Goal: Task Accomplishment & Management: Use online tool/utility

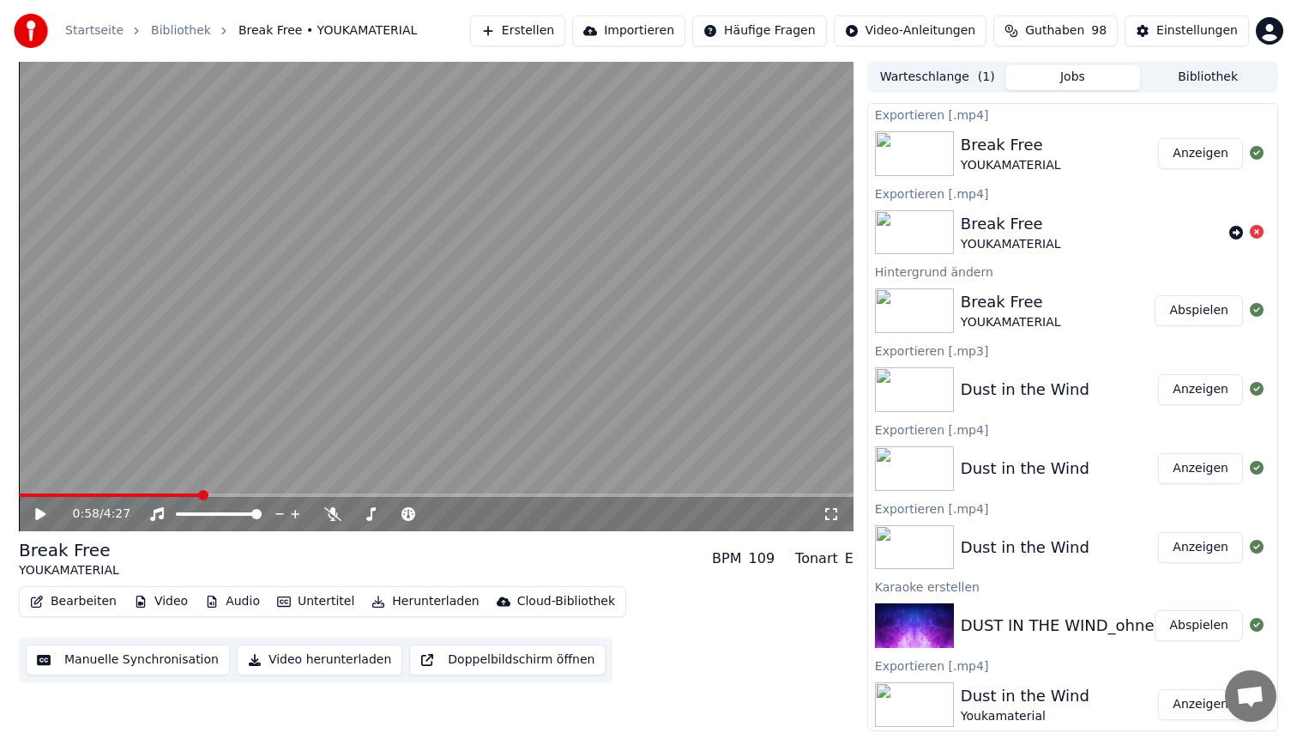
click at [527, 33] on button "Erstellen" at bounding box center [517, 30] width 95 height 31
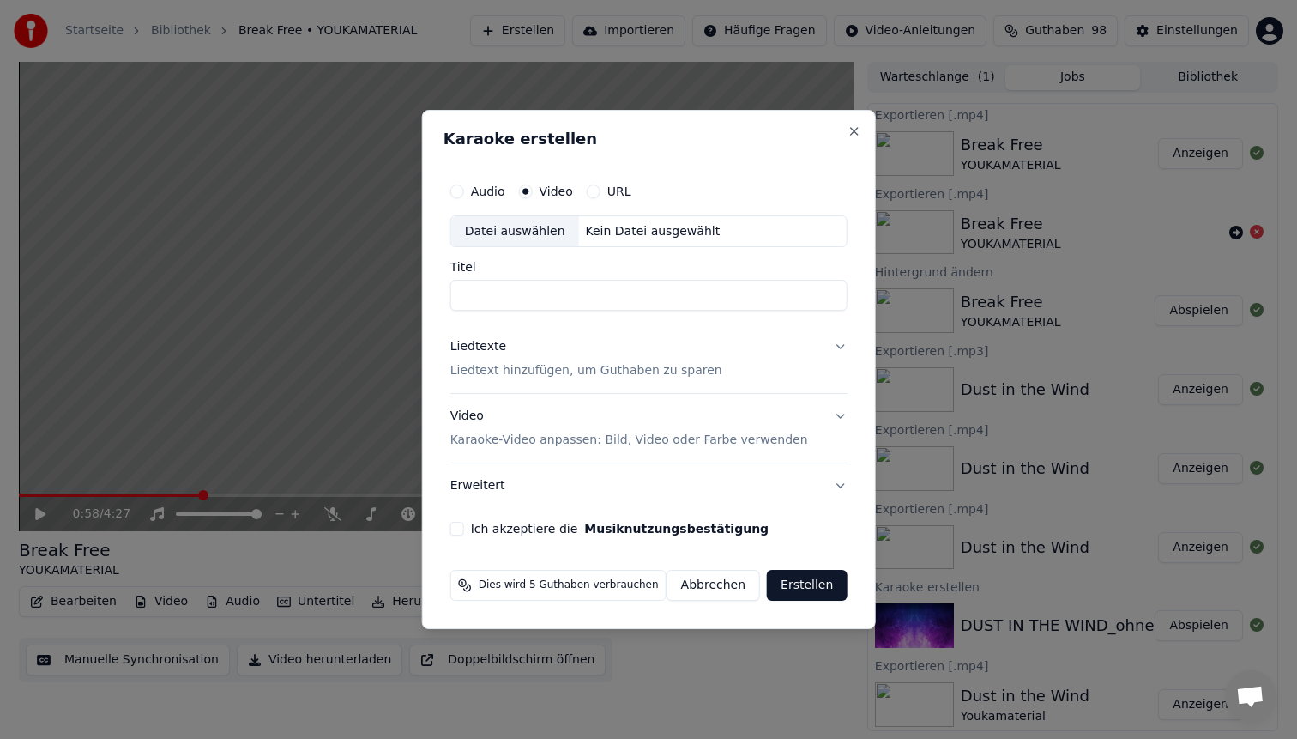
click at [529, 218] on div "Datei auswählen" at bounding box center [515, 231] width 128 height 31
type input "**********"
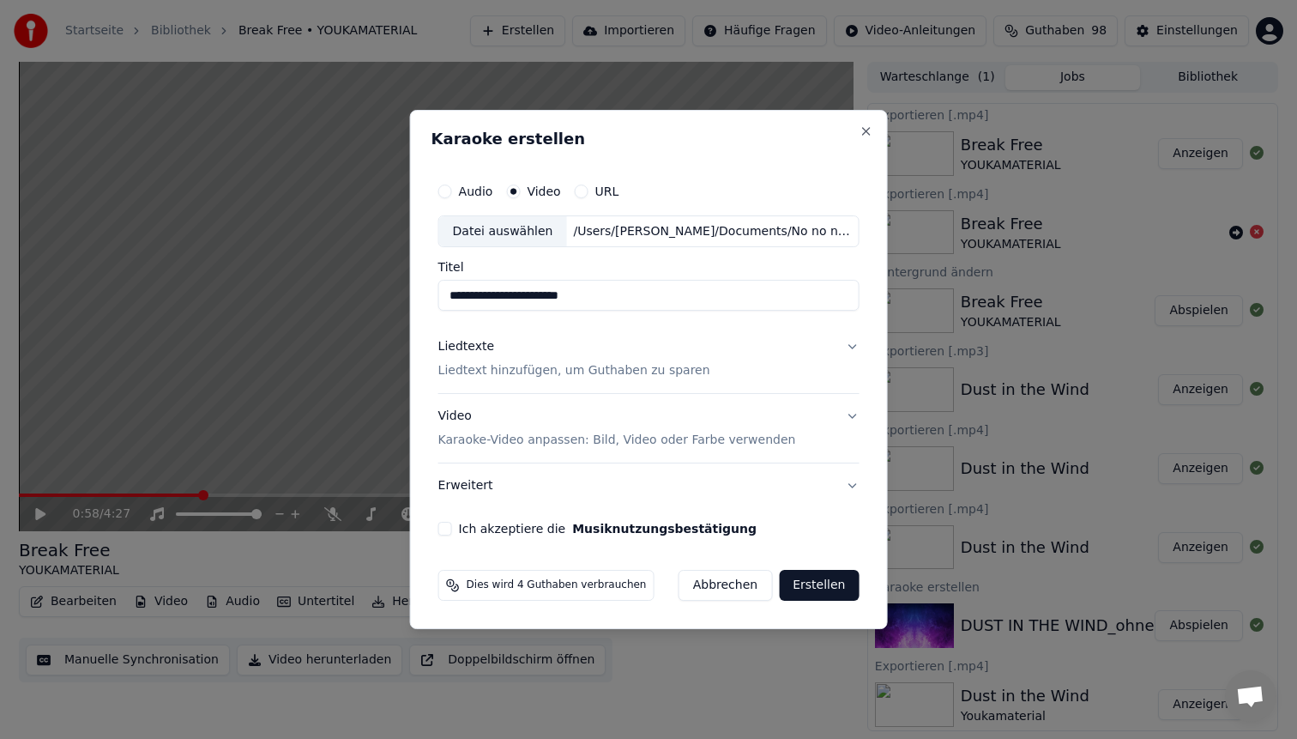
click at [552, 368] on p "Liedtext hinzufügen, um Guthaben zu sparen" at bounding box center [574, 371] width 272 height 17
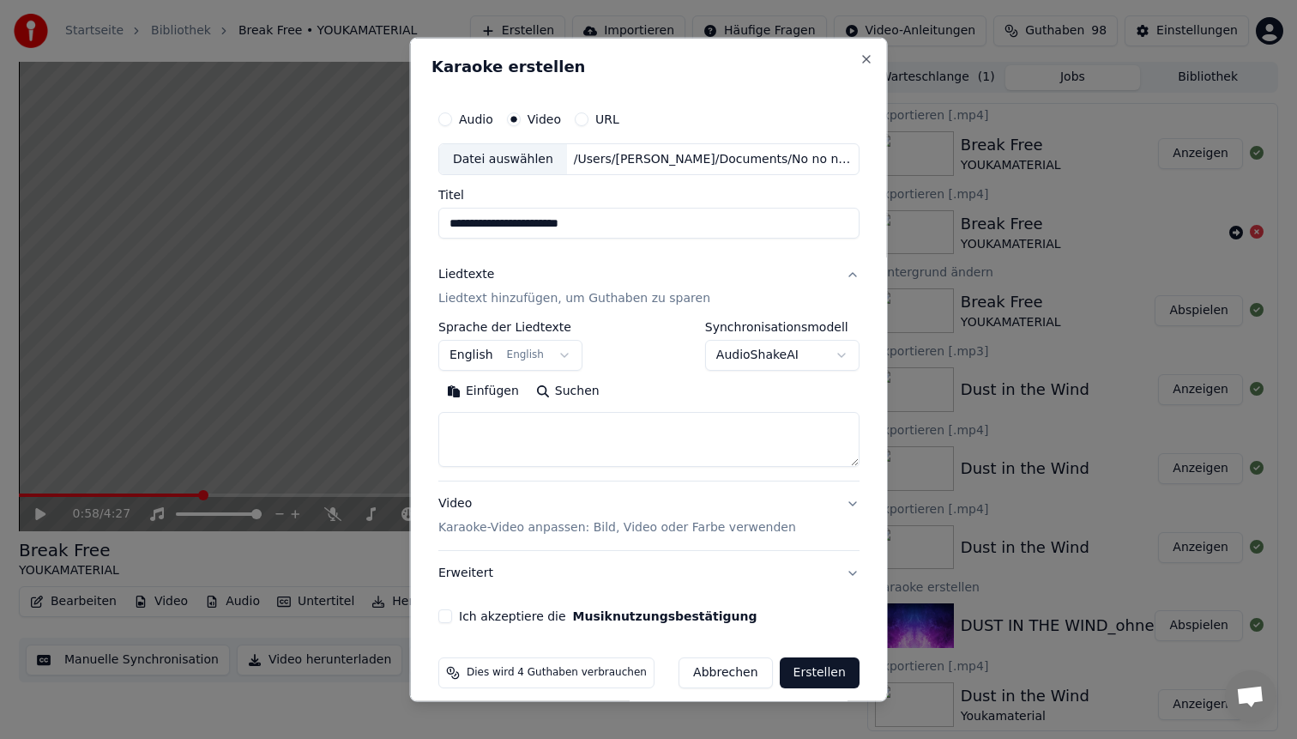
click at [540, 420] on textarea at bounding box center [648, 439] width 421 height 55
paste textarea "**********"
type textarea "**********"
click at [503, 521] on p "Karaoke-Video anpassen: Bild, Video oder Farbe verwenden" at bounding box center [617, 527] width 358 height 17
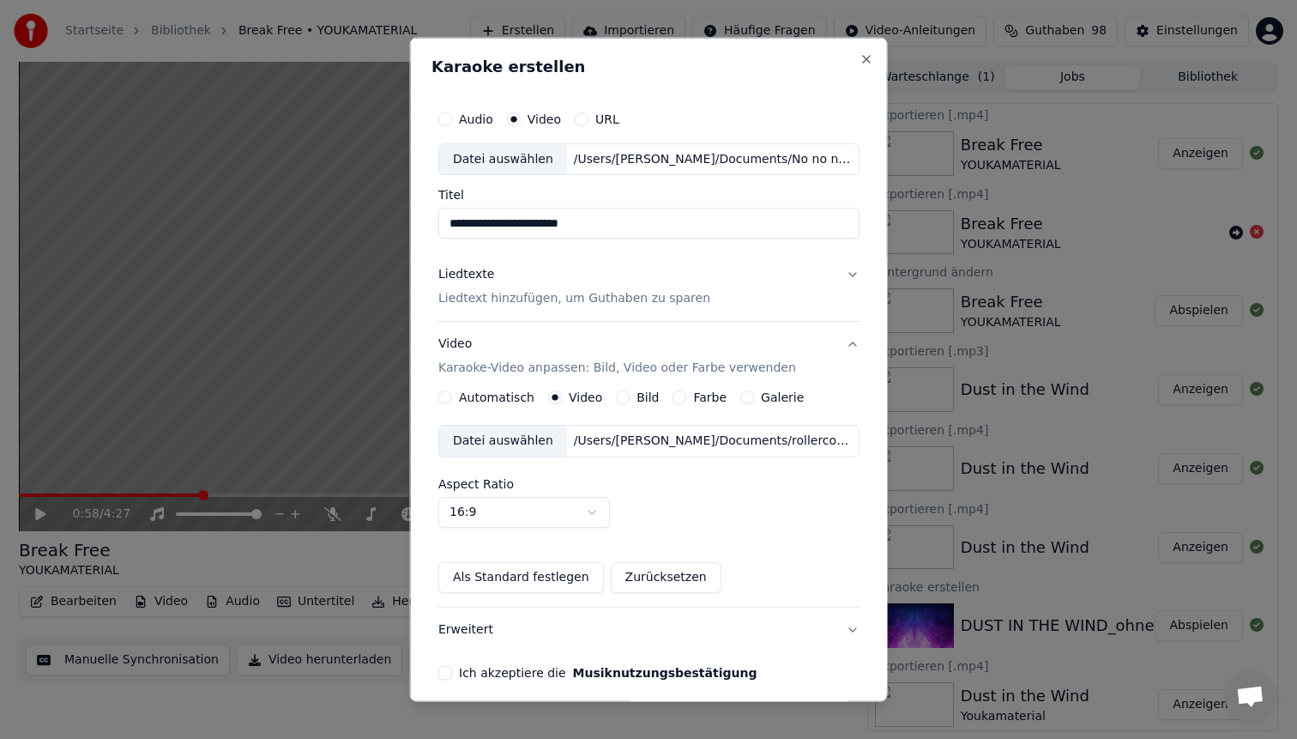
click at [605, 438] on div "/Users/[PERSON_NAME]/Documents/rollercoaster für youka.mp4" at bounding box center [712, 440] width 292 height 17
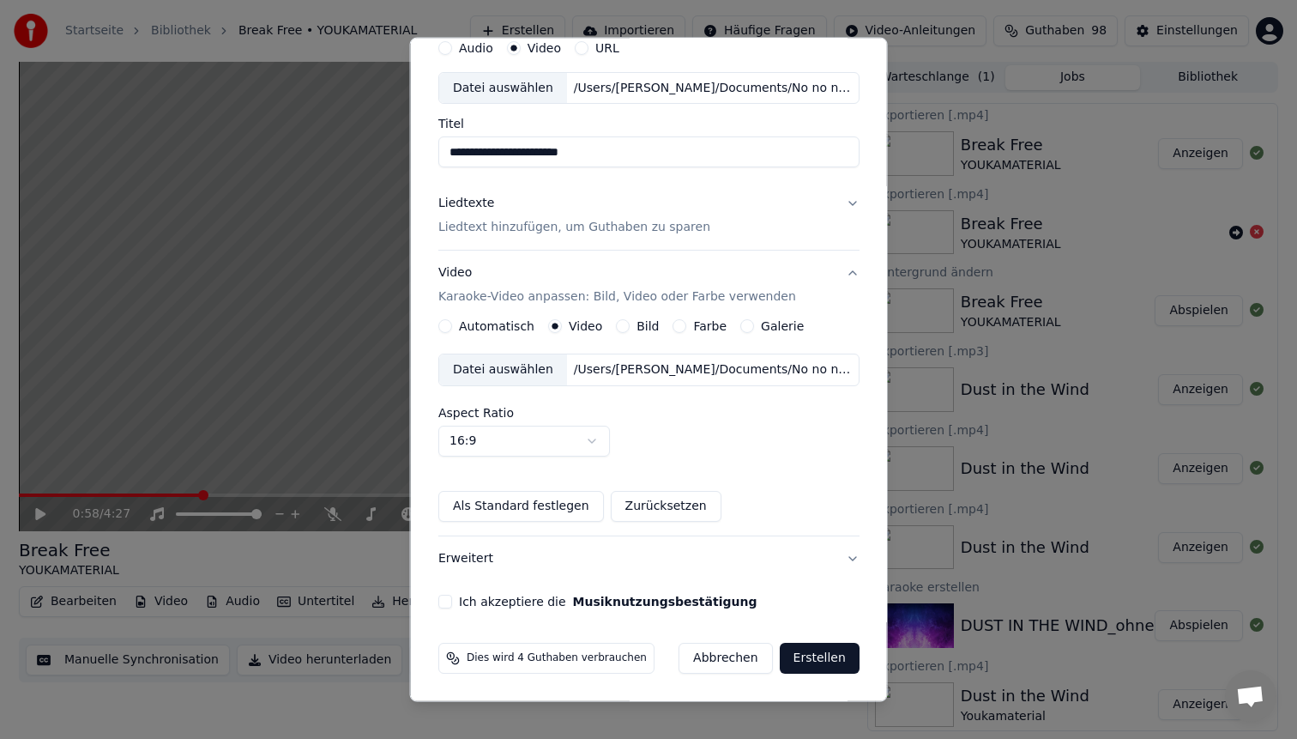
click at [452, 602] on button "Ich akzeptiere die Musiknutzungsbestätigung" at bounding box center [445, 602] width 14 height 14
click at [827, 657] on button "Erstellen" at bounding box center [819, 658] width 80 height 31
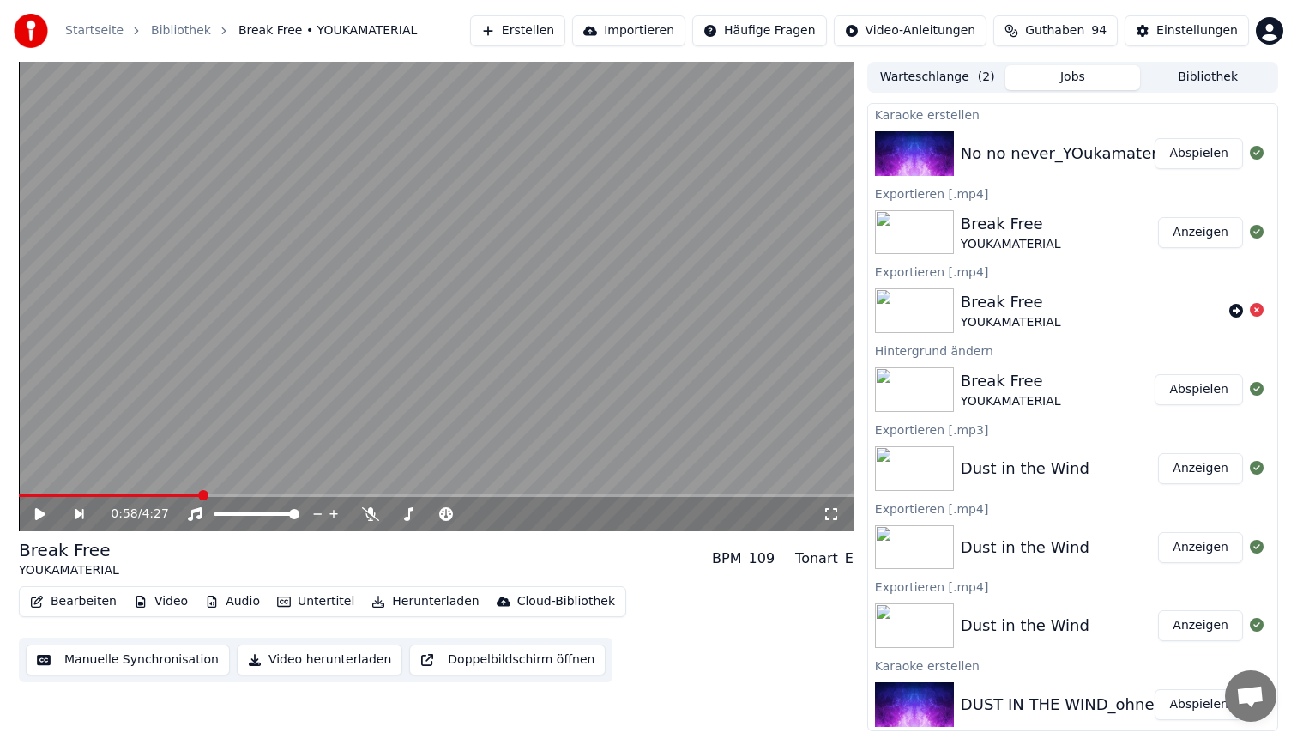
click at [1205, 155] on button "Abspielen" at bounding box center [1199, 153] width 88 height 31
click at [139, 495] on span at bounding box center [436, 494] width 835 height 3
click at [480, 300] on video at bounding box center [436, 296] width 835 height 469
click at [160, 599] on button "Video" at bounding box center [161, 601] width 68 height 24
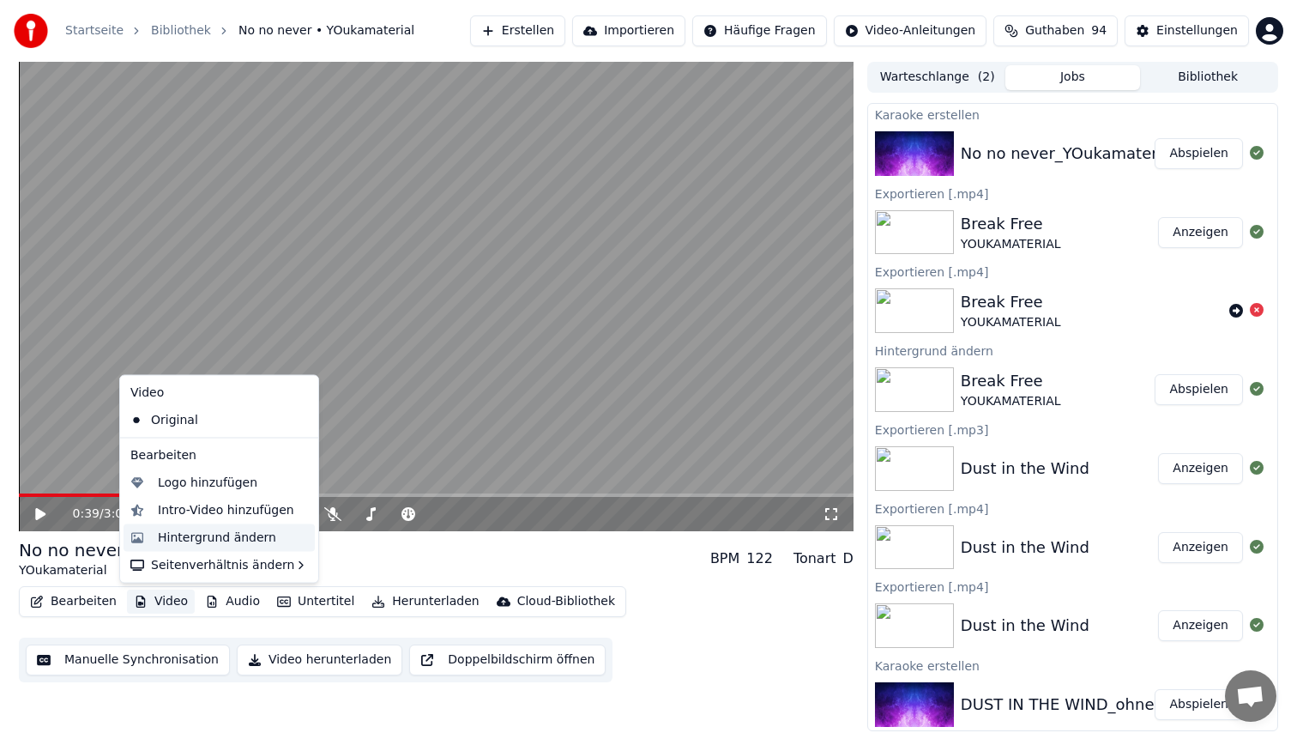
click at [196, 535] on div "Hintergrund ändern" at bounding box center [217, 536] width 118 height 17
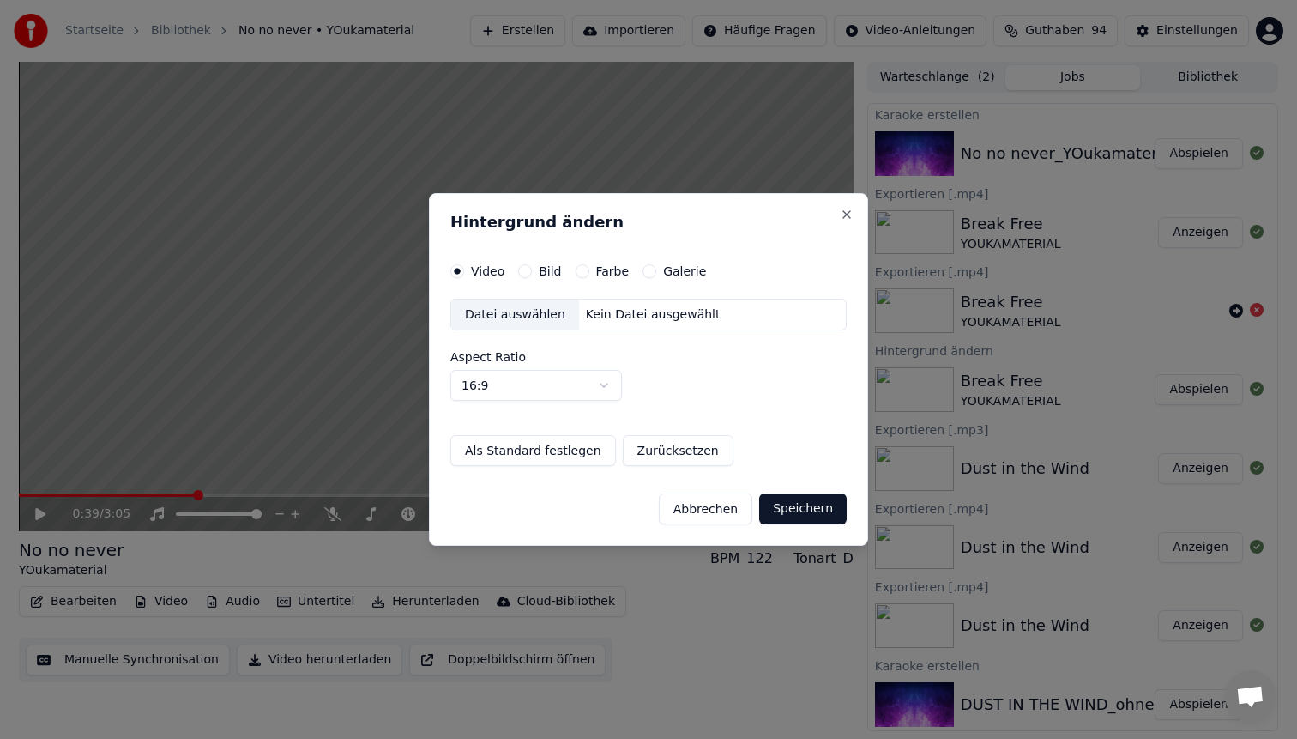
click at [524, 317] on div "Datei auswählen" at bounding box center [515, 314] width 128 height 31
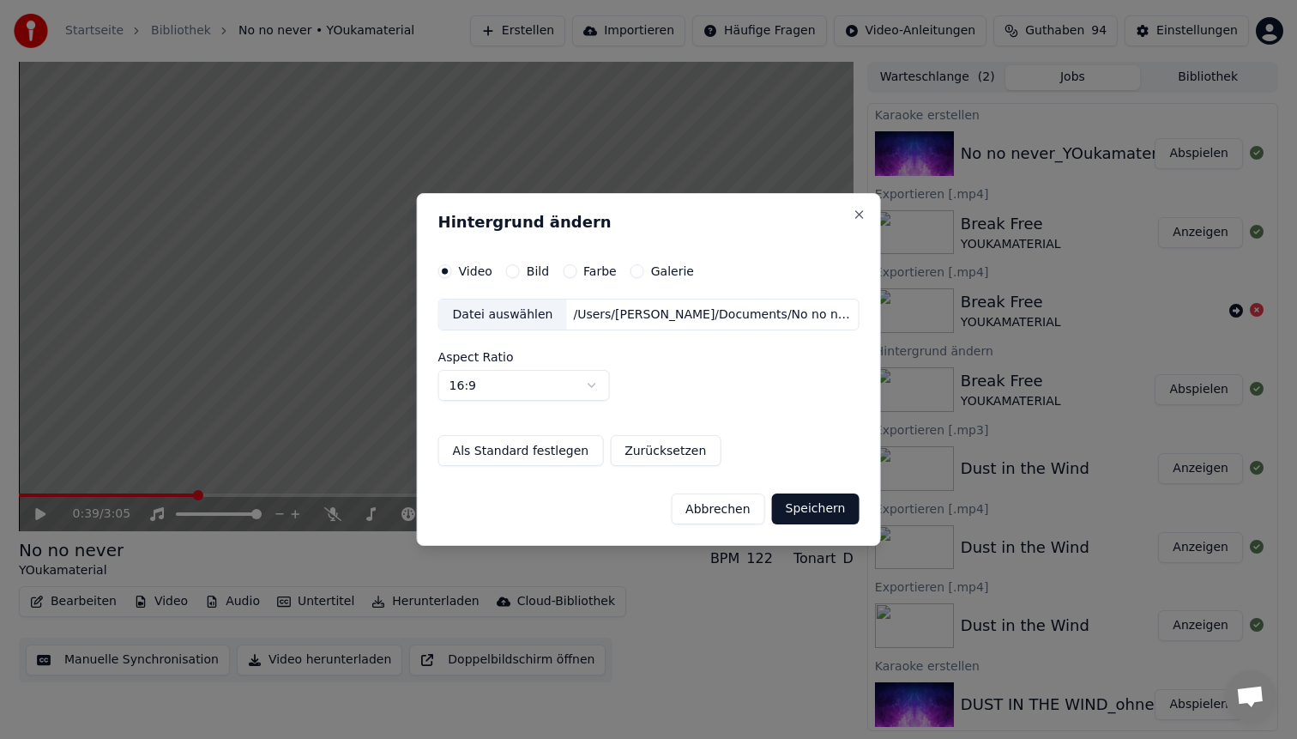
click at [835, 510] on button "Speichern" at bounding box center [816, 508] width 88 height 31
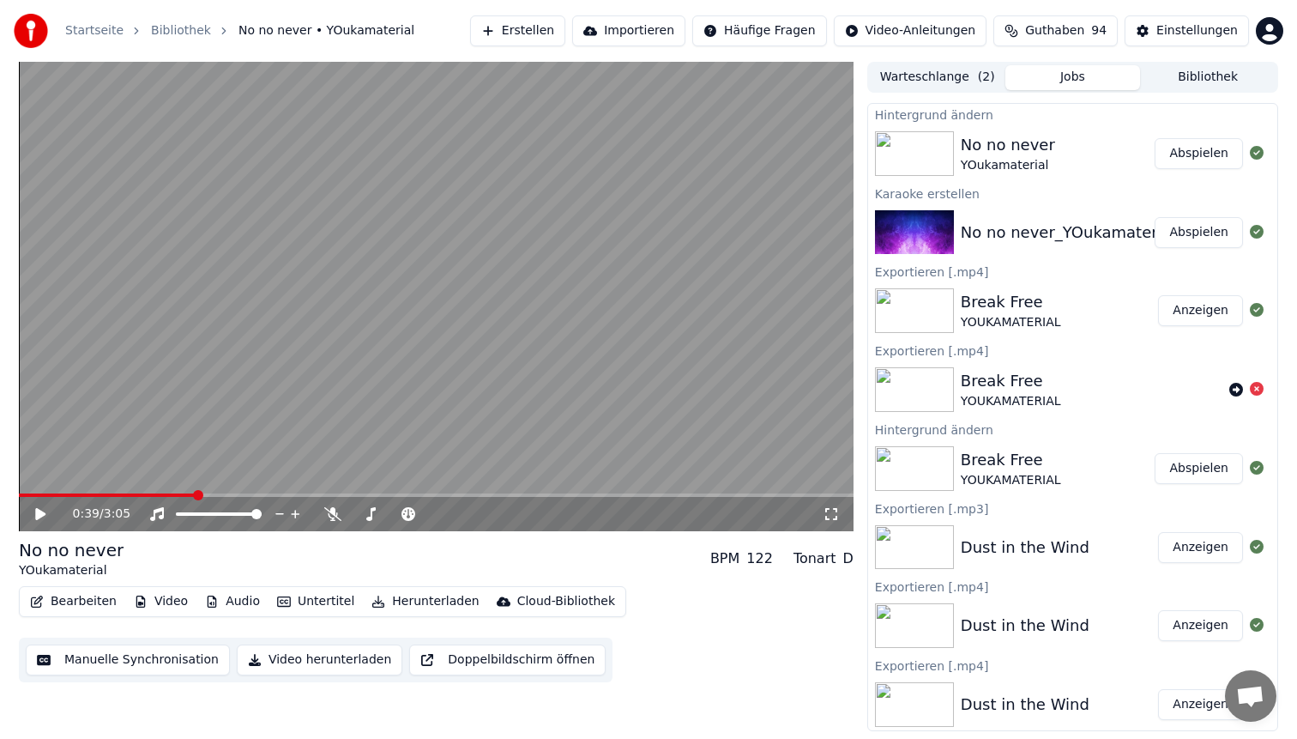
click at [1189, 159] on button "Abspielen" at bounding box center [1199, 153] width 88 height 31
click at [95, 494] on span at bounding box center [436, 494] width 835 height 3
click at [339, 347] on video at bounding box center [436, 296] width 835 height 469
click at [349, 272] on video at bounding box center [436, 296] width 835 height 469
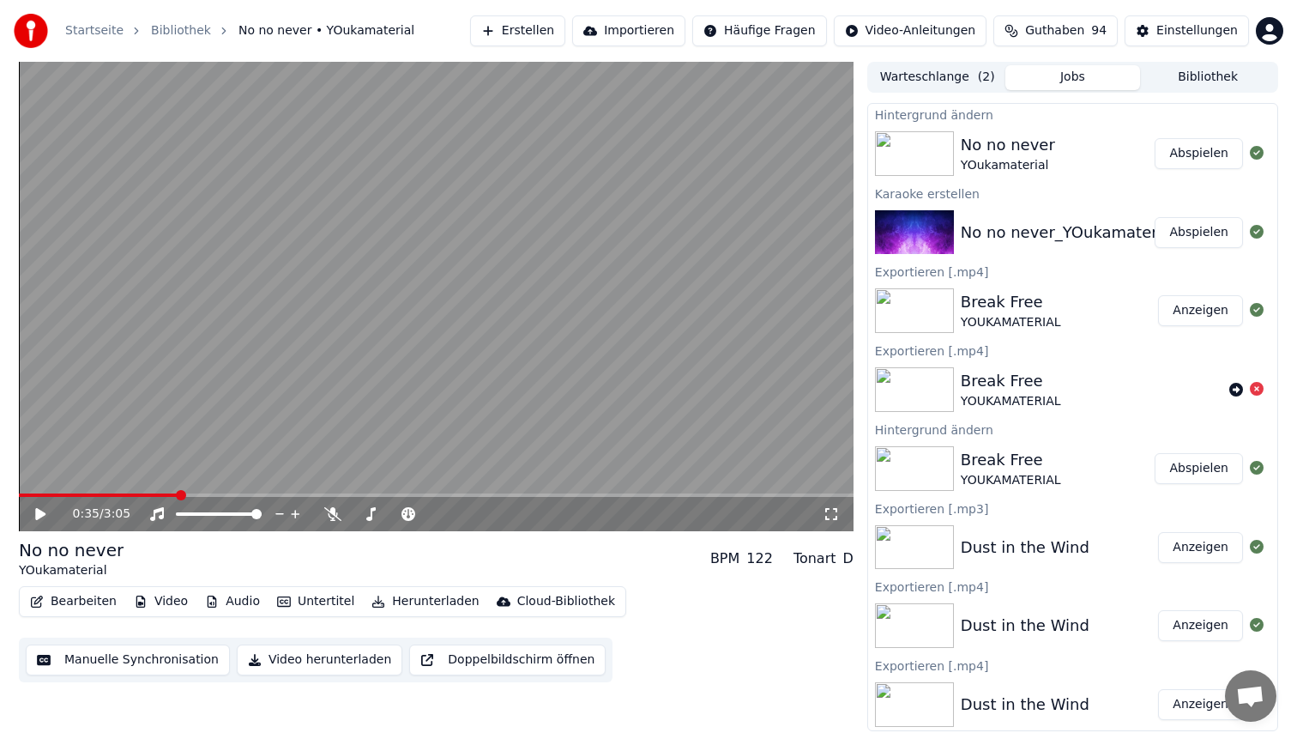
click at [94, 604] on button "Bearbeiten" at bounding box center [73, 601] width 100 height 24
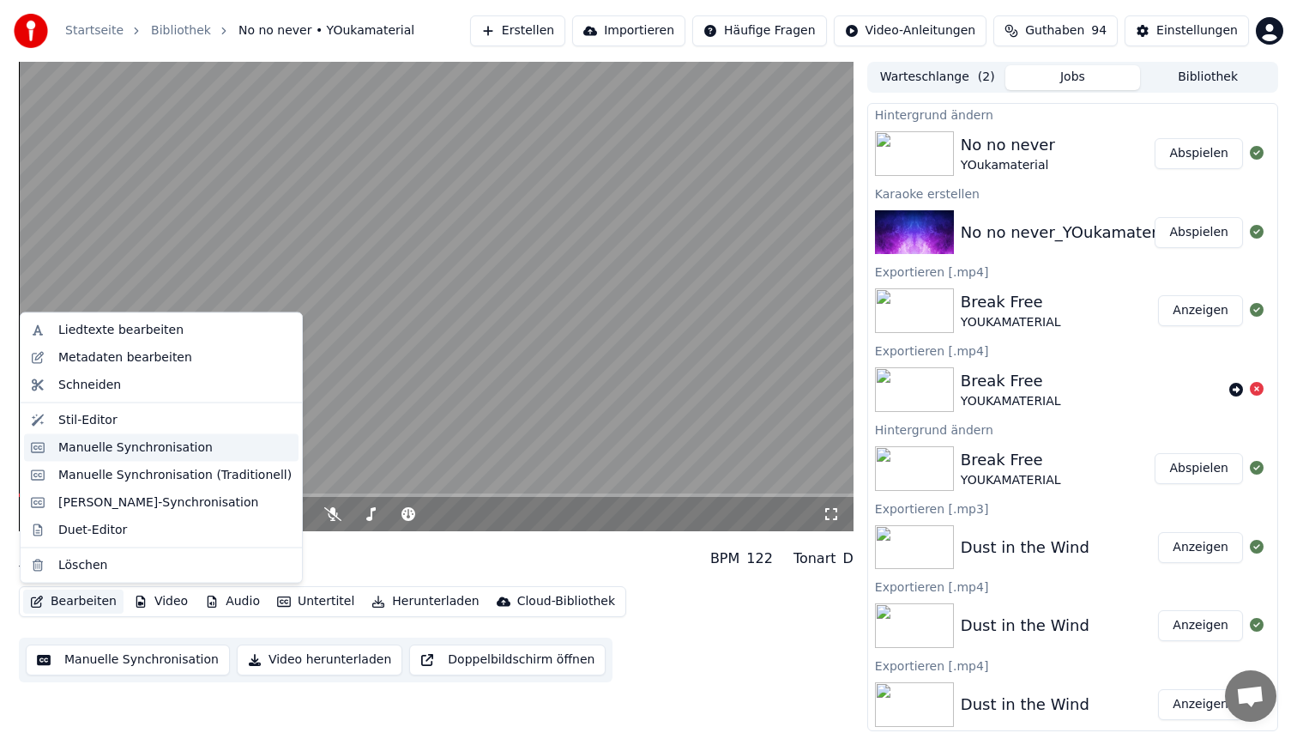
click at [119, 441] on div "Manuelle Synchronisation" at bounding box center [135, 446] width 154 height 17
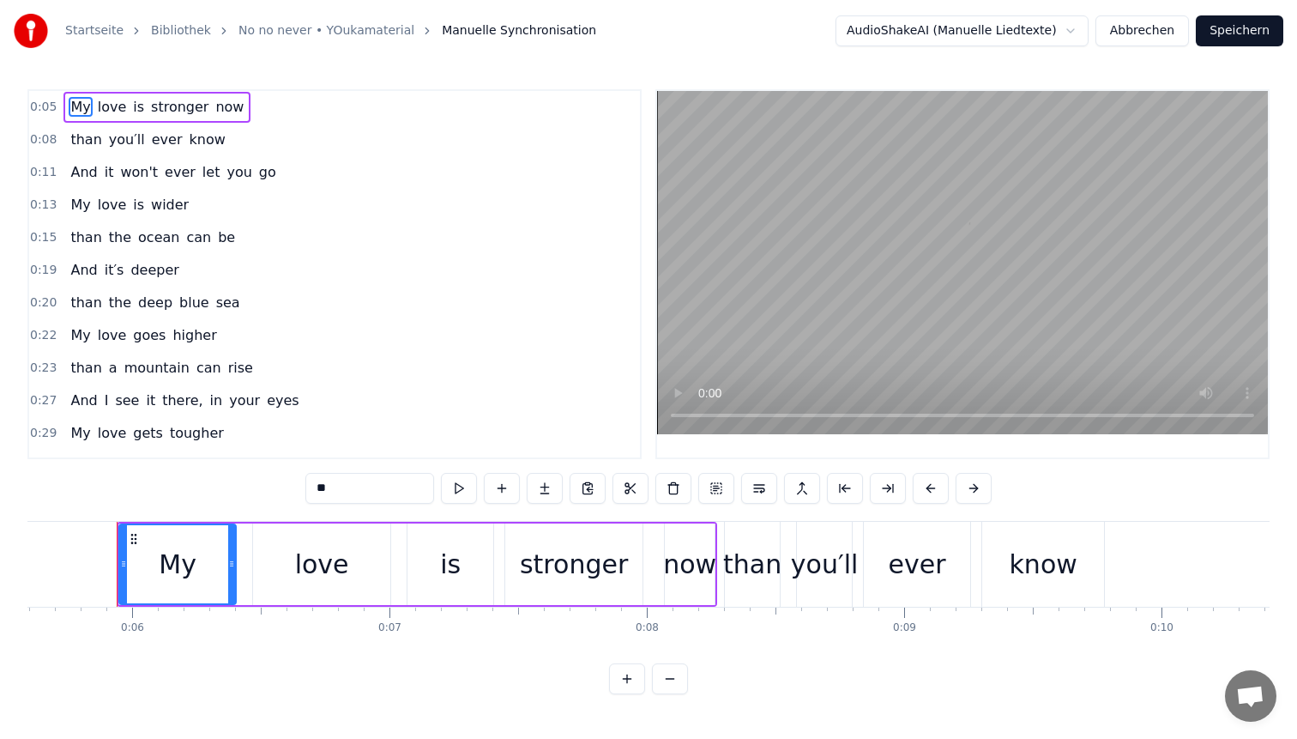
scroll to position [0, 1443]
click at [78, 142] on span "than" at bounding box center [86, 140] width 34 height 20
type input "****"
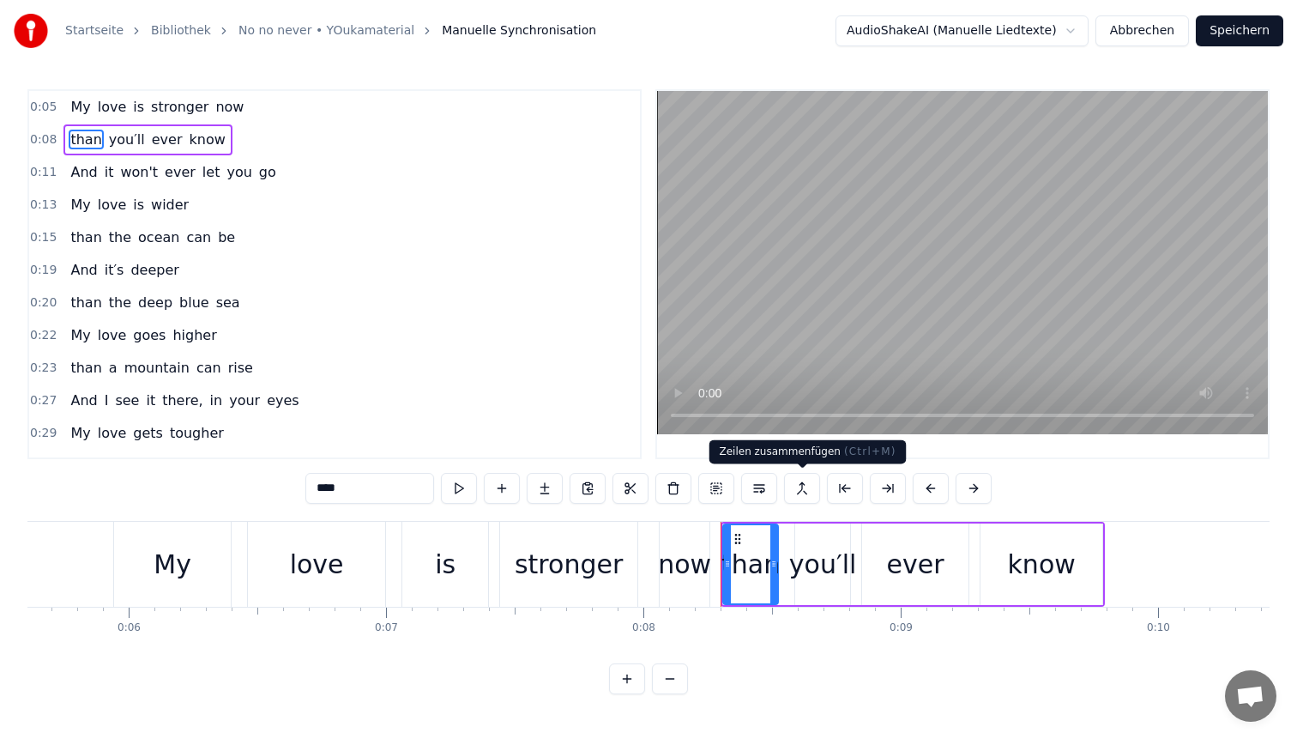
click at [795, 486] on button at bounding box center [802, 488] width 36 height 31
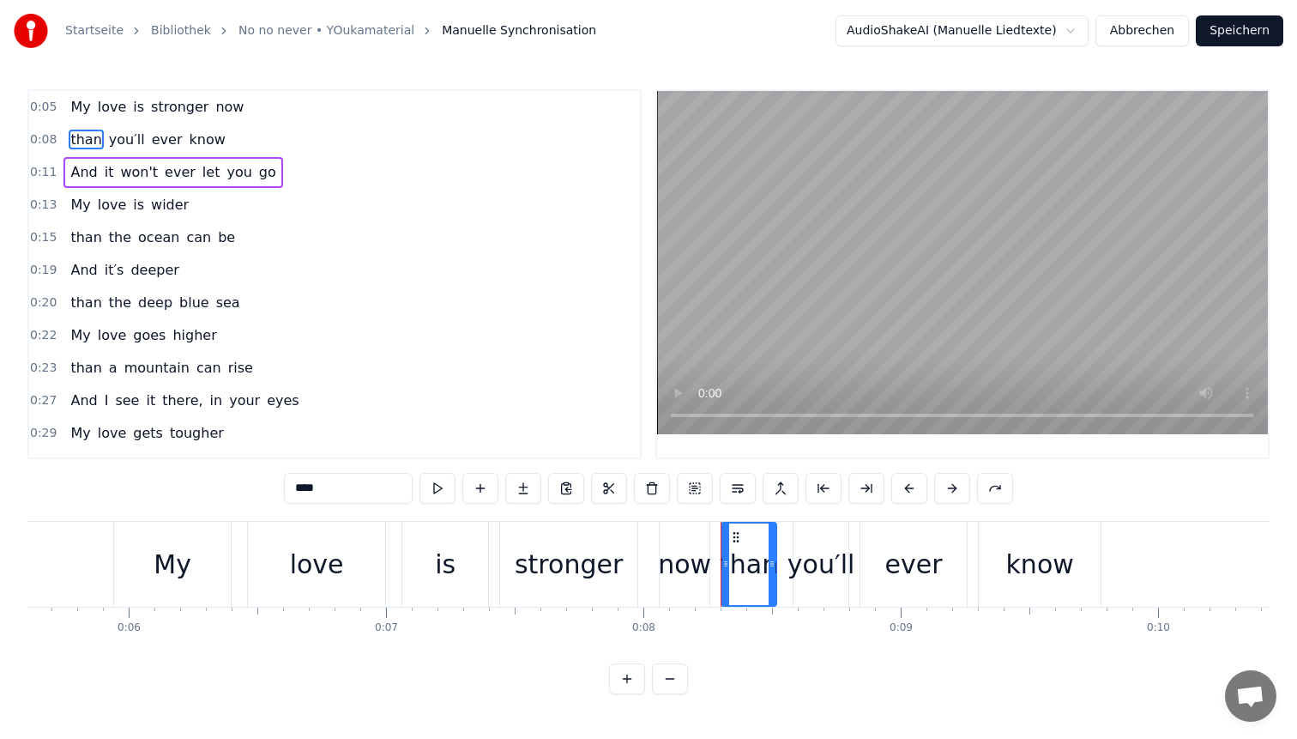
click at [222, 111] on span "now" at bounding box center [230, 107] width 32 height 20
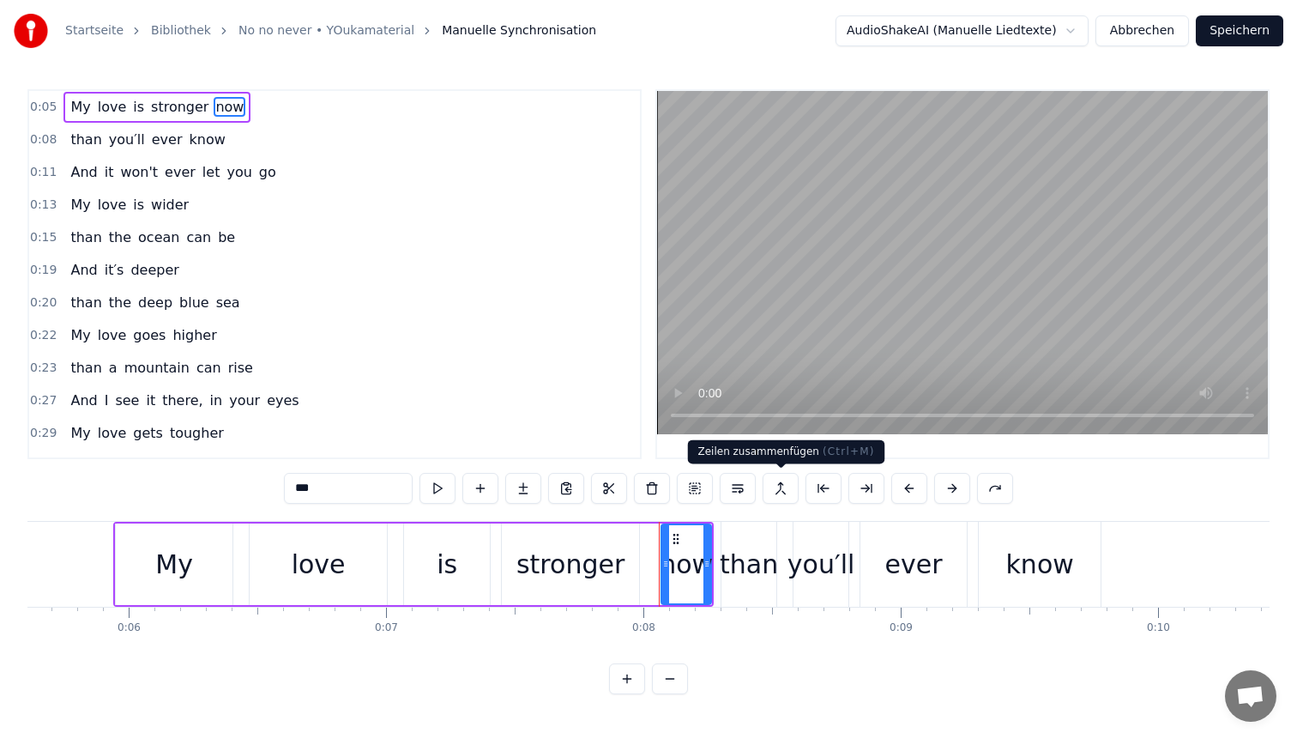
click at [784, 484] on button at bounding box center [781, 488] width 36 height 31
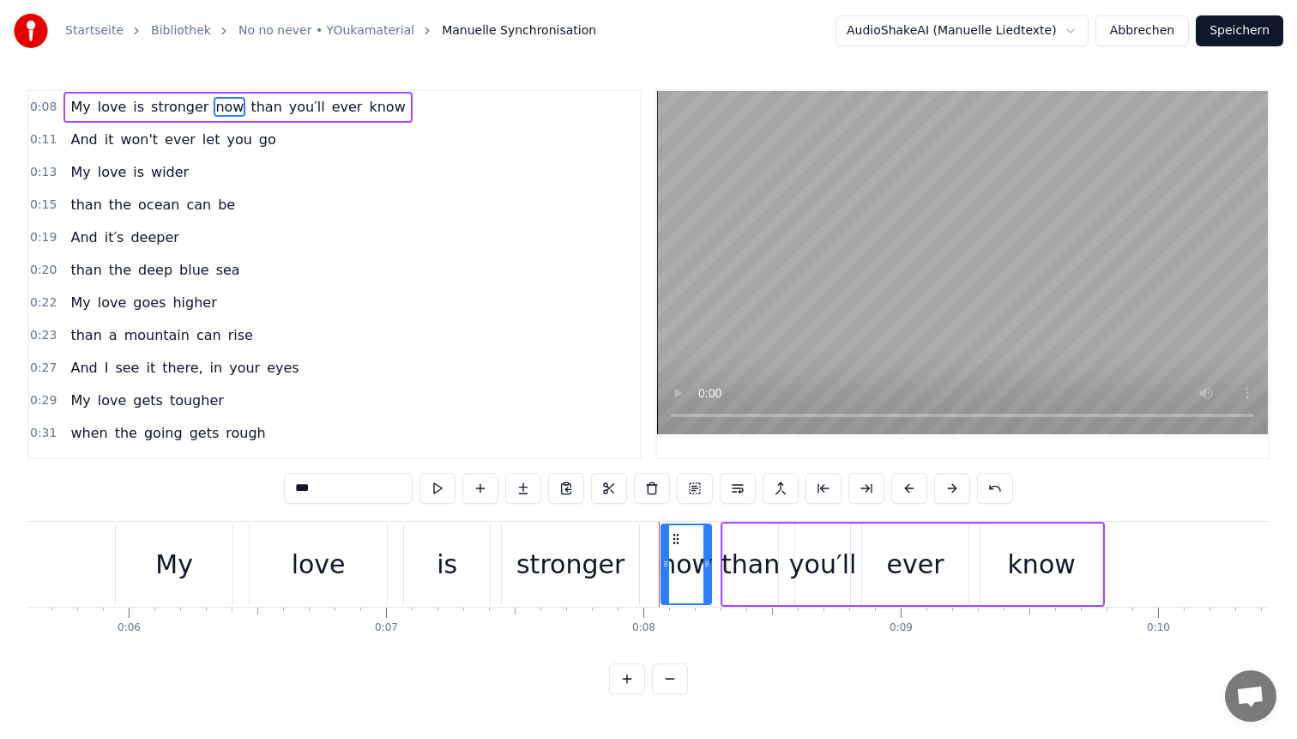
click at [166, 174] on span "wider" at bounding box center [169, 172] width 41 height 20
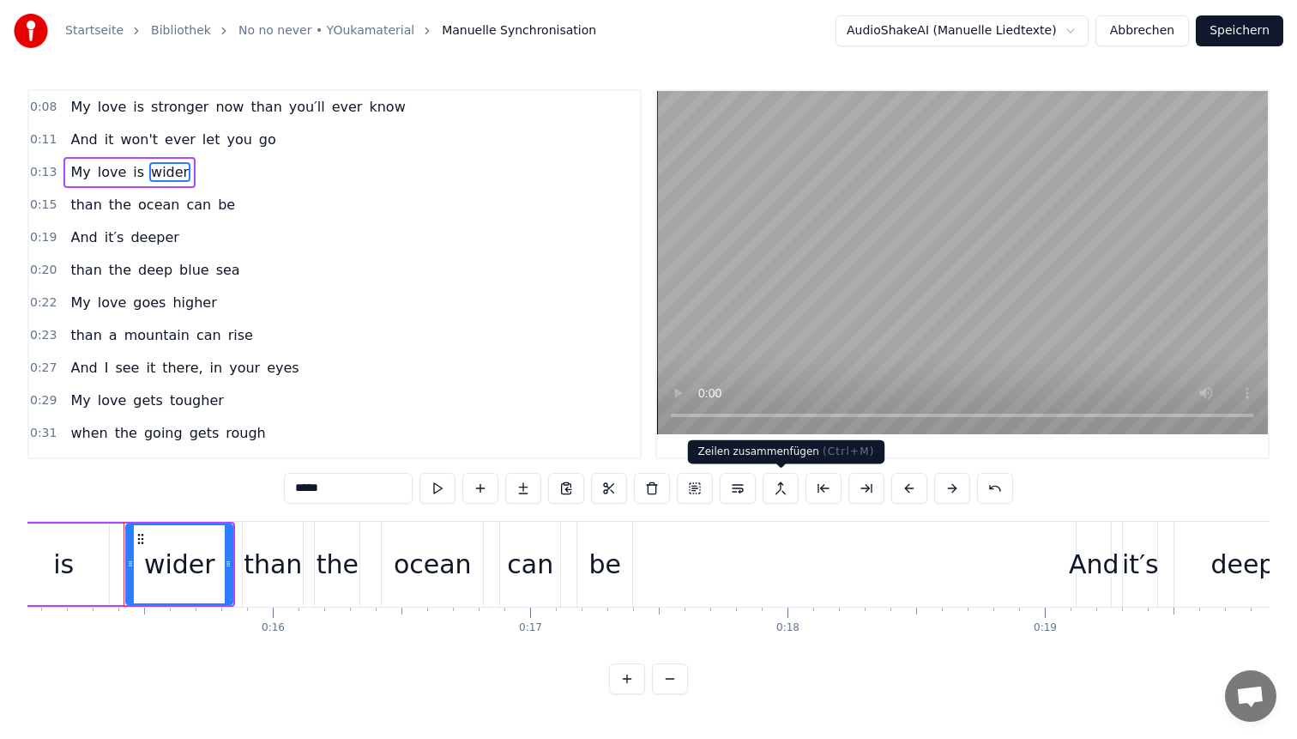
scroll to position [0, 3883]
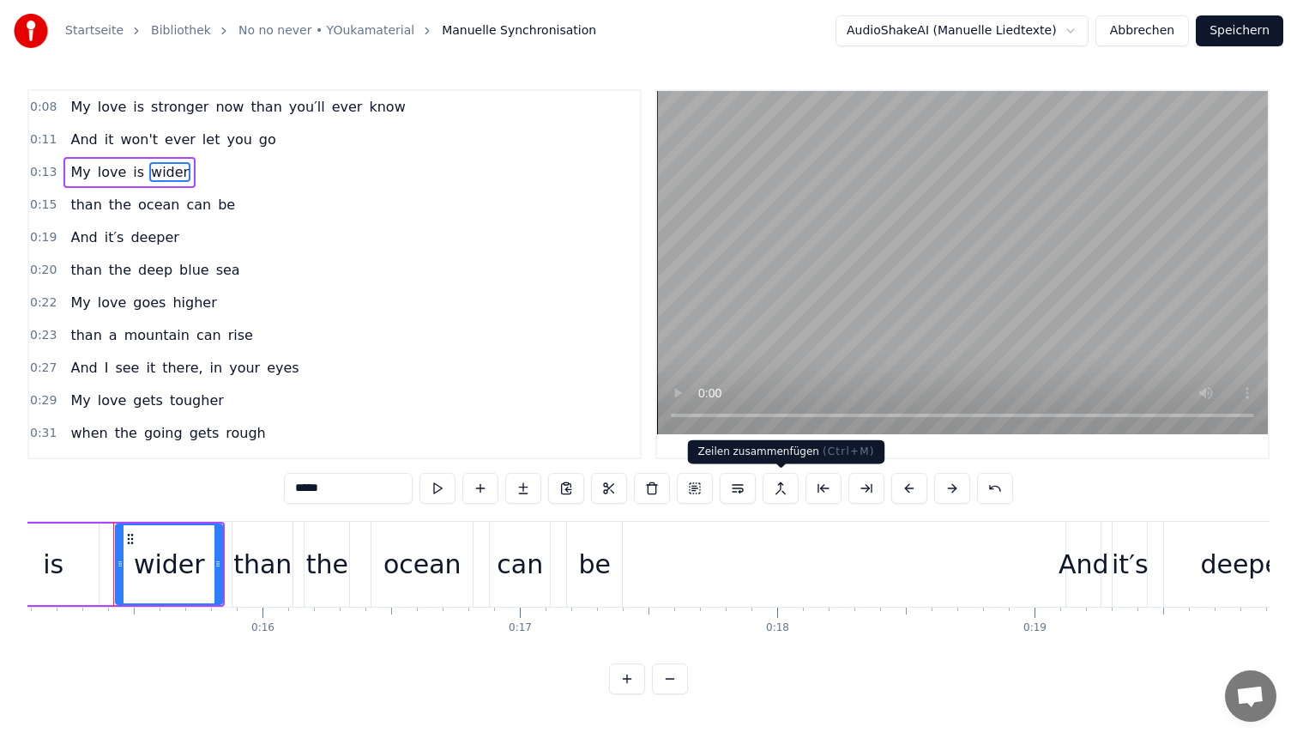
click at [782, 488] on button at bounding box center [781, 488] width 36 height 31
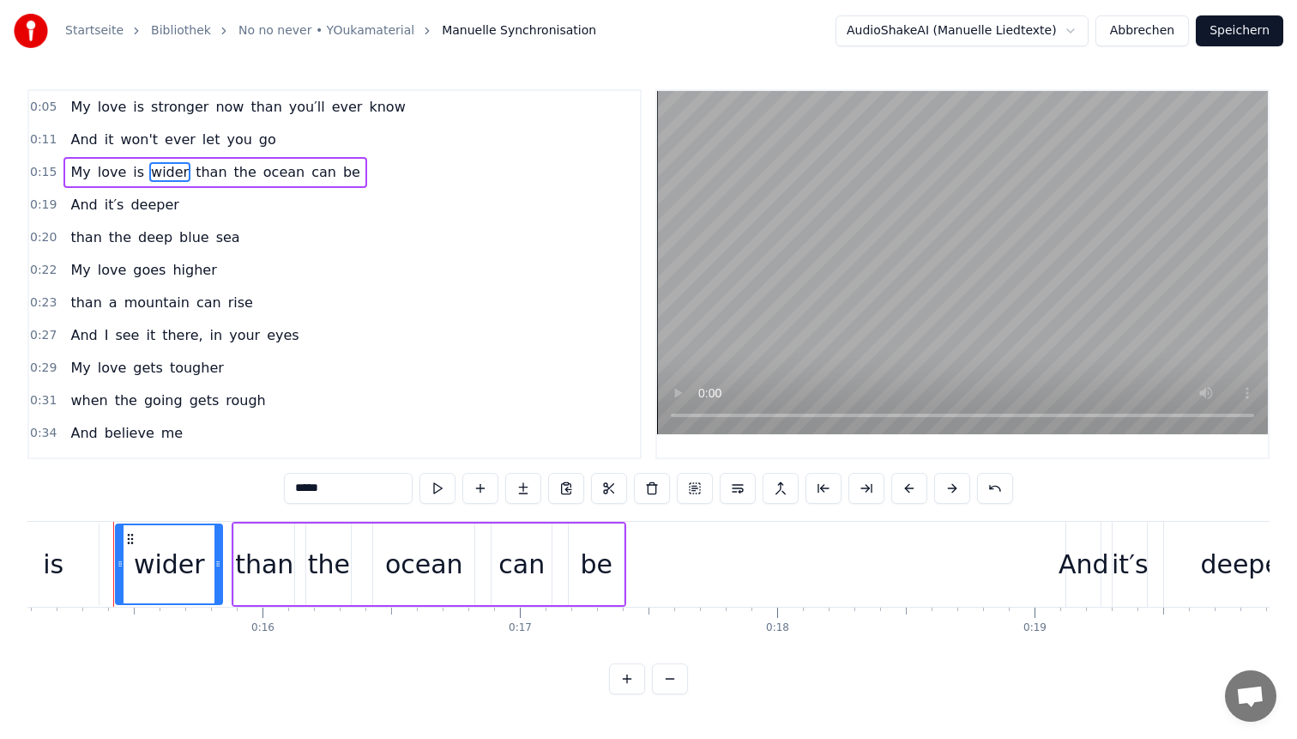
click at [80, 239] on span "than" at bounding box center [86, 237] width 34 height 20
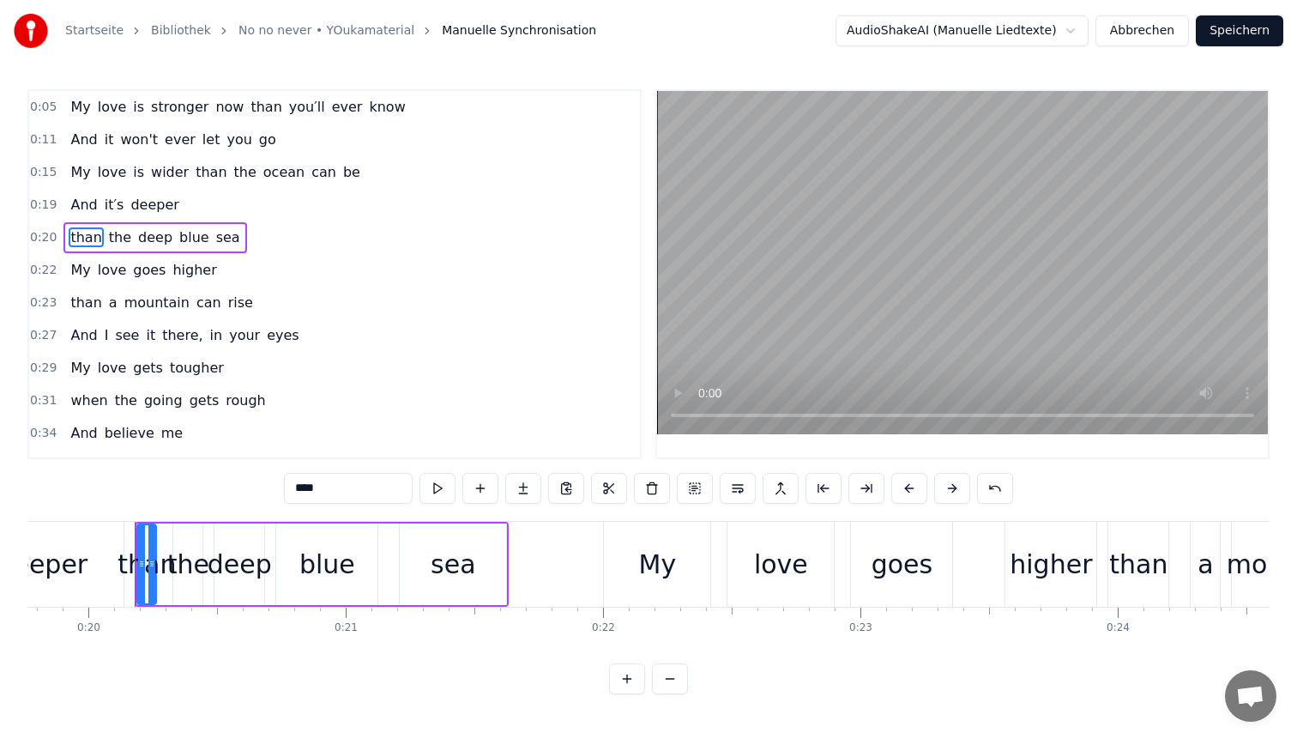
scroll to position [0, 5108]
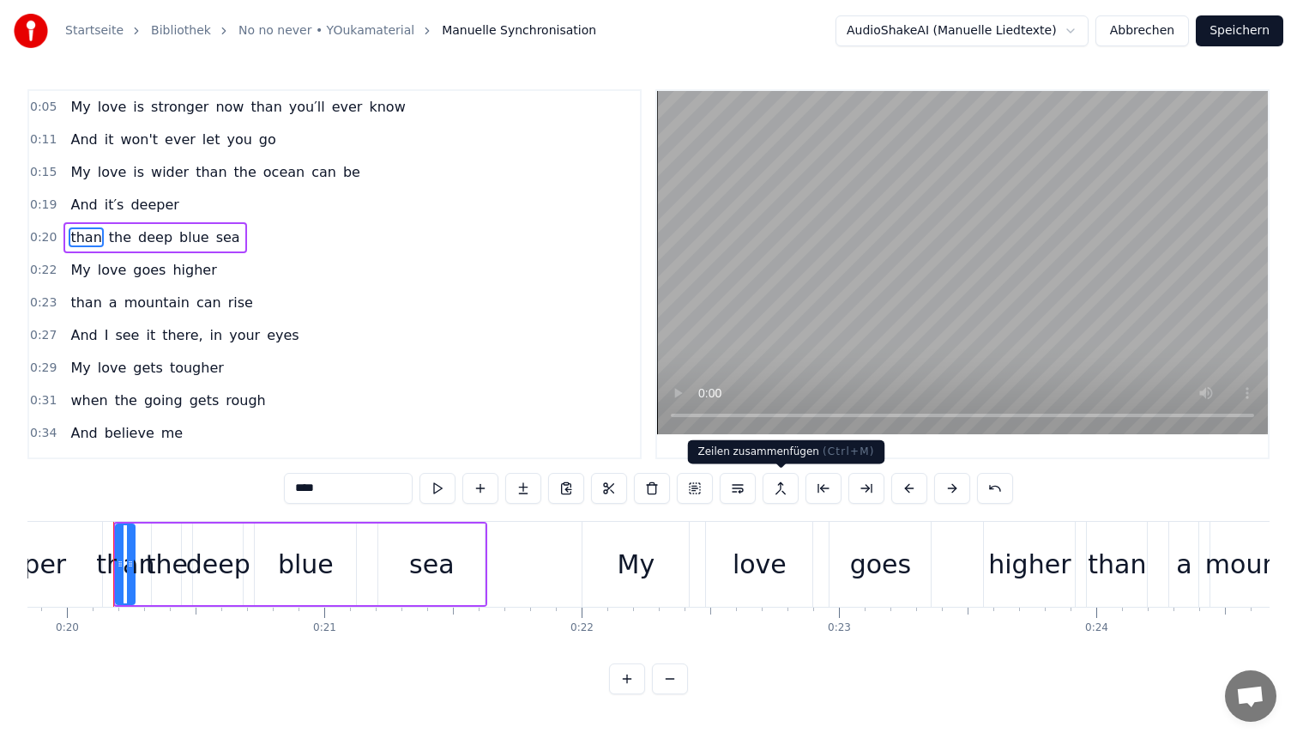
click at [780, 490] on button at bounding box center [781, 488] width 36 height 31
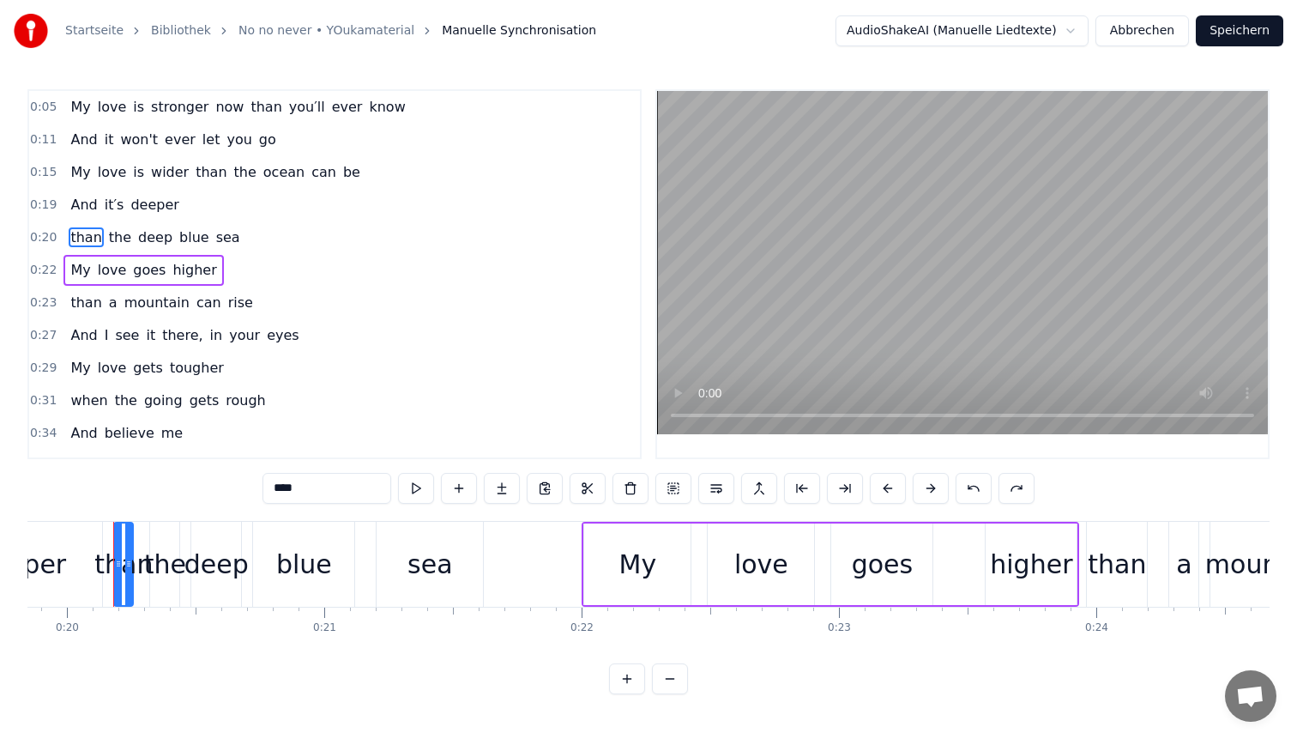
click at [148, 212] on span "deeper" at bounding box center [154, 205] width 51 height 20
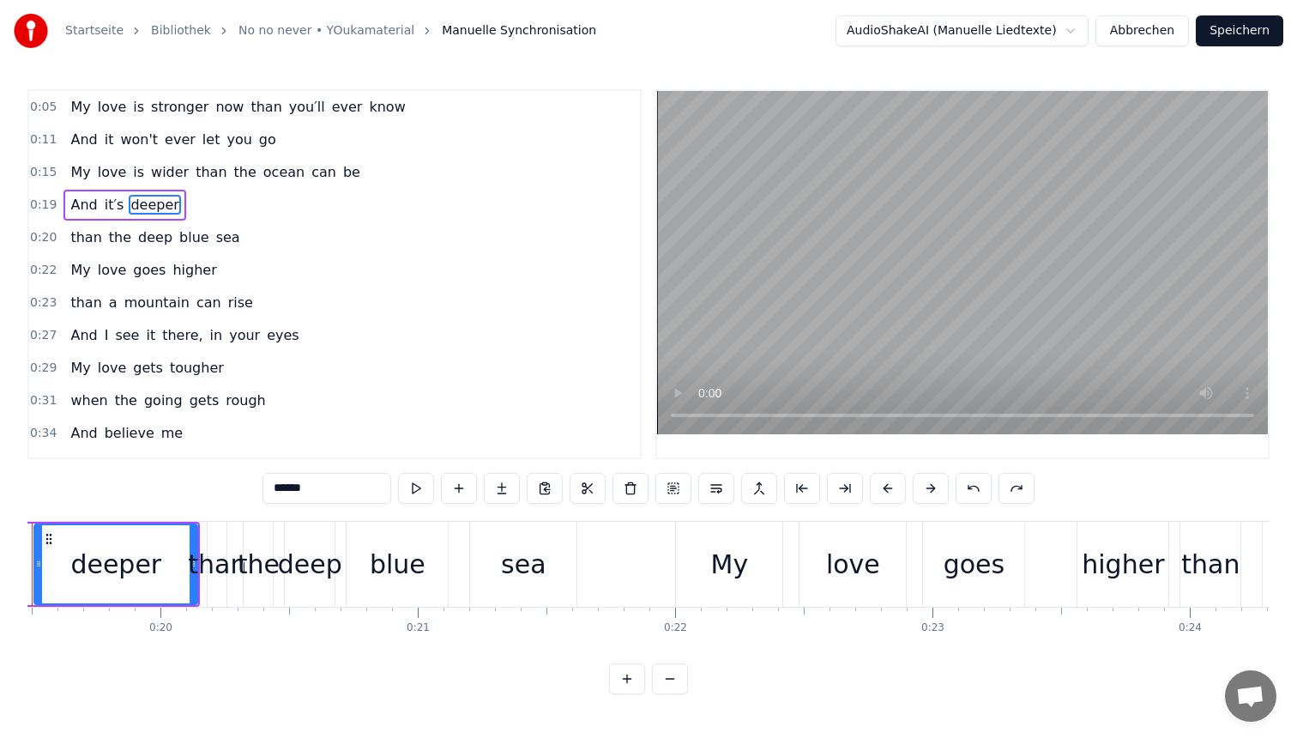
scroll to position [0, 4933]
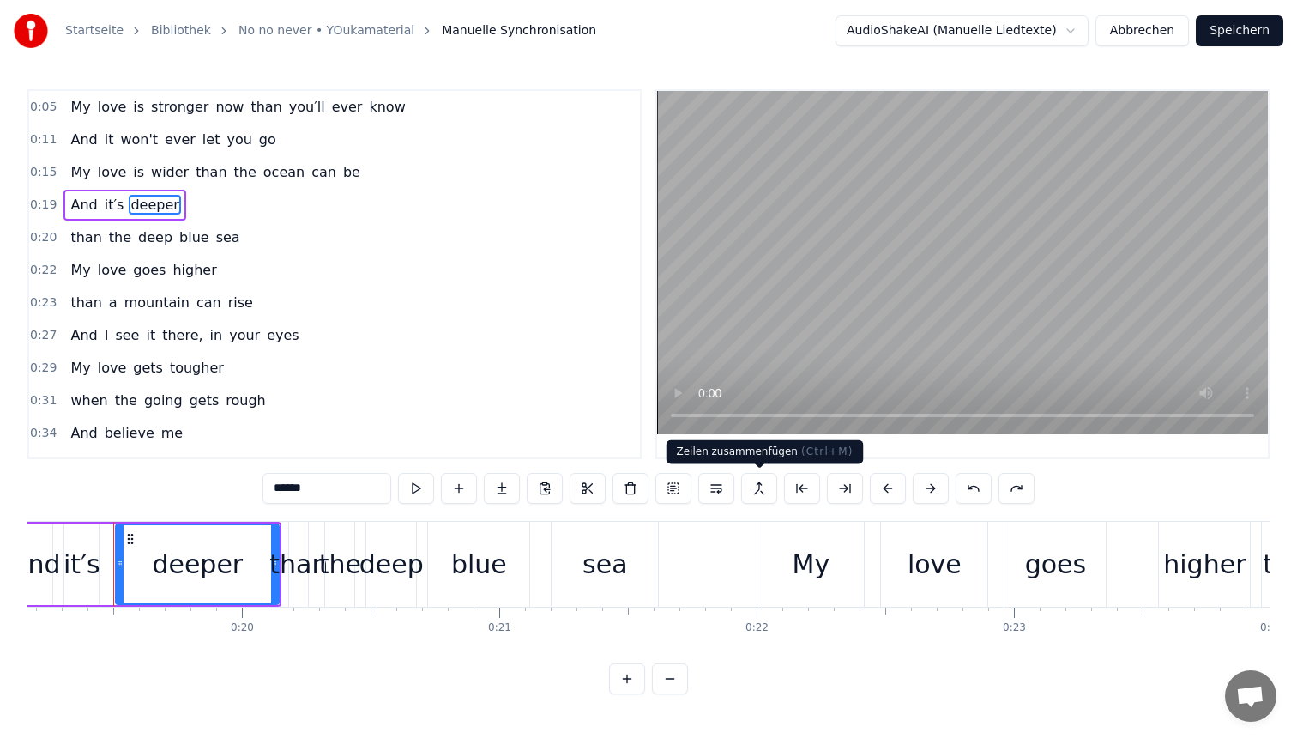
click at [758, 489] on button at bounding box center [759, 488] width 36 height 31
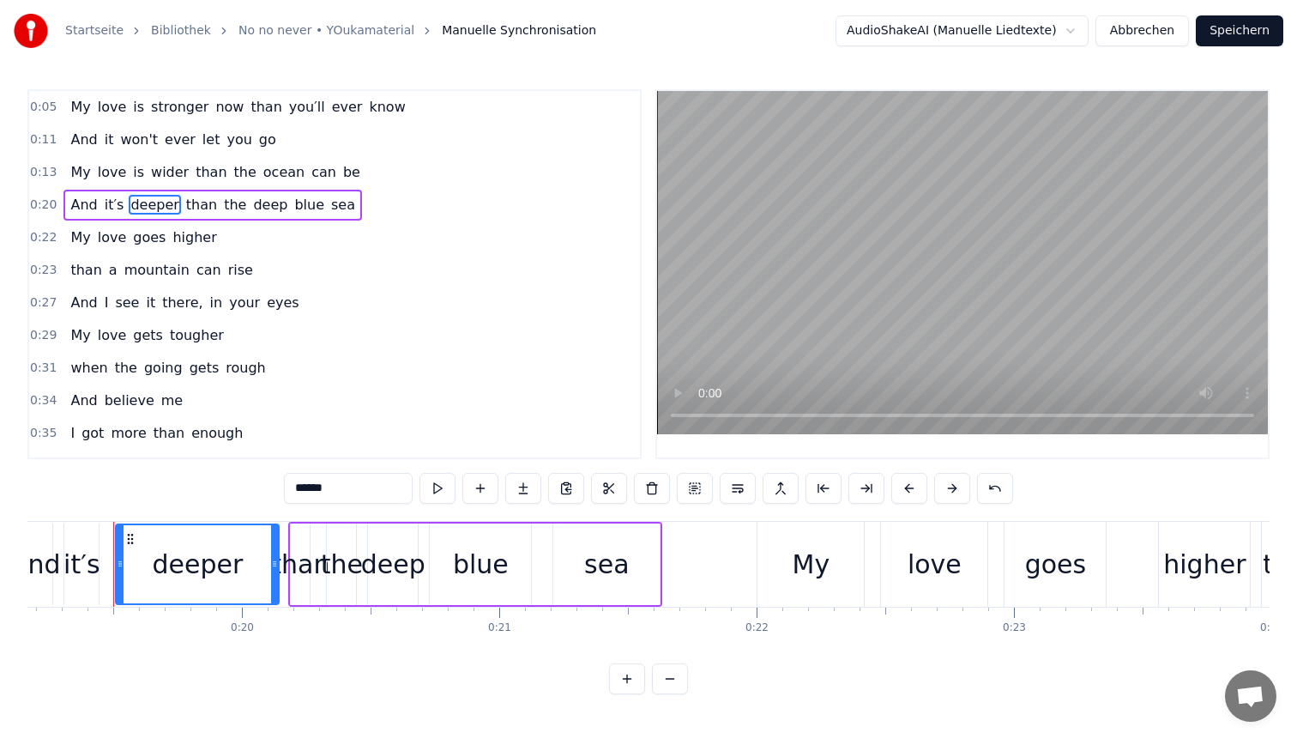
click at [175, 244] on span "higher" at bounding box center [194, 237] width 47 height 20
type input "******"
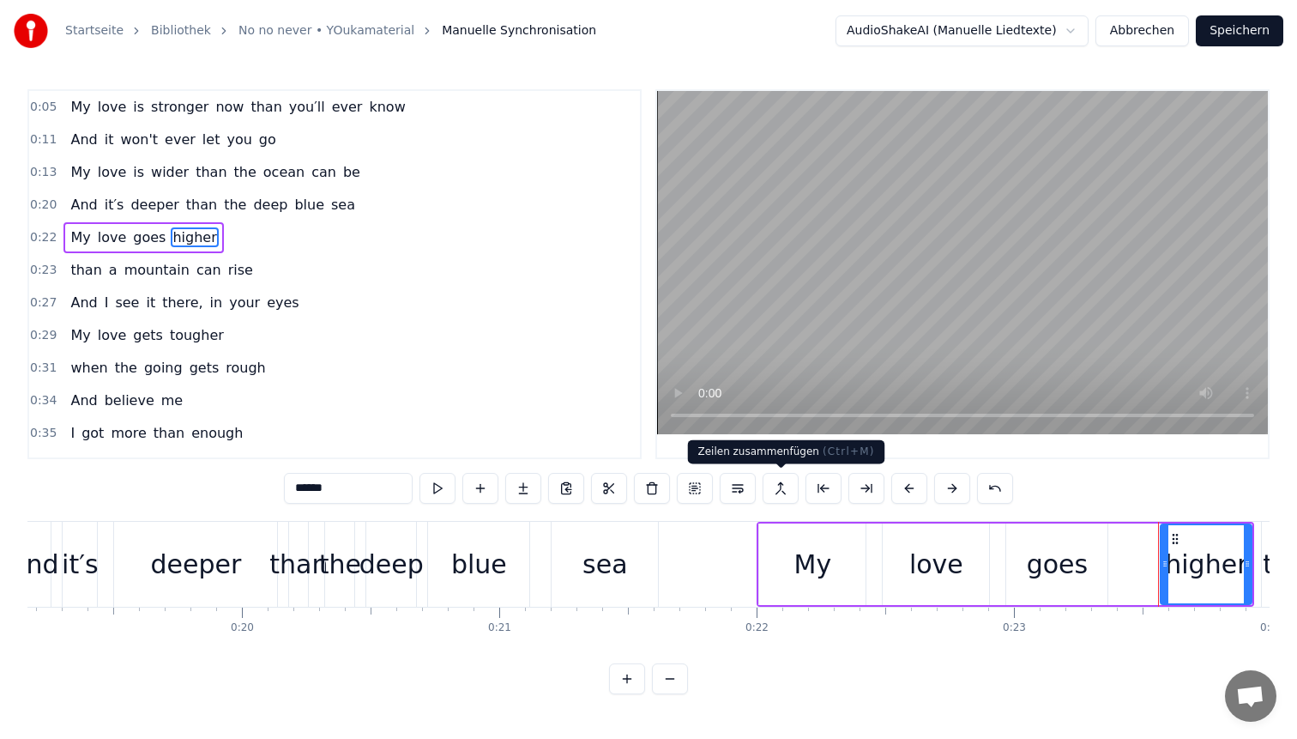
click at [782, 494] on button at bounding box center [781, 488] width 36 height 31
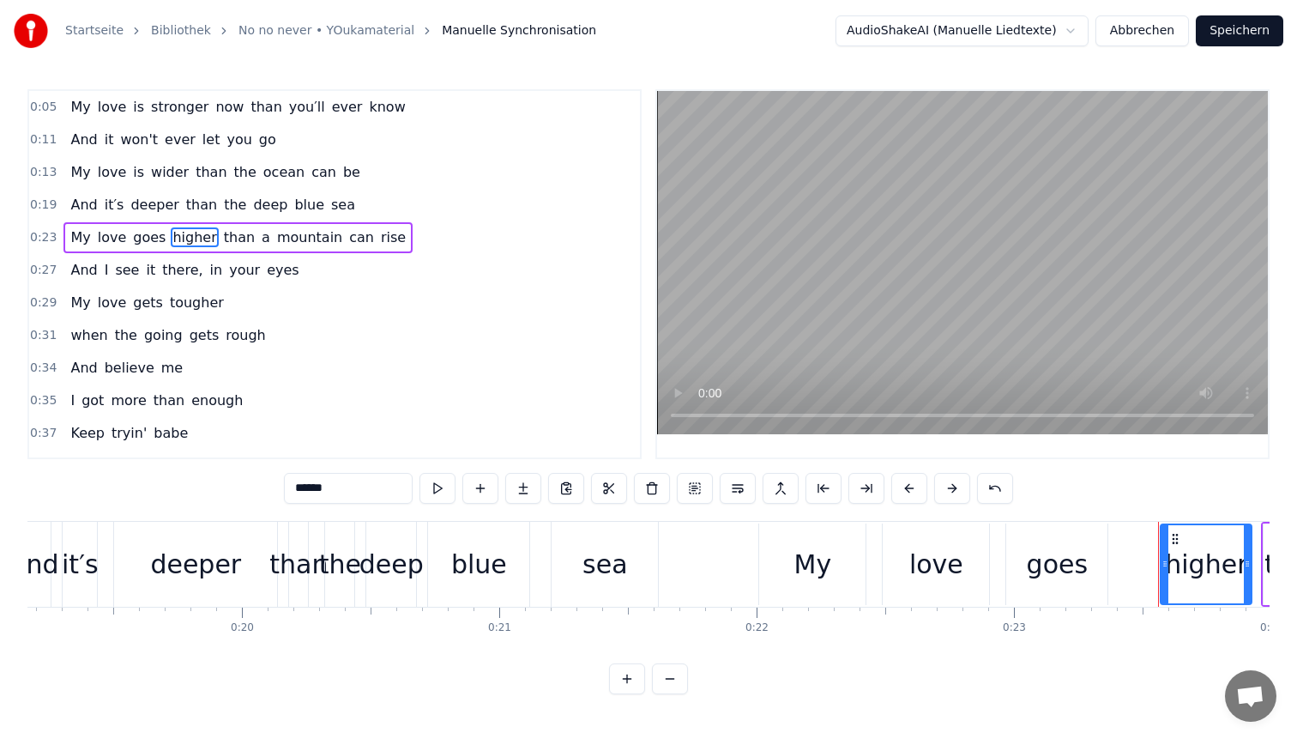
click at [1255, 28] on button "Speichern" at bounding box center [1240, 30] width 88 height 31
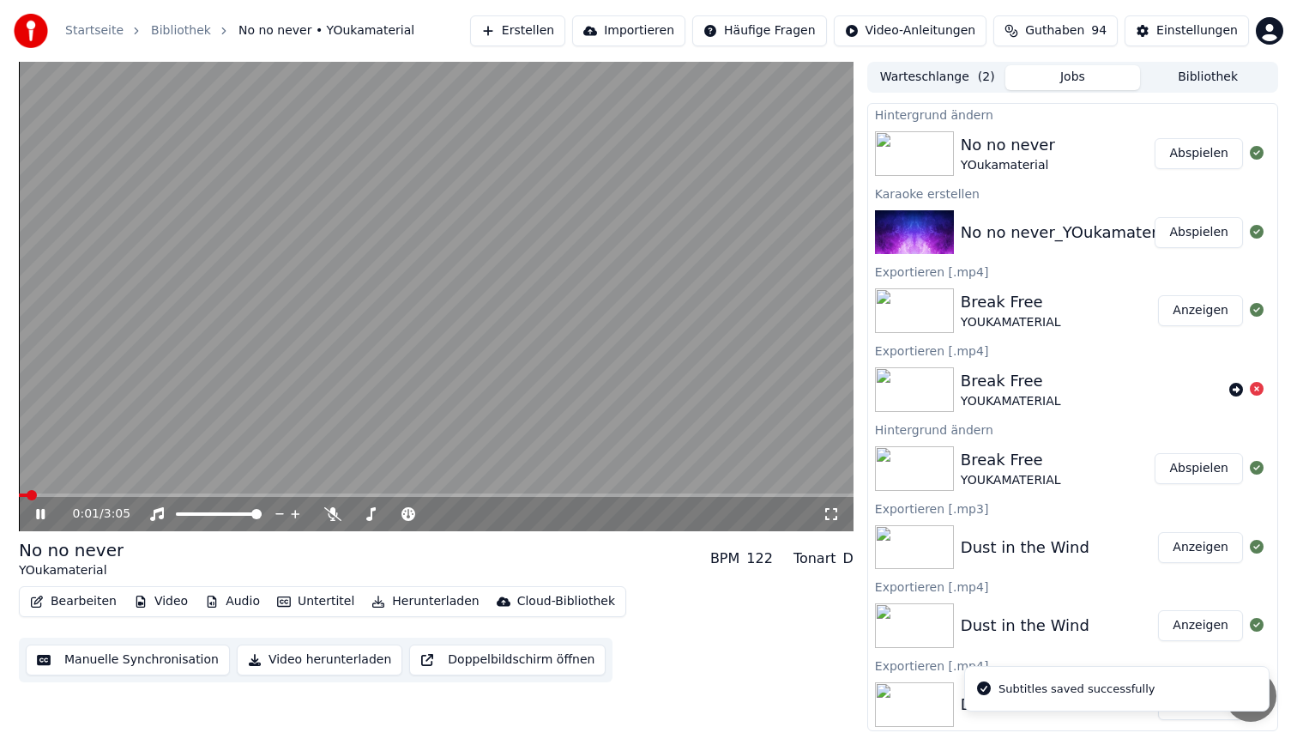
click at [111, 494] on span at bounding box center [436, 494] width 835 height 3
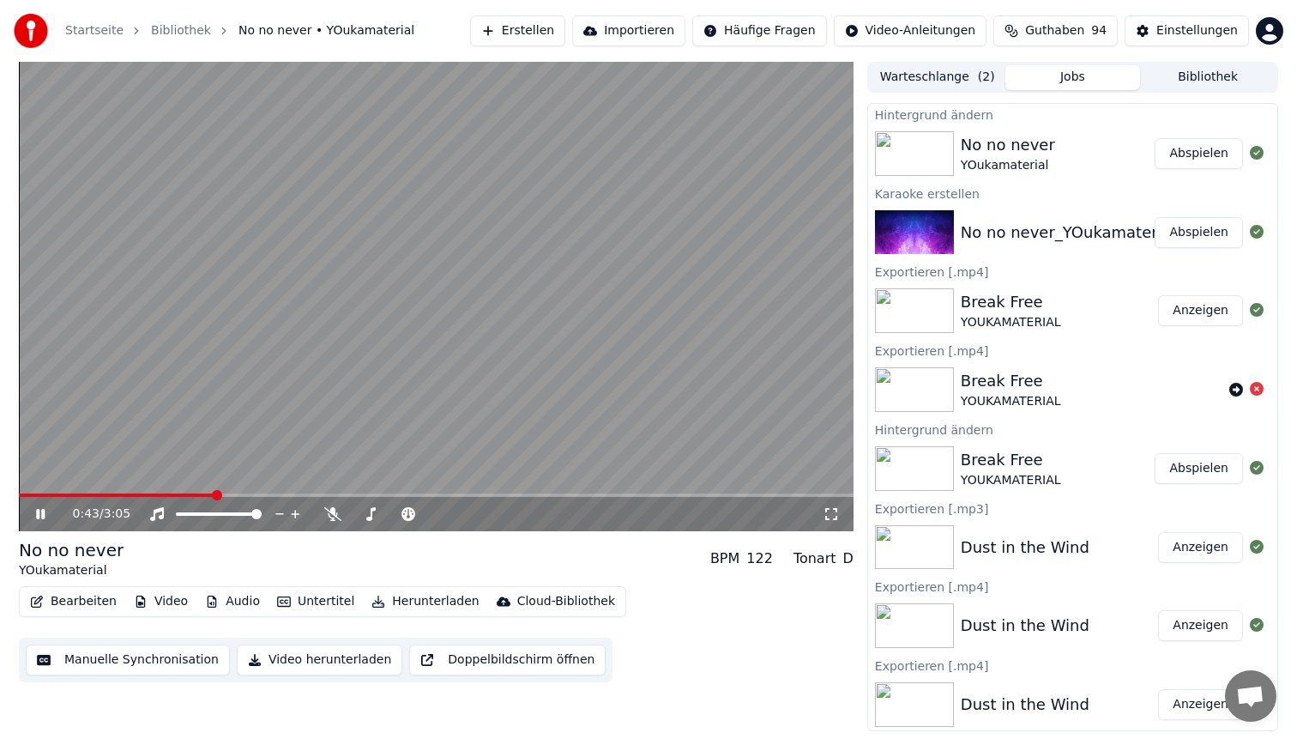
click at [323, 301] on video at bounding box center [436, 296] width 835 height 469
click at [534, 28] on button "Erstellen" at bounding box center [517, 30] width 95 height 31
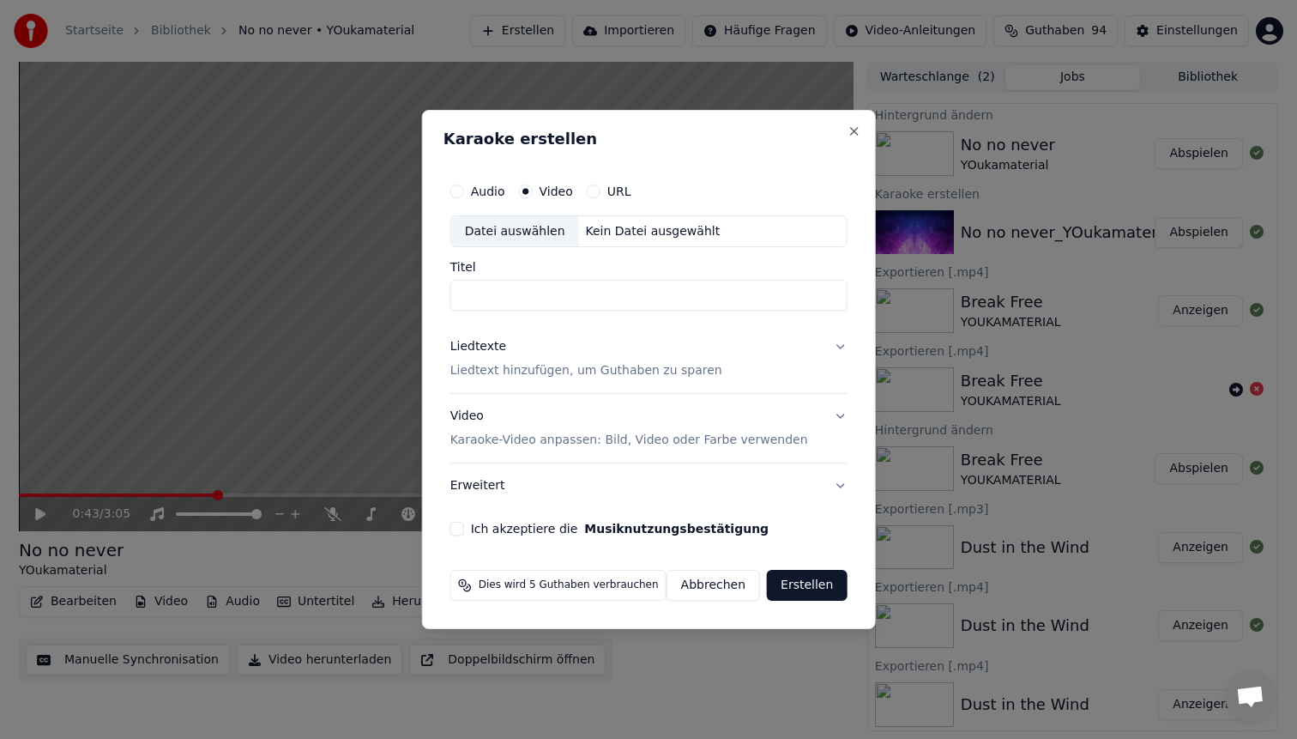
click at [515, 225] on div "Datei auswählen" at bounding box center [515, 231] width 128 height 31
type input "**********"
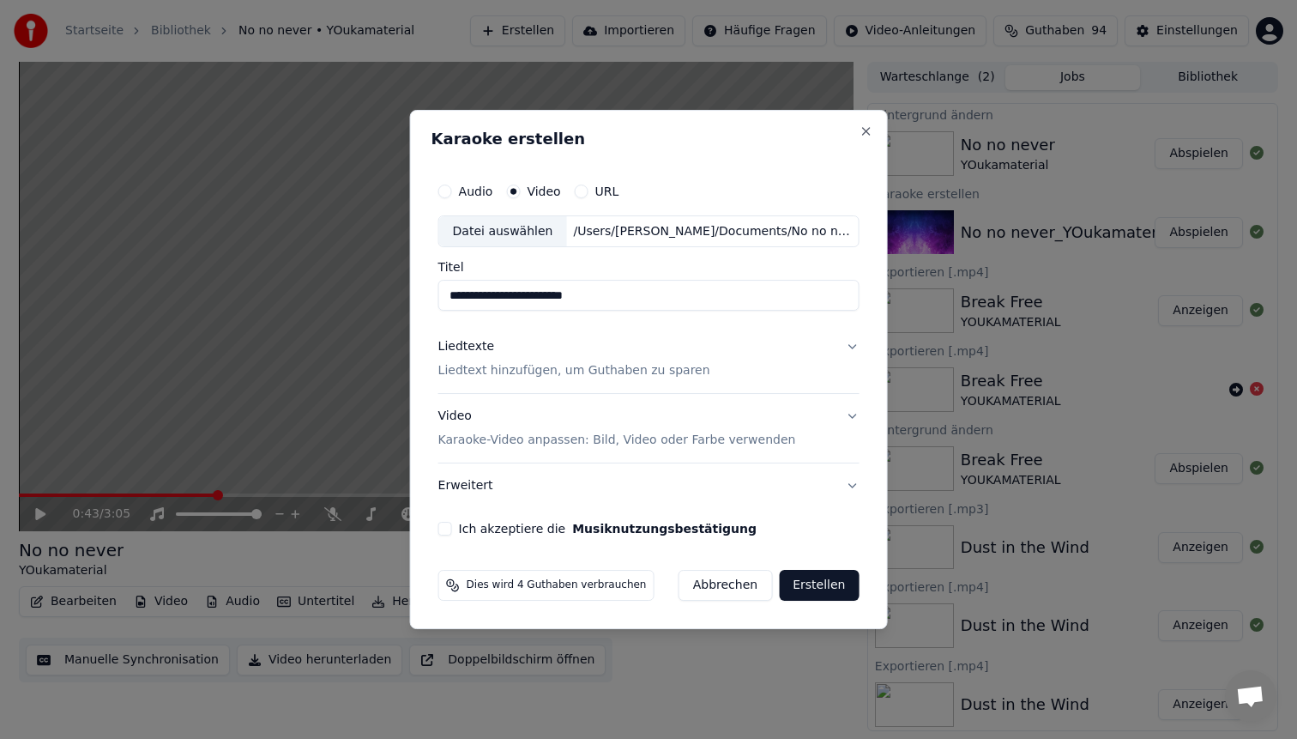
click at [522, 438] on p "Karaoke-Video anpassen: Bild, Video oder Farbe verwenden" at bounding box center [617, 440] width 358 height 17
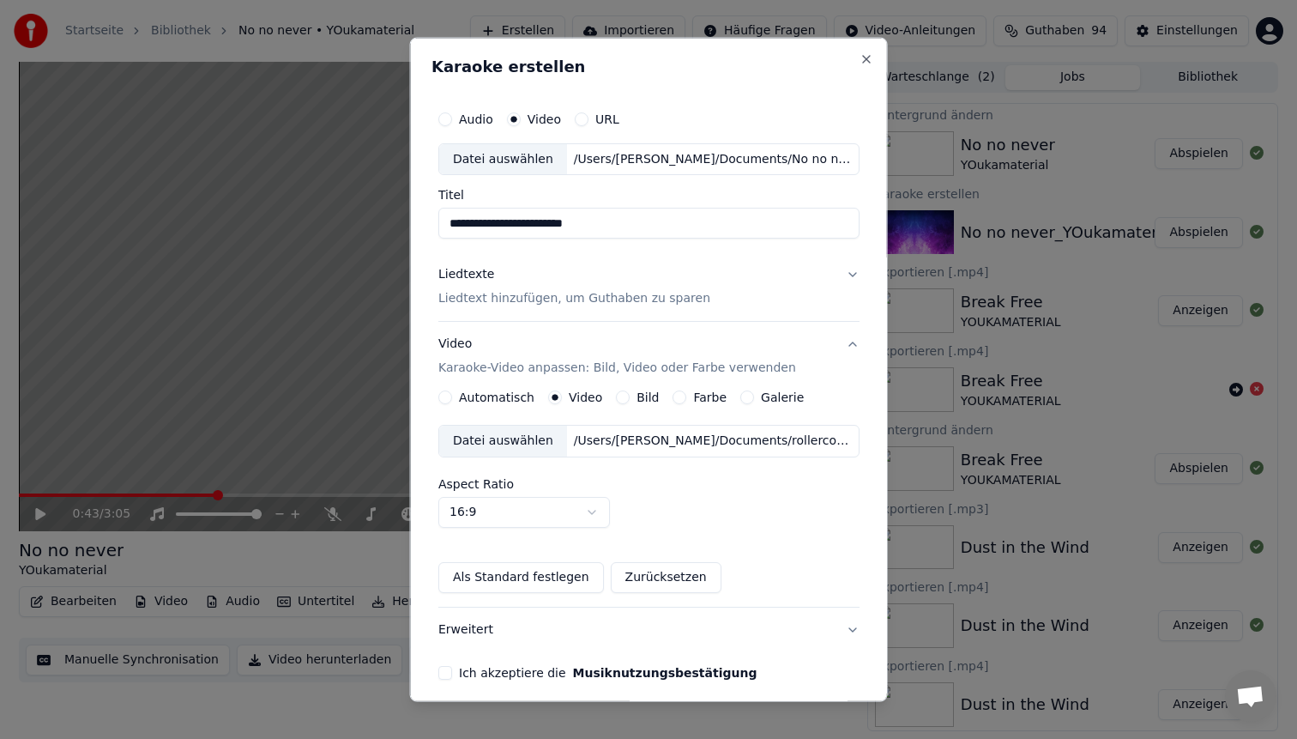
click at [522, 438] on div "Datei auswählen" at bounding box center [503, 441] width 128 height 31
click at [522, 304] on p "Liedtext hinzufügen, um Guthaben zu sparen" at bounding box center [574, 298] width 272 height 17
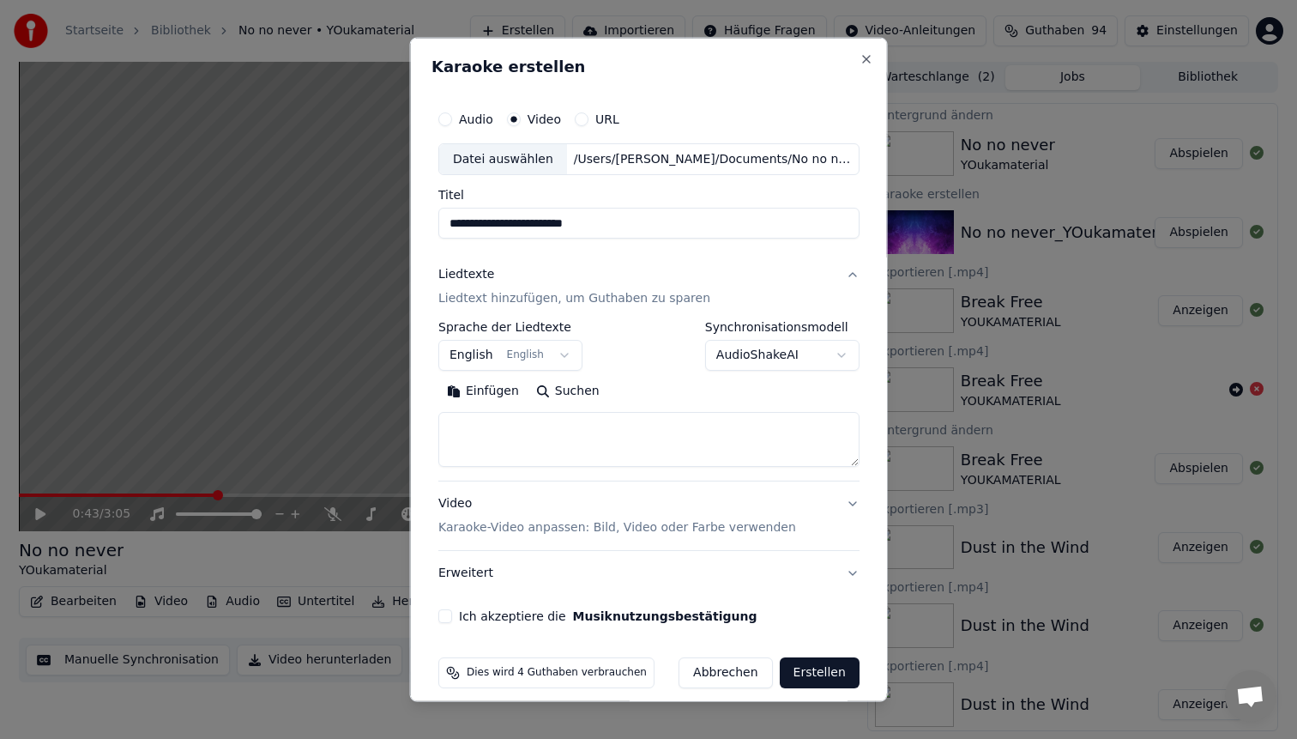
click at [487, 442] on textarea at bounding box center [648, 439] width 421 height 55
paste textarea "**********"
type textarea "**********"
click at [452, 615] on button "Ich akzeptiere die Musiknutzungsbestätigung" at bounding box center [445, 616] width 14 height 14
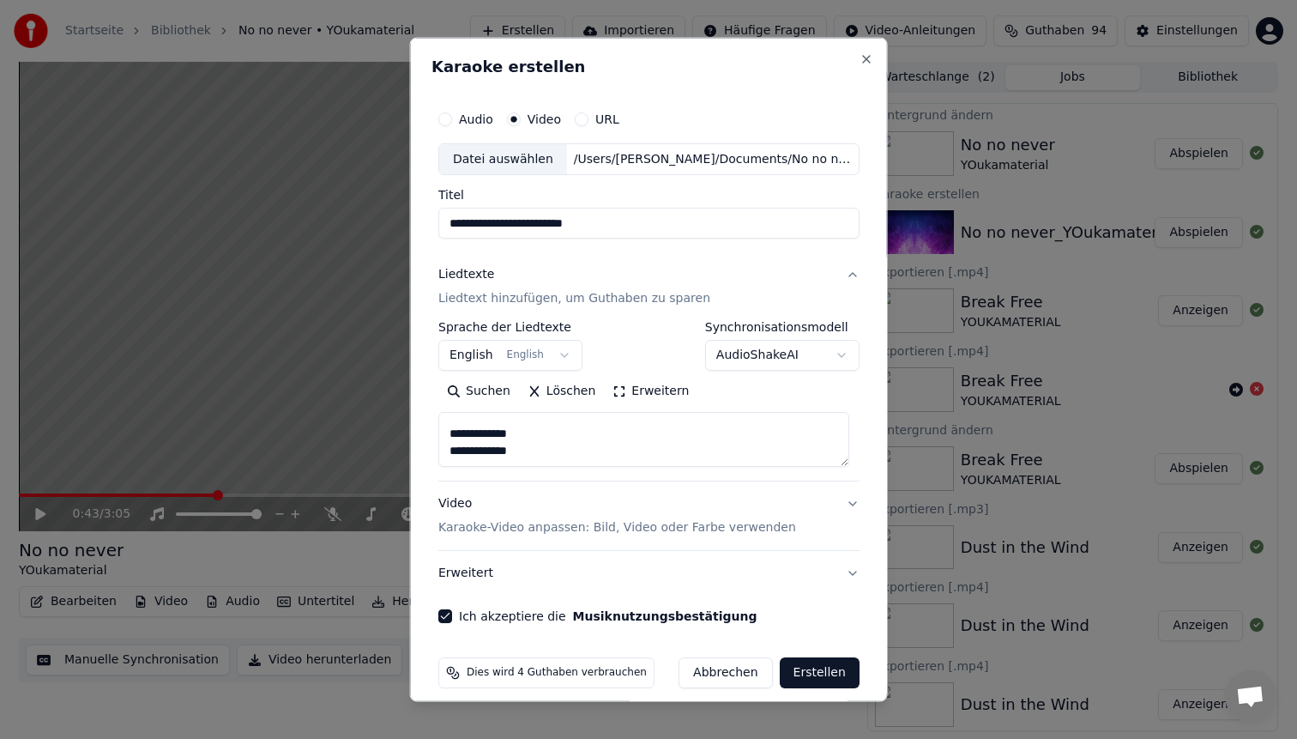
click at [816, 667] on button "Erstellen" at bounding box center [819, 672] width 80 height 31
select select
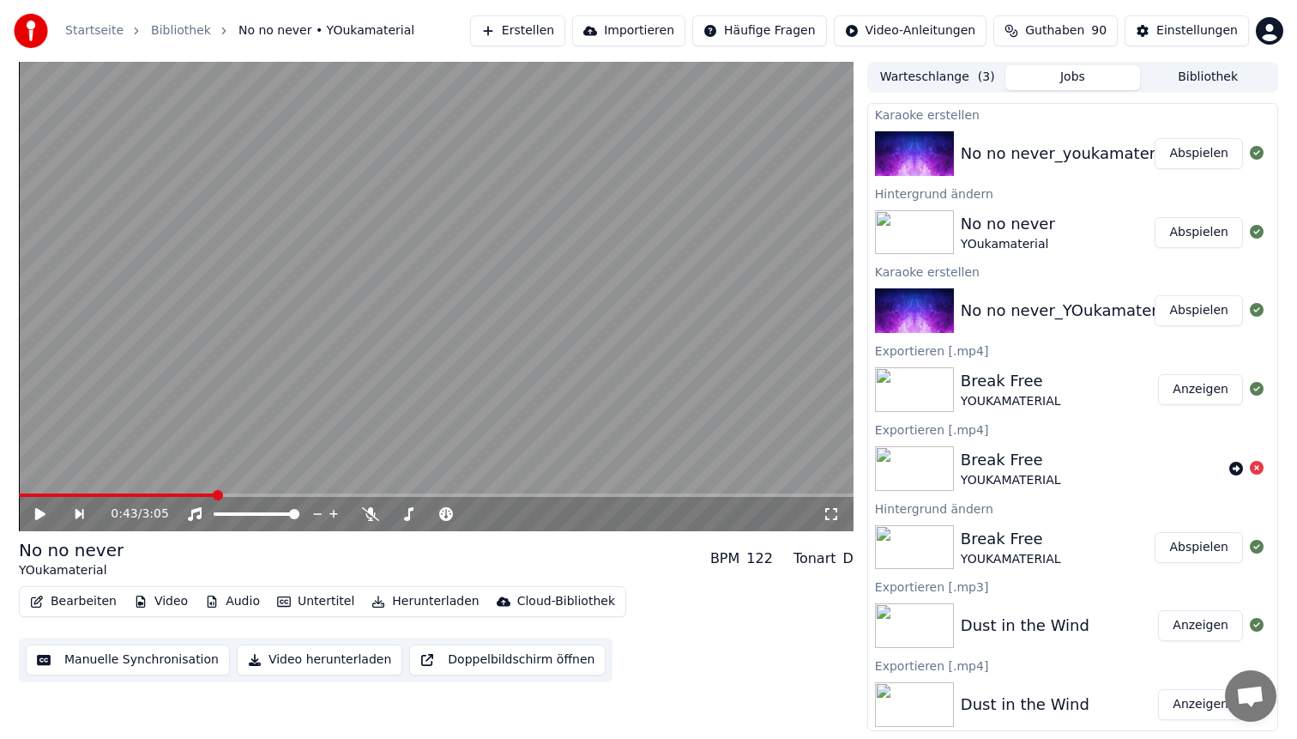
click at [1169, 154] on button "Abspielen" at bounding box center [1199, 153] width 88 height 31
click at [117, 493] on span at bounding box center [436, 494] width 835 height 3
click at [431, 318] on video at bounding box center [436, 296] width 835 height 469
click at [91, 600] on button "Bearbeiten" at bounding box center [73, 601] width 100 height 24
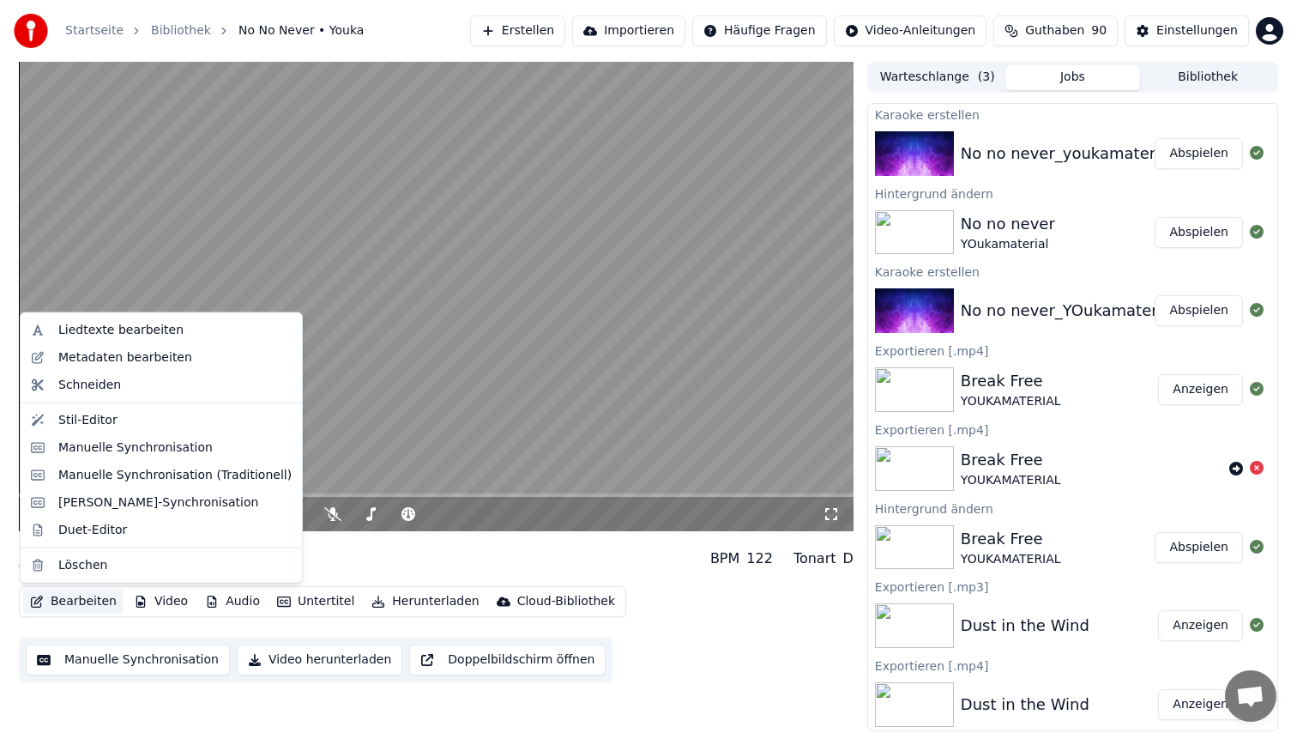
click at [1054, 136] on div "No no never_youkamaterial2 Abspielen" at bounding box center [1072, 153] width 409 height 58
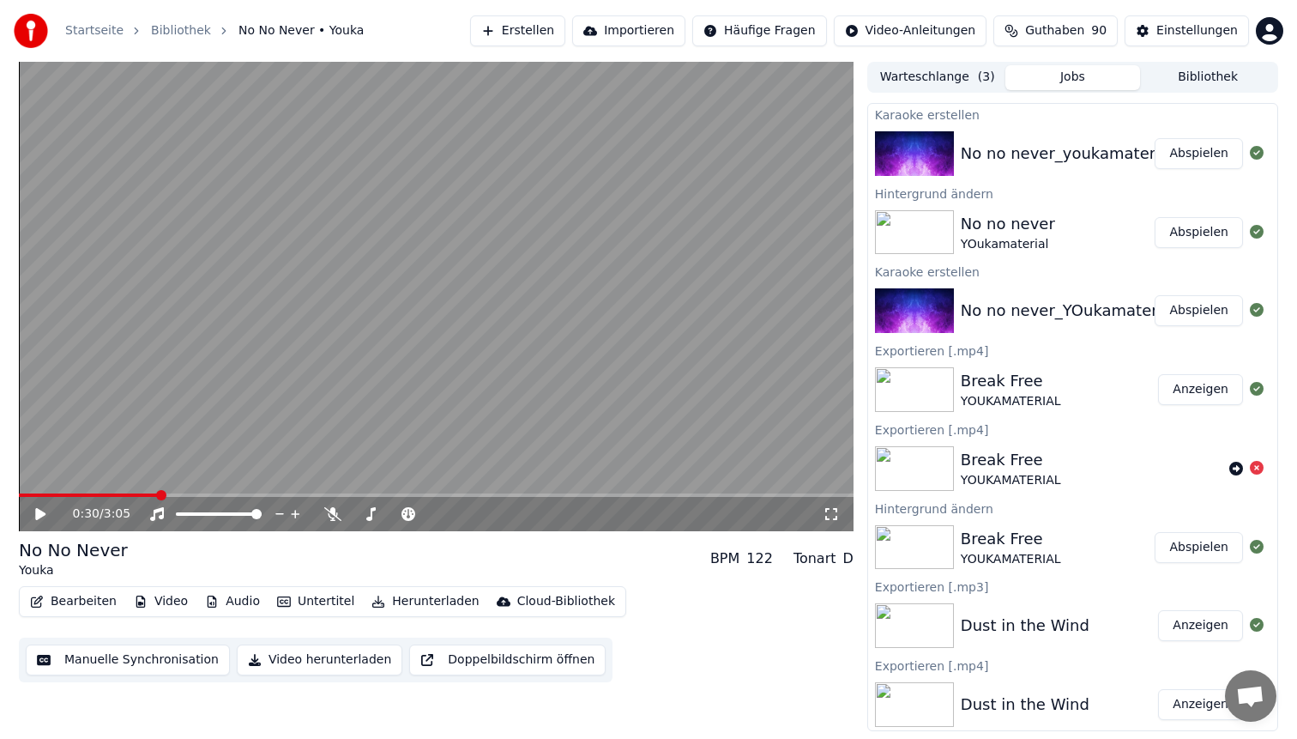
click at [1068, 230] on div "No no never YOukamaterial" at bounding box center [1058, 232] width 195 height 41
click at [1185, 245] on button "Abspielen" at bounding box center [1199, 232] width 88 height 31
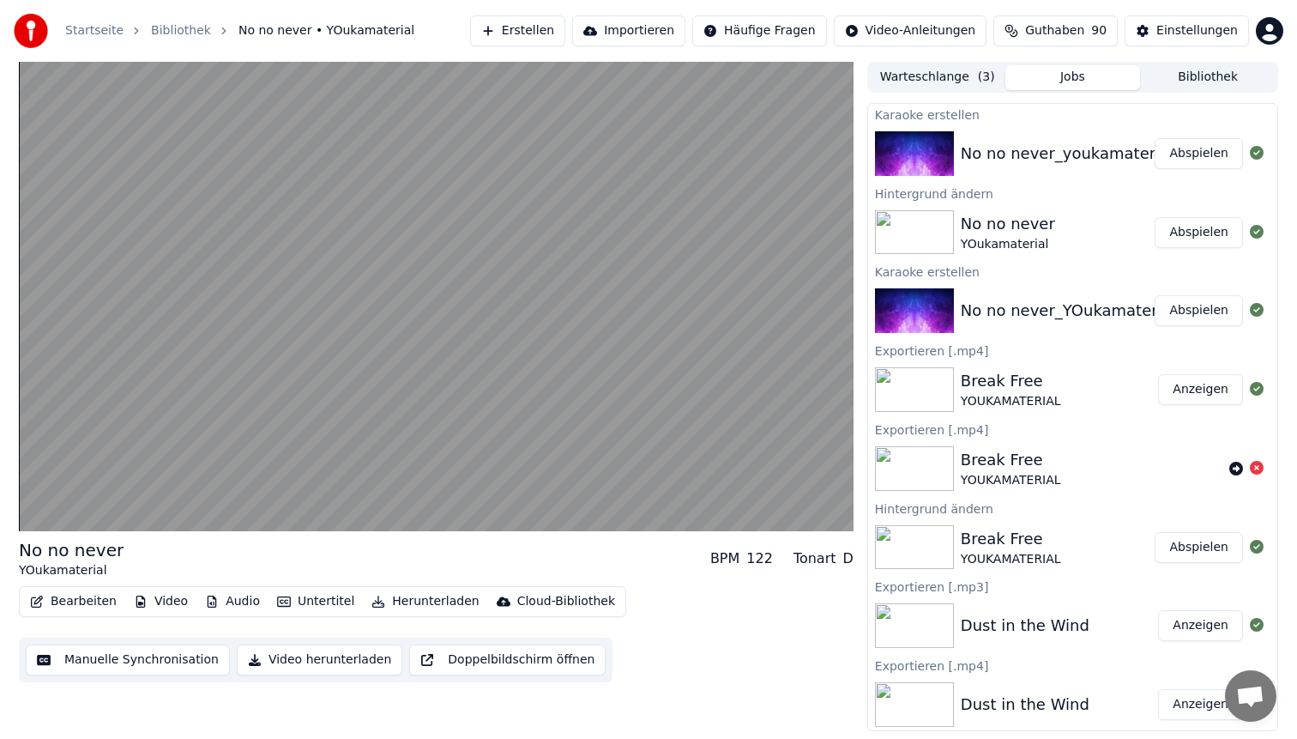
click at [1212, 154] on button "Abspielen" at bounding box center [1199, 153] width 88 height 31
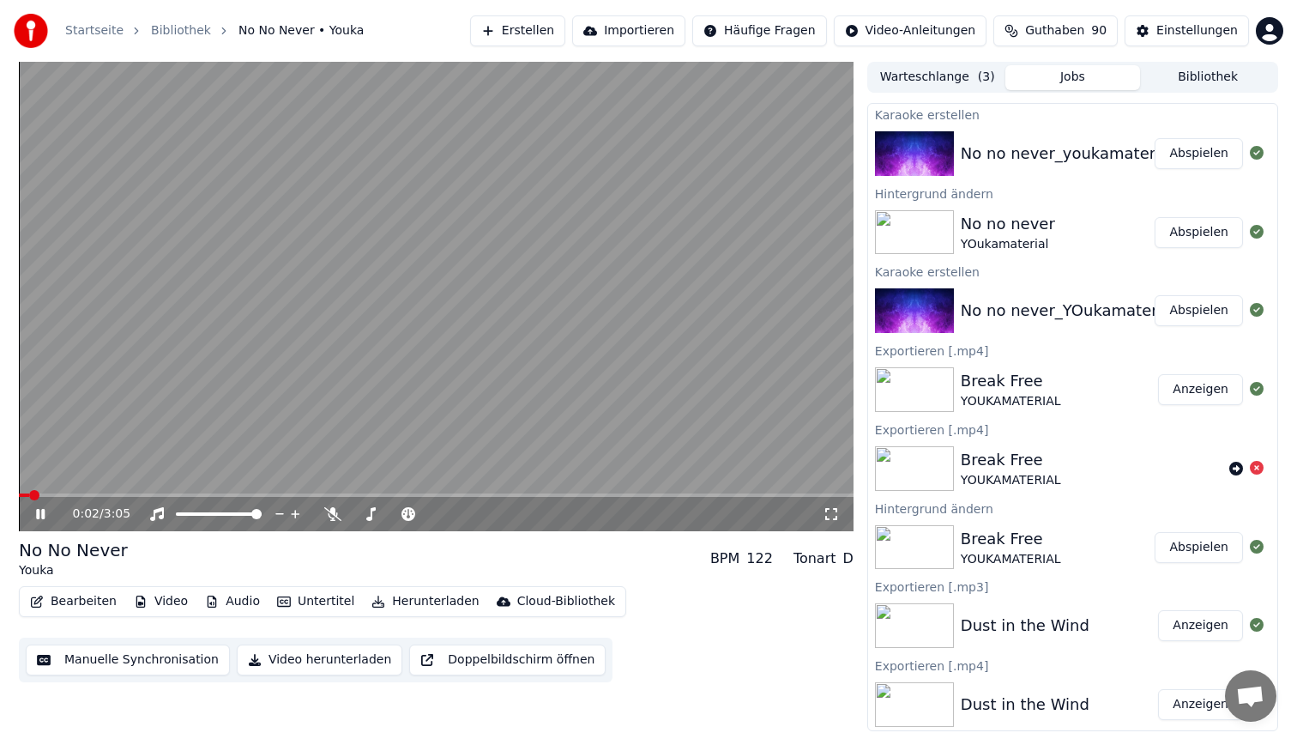
click at [71, 595] on button "Bearbeiten" at bounding box center [73, 601] width 100 height 24
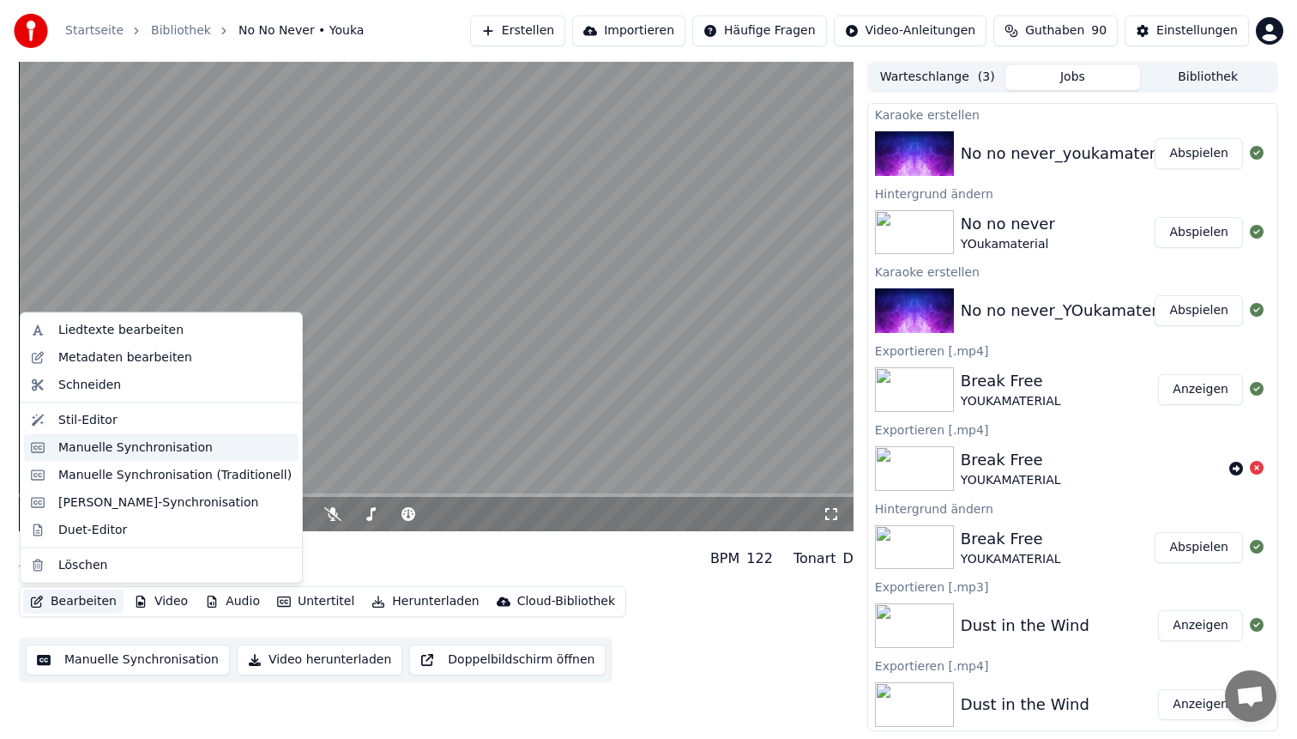
click at [106, 451] on div "Manuelle Synchronisation" at bounding box center [135, 446] width 154 height 17
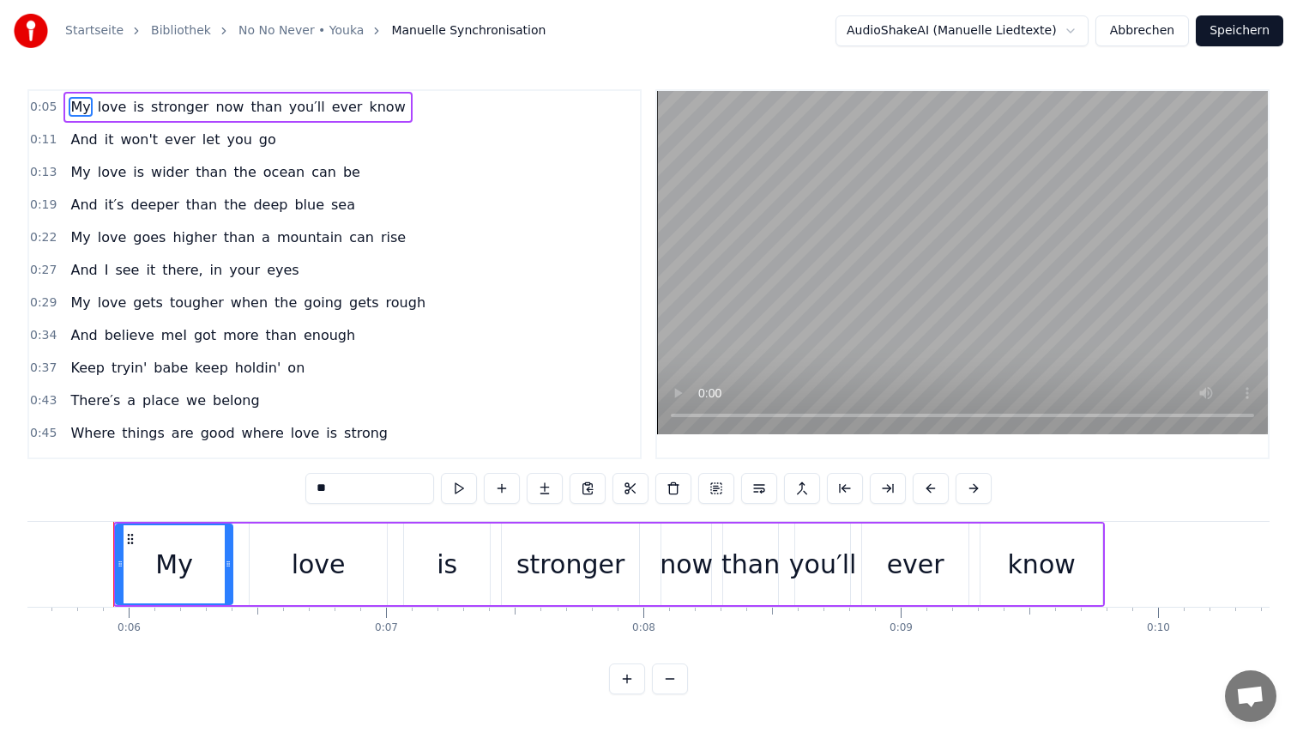
click at [923, 32] on html "Startseite Bibliothek No No Never • Youka Manuelle Synchronisation AudioShakeAI…" at bounding box center [648, 361] width 1297 height 722
click at [1257, 26] on button "Speichern" at bounding box center [1240, 30] width 88 height 31
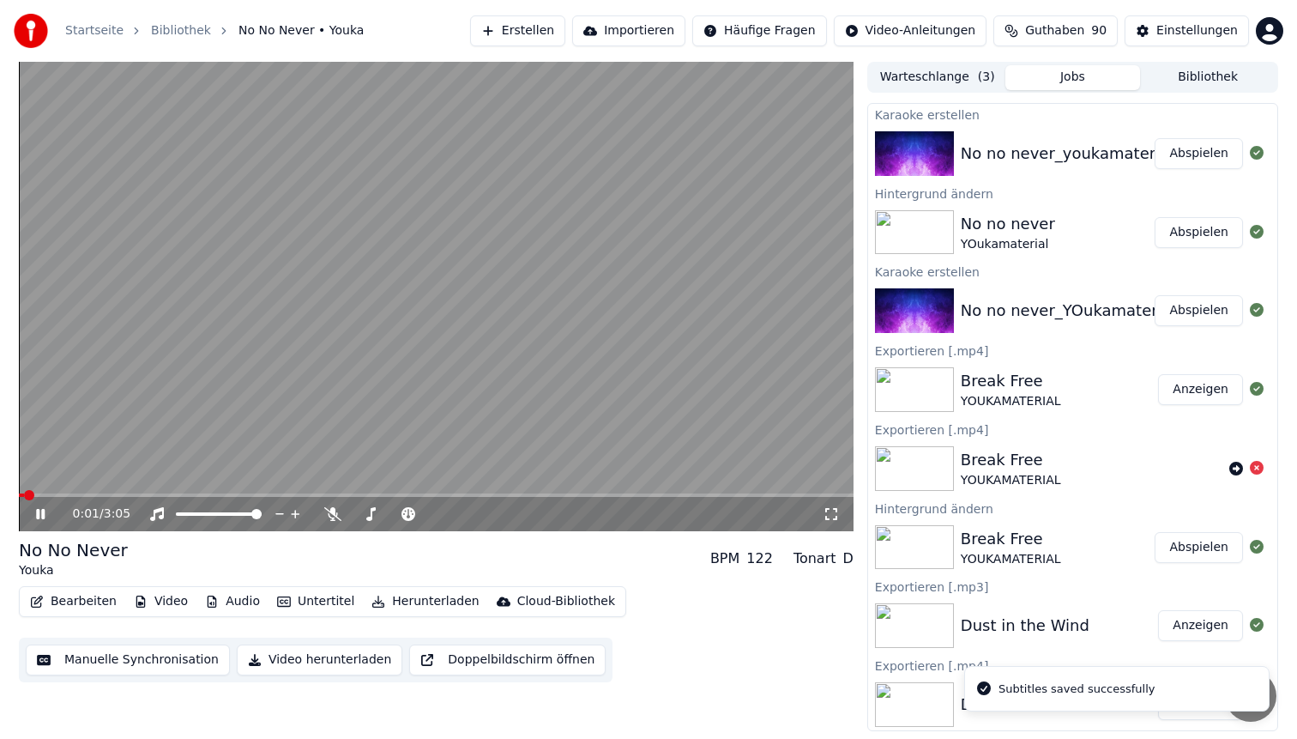
click at [114, 493] on span at bounding box center [436, 494] width 835 height 3
click at [390, 341] on video at bounding box center [436, 296] width 835 height 469
click at [84, 605] on button "Bearbeiten" at bounding box center [73, 601] width 100 height 24
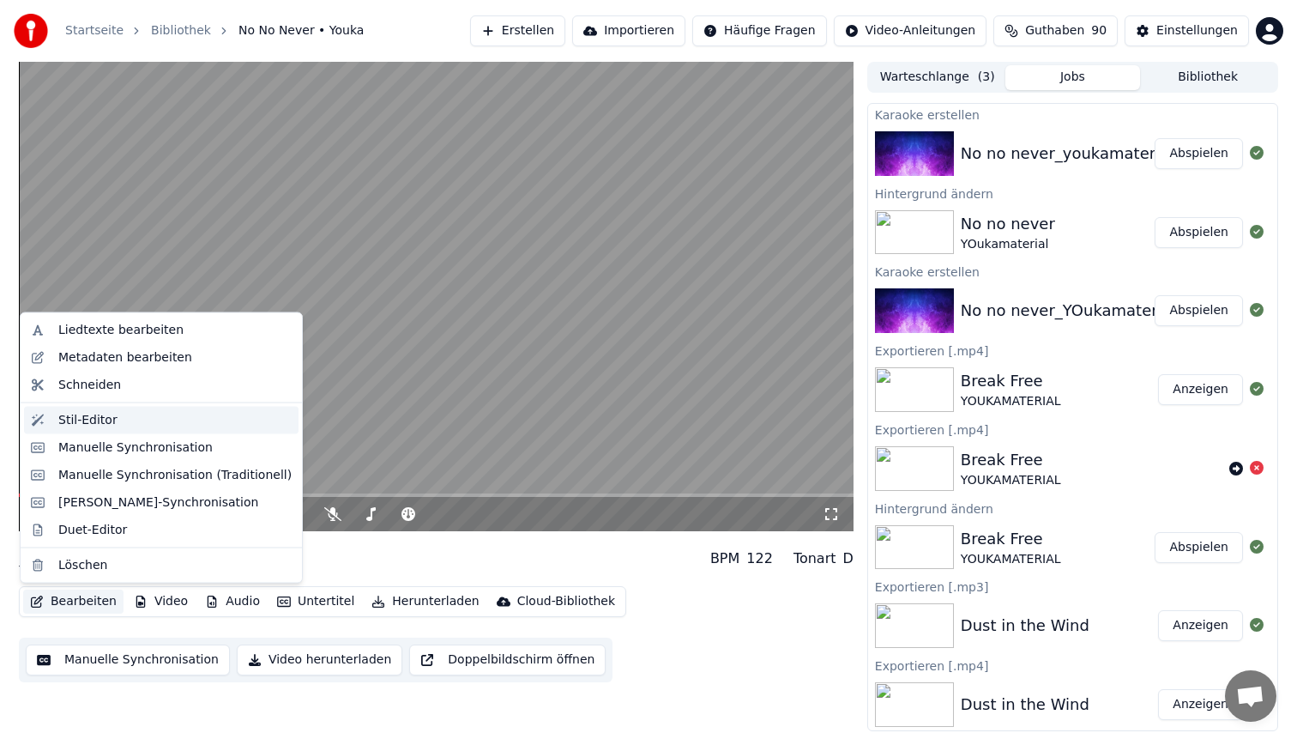
click at [112, 422] on div "Stil-Editor" at bounding box center [87, 419] width 59 height 17
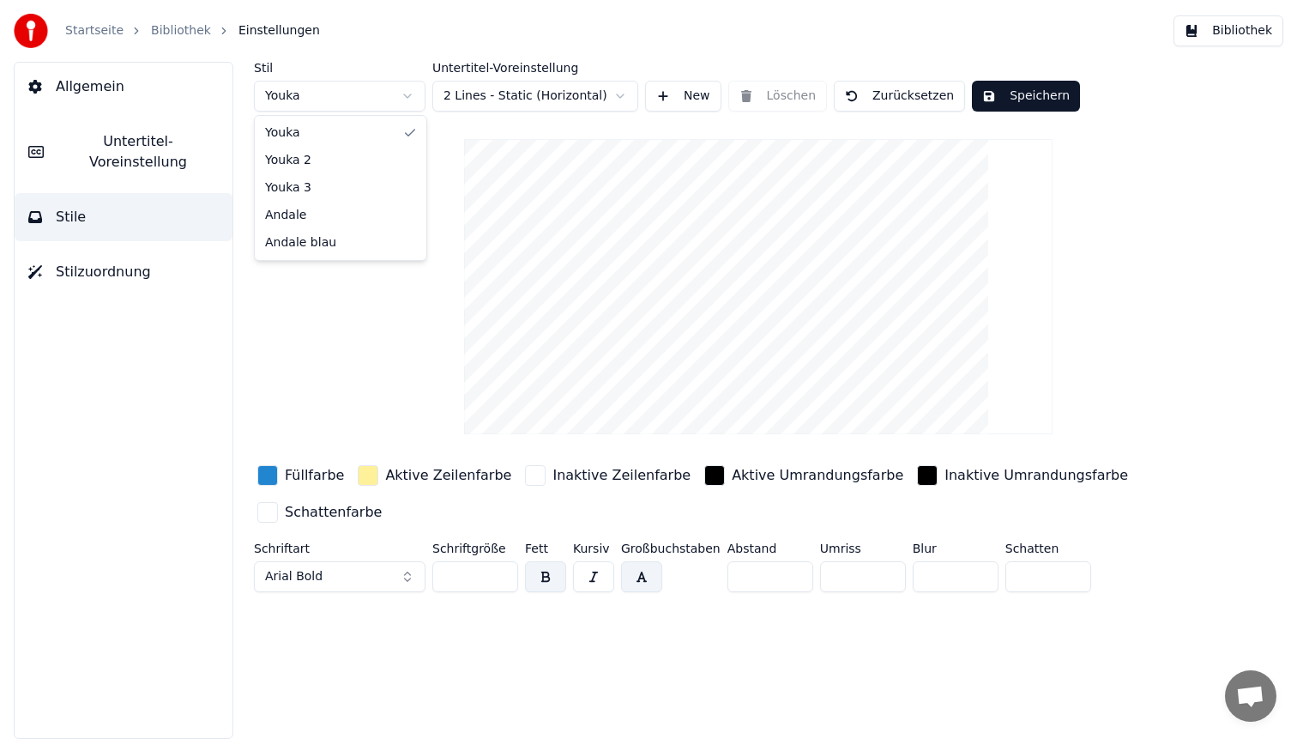
click at [293, 93] on html "Startseite Bibliothek Einstellungen Bibliothek Allgemein Untertitel-Voreinstell…" at bounding box center [648, 369] width 1297 height 739
type input "**"
type input "*"
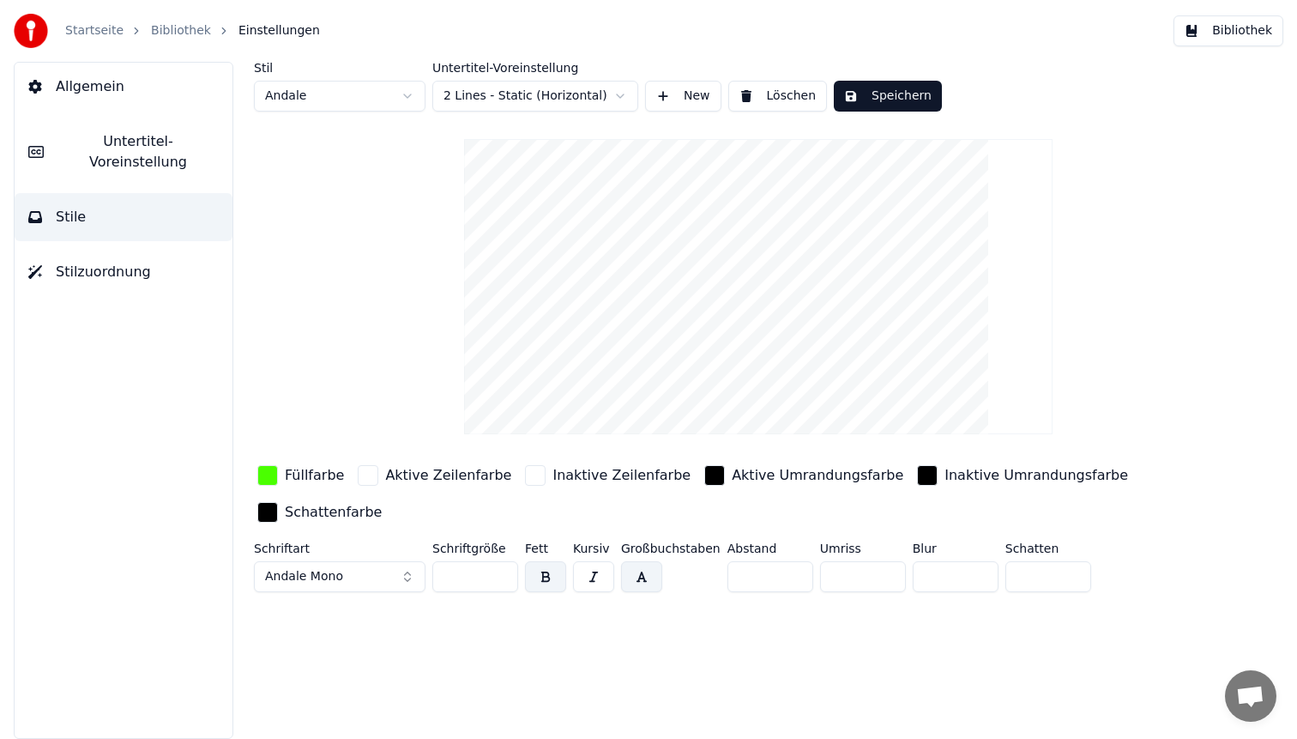
drag, startPoint x: 463, startPoint y: 576, endPoint x: 319, endPoint y: 560, distance: 145.0
click at [319, 560] on div "Schriftart Andale Mono Schriftgröße ** Fett Kursiv Großbuchstaben Abstand * Umr…" at bounding box center [708, 570] width 908 height 57
type input "**"
drag, startPoint x: 735, startPoint y: 574, endPoint x: 588, endPoint y: 520, distance: 157.2
click at [588, 520] on div "Füllfarbe Aktive Zeilenfarbe Inaktive Zeilenfarbe Aktive Umrandungsfarbe Inakti…" at bounding box center [708, 530] width 908 height 137
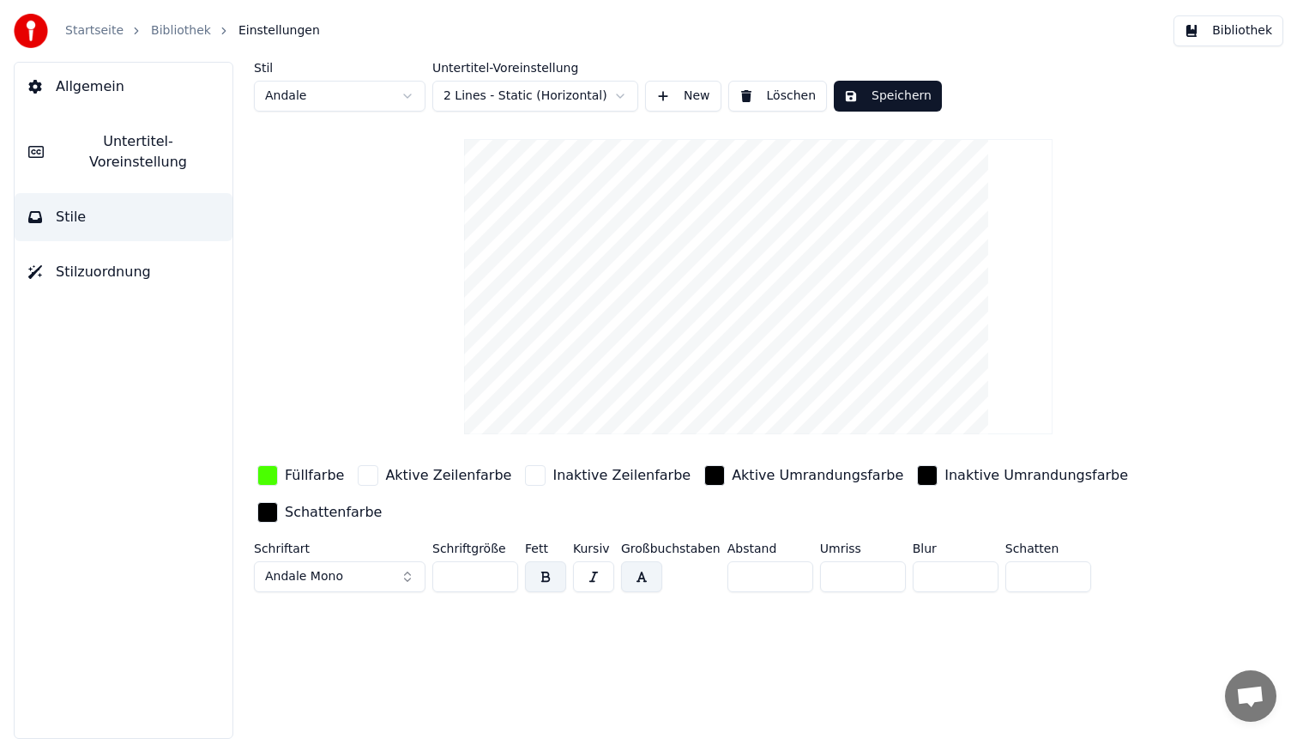
type input "*"
click at [880, 92] on button "Speichern" at bounding box center [888, 96] width 108 height 31
click at [1248, 26] on button "Bibliothek" at bounding box center [1229, 30] width 110 height 31
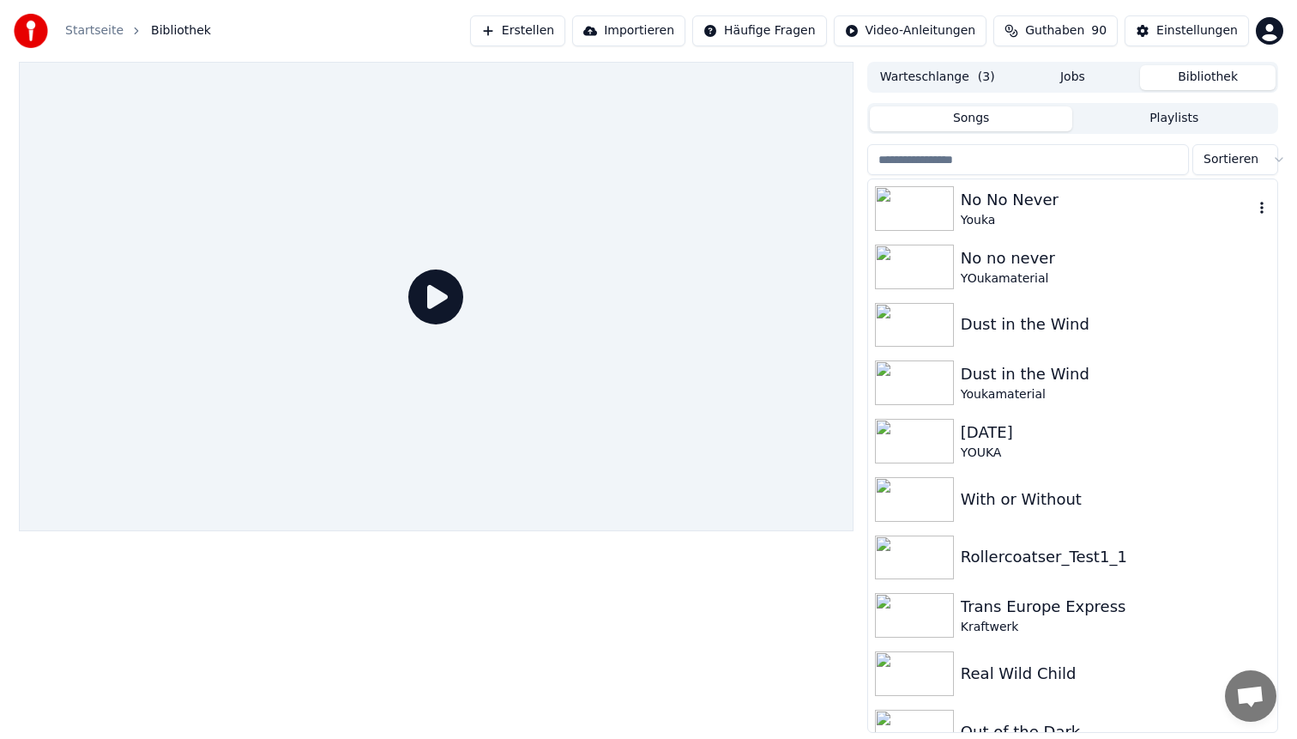
click at [1007, 213] on div "Youka" at bounding box center [1107, 220] width 293 height 17
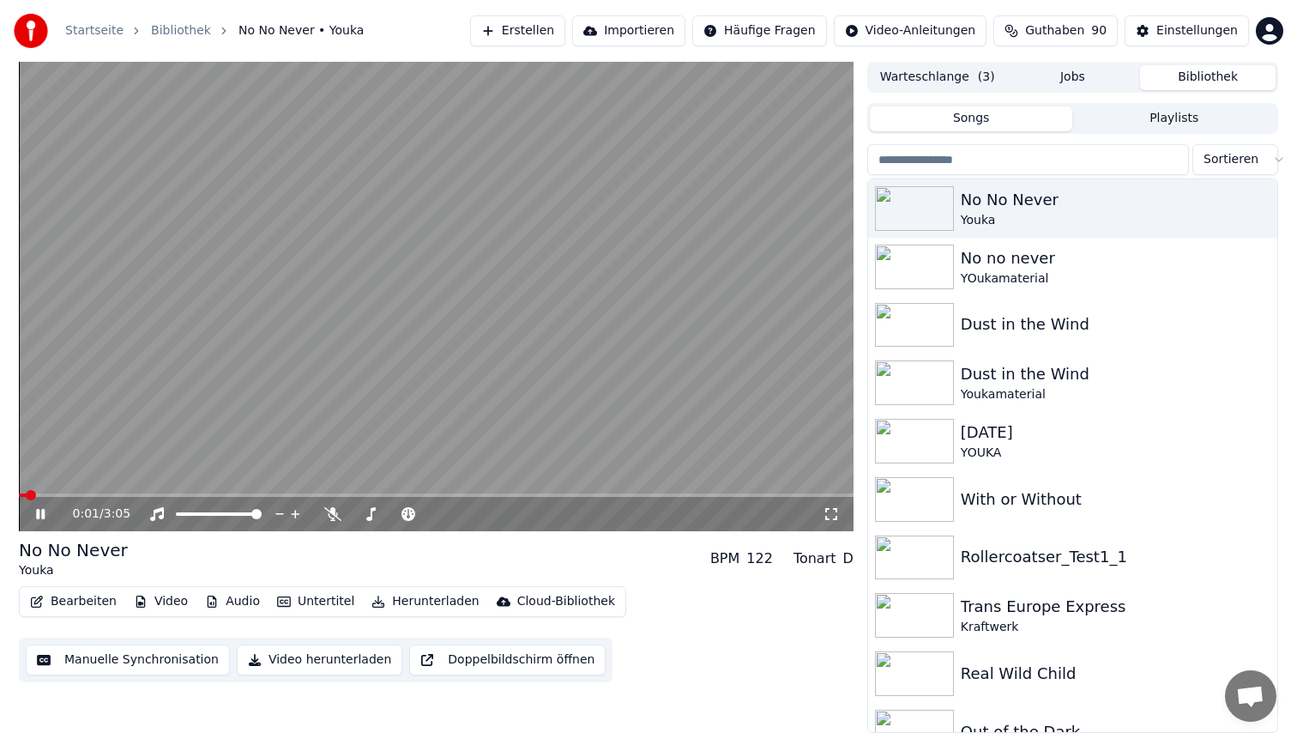
click at [129, 495] on span at bounding box center [436, 494] width 835 height 3
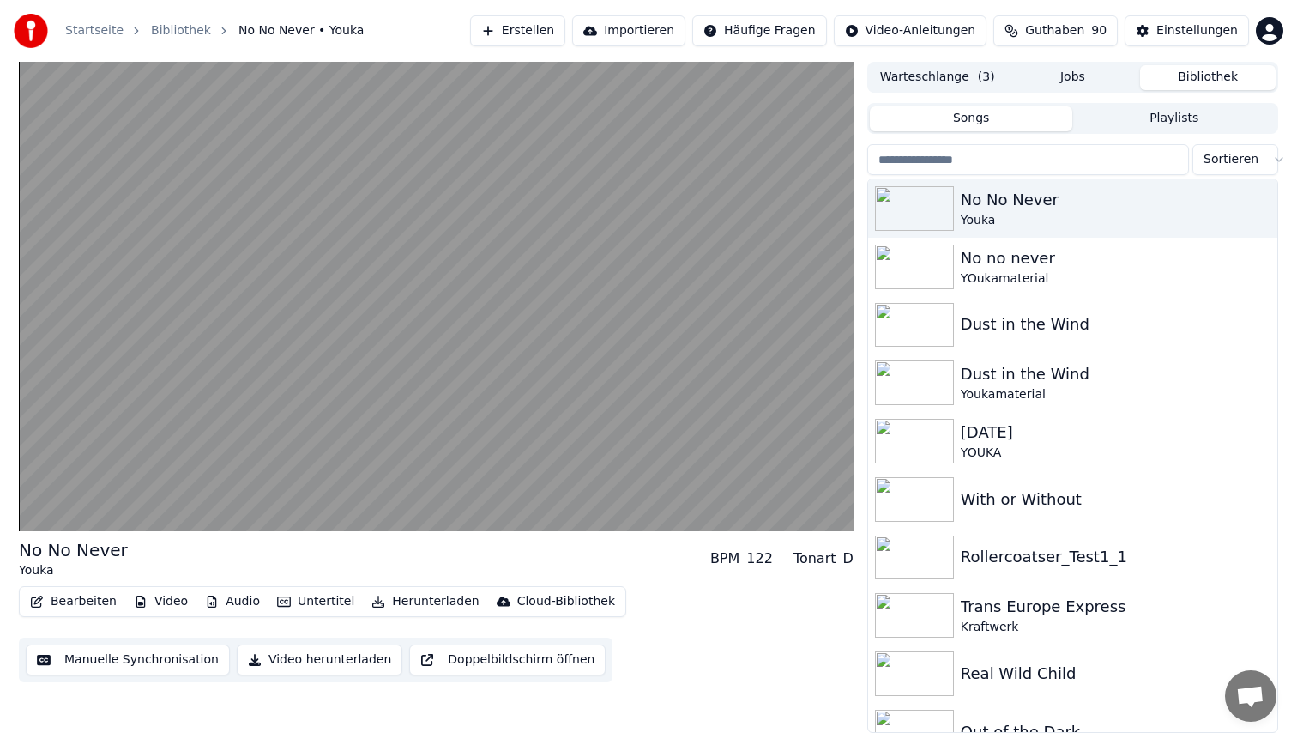
click at [345, 382] on video at bounding box center [436, 296] width 835 height 469
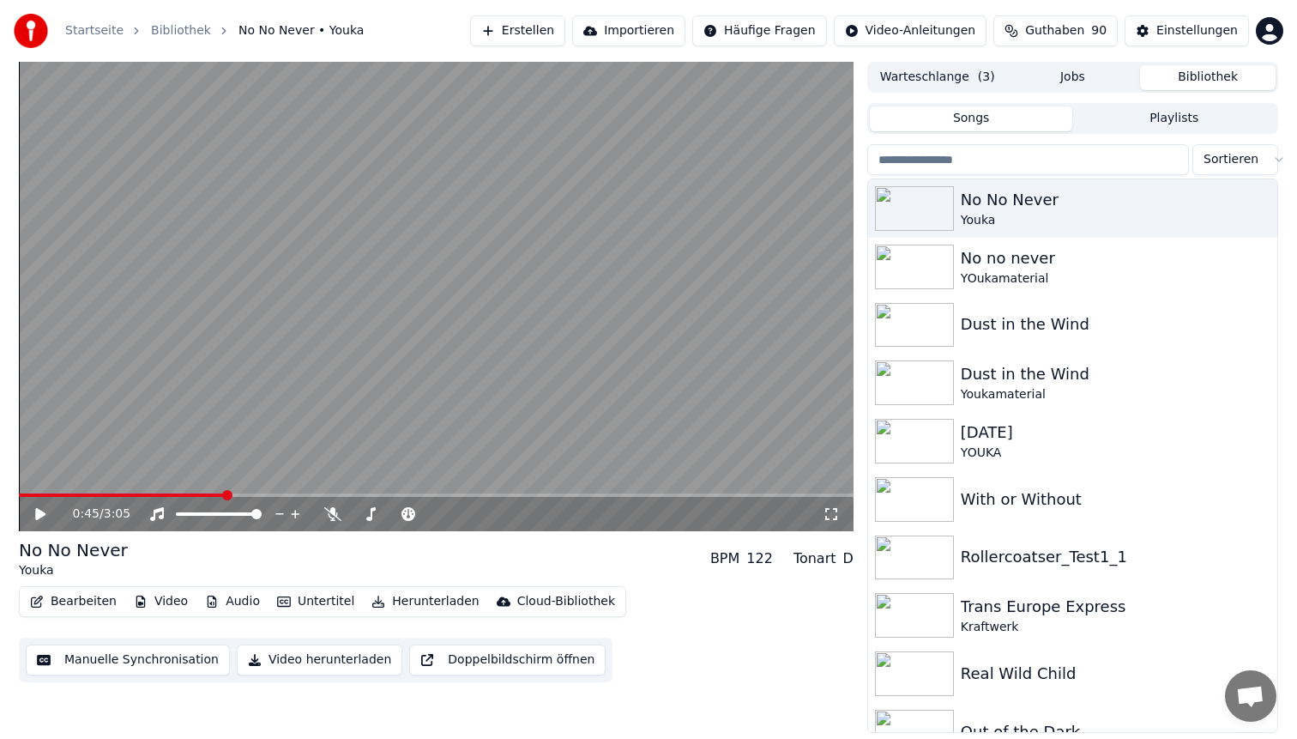
click at [80, 602] on button "Bearbeiten" at bounding box center [73, 601] width 100 height 24
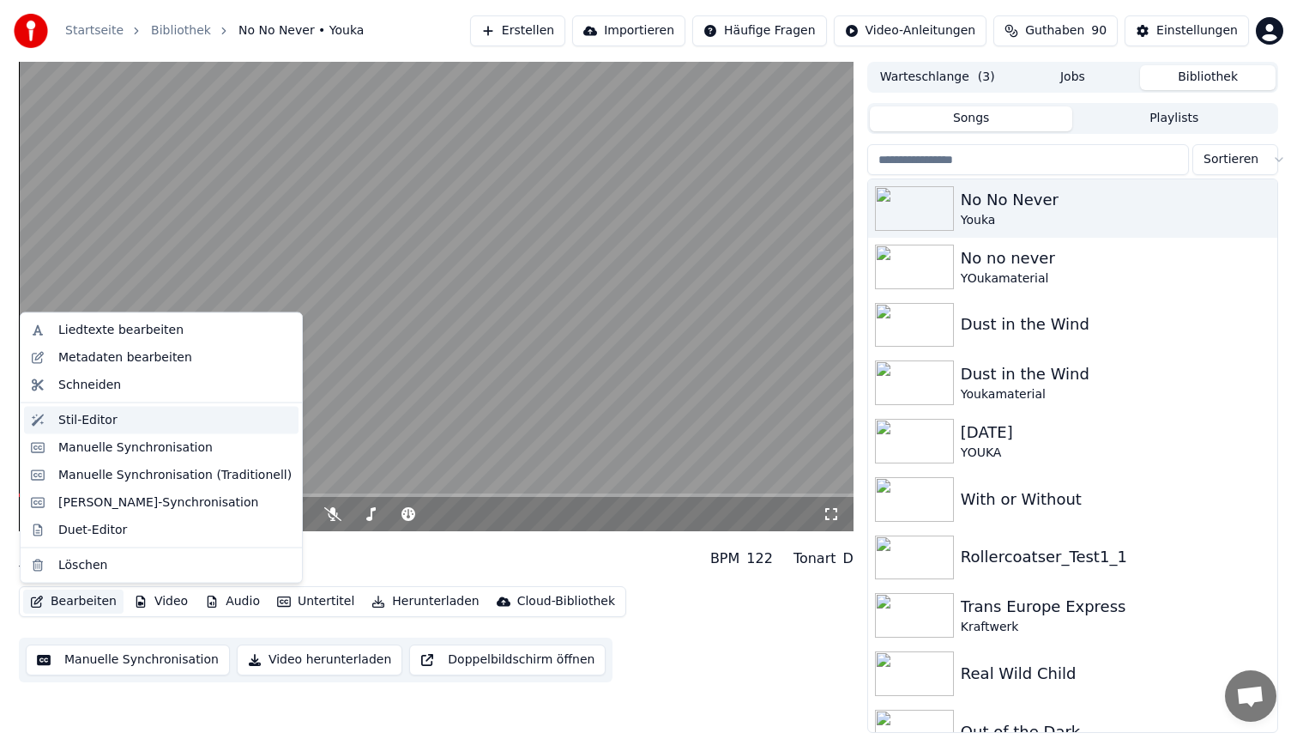
click at [142, 420] on div "Stil-Editor" at bounding box center [174, 419] width 233 height 17
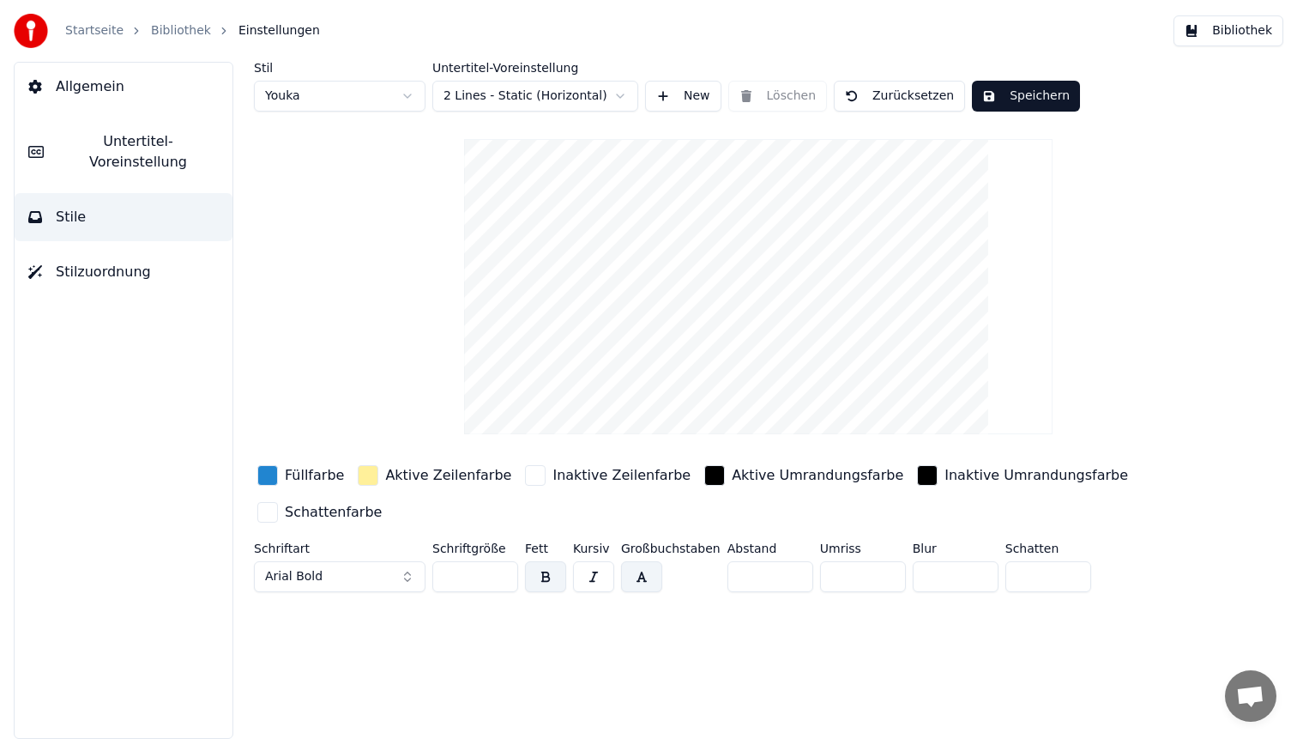
click at [332, 88] on html "Startseite Bibliothek Einstellungen Bibliothek Allgemein Untertitel-Voreinstell…" at bounding box center [648, 369] width 1297 height 739
type input "**"
type input "*"
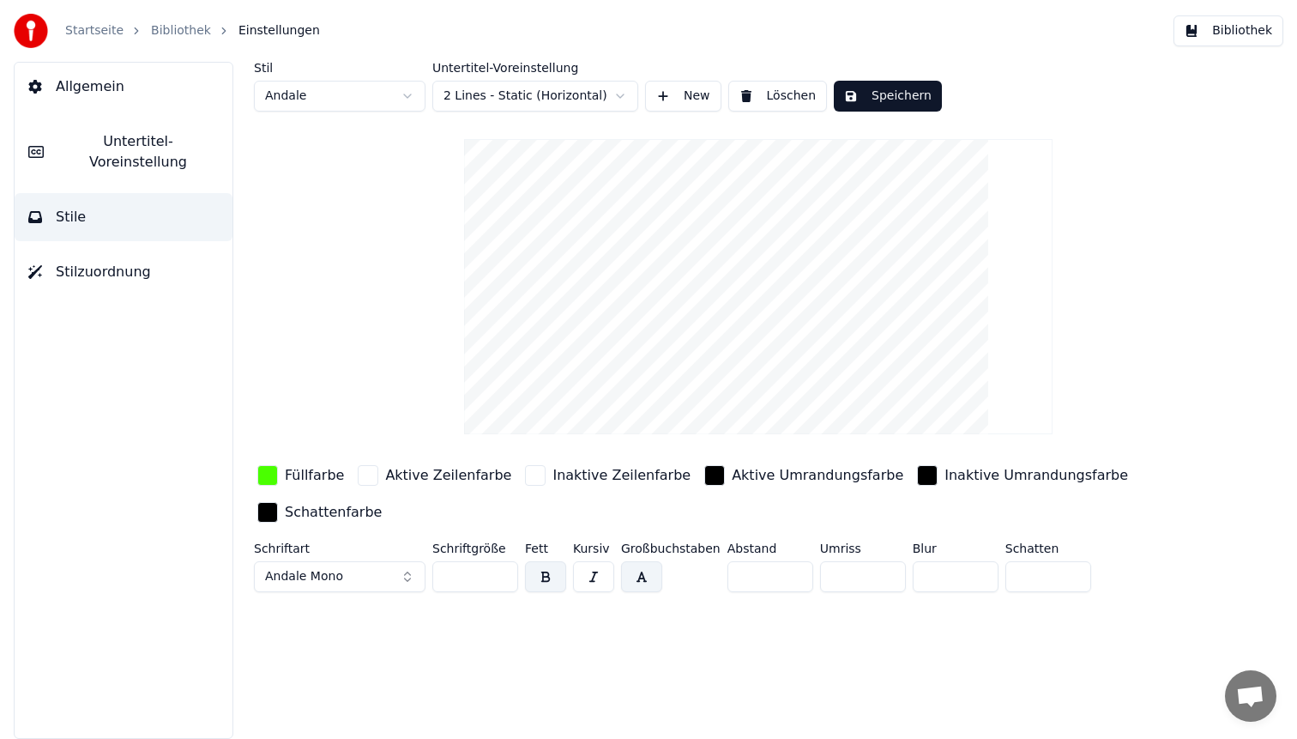
drag, startPoint x: 444, startPoint y: 576, endPoint x: 365, endPoint y: 549, distance: 83.3
click at [365, 549] on div "Schriftart Andale Mono Schriftgröße ** Fett Kursiv Großbuchstaben Abstand * Umr…" at bounding box center [708, 570] width 908 height 57
type input "**"
click at [701, 564] on div "Schriftart Andale Mono Schriftgröße ** Fett Kursiv Großbuchstaben Abstand * Umr…" at bounding box center [708, 570] width 908 height 57
type input "*"
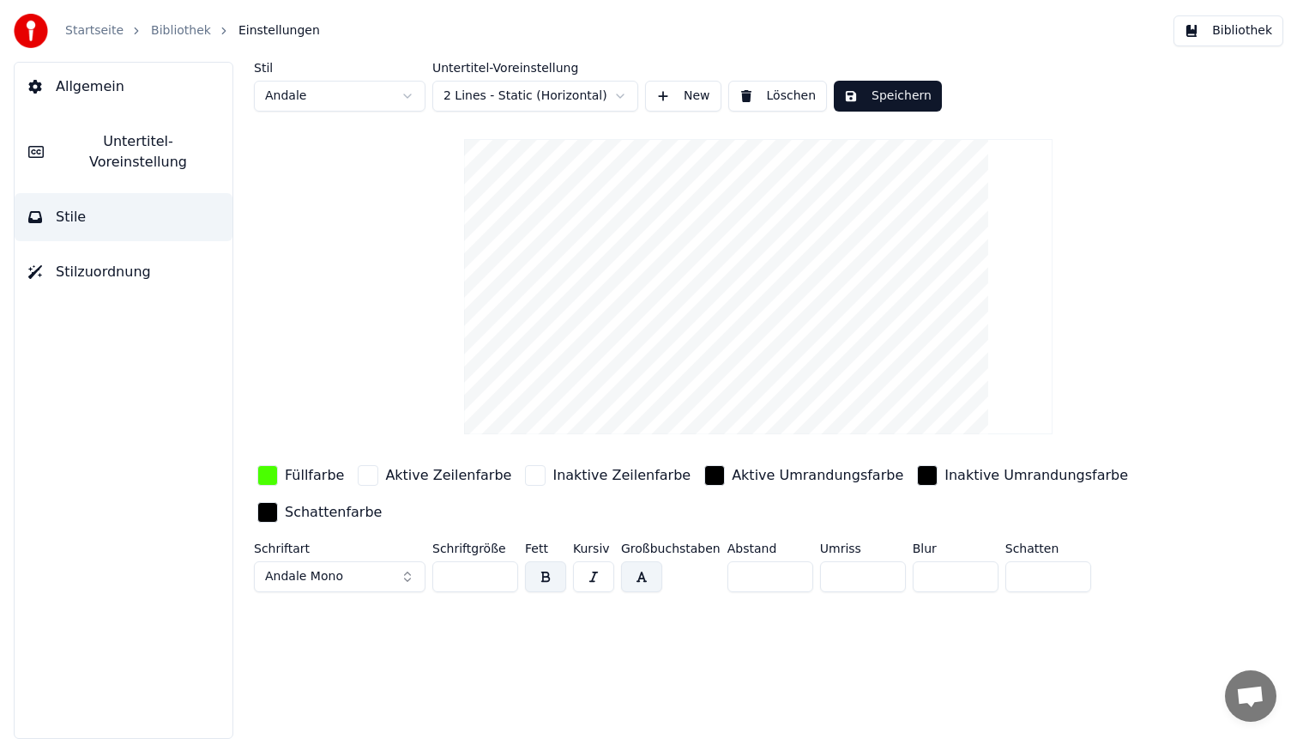
click at [675, 555] on div "Großbuchstaben" at bounding box center [671, 570] width 100 height 57
click at [903, 89] on button "Speichern" at bounding box center [888, 96] width 108 height 31
click at [1253, 15] on button "Bibliothek" at bounding box center [1229, 30] width 110 height 31
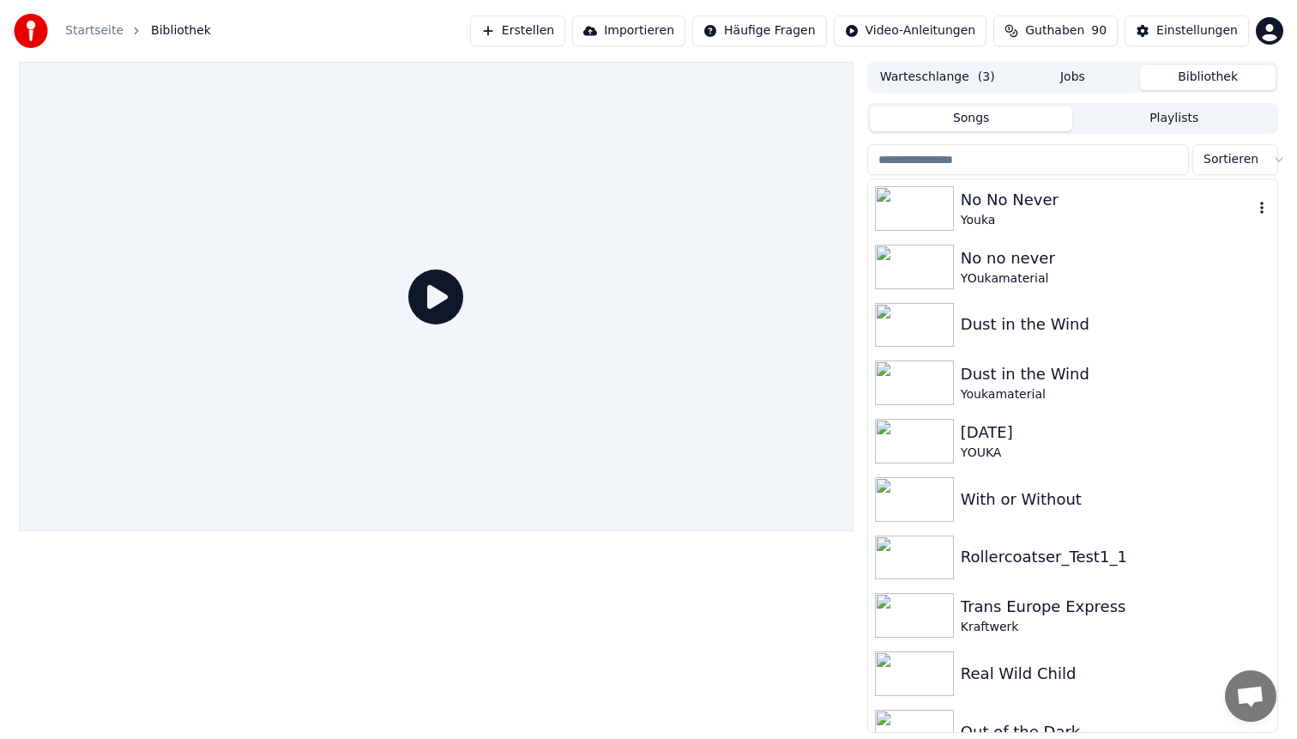
click at [1048, 208] on div "No No Never" at bounding box center [1107, 200] width 293 height 24
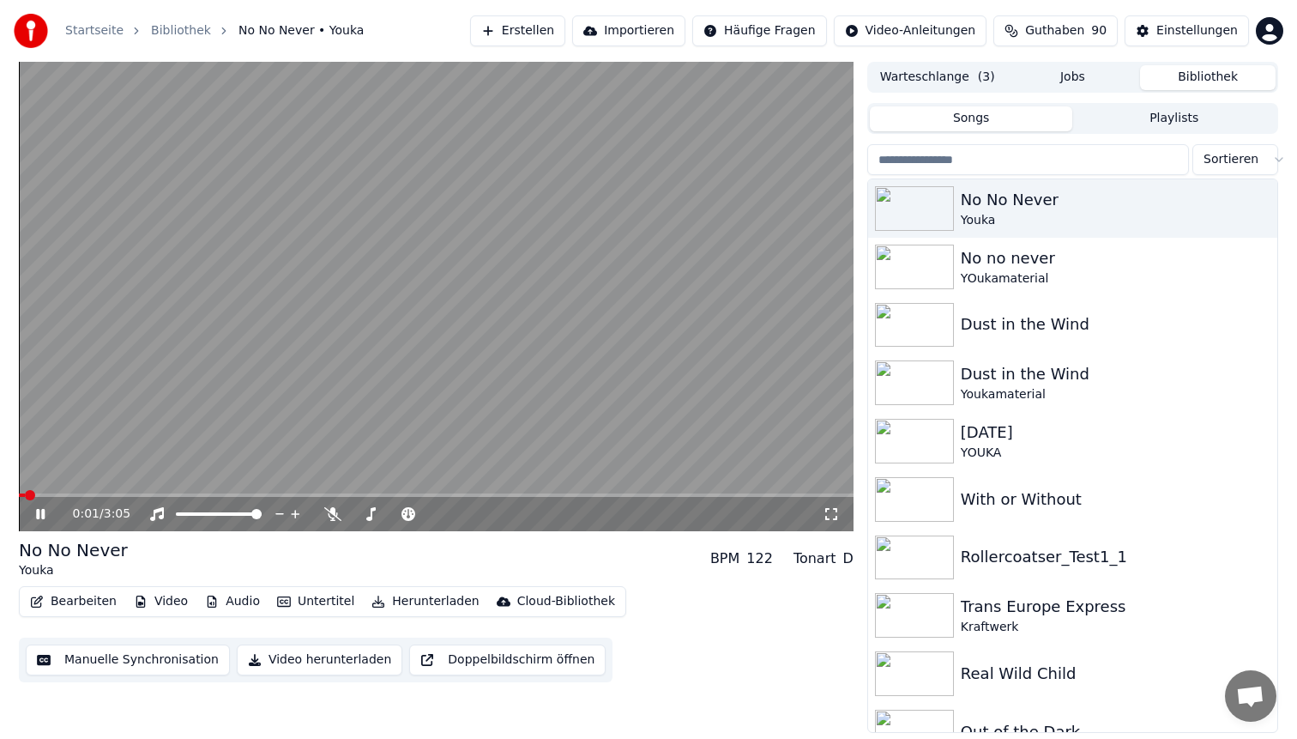
click at [142, 492] on video at bounding box center [436, 296] width 835 height 469
click at [142, 498] on div "0:01 / 3:05" at bounding box center [436, 514] width 835 height 34
click at [139, 494] on span at bounding box center [436, 494] width 835 height 3
click at [177, 350] on video at bounding box center [436, 296] width 835 height 469
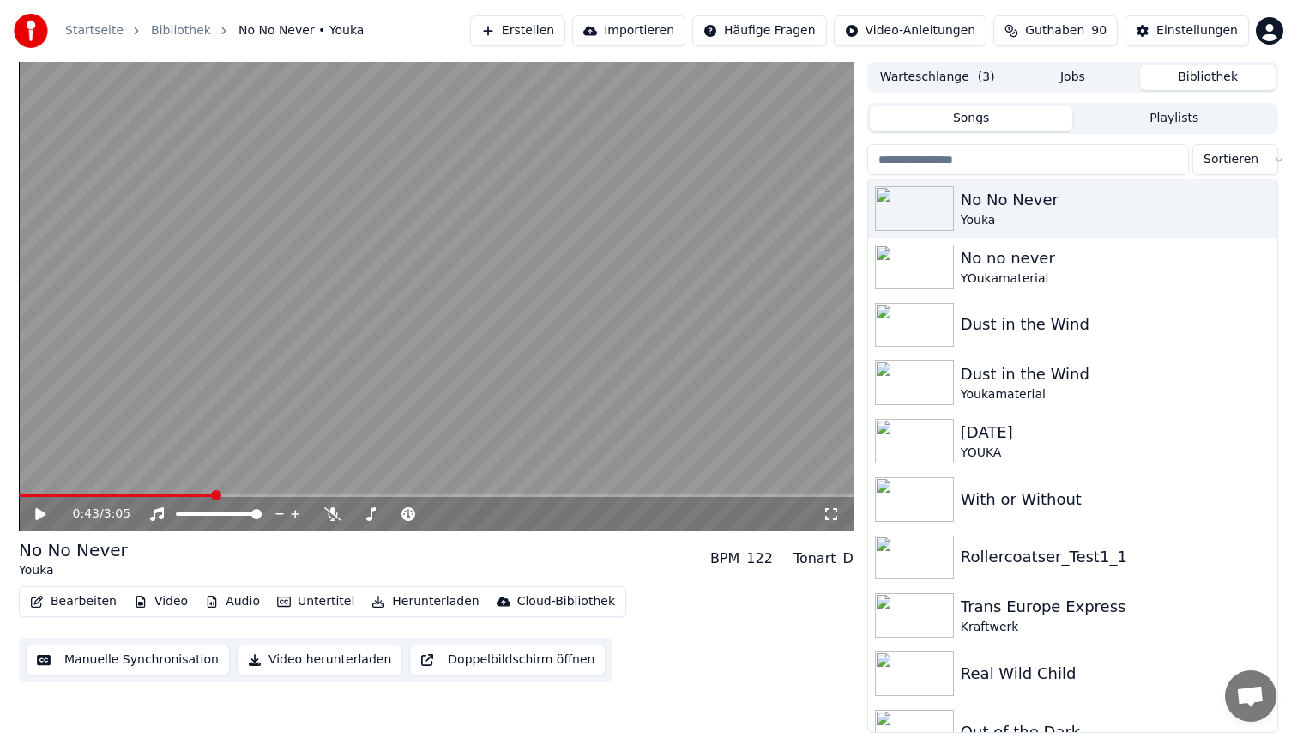
click at [60, 598] on button "Bearbeiten" at bounding box center [73, 601] width 100 height 24
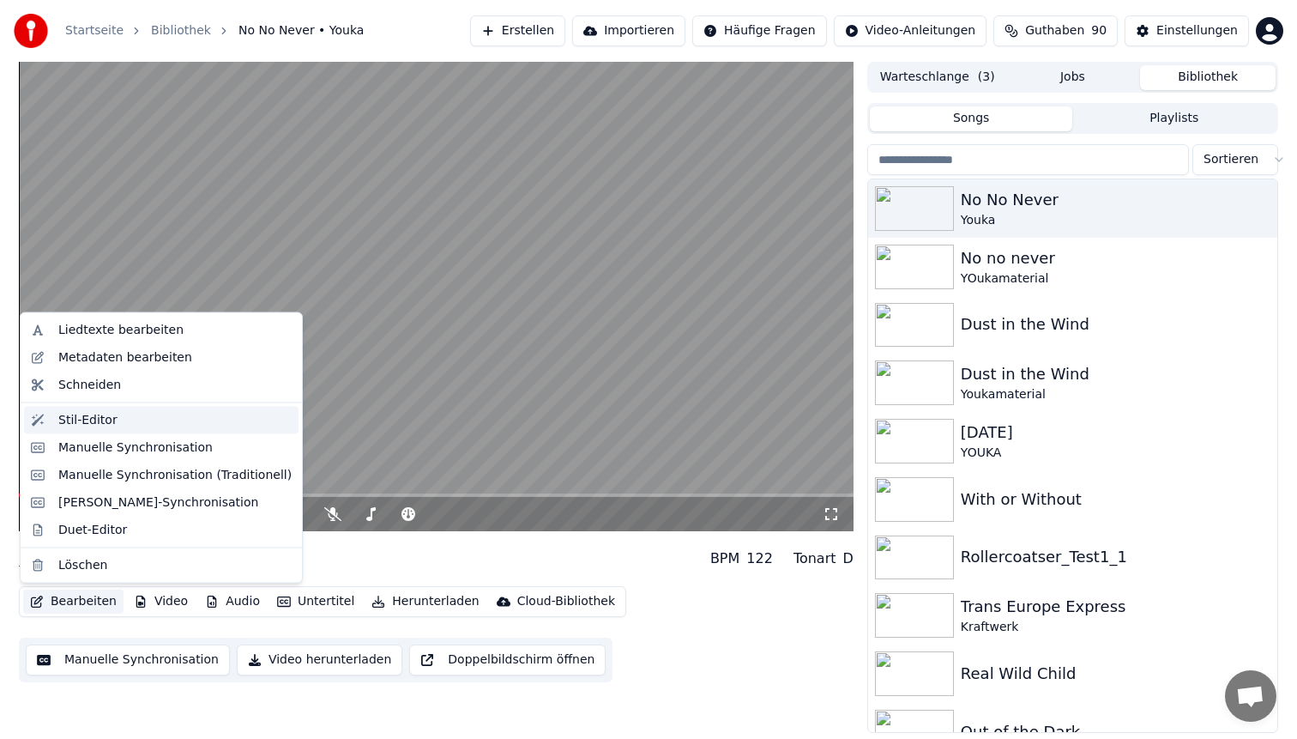
click at [134, 417] on div "Stil-Editor" at bounding box center [174, 419] width 233 height 17
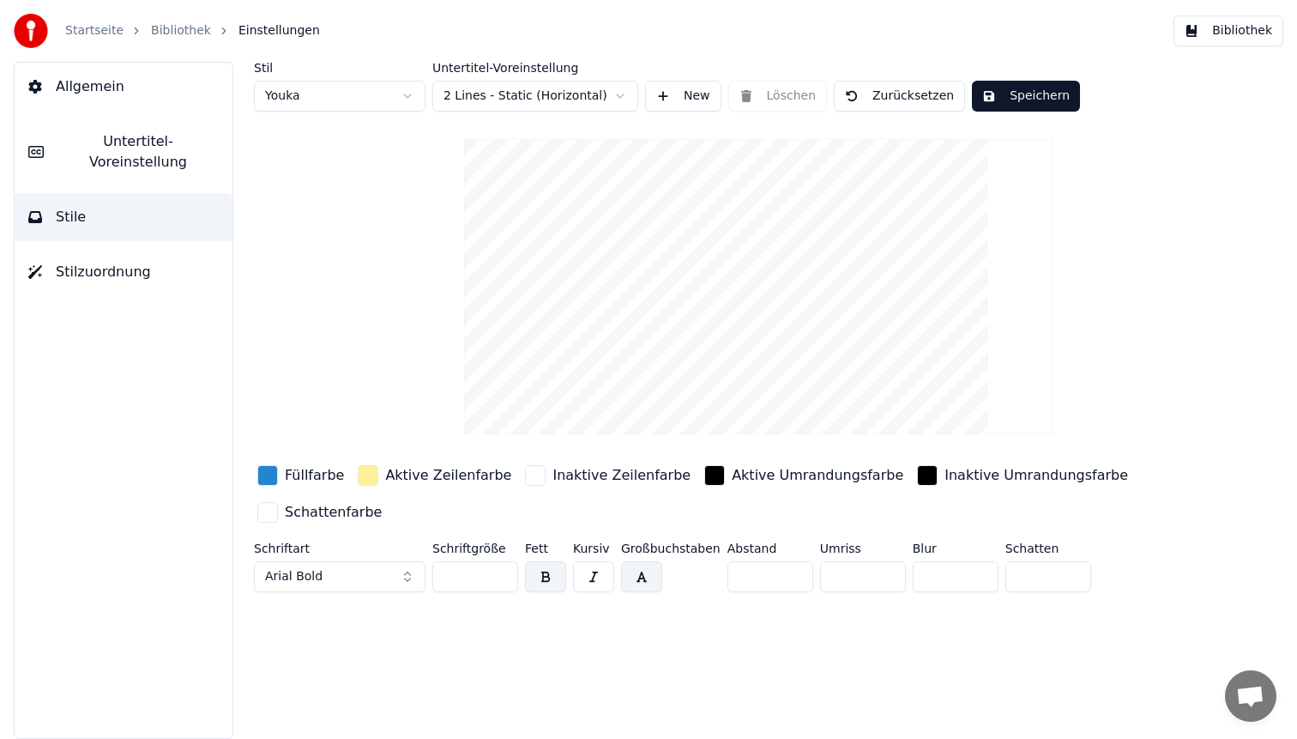
click at [338, 98] on html "Startseite Bibliothek Einstellungen Bibliothek Allgemein Untertitel-Voreinstell…" at bounding box center [648, 369] width 1297 height 739
type input "**"
type input "*"
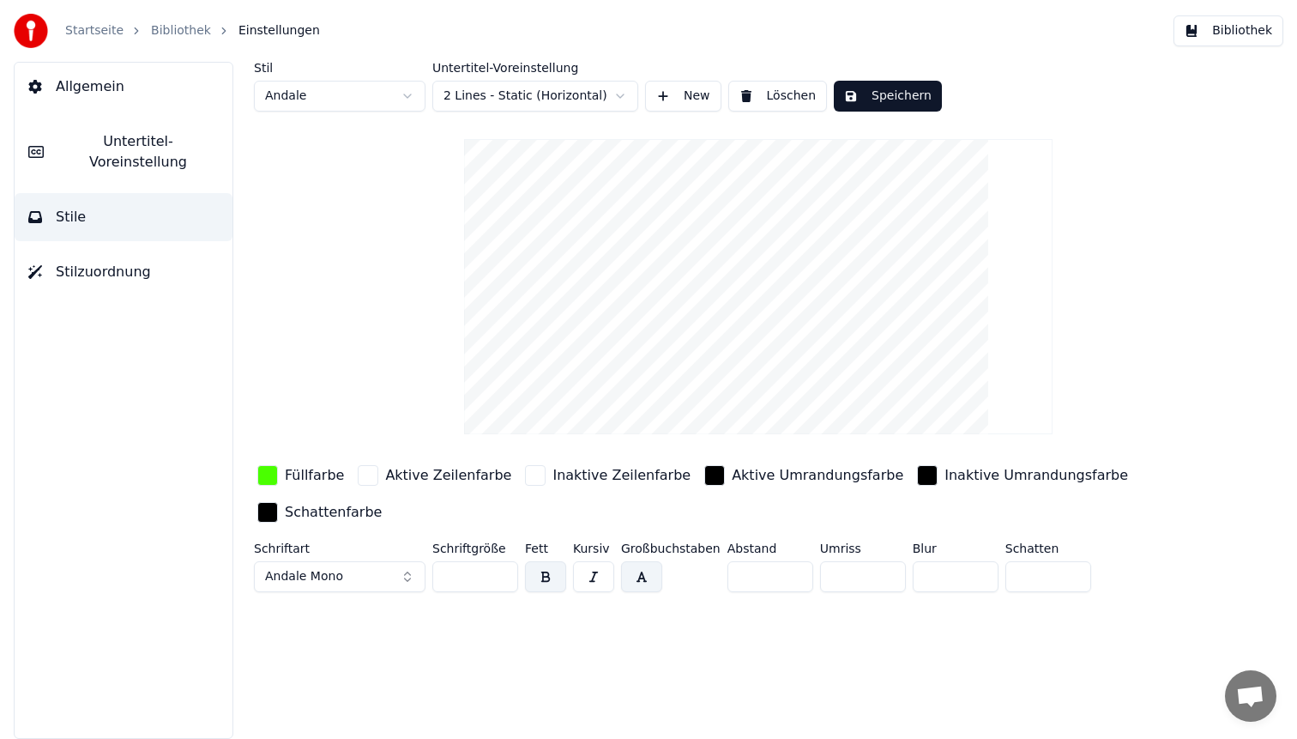
click at [269, 474] on div "button" at bounding box center [267, 475] width 21 height 21
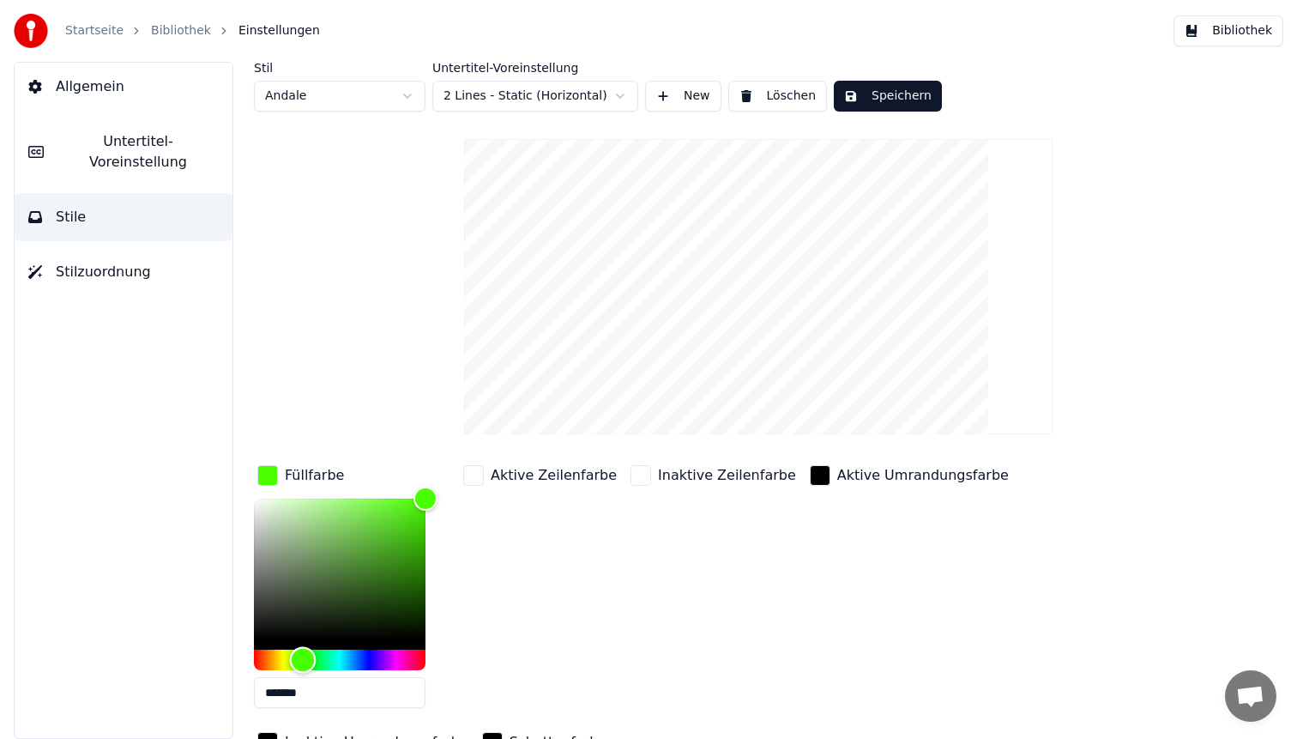
type input "*******"
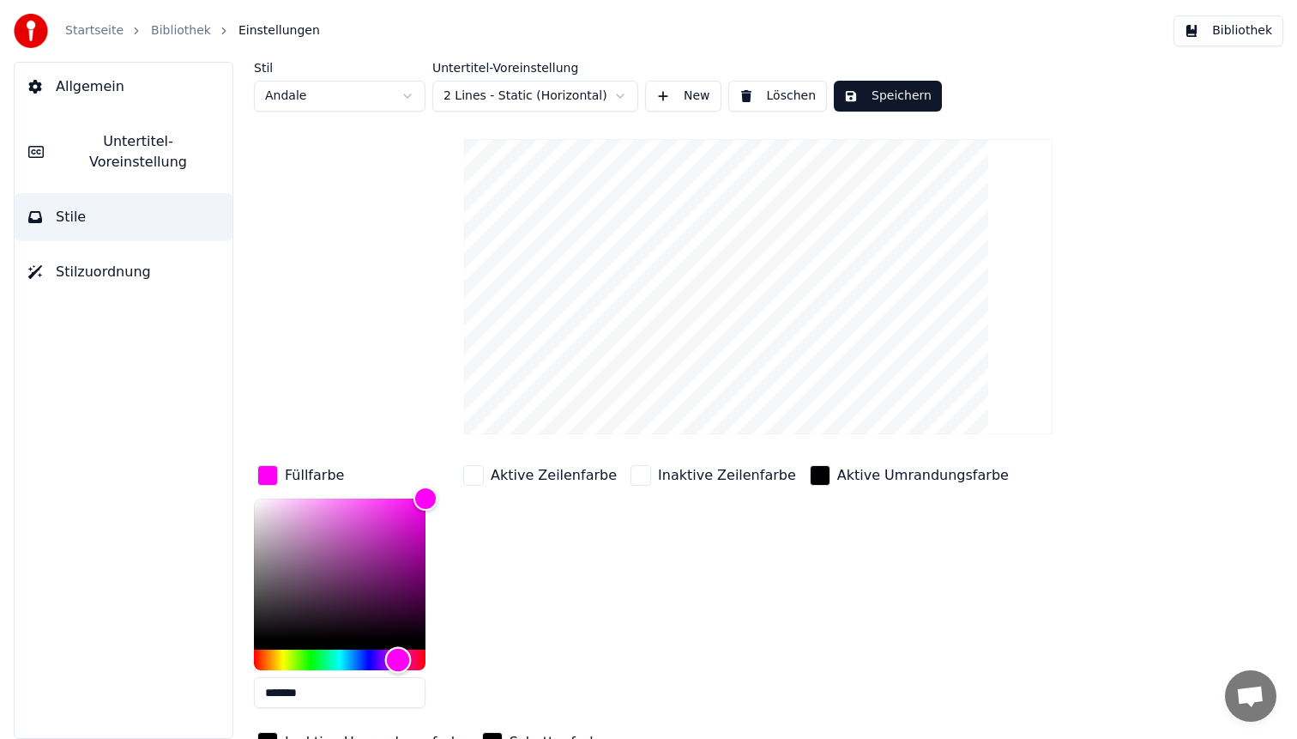
click at [398, 656] on div "Hue" at bounding box center [340, 659] width 172 height 21
click at [879, 81] on button "Speichern" at bounding box center [888, 96] width 108 height 31
click at [1219, 20] on button "Bibliothek" at bounding box center [1229, 30] width 110 height 31
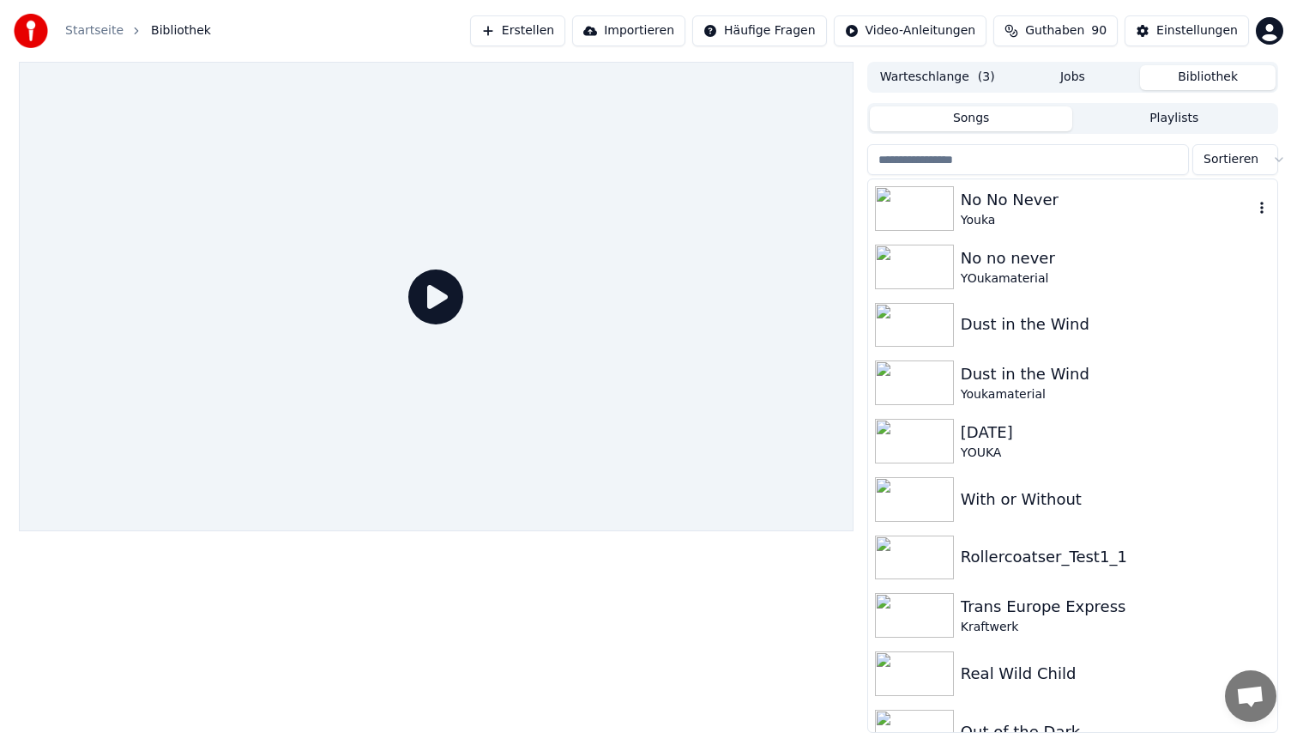
click at [1042, 206] on div "No No Never" at bounding box center [1107, 200] width 293 height 24
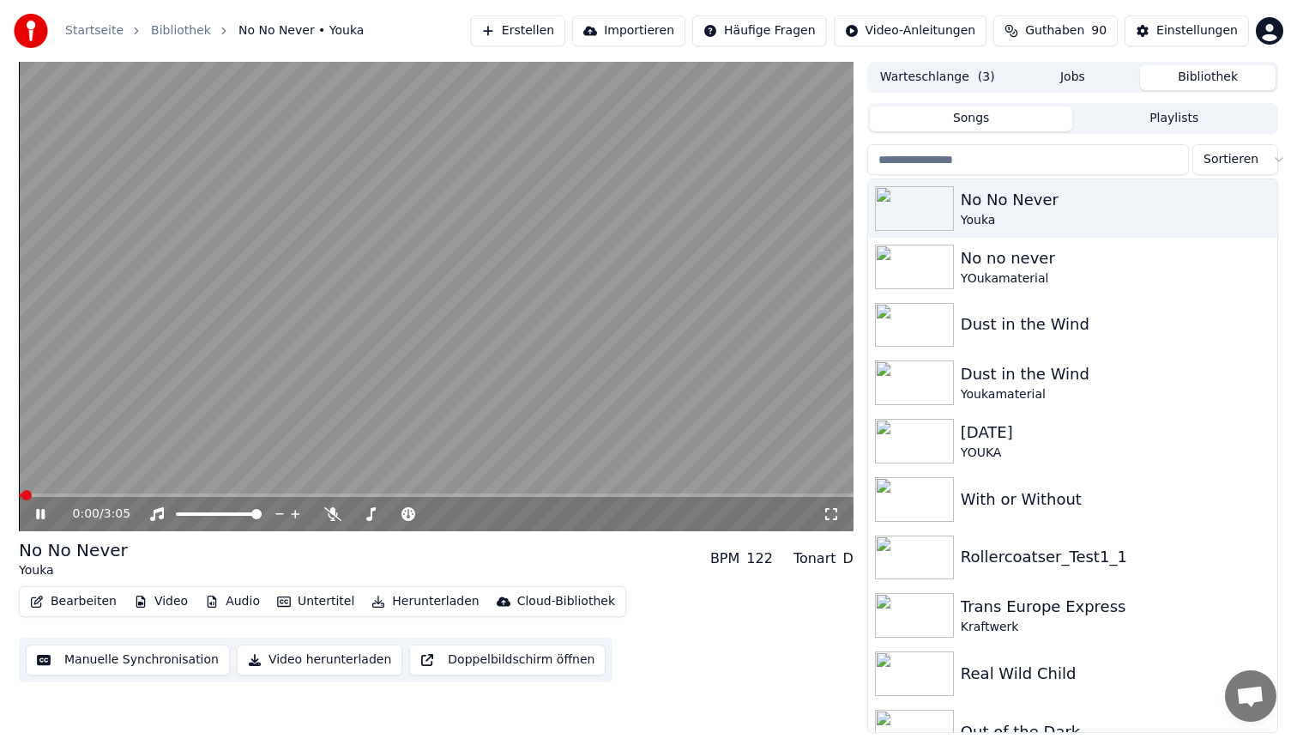
click at [56, 495] on span at bounding box center [436, 494] width 835 height 3
click at [289, 324] on video at bounding box center [436, 296] width 835 height 469
click at [57, 603] on button "Bearbeiten" at bounding box center [73, 601] width 100 height 24
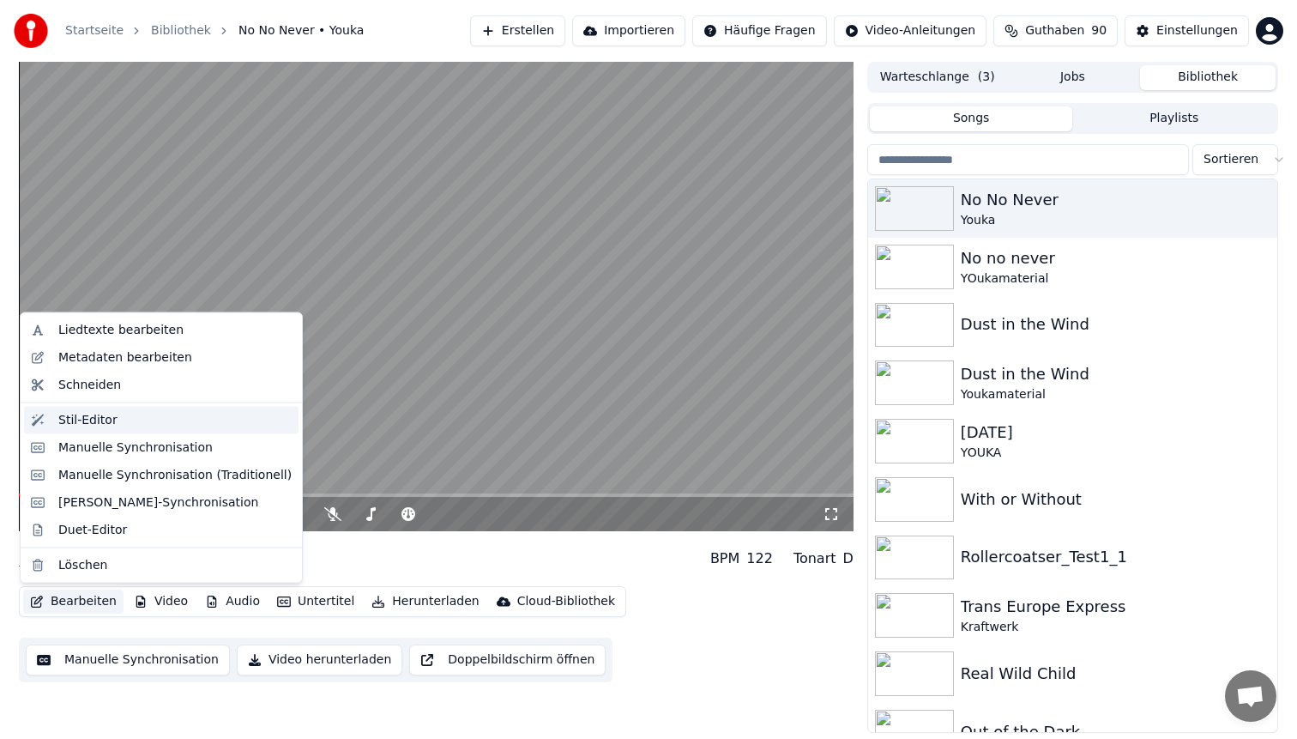
click at [134, 418] on div "Stil-Editor" at bounding box center [174, 419] width 233 height 17
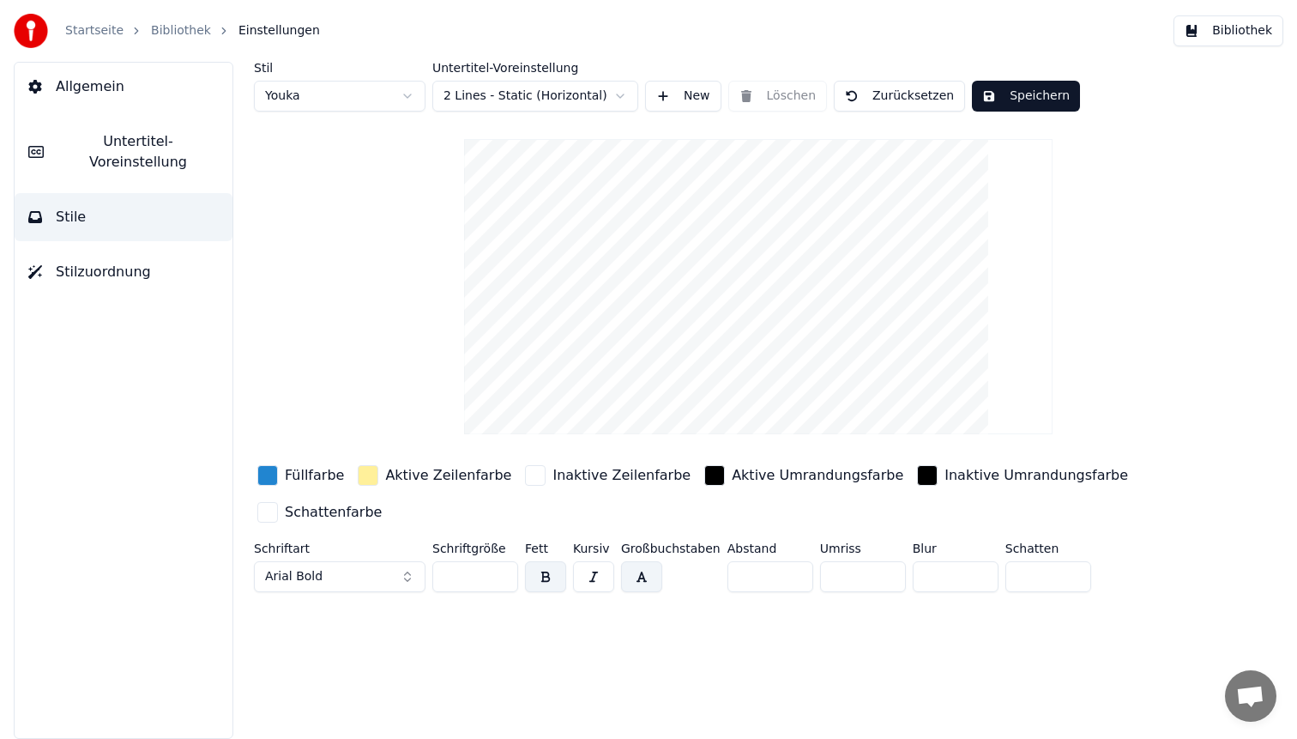
click at [359, 108] on html "Startseite Bibliothek Einstellungen Bibliothek Allgemein Untertitel-Voreinstell…" at bounding box center [648, 369] width 1297 height 739
type input "**"
type input "*"
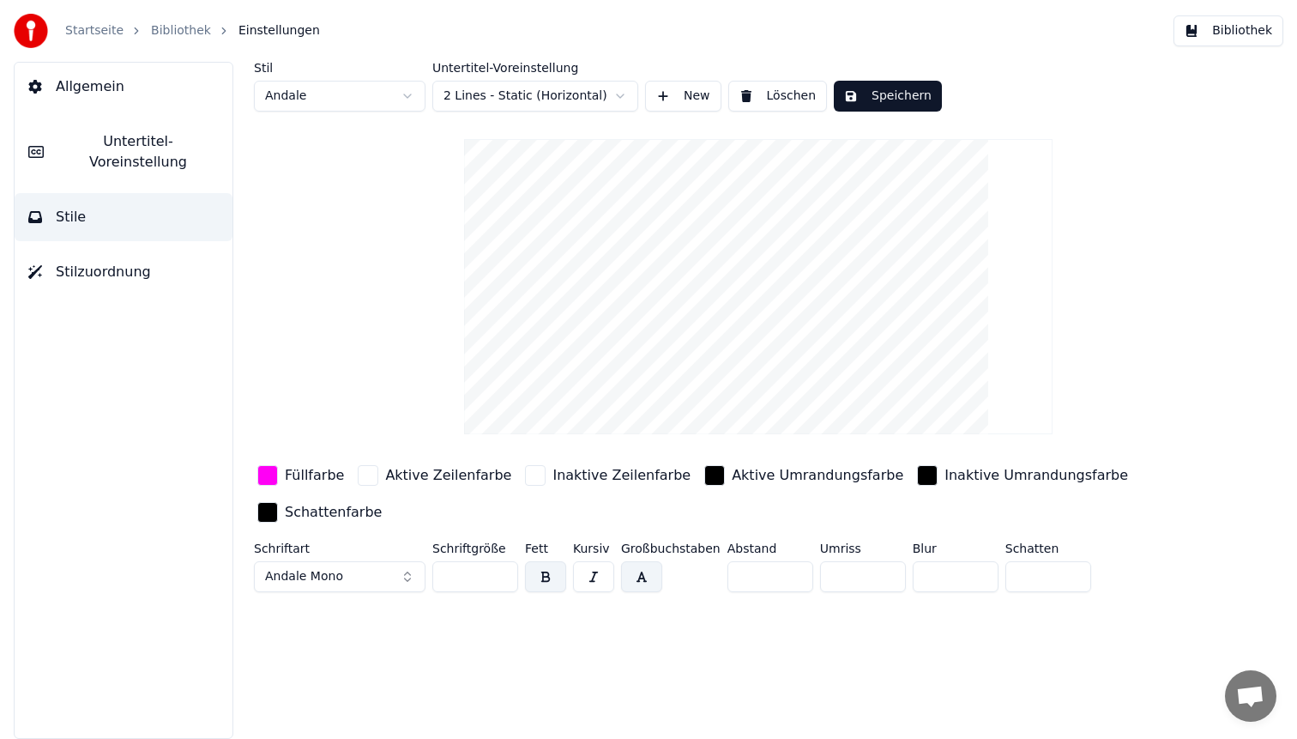
click at [704, 480] on div "button" at bounding box center [714, 475] width 21 height 21
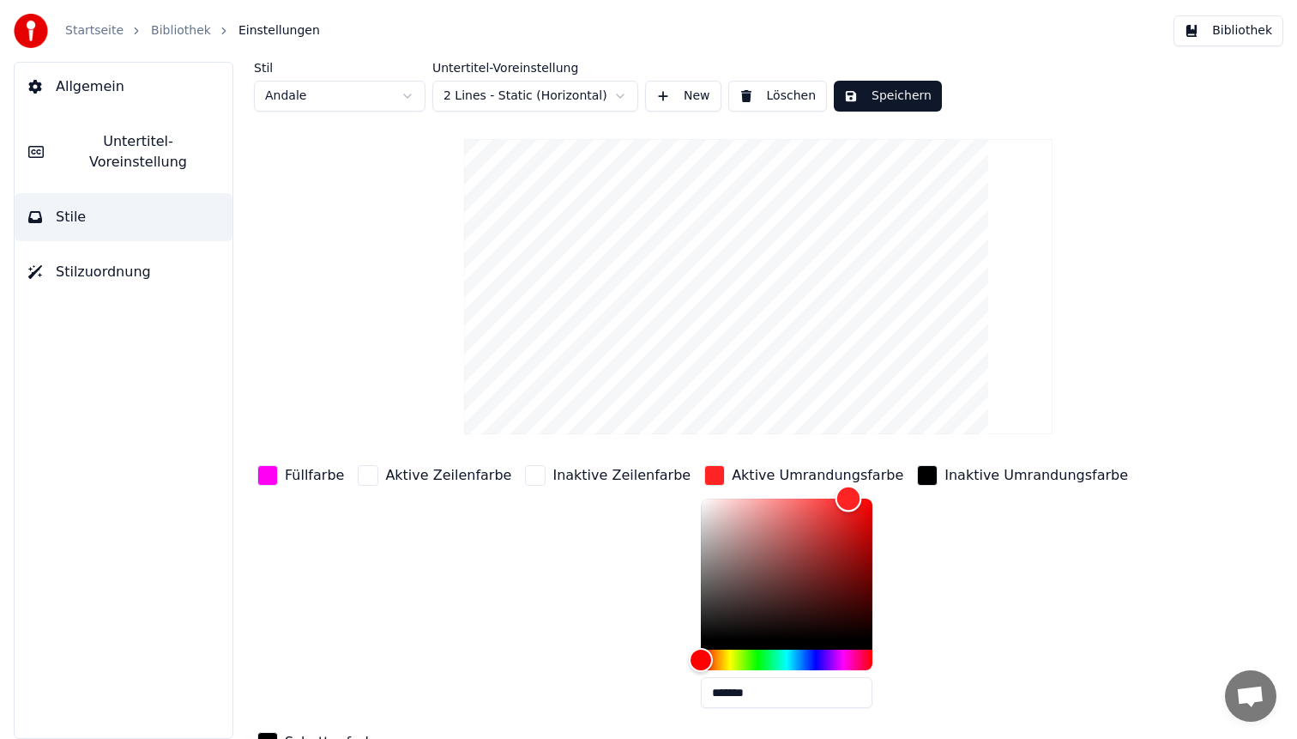
type input "*******"
drag, startPoint x: 662, startPoint y: 637, endPoint x: 854, endPoint y: 458, distance: 262.2
click at [854, 458] on div "Stil Andale Untertitel-Voreinstellung 2 Lines - Static (Horizontal) New Löschen…" at bounding box center [758, 445] width 1009 height 767
click at [917, 474] on div "button" at bounding box center [927, 475] width 21 height 21
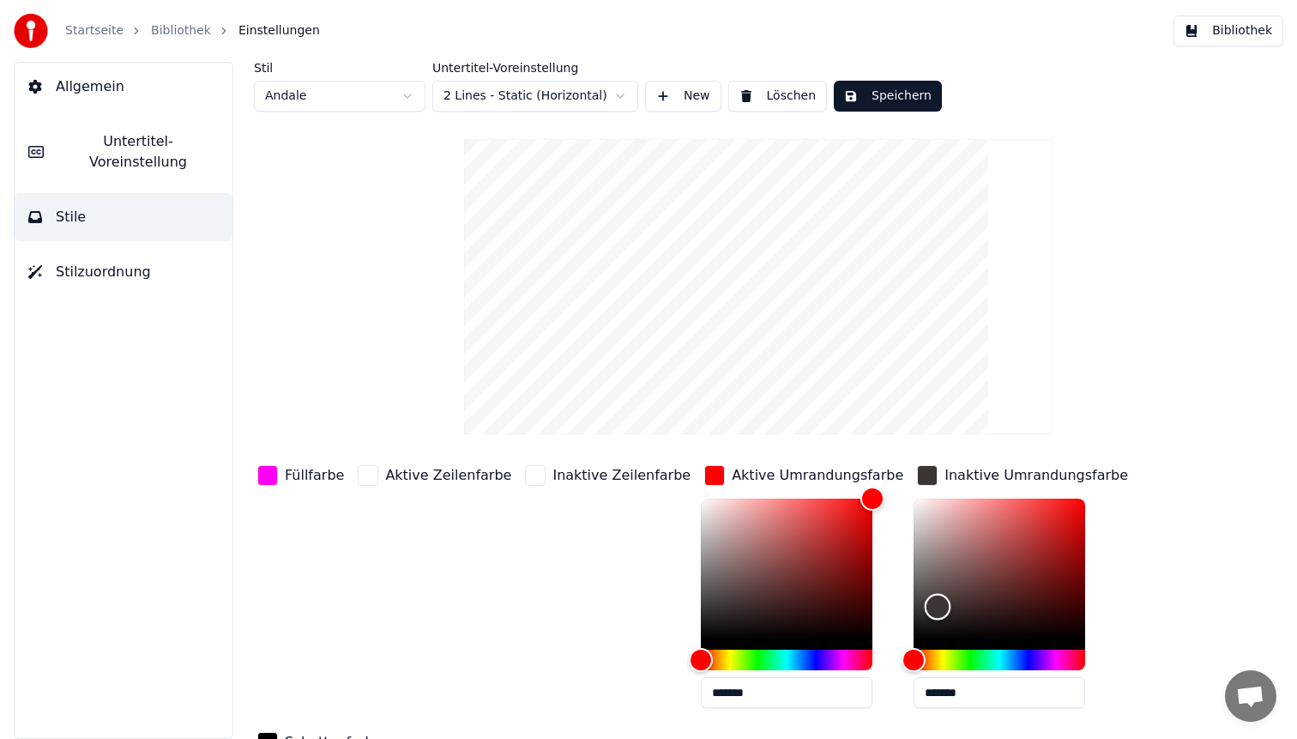
type input "*******"
drag, startPoint x: 867, startPoint y: 638, endPoint x: 1088, endPoint y: 462, distance: 282.6
click at [1088, 462] on div "Füllfarbe Aktive Zeilenfarbe Inaktive Zeilenfarbe Aktive Umrandungsfarbe ******…" at bounding box center [708, 610] width 908 height 297
click at [868, 81] on button "Speichern" at bounding box center [888, 96] width 108 height 31
click at [1215, 26] on button "Bibliothek" at bounding box center [1229, 30] width 110 height 31
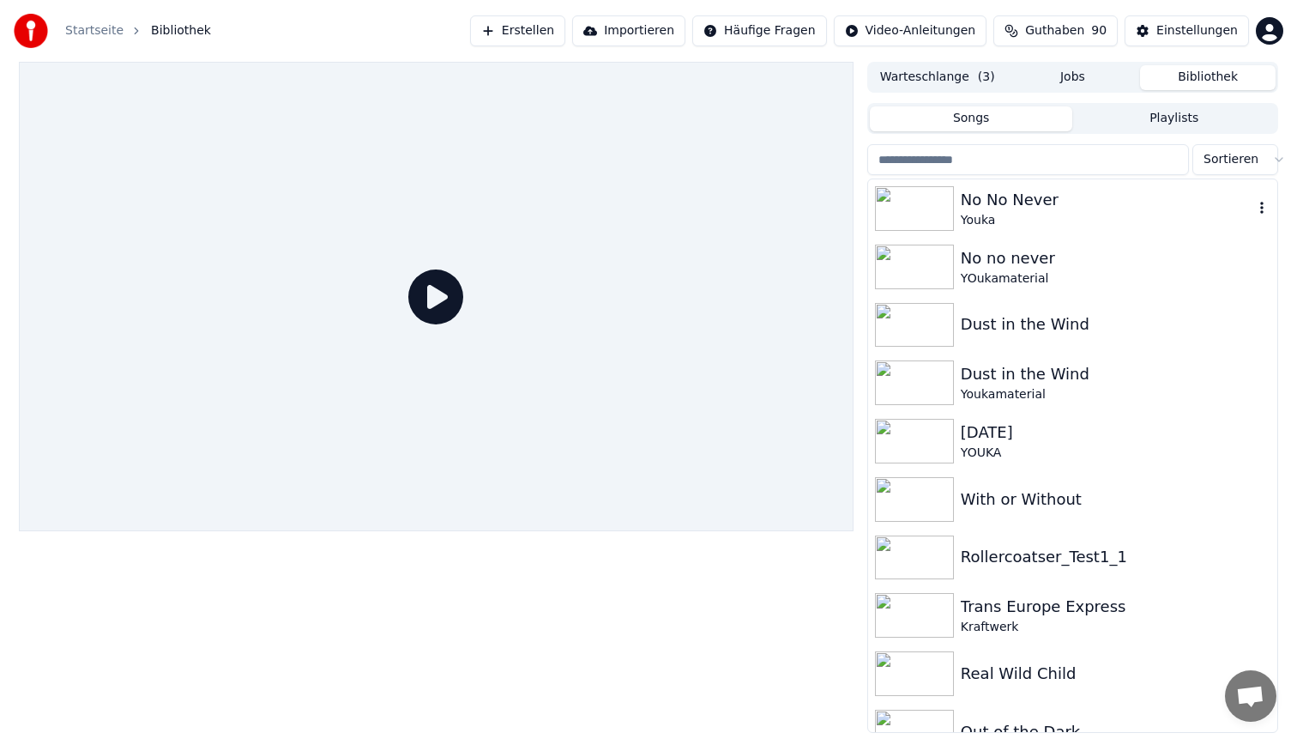
click at [1016, 218] on div "Youka" at bounding box center [1107, 220] width 293 height 17
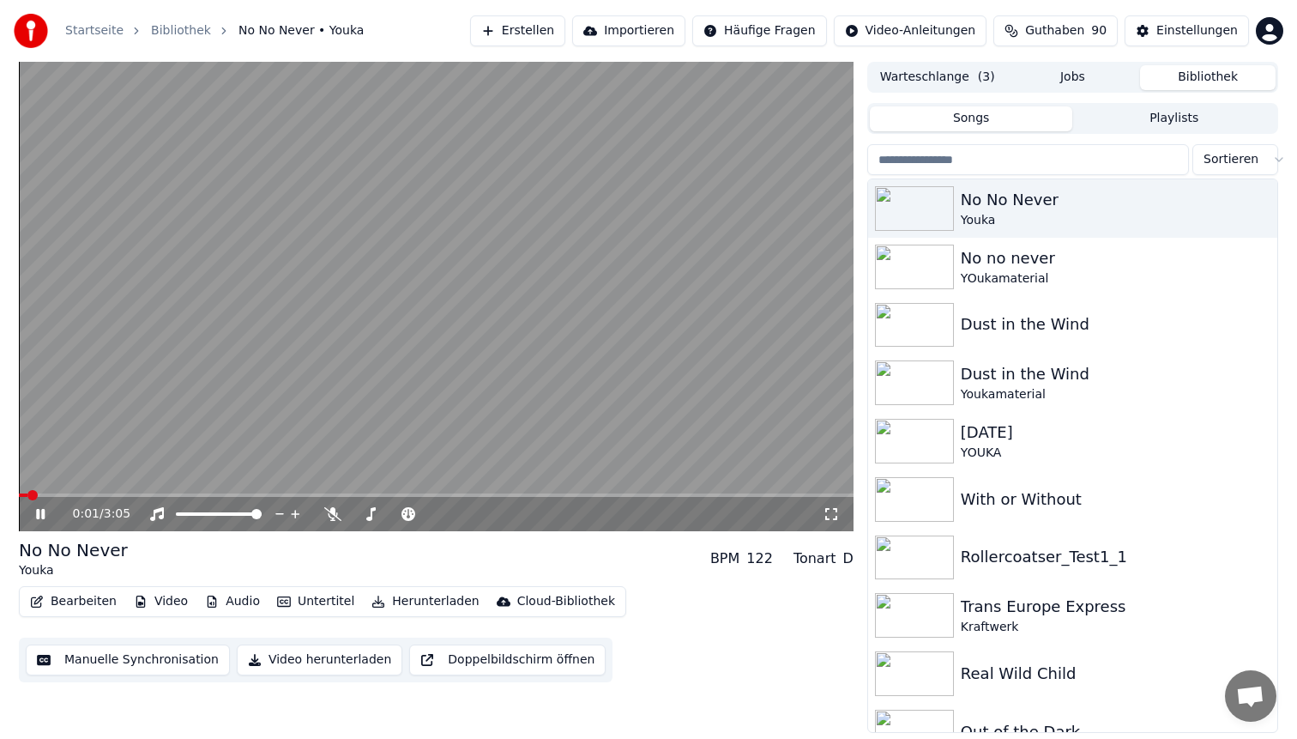
click at [102, 495] on span at bounding box center [436, 494] width 835 height 3
click at [832, 511] on icon at bounding box center [831, 514] width 17 height 14
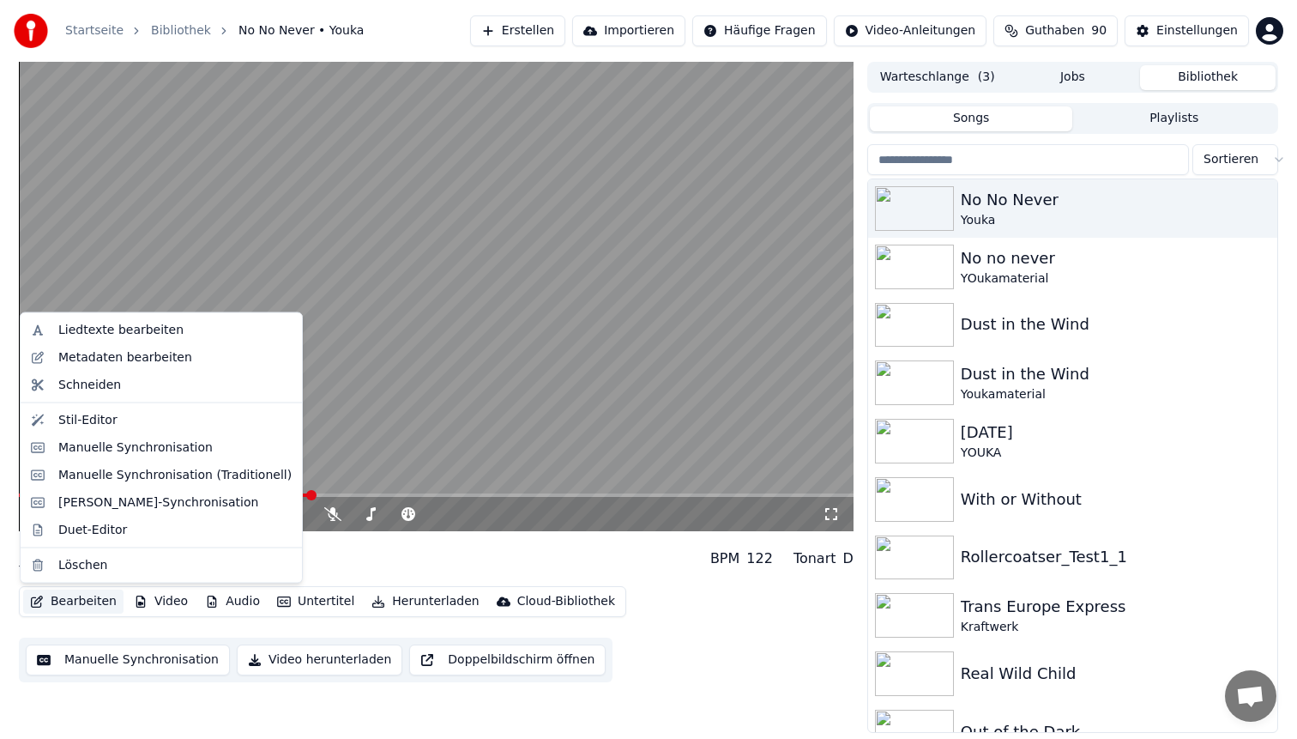
click at [72, 607] on button "Bearbeiten" at bounding box center [73, 601] width 100 height 24
click at [148, 419] on div "Stil-Editor" at bounding box center [174, 419] width 233 height 17
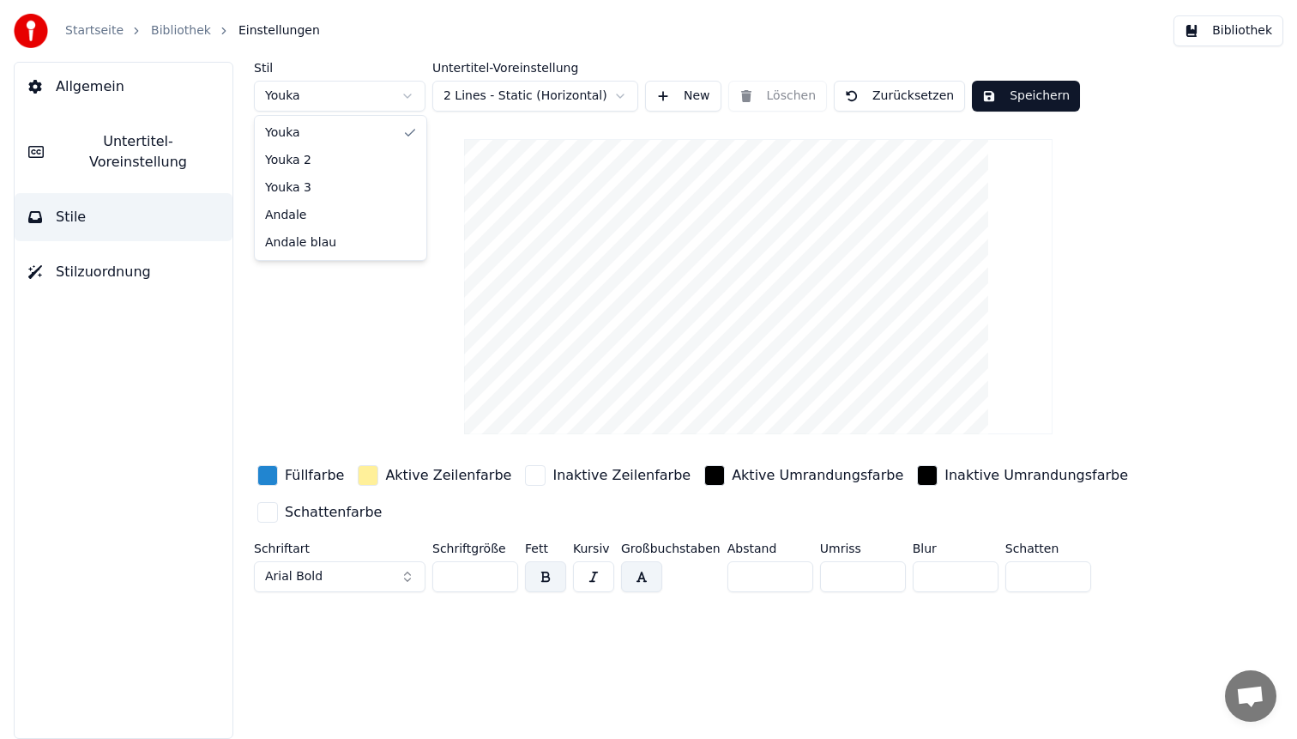
click at [360, 93] on html "Startseite Bibliothek Einstellungen Bibliothek Allgemein Untertitel-Voreinstell…" at bounding box center [648, 369] width 1297 height 739
type input "**"
type input "*"
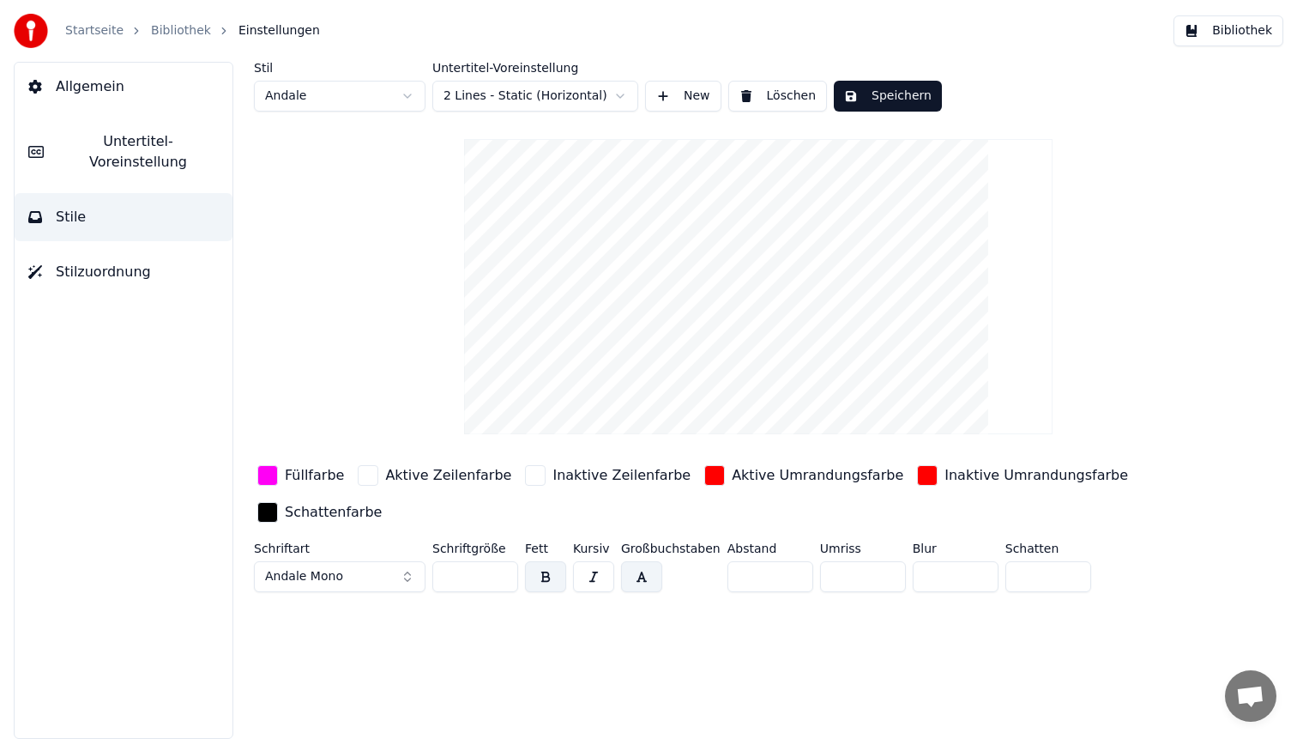
drag, startPoint x: 478, startPoint y: 578, endPoint x: 391, endPoint y: 571, distance: 87.0
click at [391, 571] on div "Schriftart Andale Mono Schriftgröße ** Fett Kursiv Großbuchstaben Abstand * Umr…" at bounding box center [708, 570] width 908 height 57
type input "**"
drag, startPoint x: 777, startPoint y: 573, endPoint x: 553, endPoint y: 562, distance: 224.2
click at [553, 562] on div "Schriftart Andale Mono Schriftgröße ** Fett Kursiv Großbuchstaben Abstand * Umr…" at bounding box center [708, 570] width 908 height 57
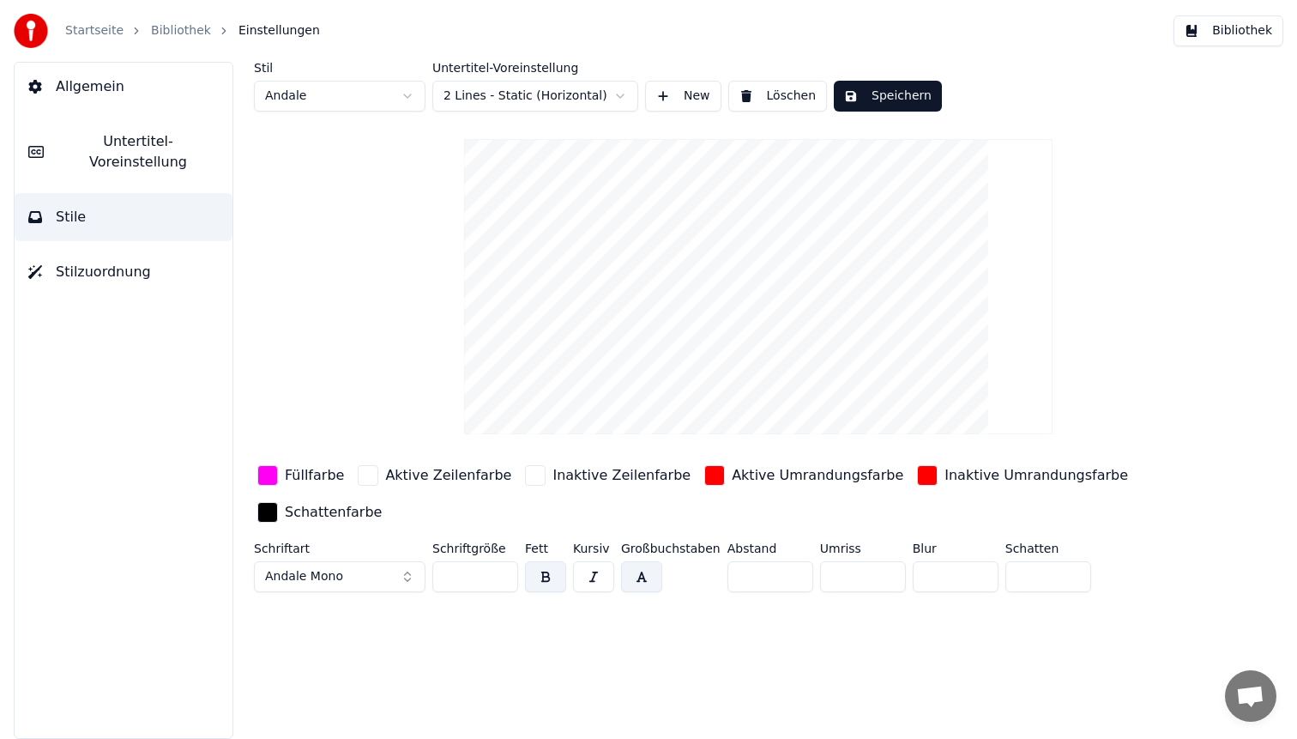
type input "*"
click at [899, 98] on button "Speichern" at bounding box center [888, 96] width 108 height 31
click at [1243, 36] on button "Bibliothek" at bounding box center [1229, 30] width 110 height 31
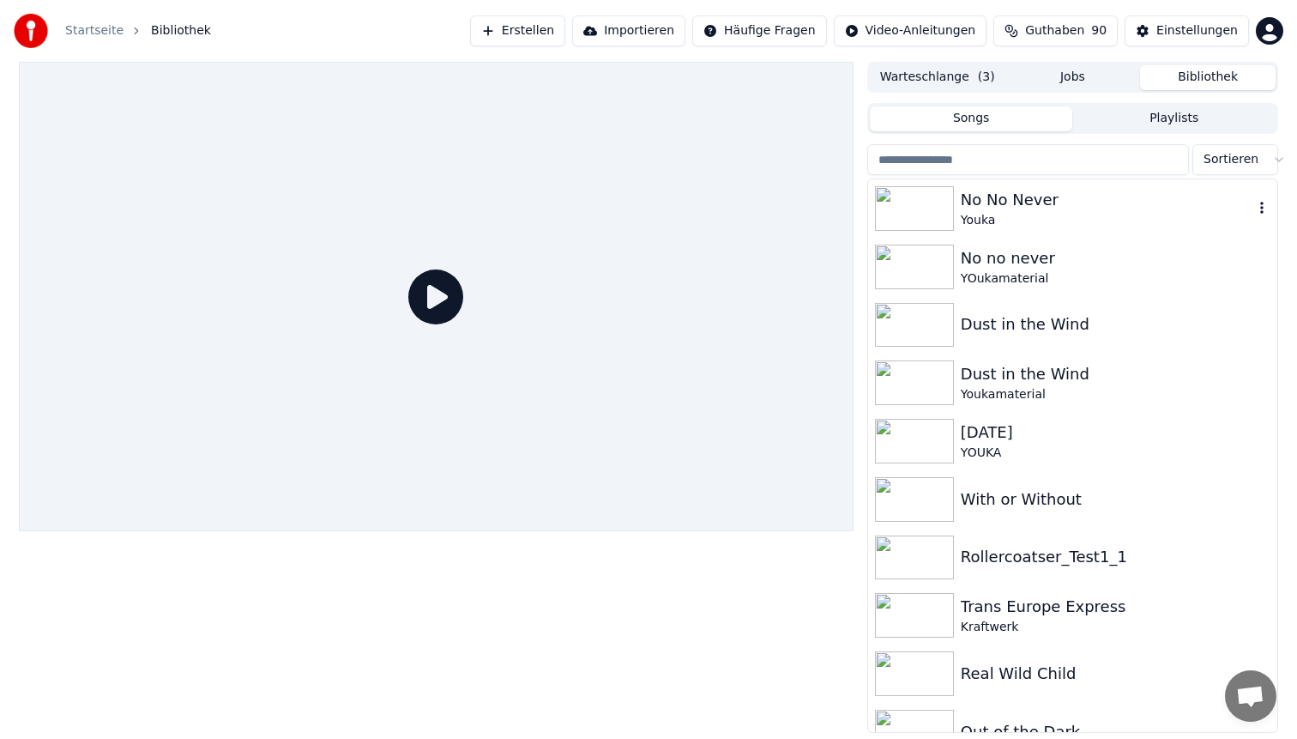
click at [1028, 216] on div "Youka" at bounding box center [1107, 220] width 293 height 17
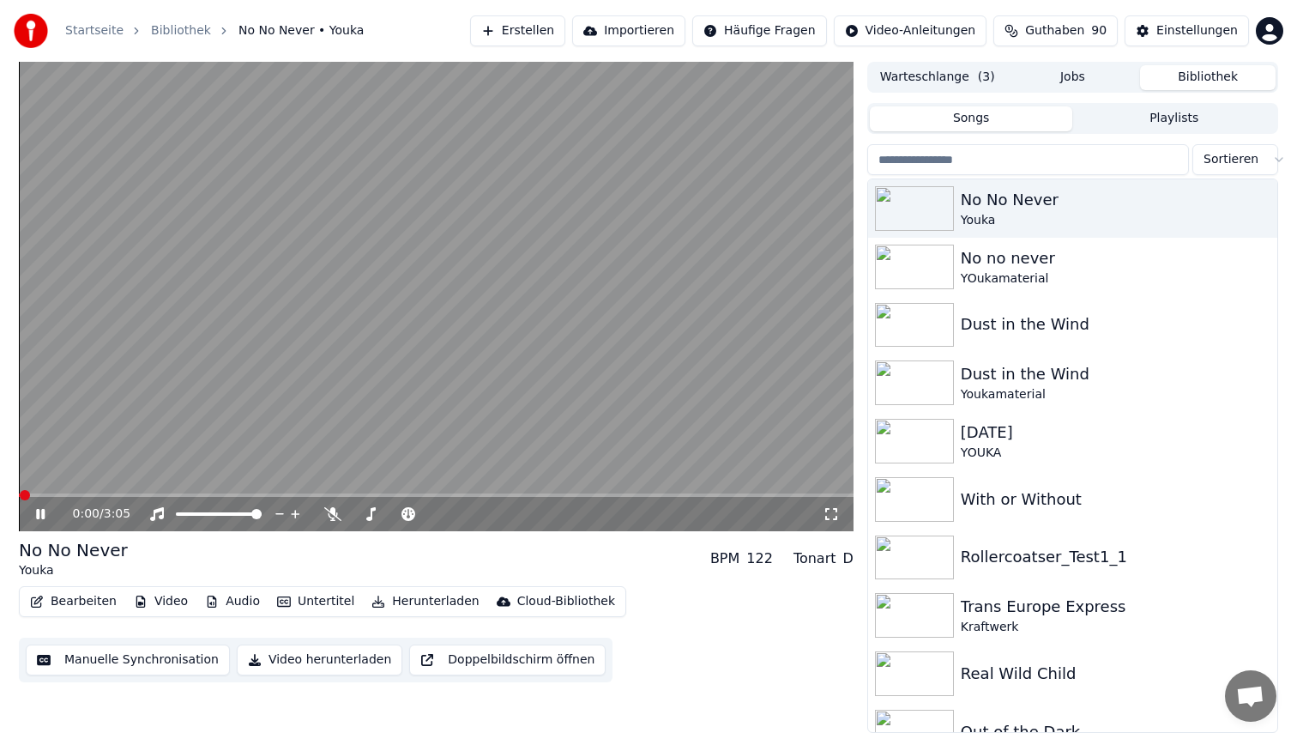
click at [197, 493] on span at bounding box center [436, 494] width 835 height 3
click at [472, 278] on video at bounding box center [436, 296] width 835 height 469
click at [449, 269] on video at bounding box center [436, 296] width 835 height 469
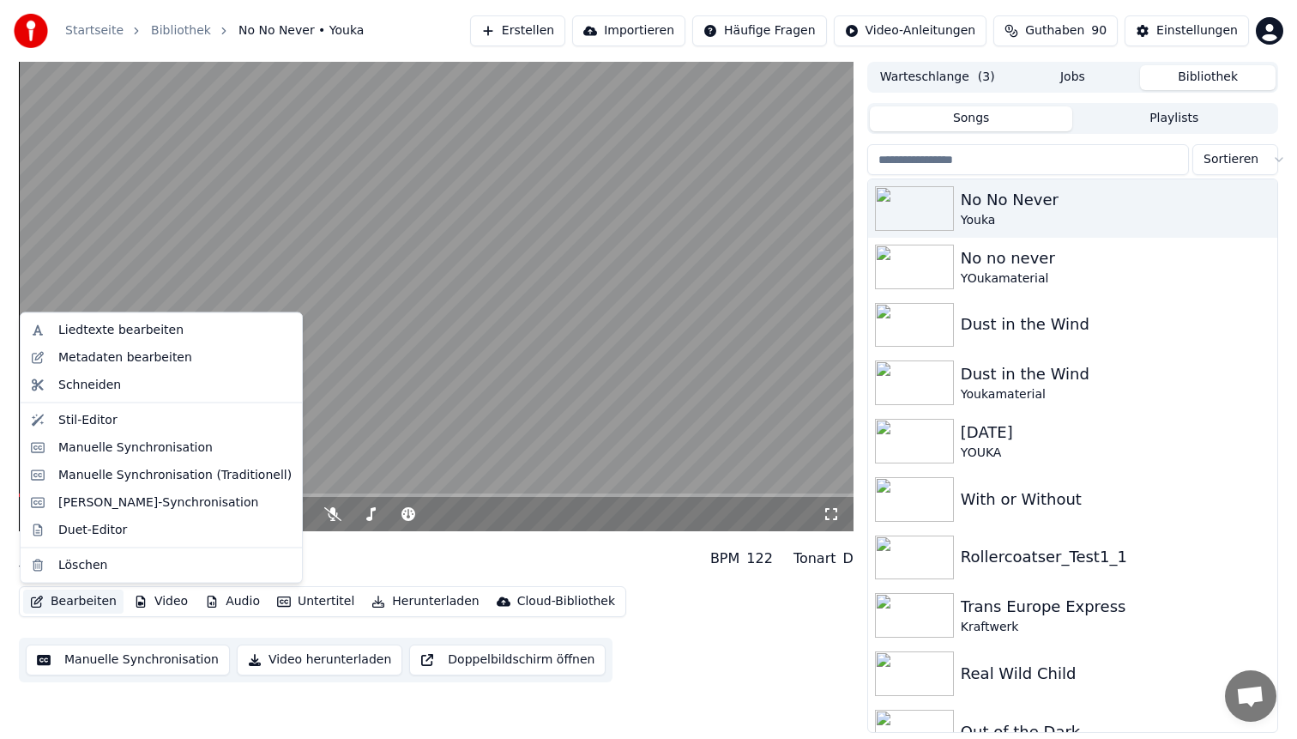
click at [70, 604] on button "Bearbeiten" at bounding box center [73, 601] width 100 height 24
click at [142, 426] on div "Stil-Editor" at bounding box center [174, 419] width 233 height 17
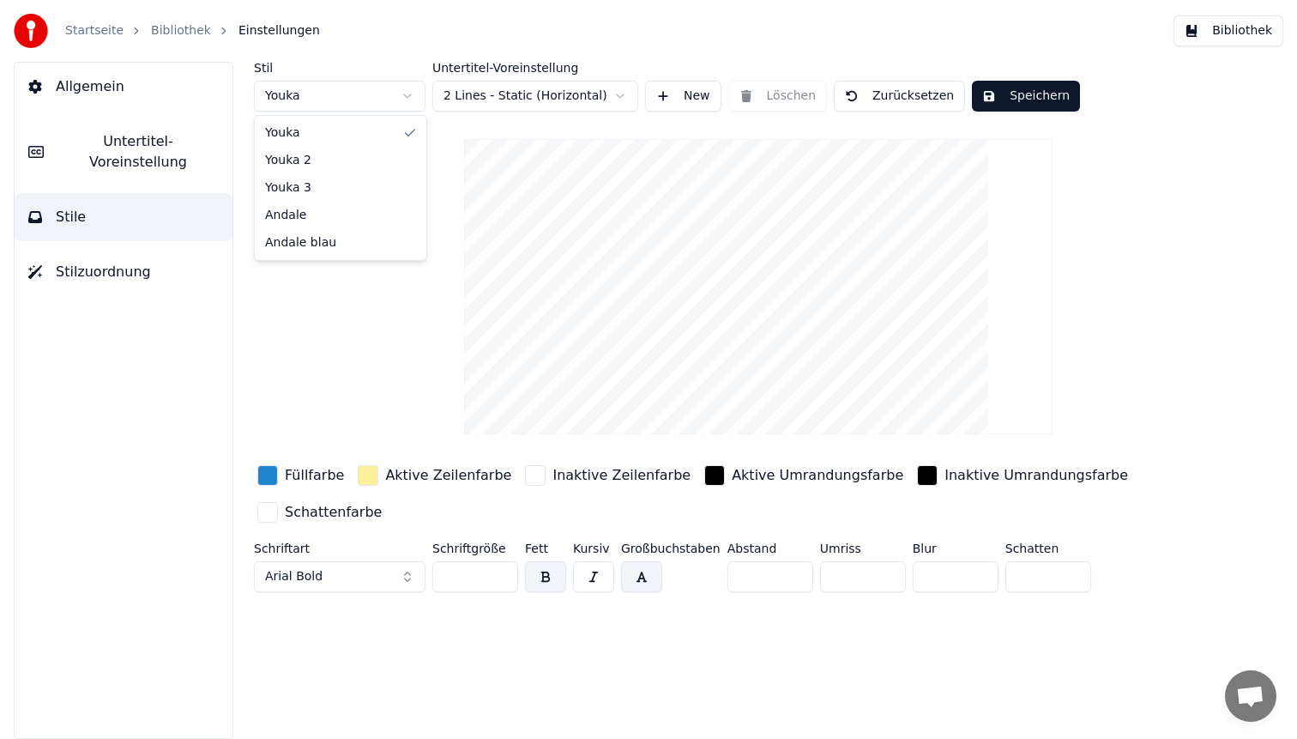
click at [364, 90] on html "Startseite Bibliothek Einstellungen Bibliothek Allgemein Untertitel-Voreinstell…" at bounding box center [648, 369] width 1297 height 739
type input "**"
type input "*"
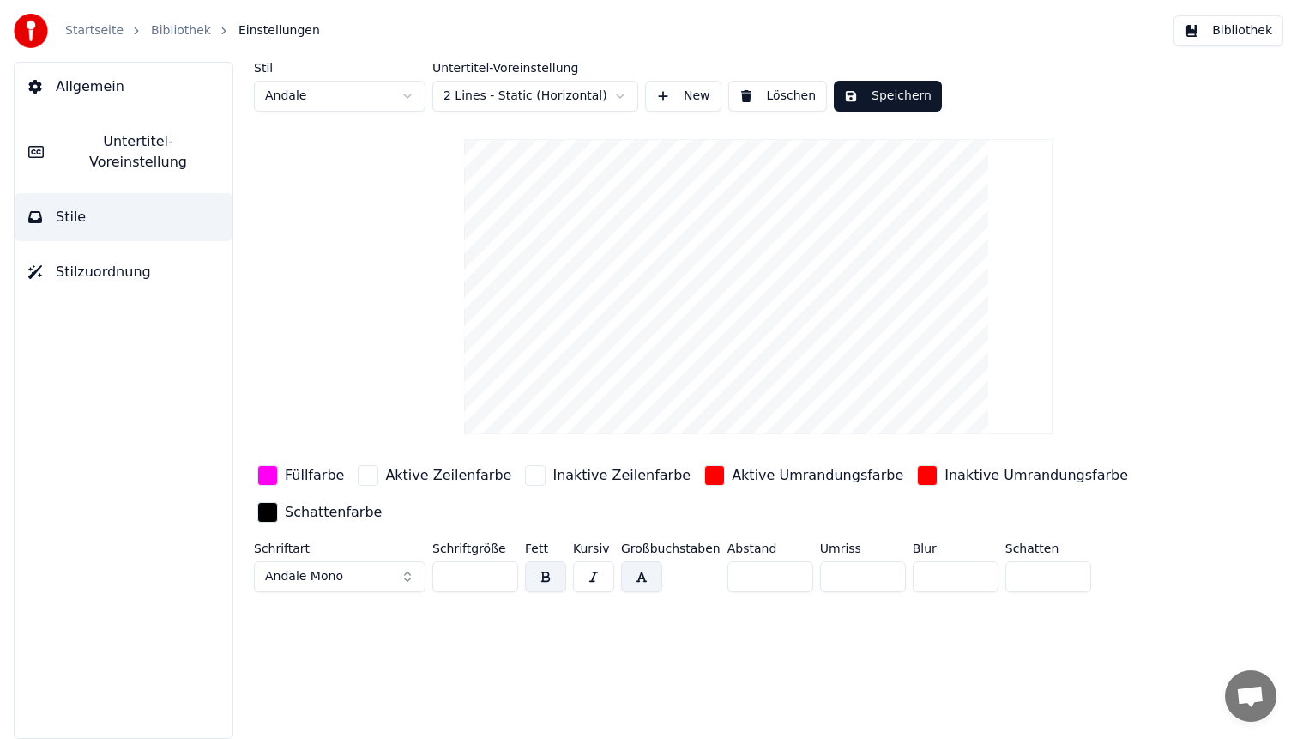
click at [467, 572] on input "**" at bounding box center [475, 576] width 86 height 31
type input "**"
drag, startPoint x: 732, startPoint y: 580, endPoint x: 666, endPoint y: 570, distance: 66.9
click at [666, 570] on div "Schriftart Andale Mono Schriftgröße ** Fett Kursiv Großbuchstaben Abstand * Umr…" at bounding box center [708, 570] width 908 height 57
type input "*"
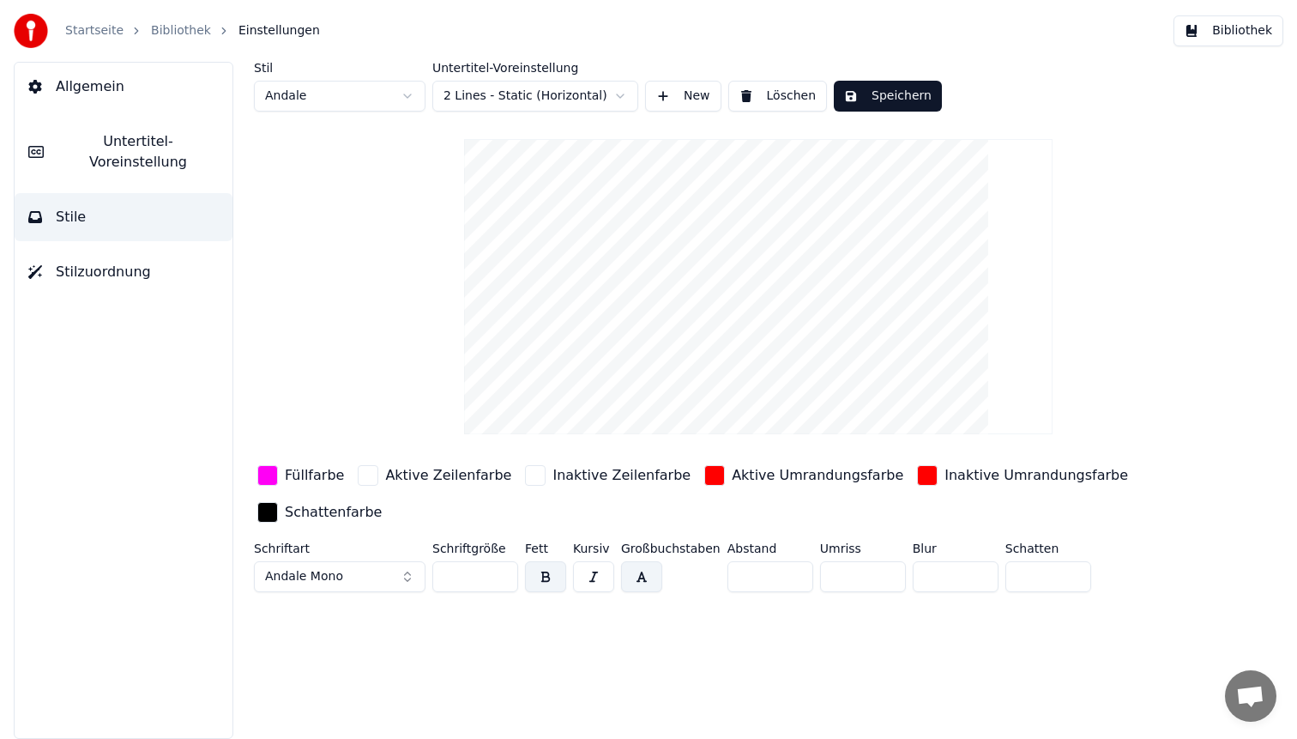
click at [899, 104] on button "Speichern" at bounding box center [888, 96] width 108 height 31
click at [1226, 35] on button "Bibliothek" at bounding box center [1229, 30] width 110 height 31
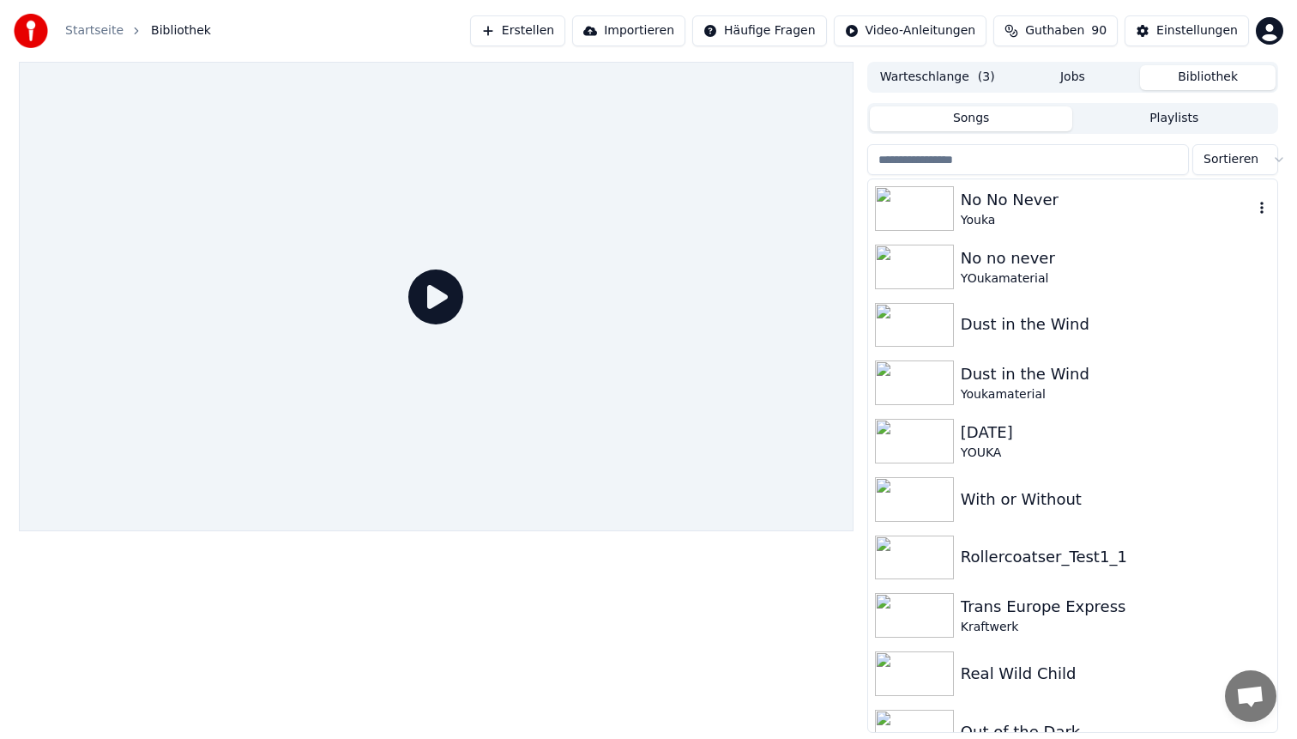
click at [1038, 218] on div "Youka" at bounding box center [1107, 220] width 293 height 17
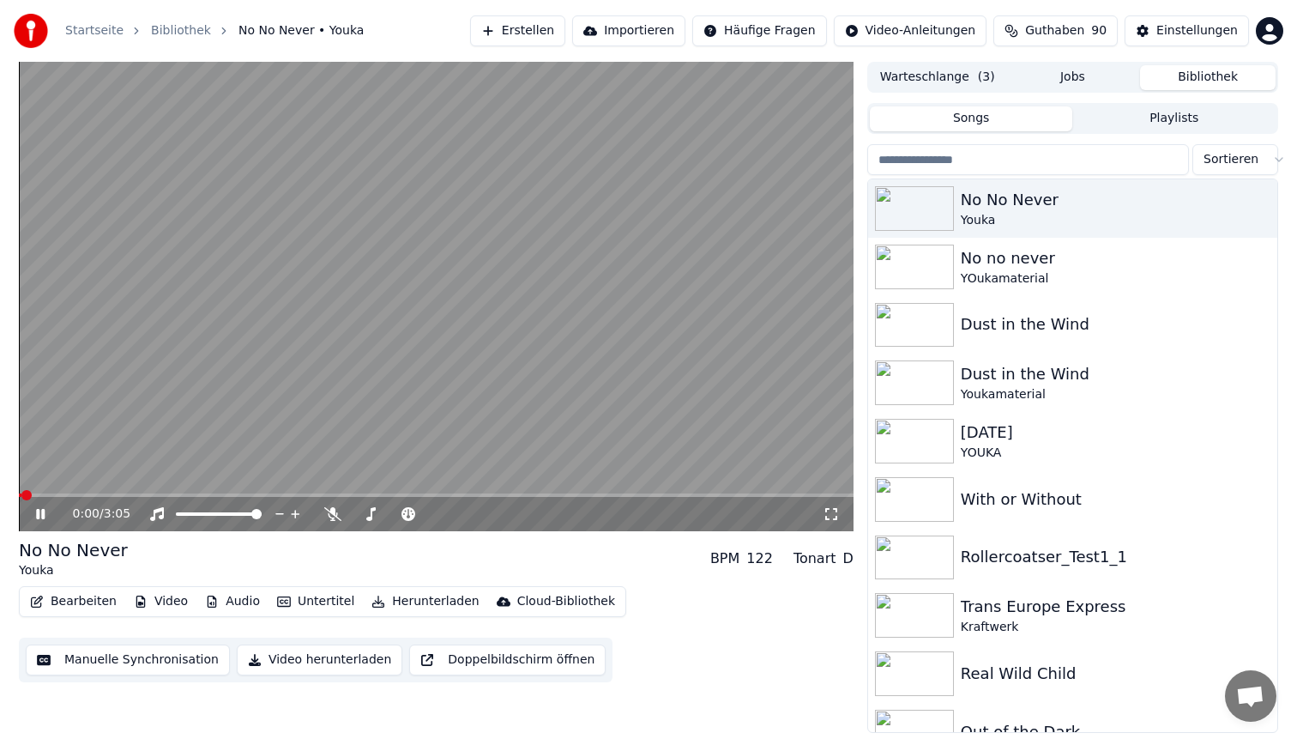
click at [118, 495] on span at bounding box center [436, 494] width 835 height 3
click at [501, 300] on video at bounding box center [436, 296] width 835 height 469
click at [358, 344] on video at bounding box center [436, 296] width 835 height 469
click at [408, 294] on video at bounding box center [436, 296] width 835 height 469
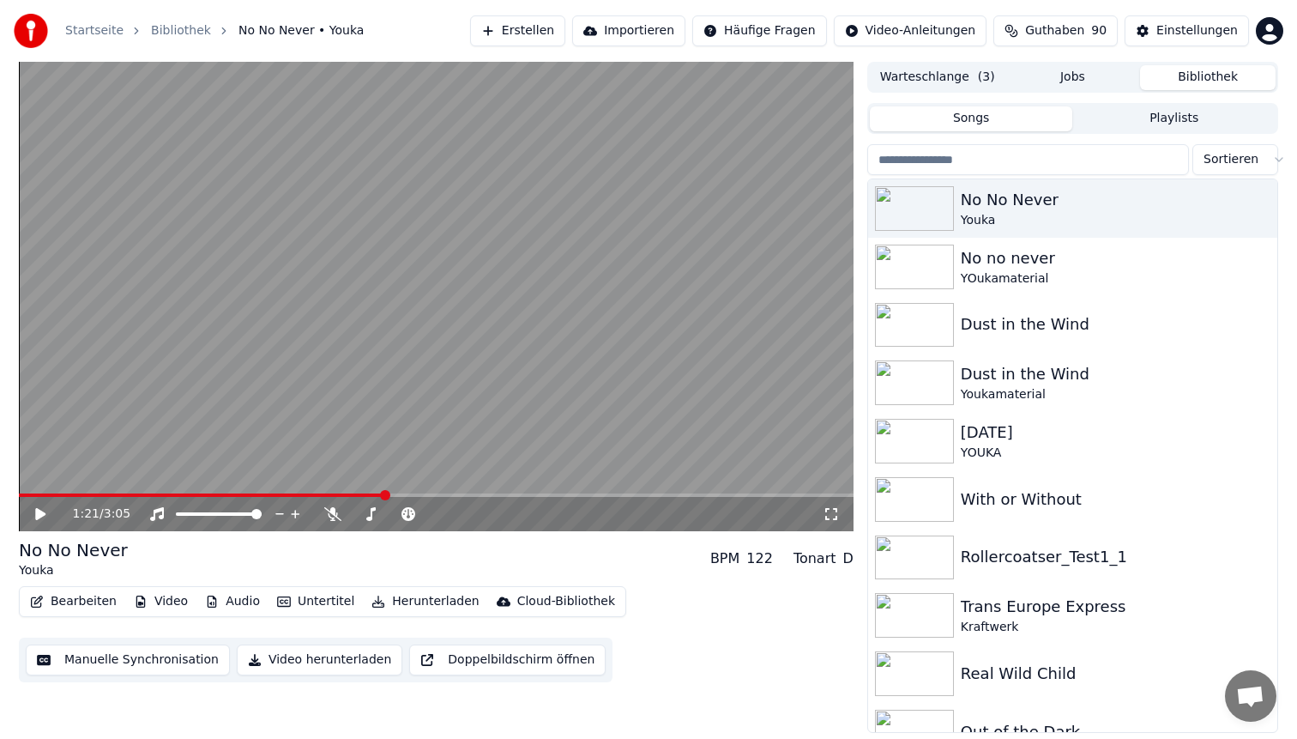
click at [71, 601] on button "Bearbeiten" at bounding box center [73, 601] width 100 height 24
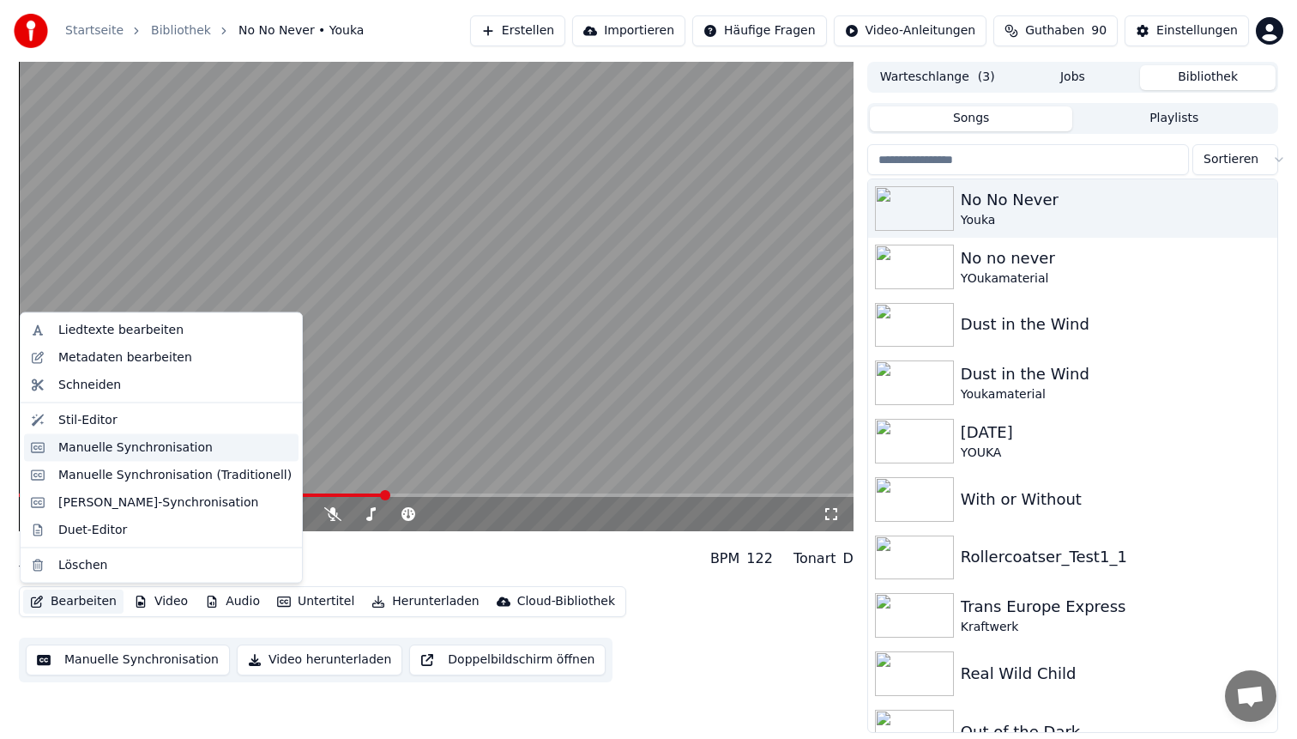
click at [129, 438] on div "Manuelle Synchronisation" at bounding box center [135, 446] width 154 height 17
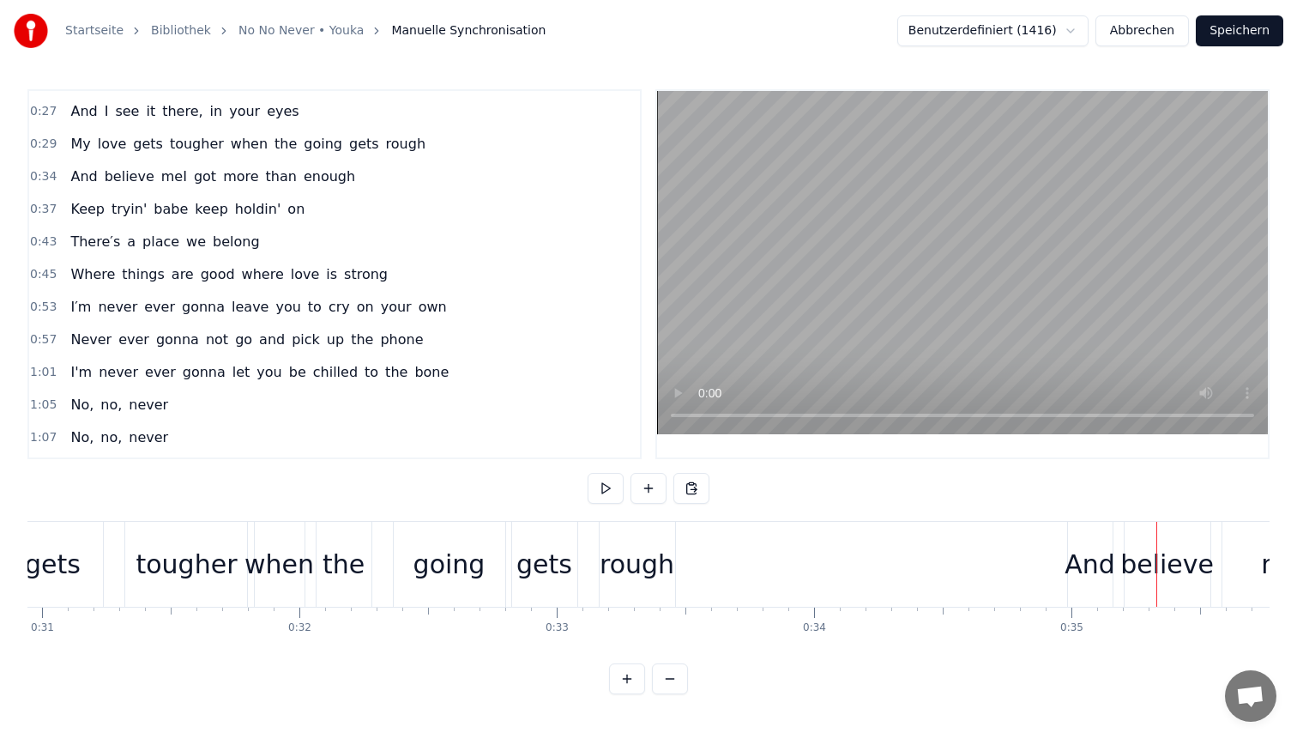
scroll to position [162, 0]
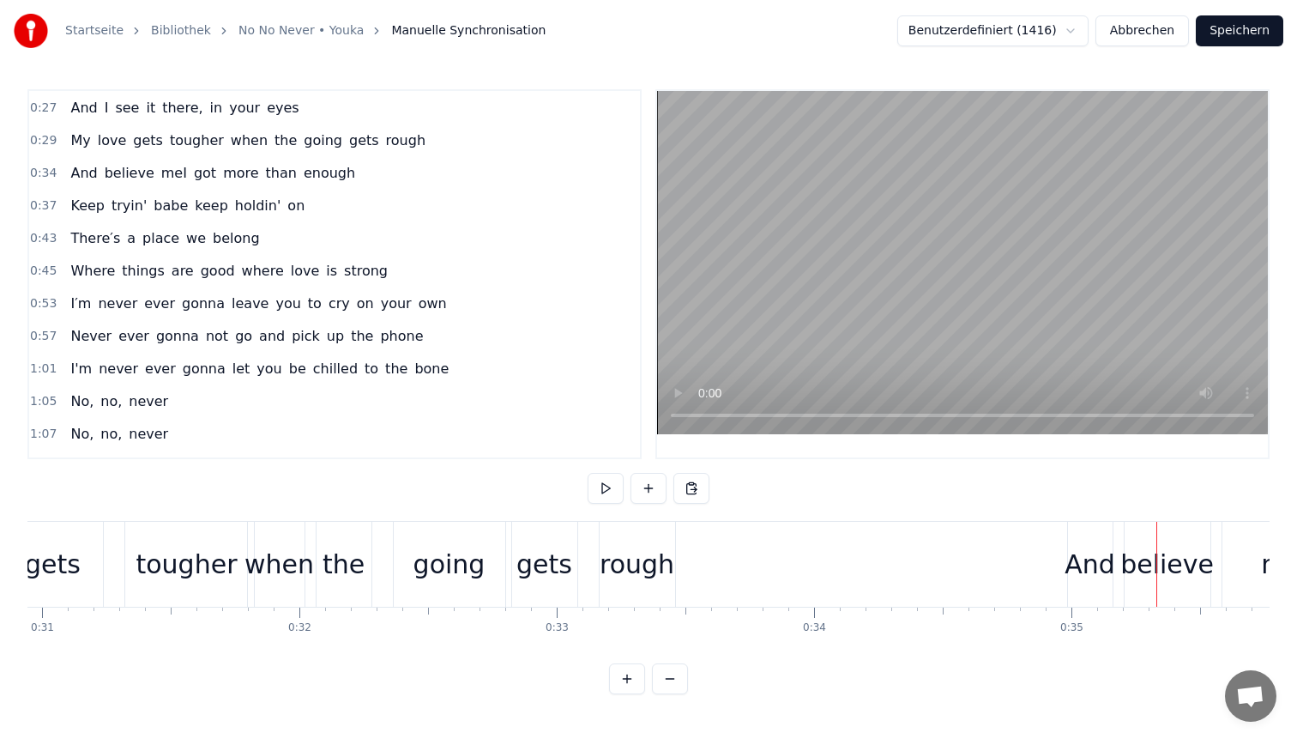
click at [160, 174] on span "meI" at bounding box center [174, 173] width 29 height 20
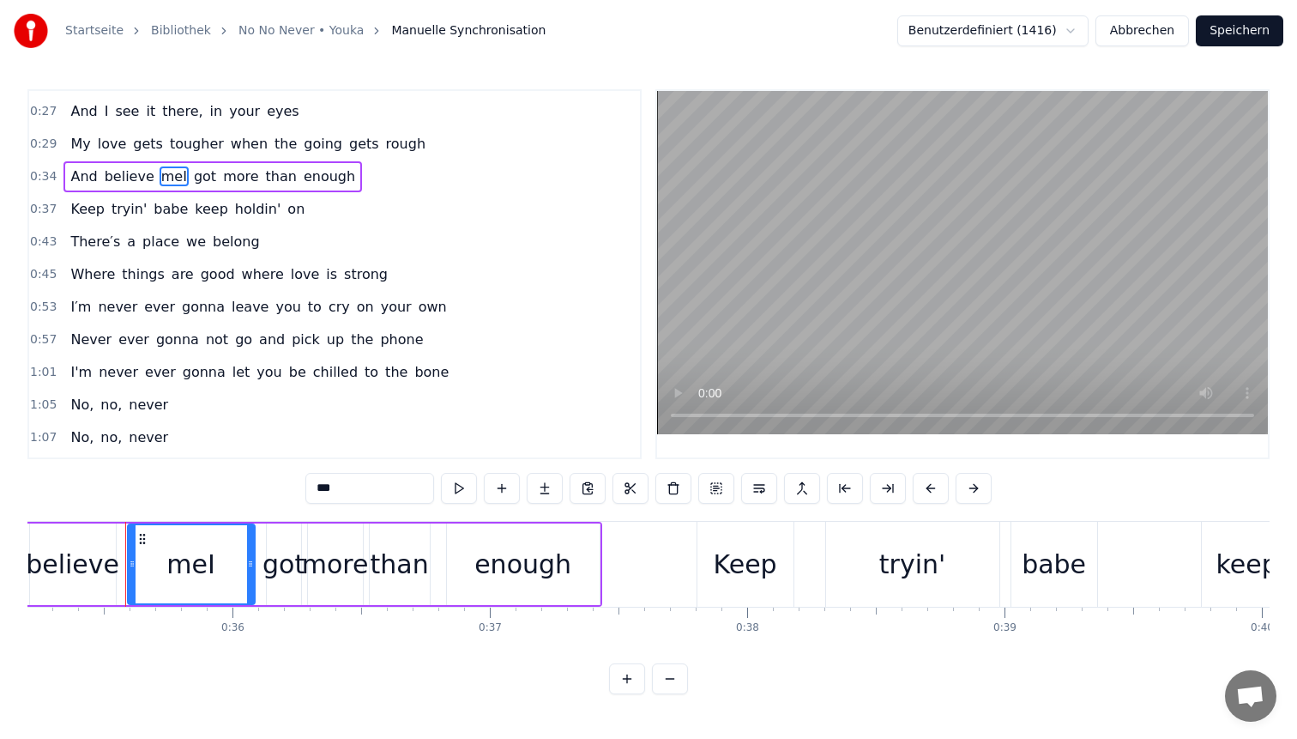
scroll to position [0, 9072]
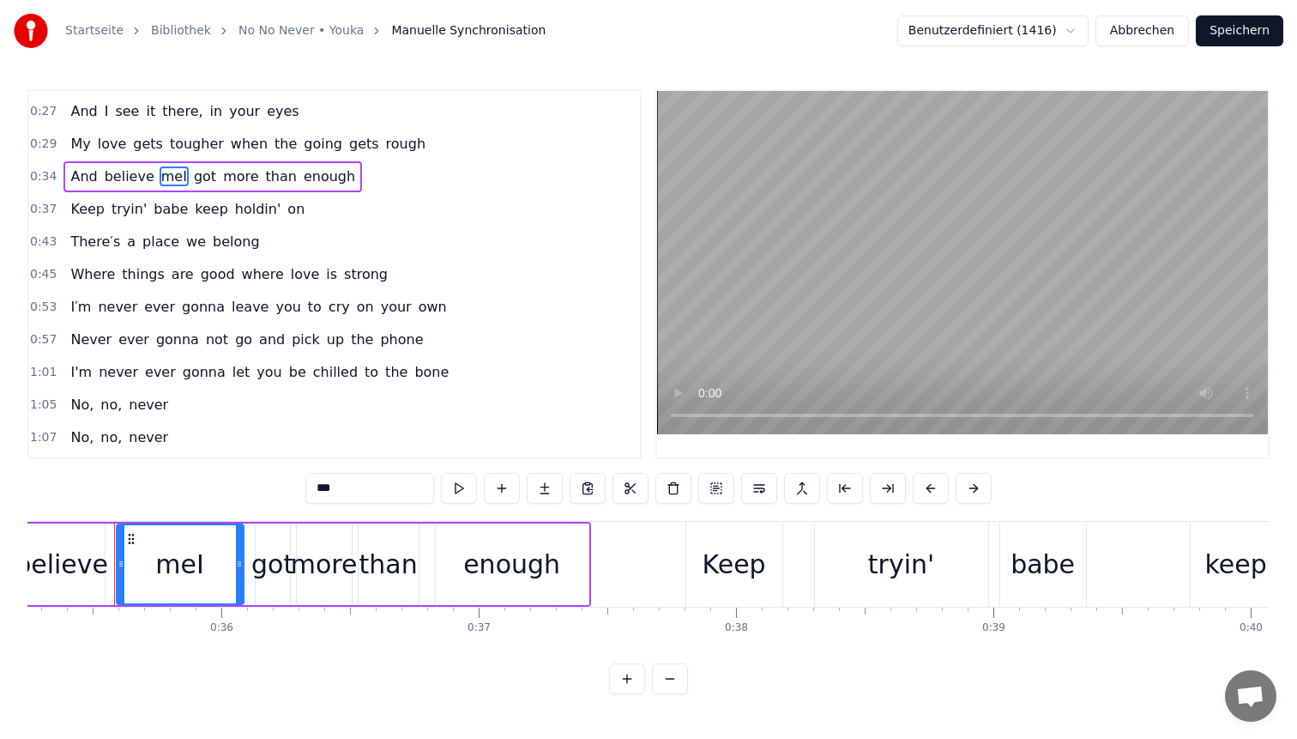
click at [350, 488] on input "***" at bounding box center [369, 488] width 129 height 31
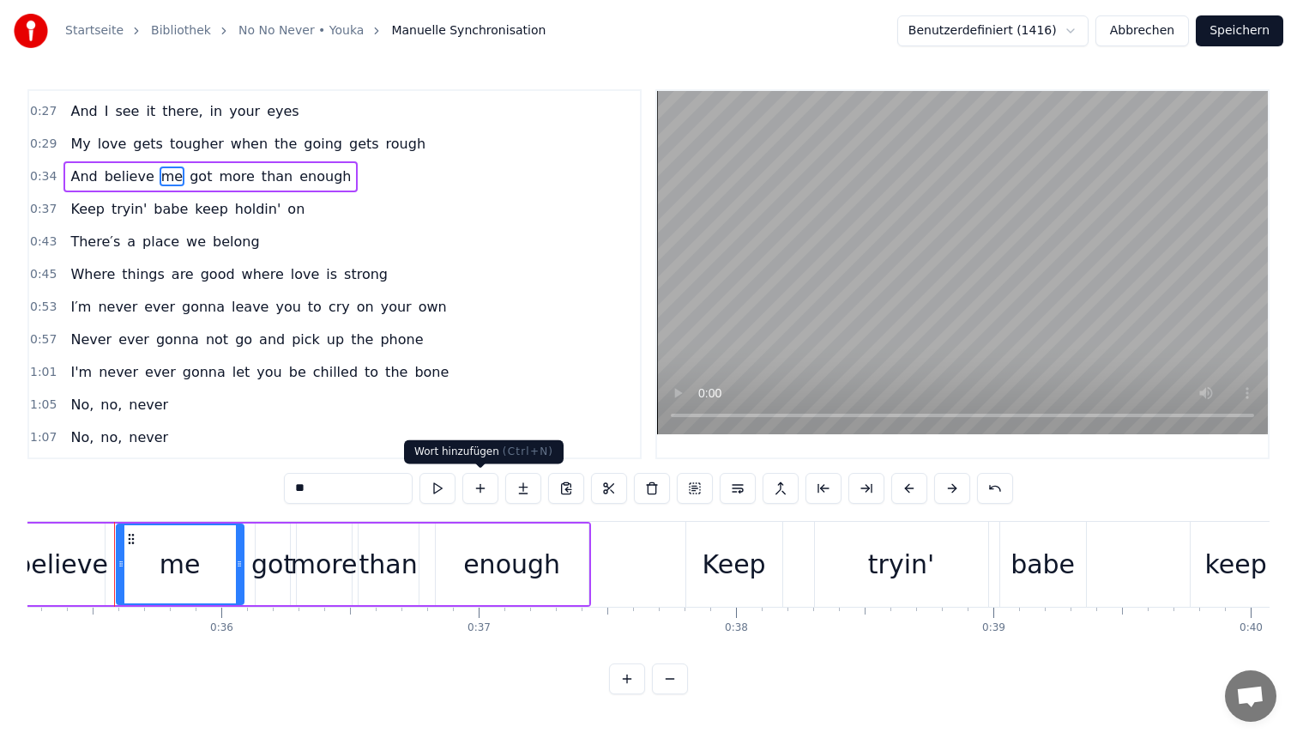
type input "**"
click at [475, 495] on button at bounding box center [480, 488] width 36 height 31
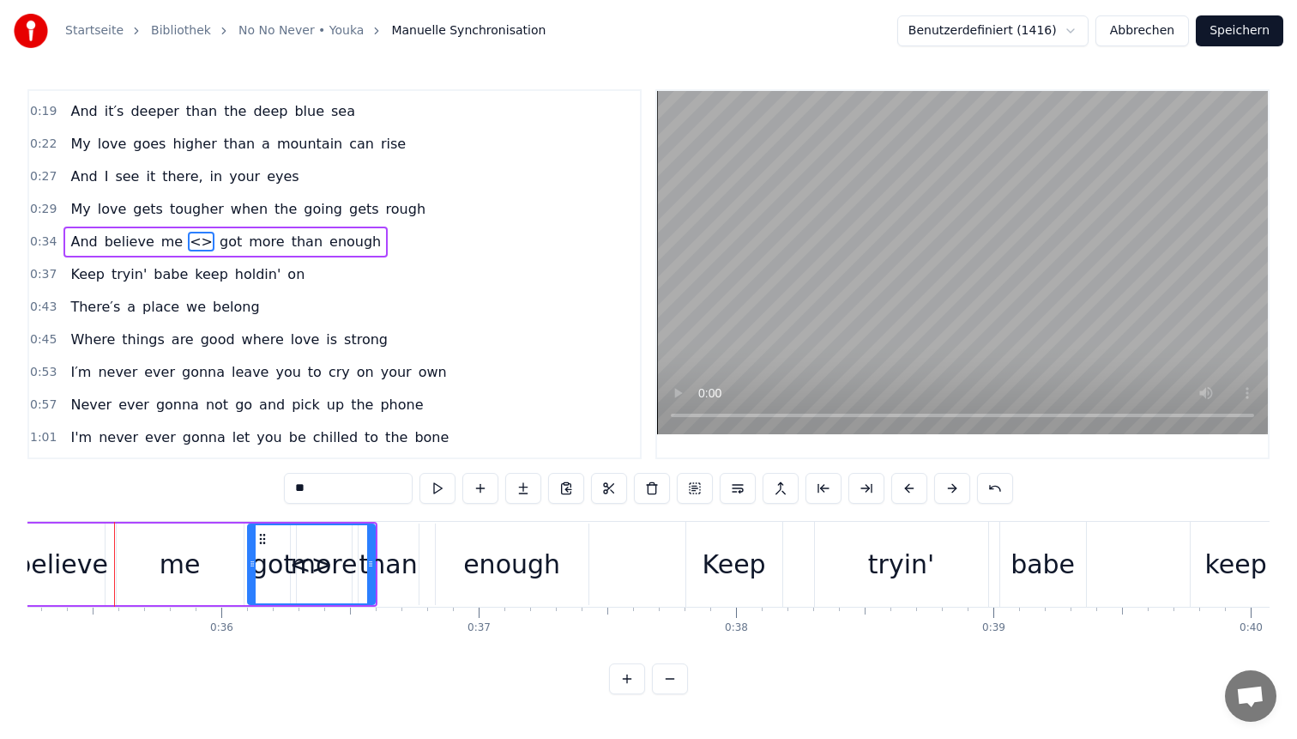
scroll to position [62, 0]
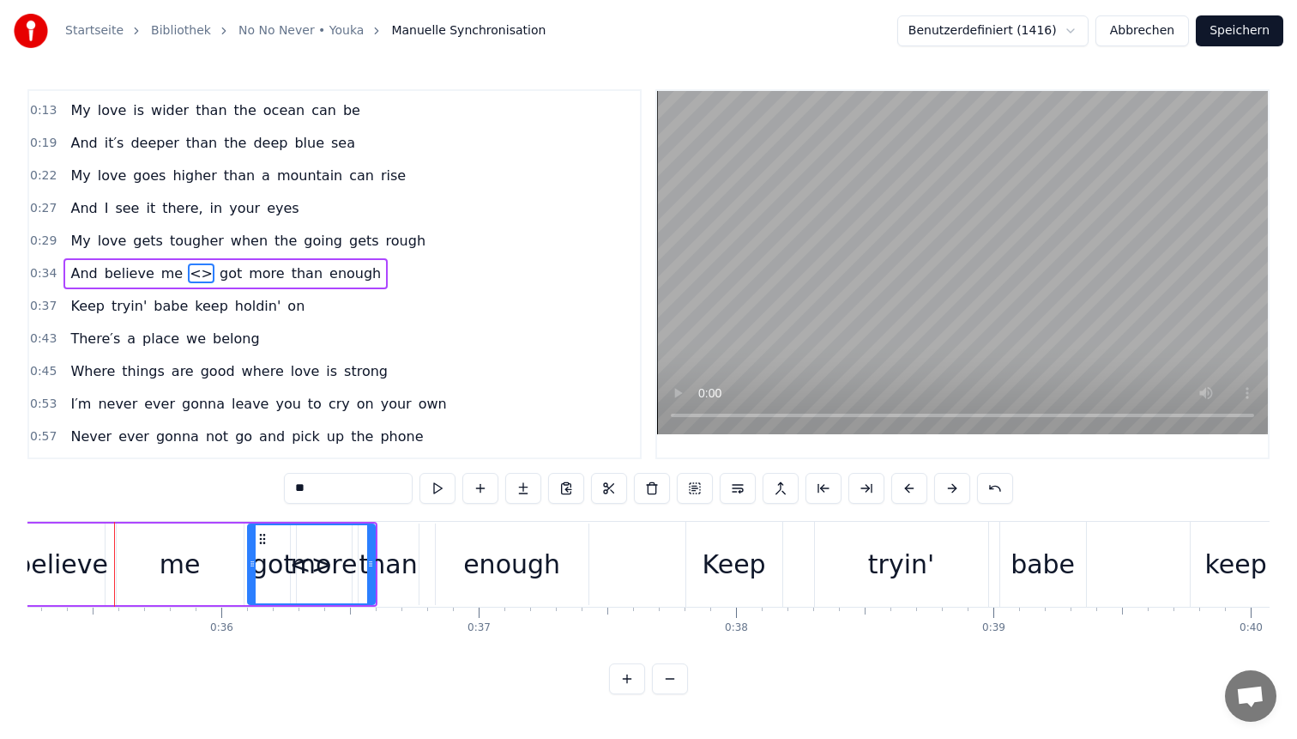
drag, startPoint x: 340, startPoint y: 486, endPoint x: 129, endPoint y: 439, distance: 216.3
click at [129, 439] on div "0:05 My love is stronger now than you′ll ever know 0:11 And it won't ever let y…" at bounding box center [648, 391] width 1242 height 605
click at [205, 573] on div "me" at bounding box center [180, 564] width 127 height 82
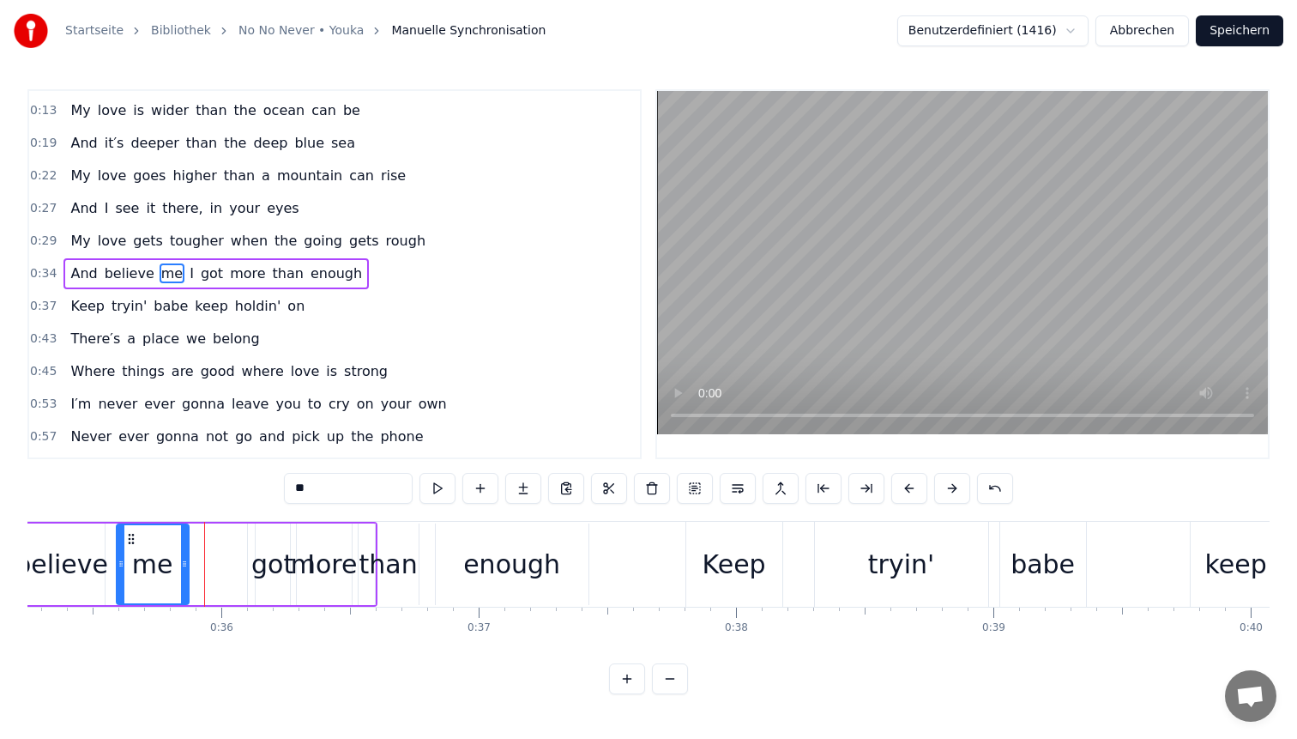
drag, startPoint x: 236, startPoint y: 561, endPoint x: 181, endPoint y: 560, distance: 54.9
click at [181, 560] on icon at bounding box center [184, 564] width 7 height 14
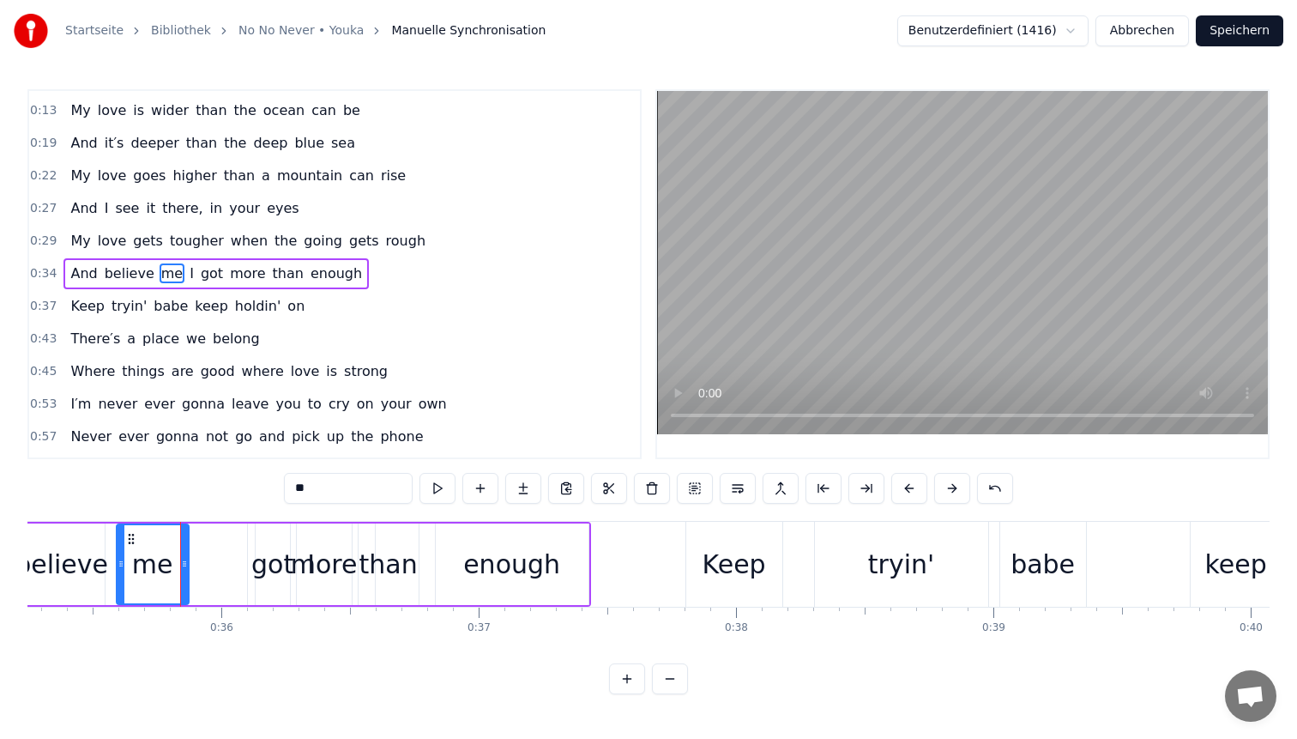
click at [317, 560] on div "more" at bounding box center [324, 564] width 67 height 39
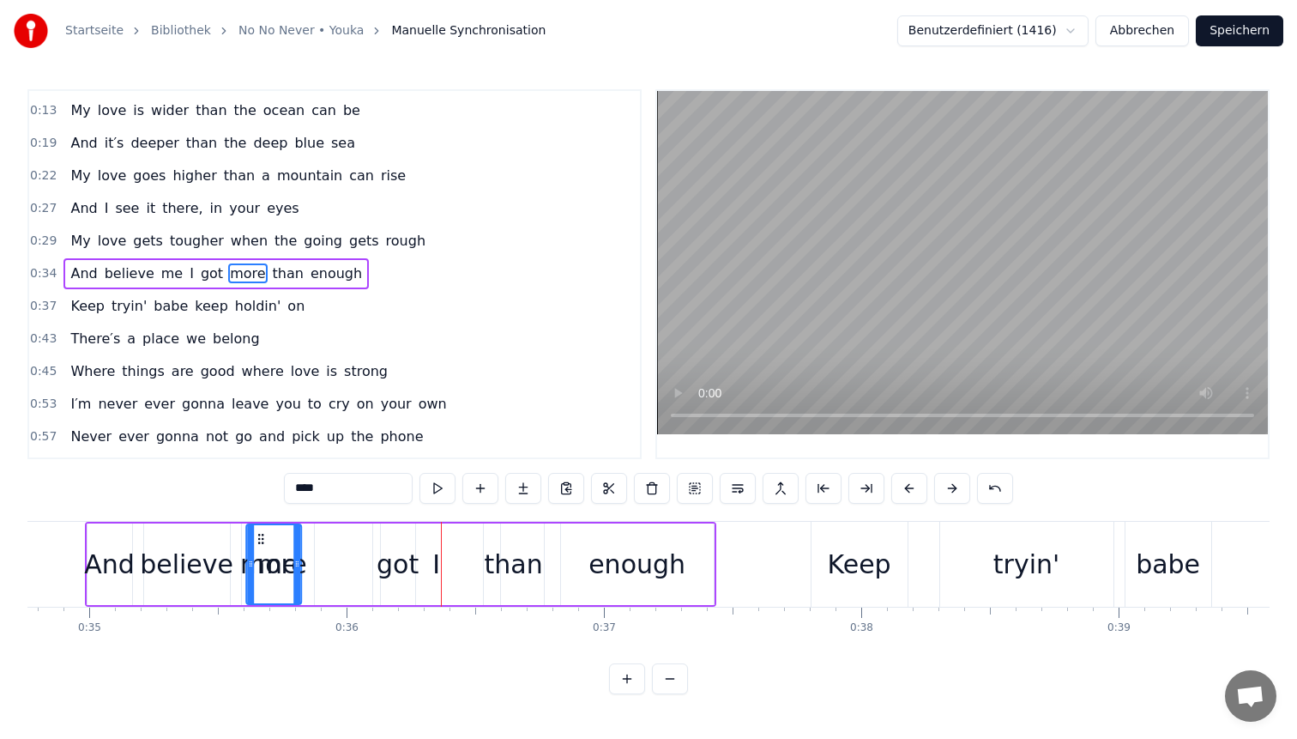
scroll to position [0, 8947]
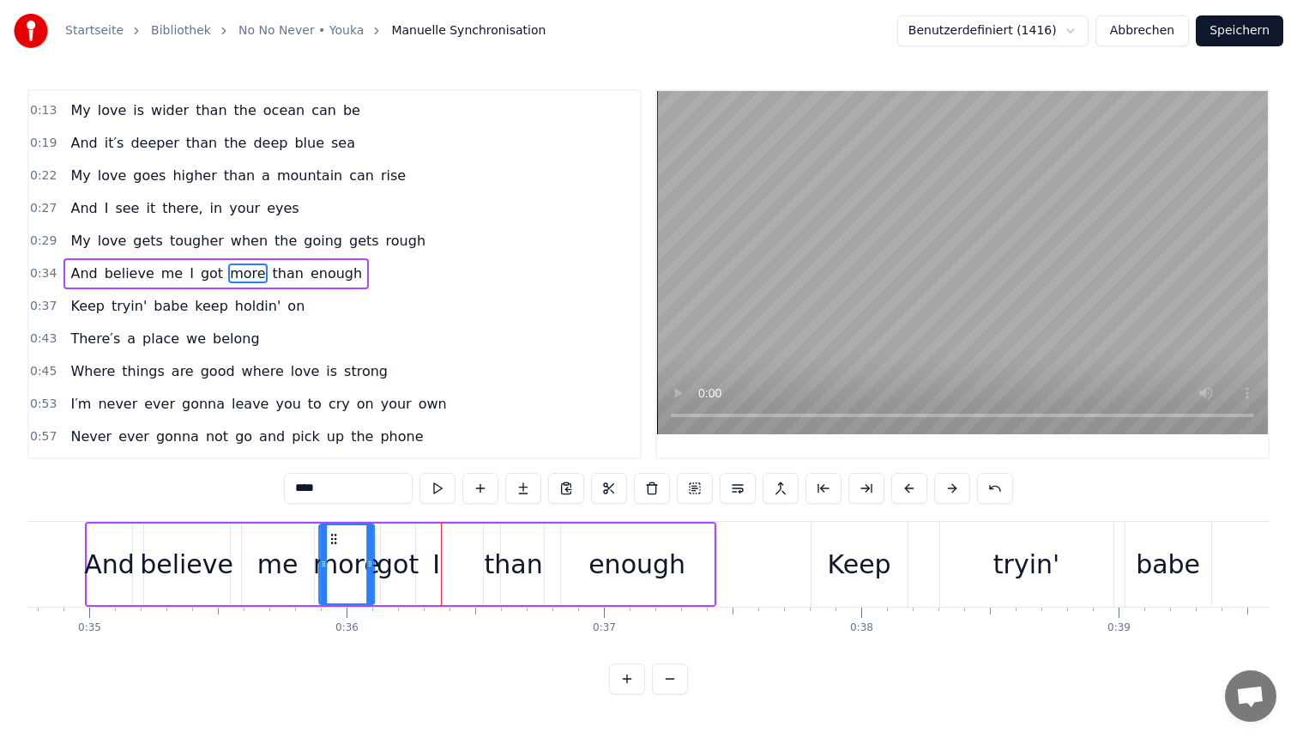
drag, startPoint x: 309, startPoint y: 537, endPoint x: 332, endPoint y: 550, distance: 26.5
click at [332, 550] on div "more" at bounding box center [346, 564] width 53 height 78
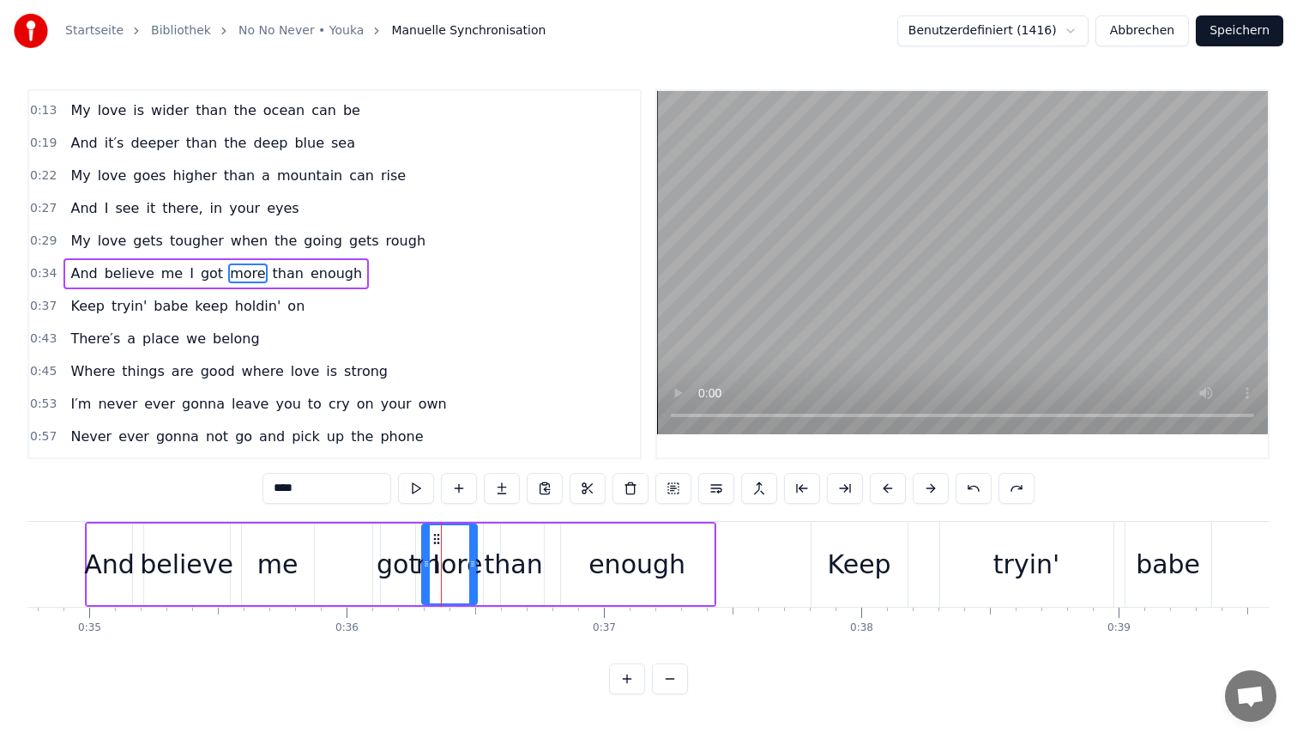
click at [435, 585] on div "more" at bounding box center [449, 564] width 53 height 78
click at [435, 534] on circle at bounding box center [434, 534] width 1 height 1
click at [435, 538] on circle at bounding box center [434, 538] width 1 height 1
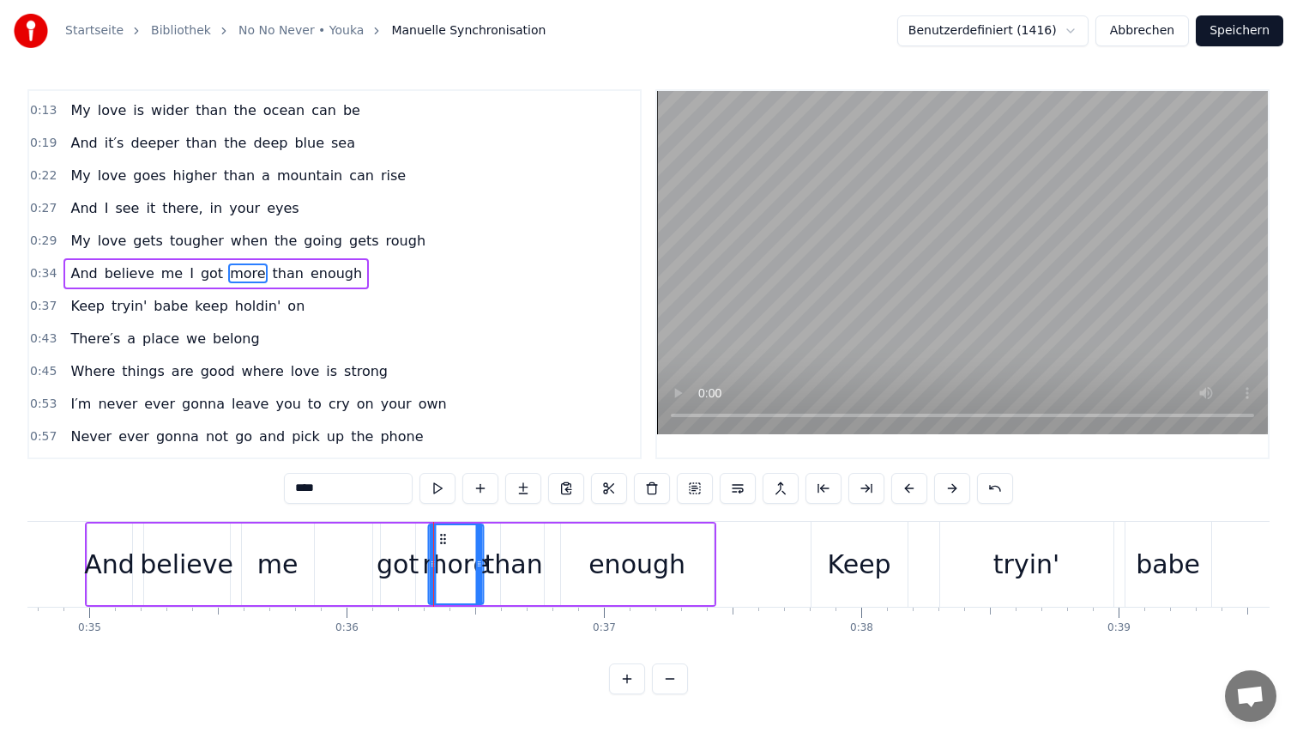
drag, startPoint x: 437, startPoint y: 538, endPoint x: 467, endPoint y: 538, distance: 30.0
click at [444, 538] on circle at bounding box center [444, 538] width 1 height 1
click at [437, 558] on div "I" at bounding box center [436, 564] width 8 height 39
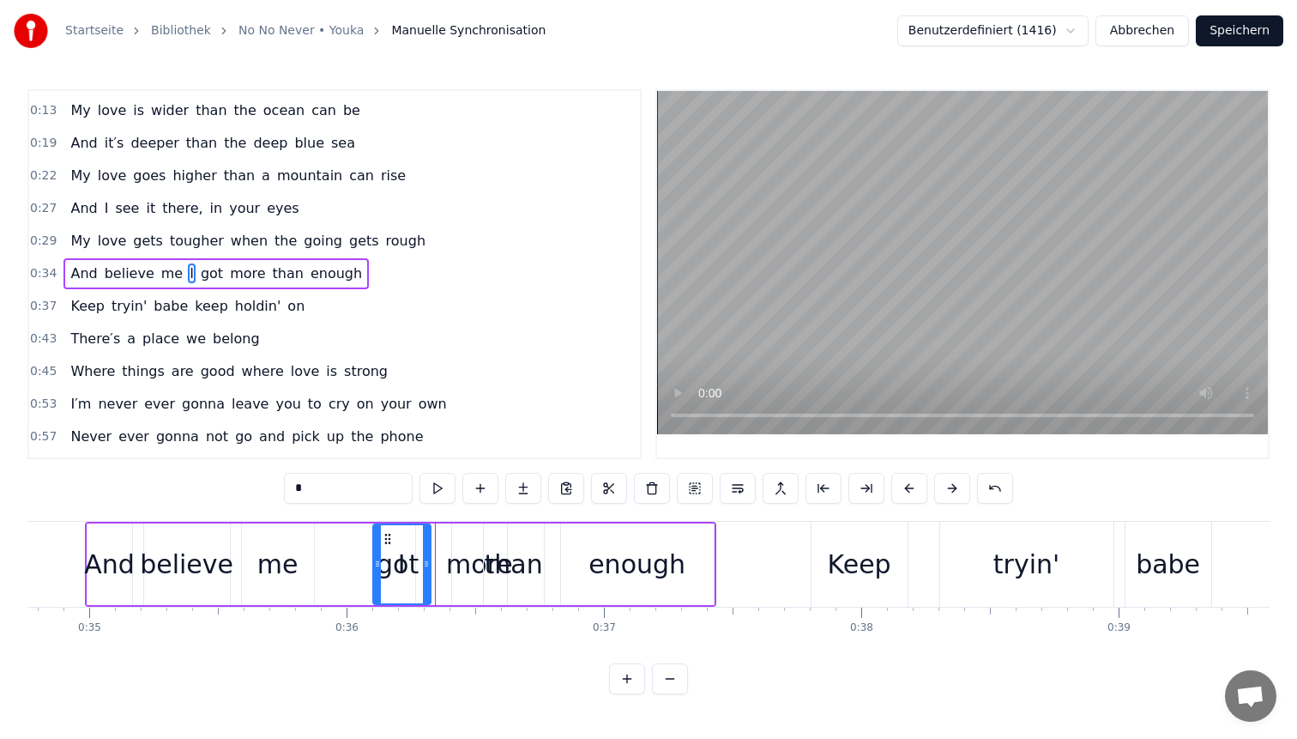
drag, startPoint x: 492, startPoint y: 555, endPoint x: 422, endPoint y: 552, distance: 69.6
click at [423, 552] on div at bounding box center [426, 564] width 7 height 78
drag, startPoint x: 386, startPoint y: 536, endPoint x: 330, endPoint y: 534, distance: 55.8
click at [330, 534] on icon at bounding box center [330, 539] width 14 height 14
click at [474, 571] on div "more" at bounding box center [479, 564] width 67 height 39
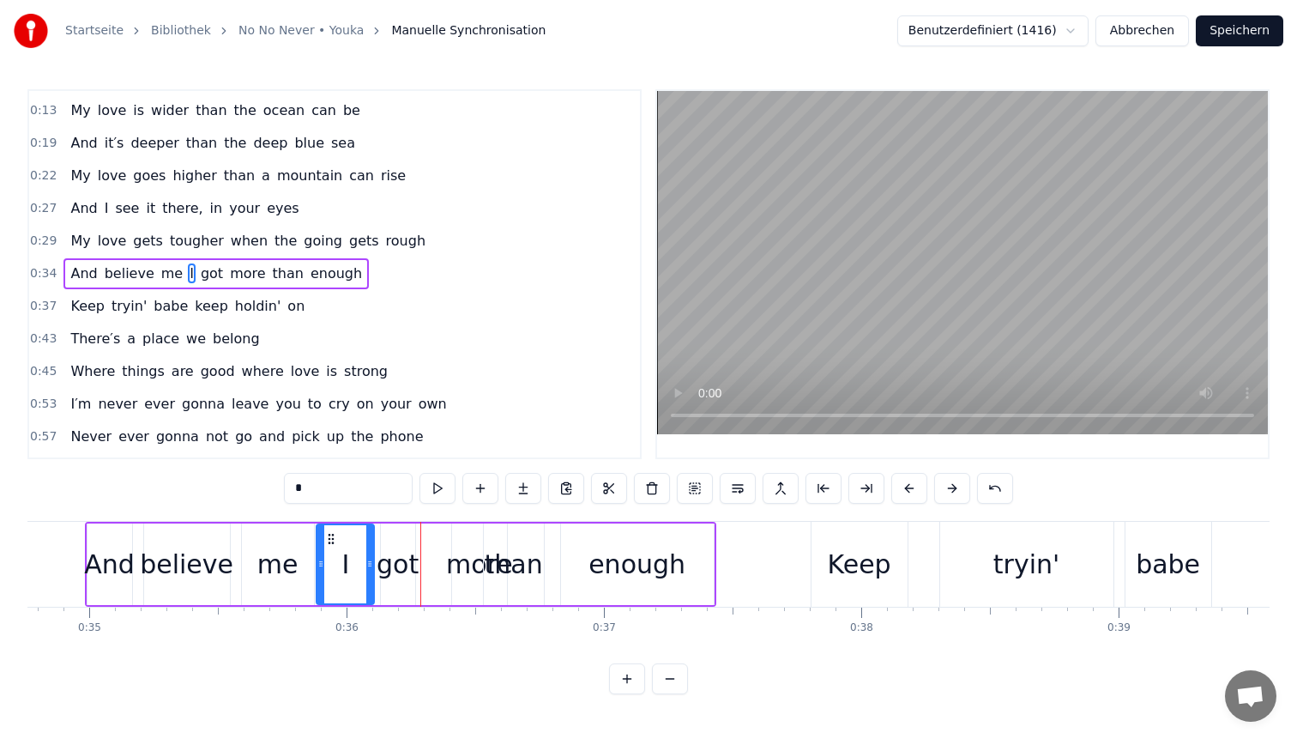
type input "****"
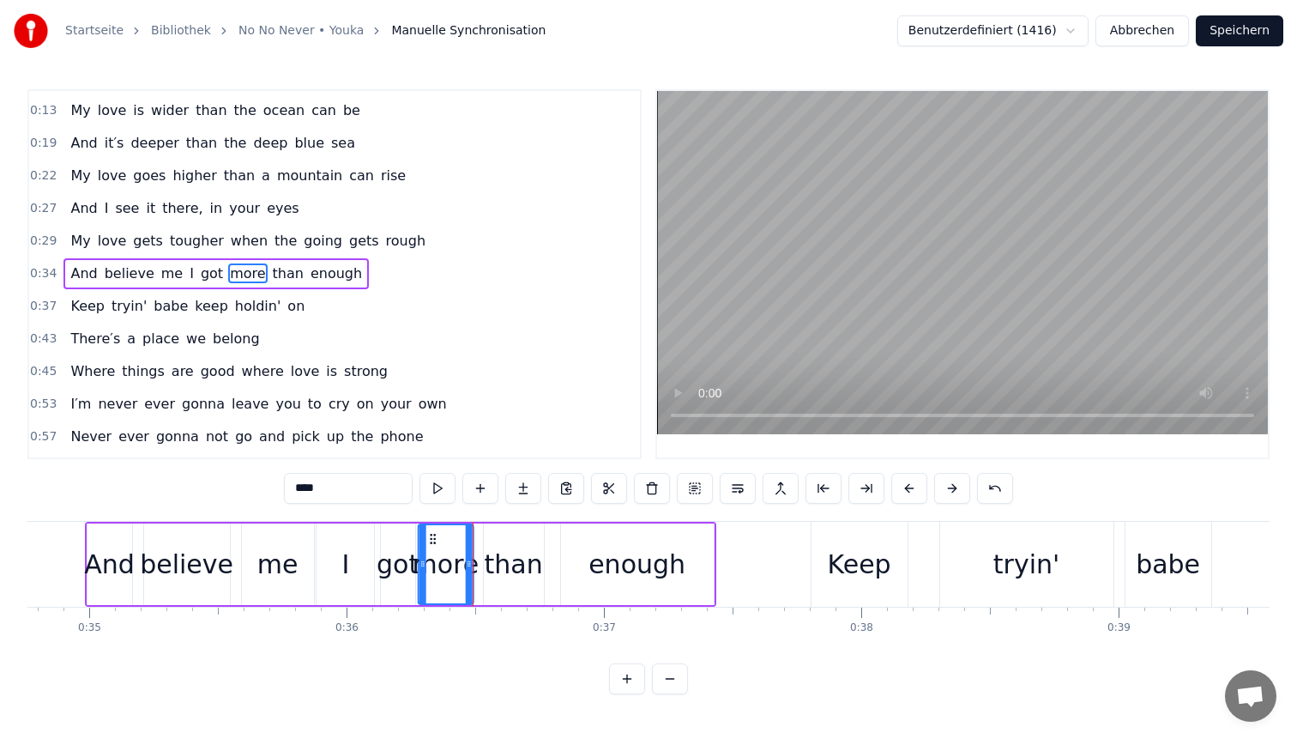
drag, startPoint x: 465, startPoint y: 537, endPoint x: 433, endPoint y: 536, distance: 31.8
click at [433, 536] on icon at bounding box center [433, 539] width 14 height 14
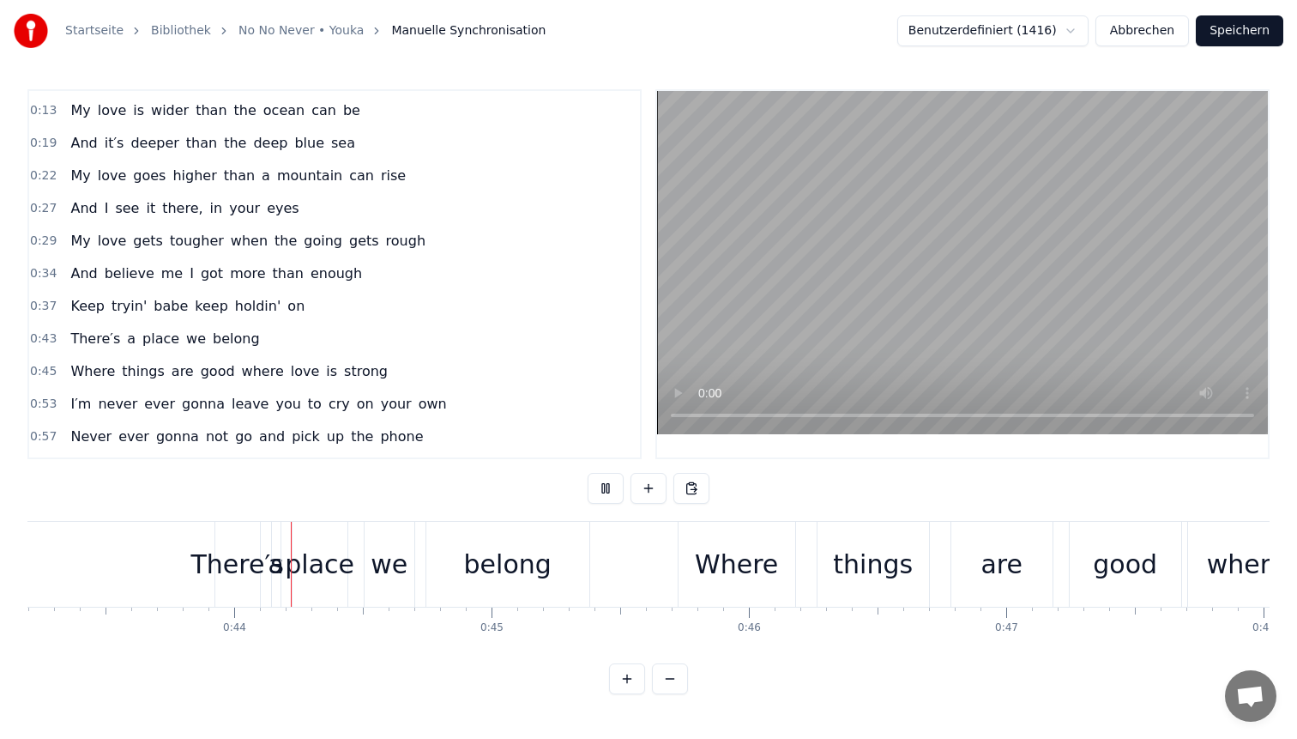
scroll to position [0, 11129]
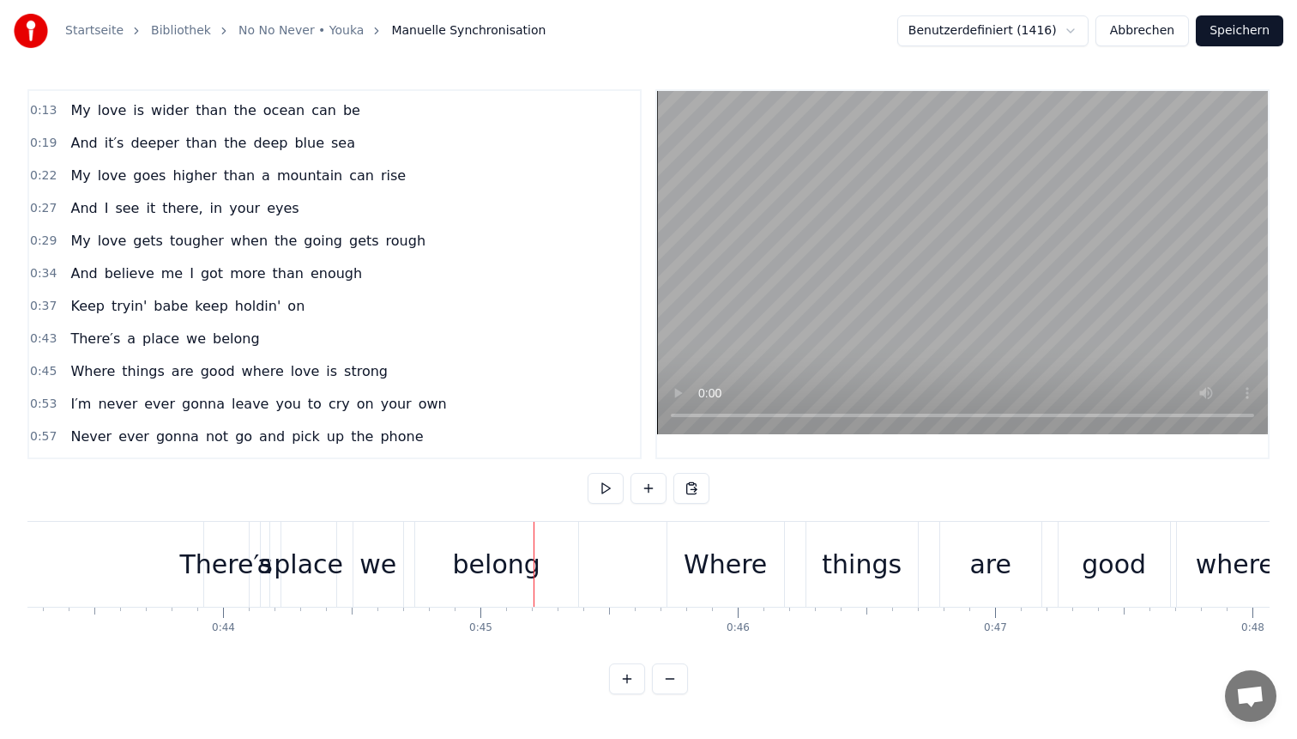
click at [197, 571] on div "There′s" at bounding box center [226, 564] width 93 height 39
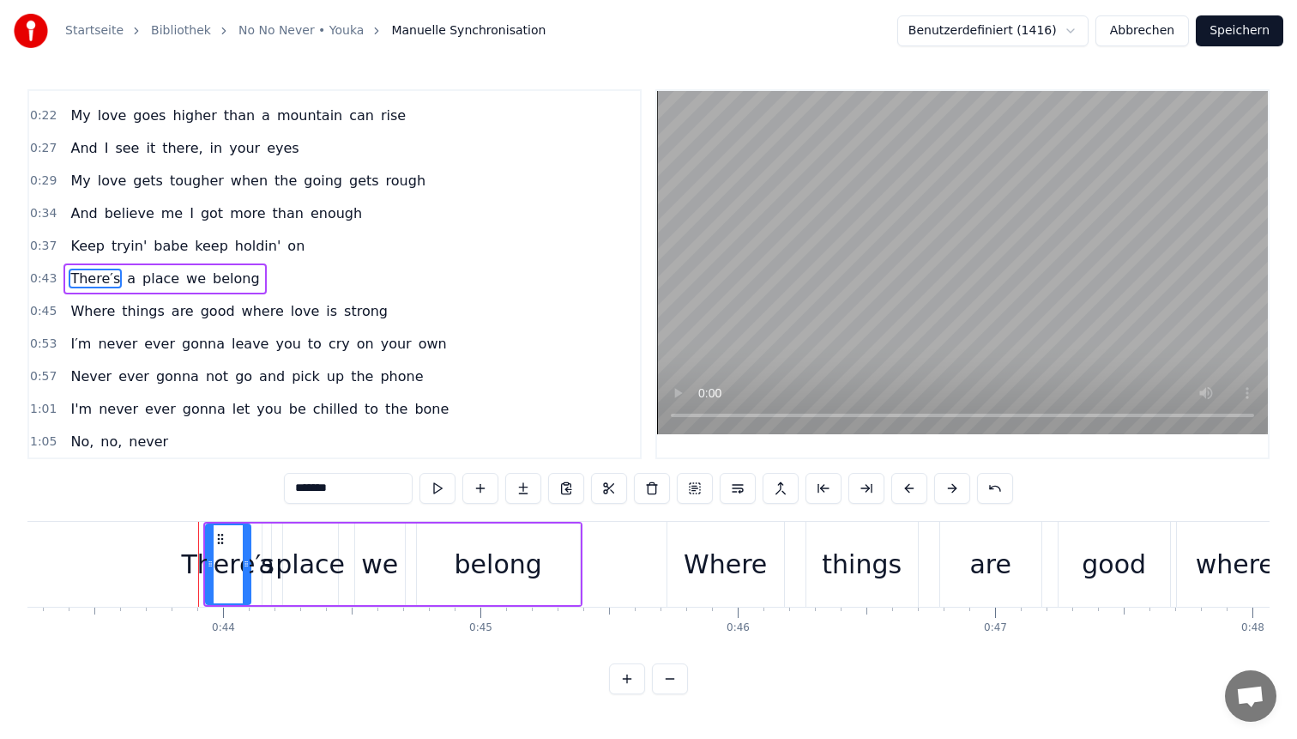
scroll to position [127, 0]
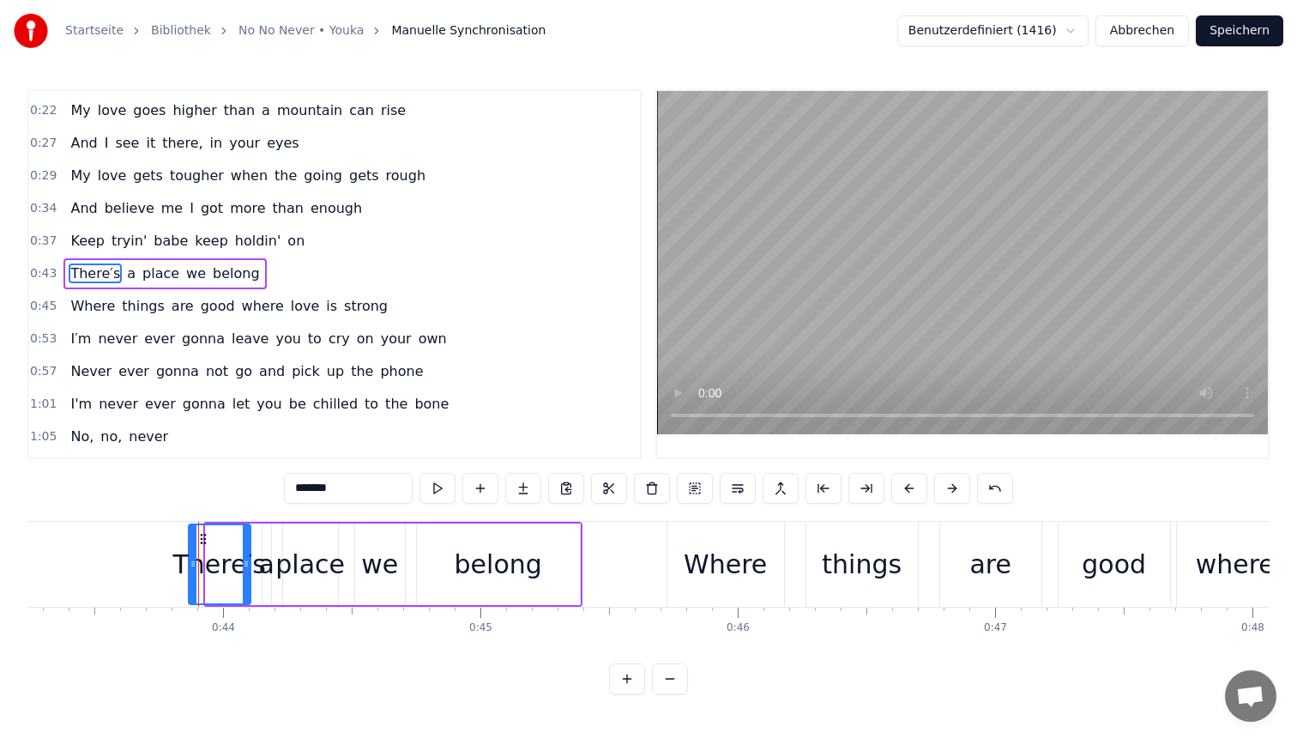
drag, startPoint x: 206, startPoint y: 542, endPoint x: 189, endPoint y: 542, distance: 17.2
click at [190, 542] on div at bounding box center [193, 564] width 7 height 78
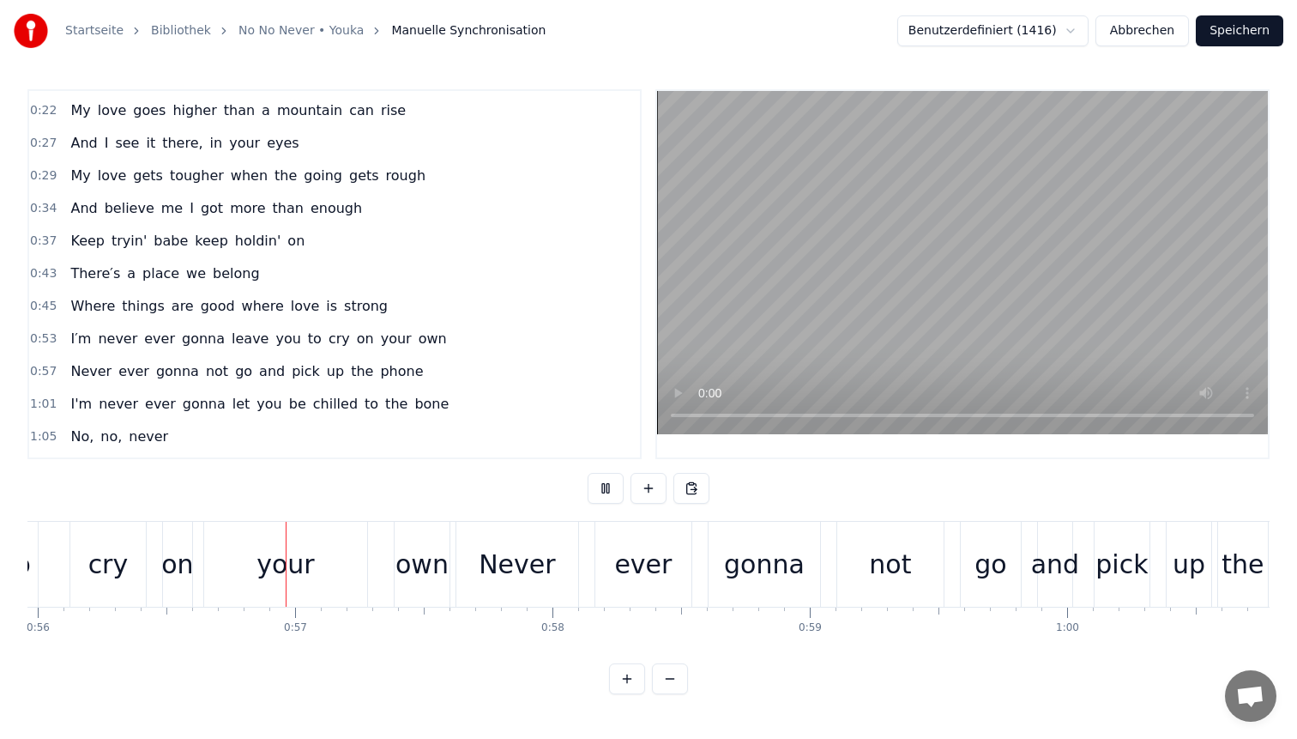
scroll to position [0, 14434]
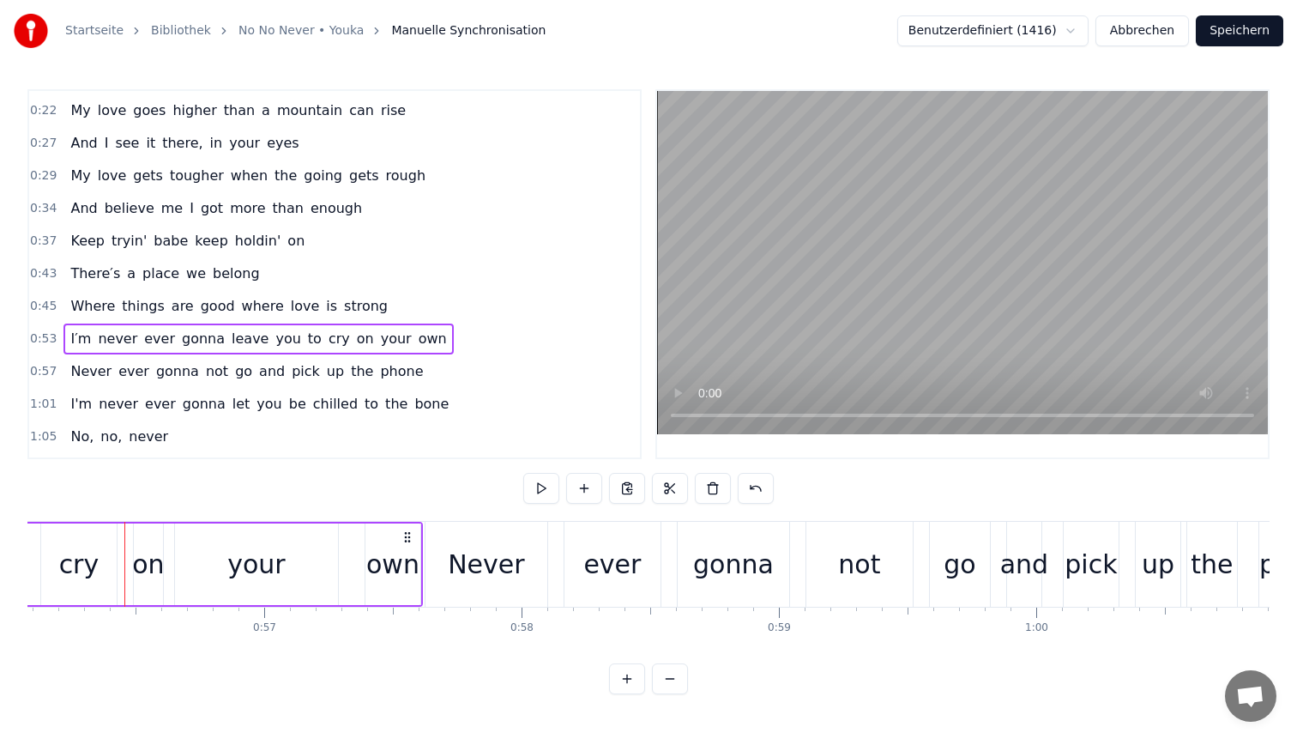
click at [390, 558] on div "own" at bounding box center [392, 564] width 53 height 39
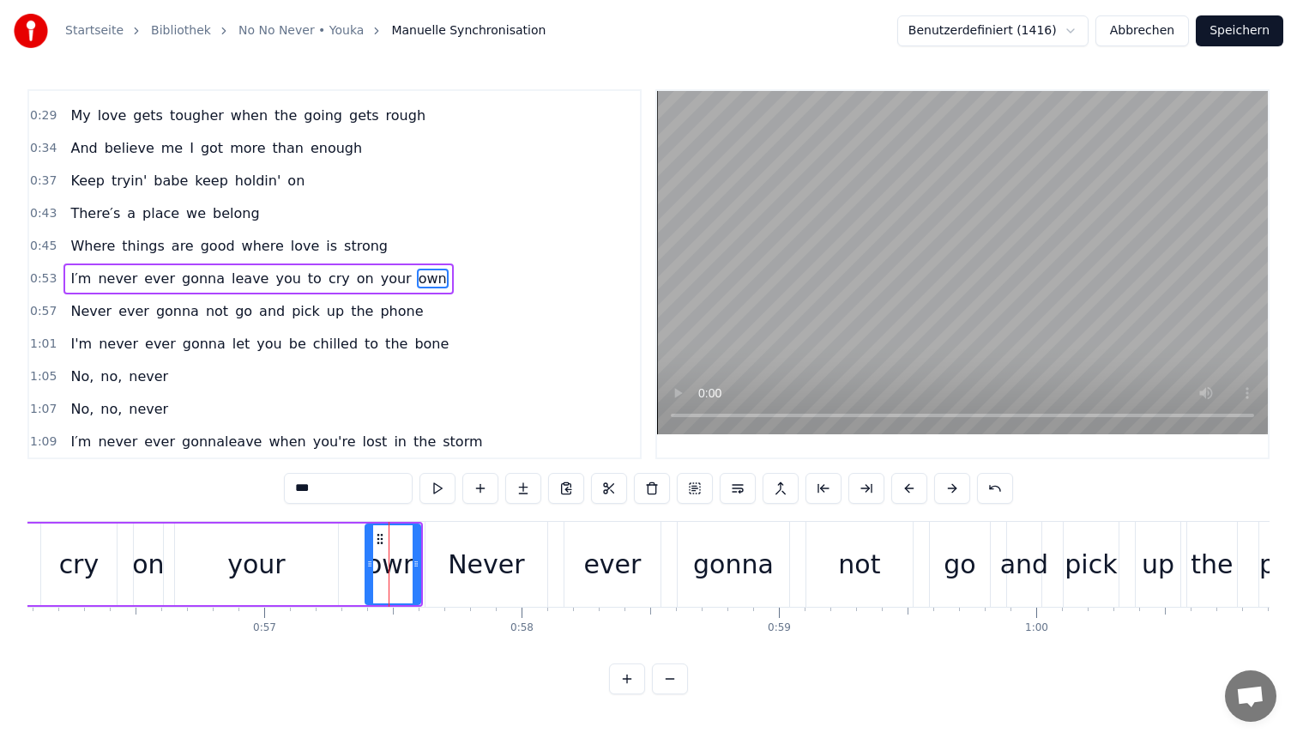
scroll to position [192, 0]
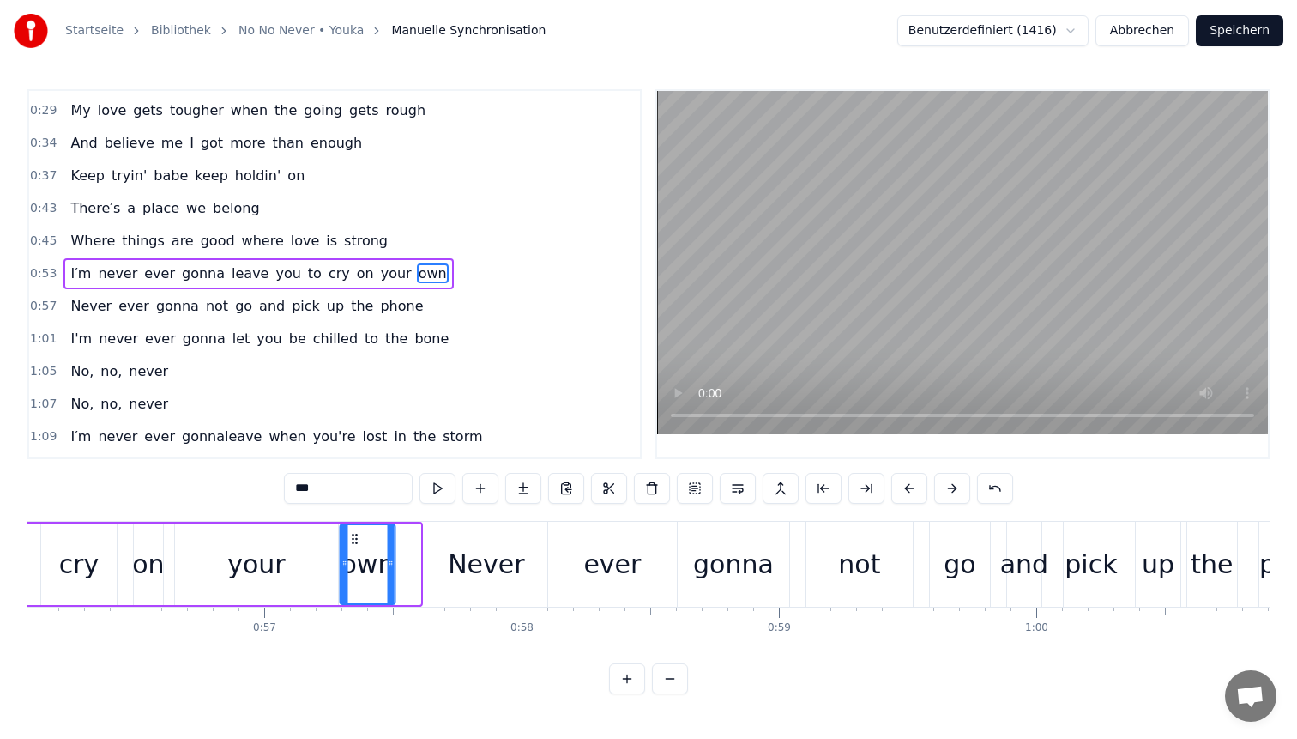
drag, startPoint x: 380, startPoint y: 535, endPoint x: 354, endPoint y: 535, distance: 25.7
click at [354, 535] on icon at bounding box center [354, 539] width 14 height 14
click at [359, 536] on icon at bounding box center [360, 539] width 14 height 14
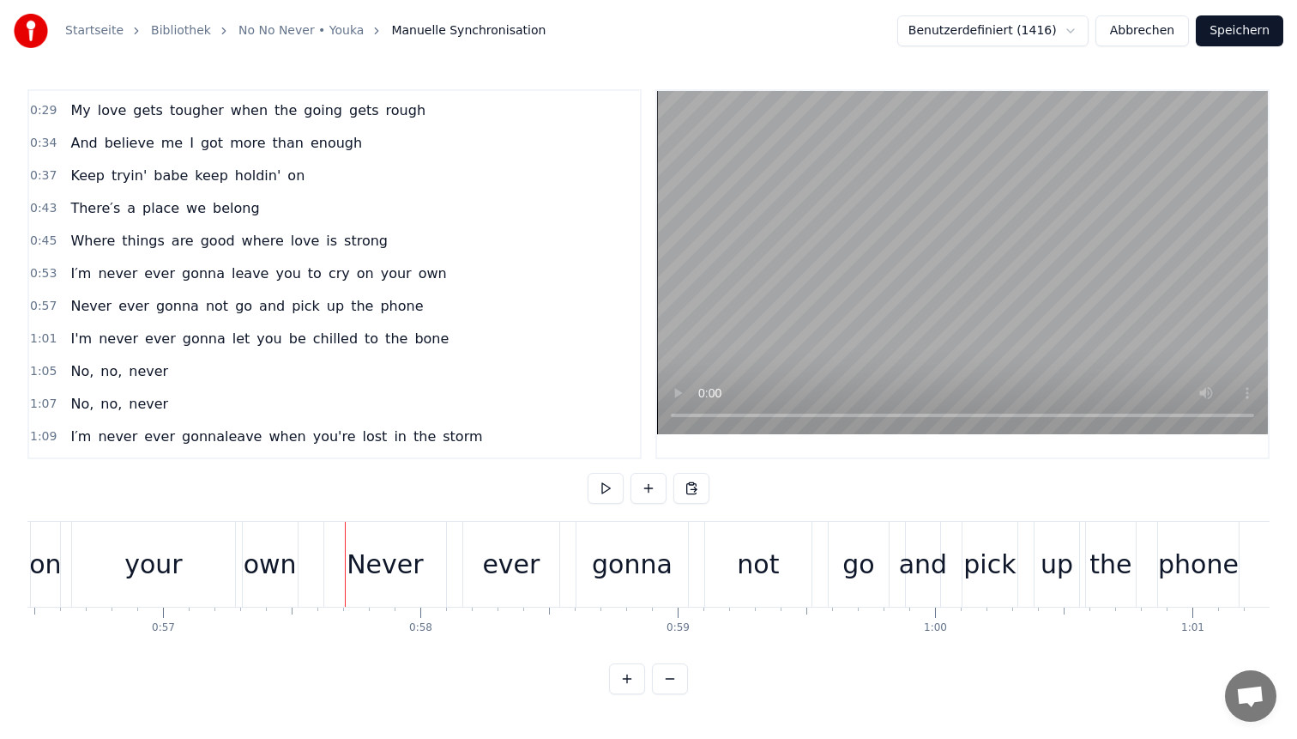
scroll to position [0, 14410]
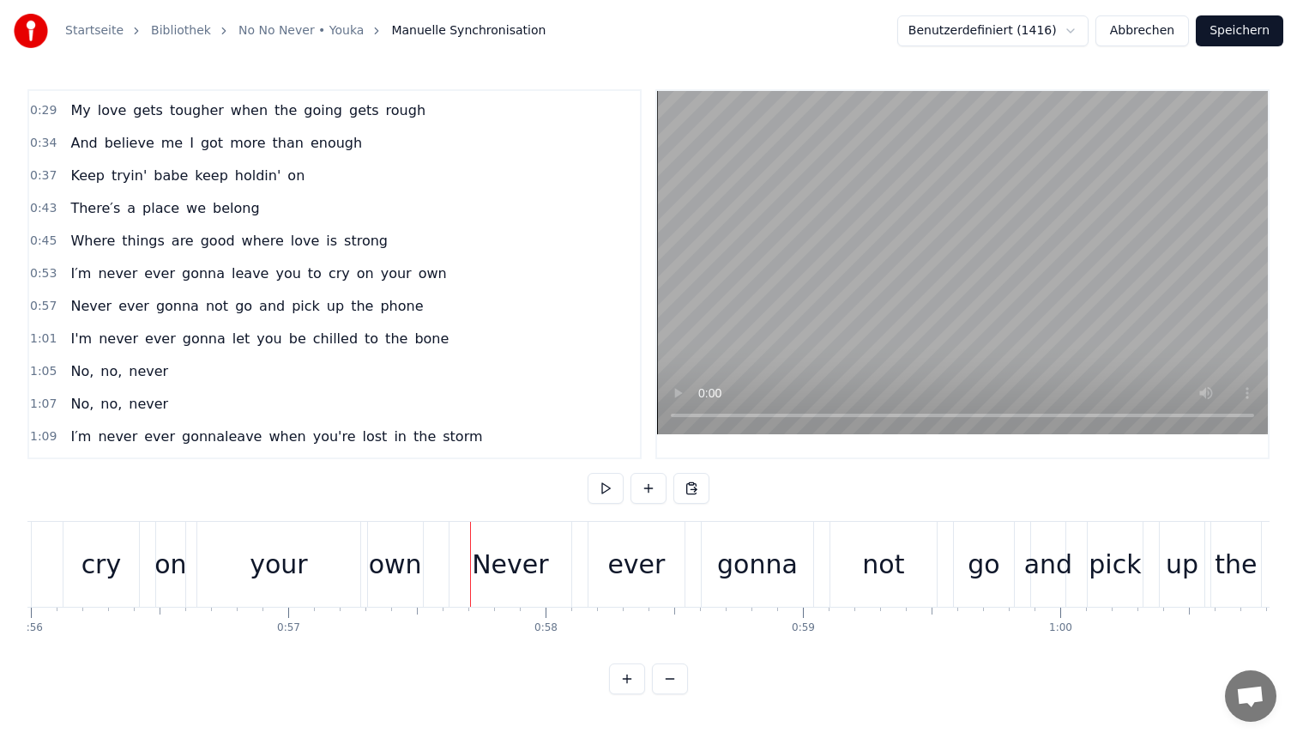
click at [275, 575] on div "your" at bounding box center [278, 564] width 57 height 39
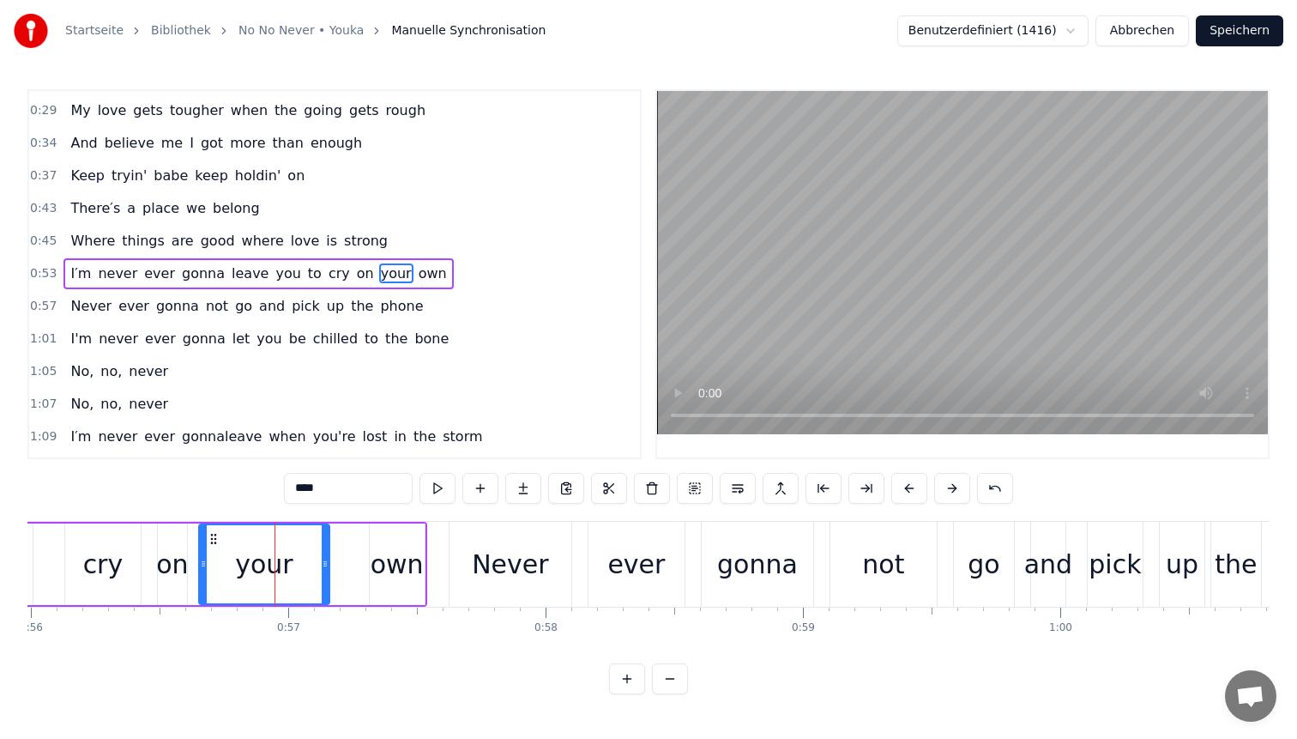
drag, startPoint x: 356, startPoint y: 558, endPoint x: 322, endPoint y: 558, distance: 34.3
click at [322, 558] on icon at bounding box center [325, 564] width 7 height 14
click at [400, 559] on div "own" at bounding box center [397, 564] width 53 height 39
type input "***"
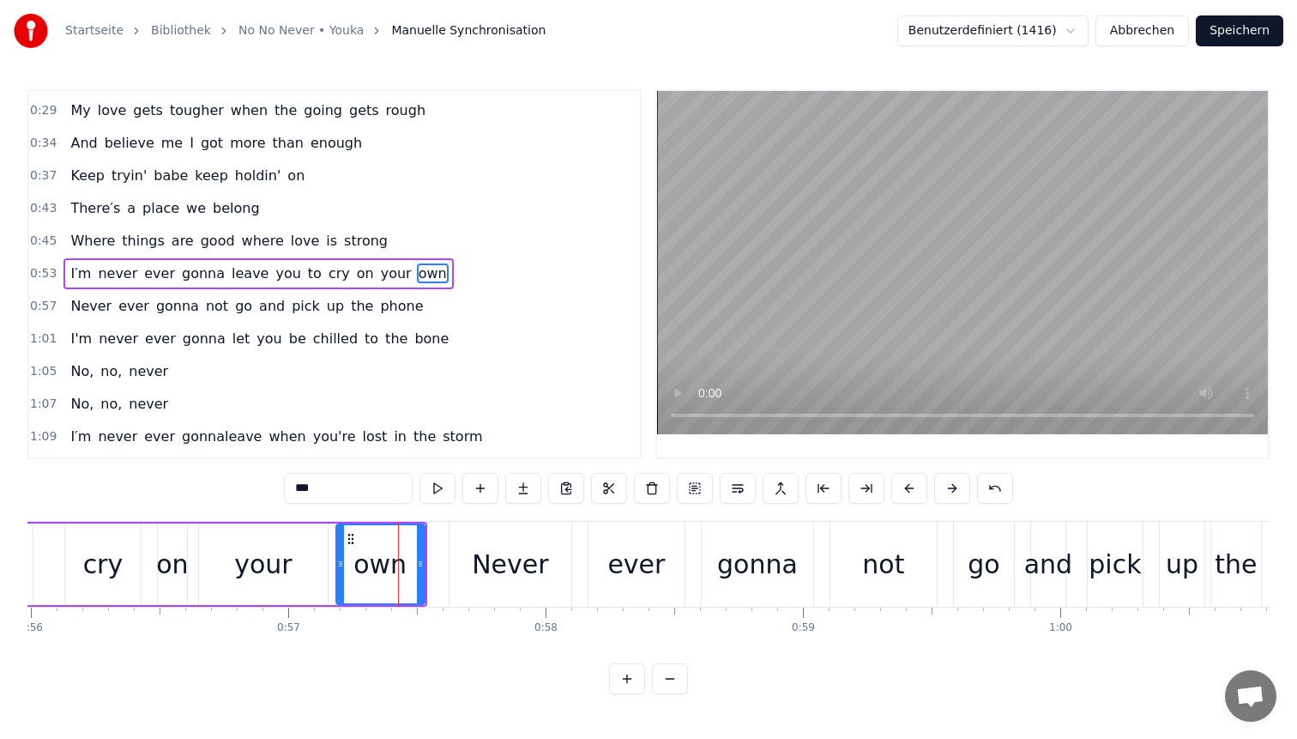
drag, startPoint x: 371, startPoint y: 538, endPoint x: 337, endPoint y: 538, distance: 34.3
click at [337, 538] on div at bounding box center [340, 564] width 7 height 78
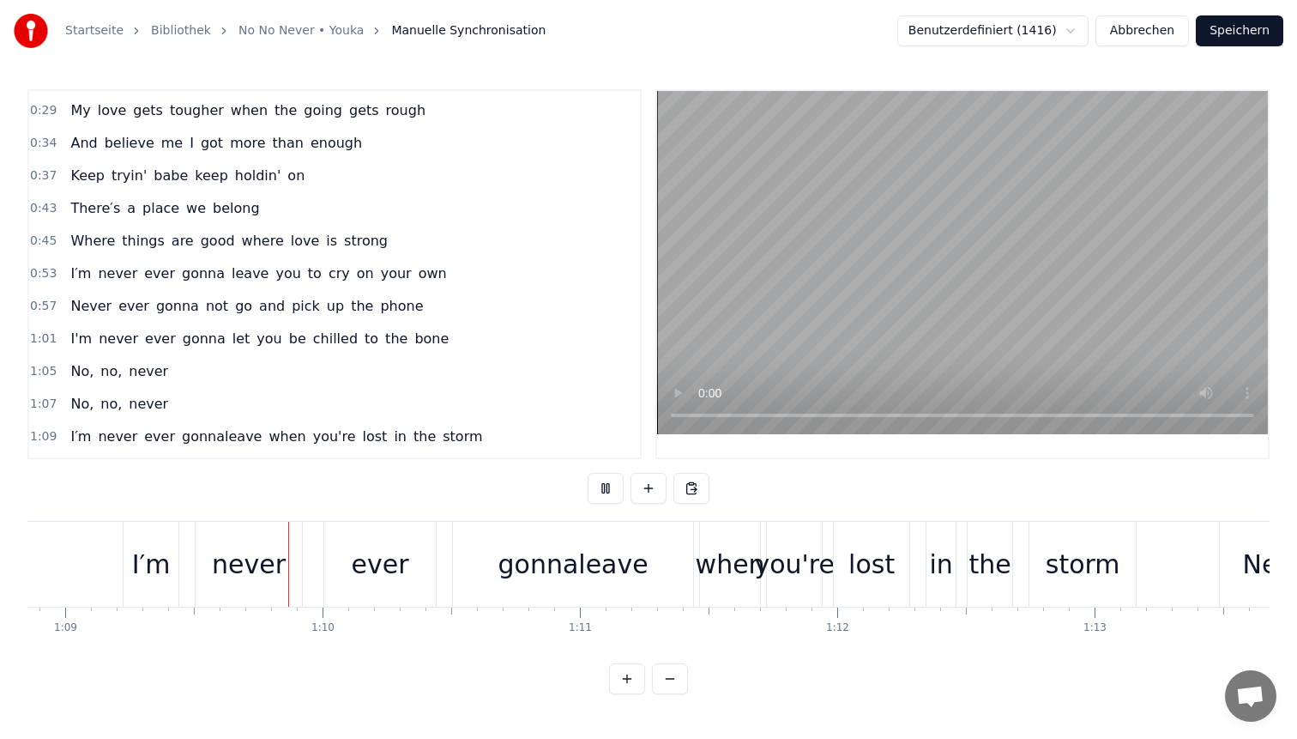
scroll to position [0, 17726]
click at [196, 441] on span "gonnaleave" at bounding box center [221, 436] width 83 height 20
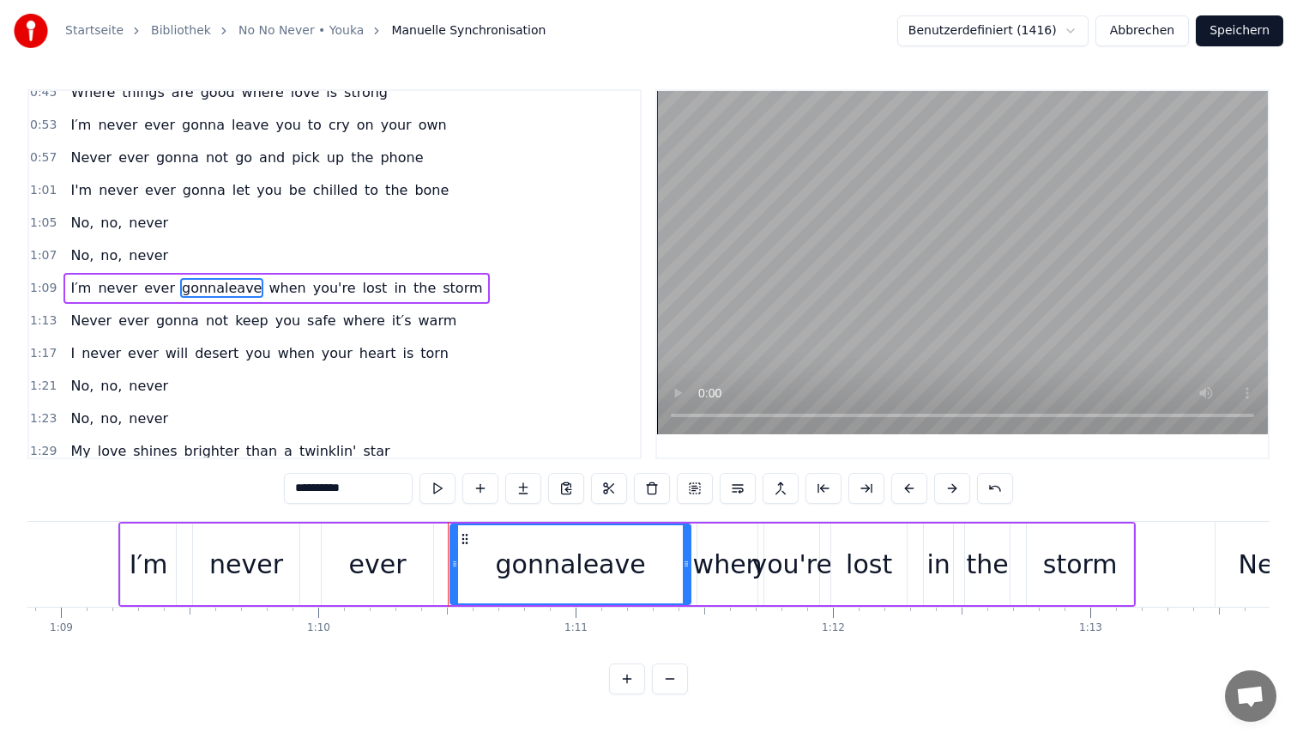
scroll to position [355, 0]
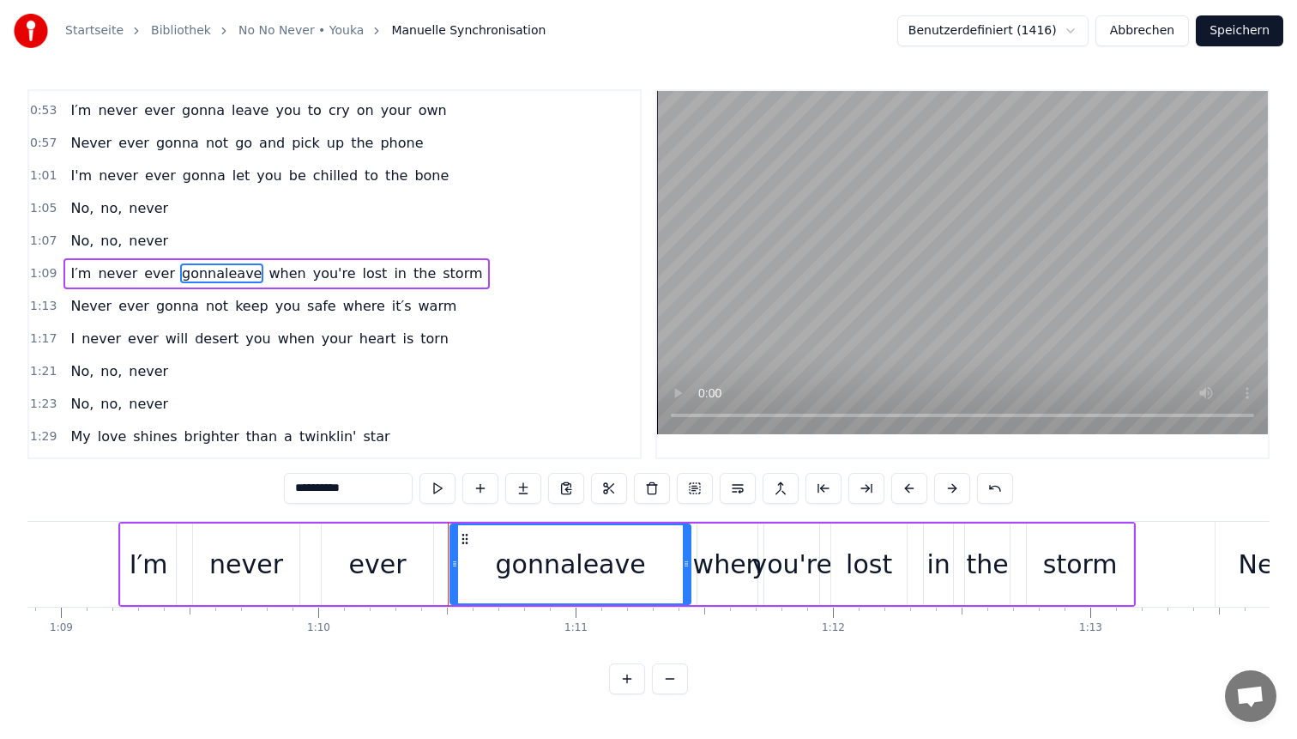
click at [377, 480] on input "**********" at bounding box center [348, 488] width 129 height 31
type input "*****"
click at [739, 484] on button at bounding box center [738, 488] width 36 height 31
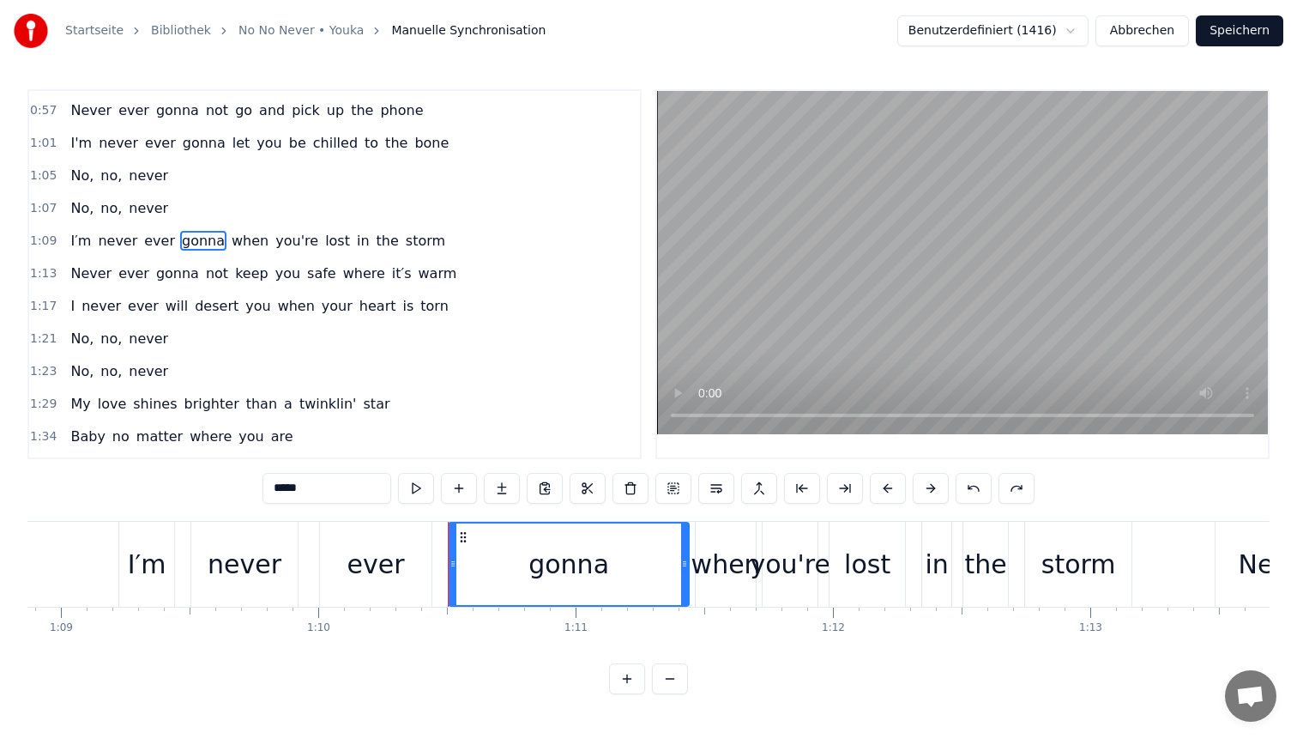
click at [230, 241] on span "when" at bounding box center [250, 241] width 40 height 20
type input "****"
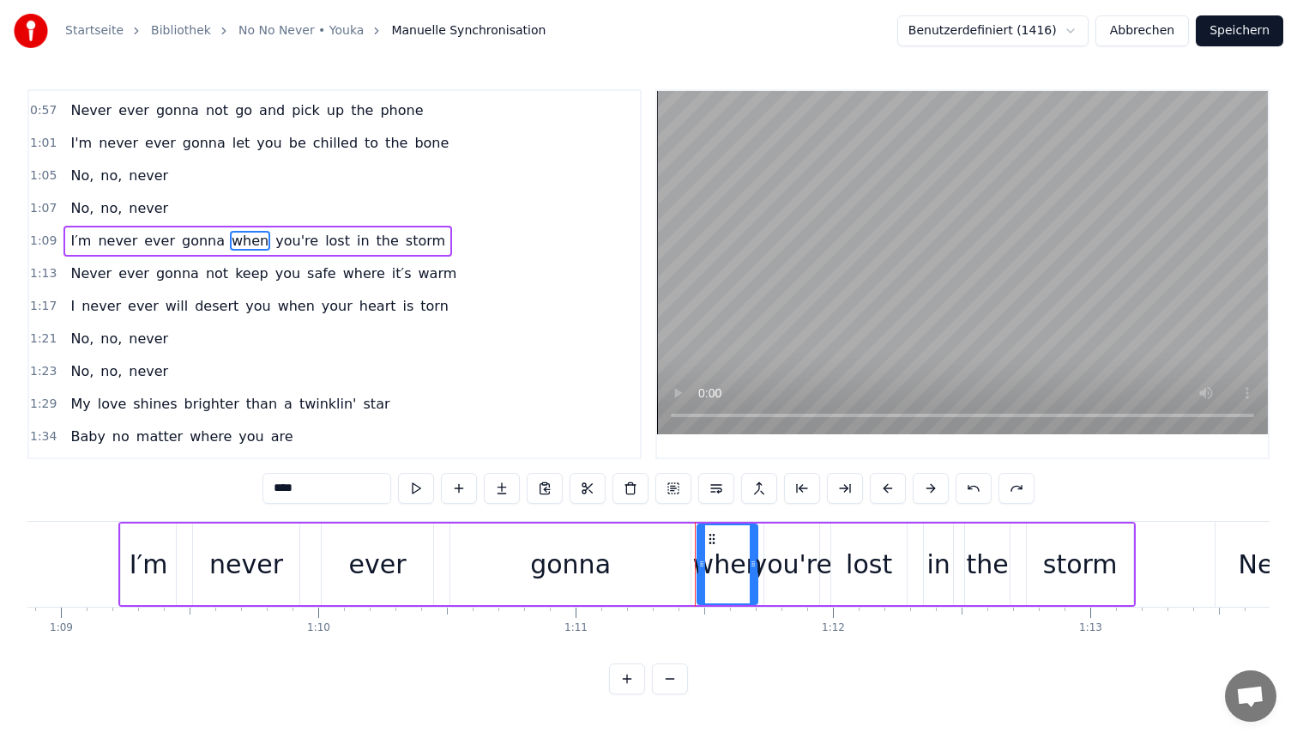
scroll to position [355, 0]
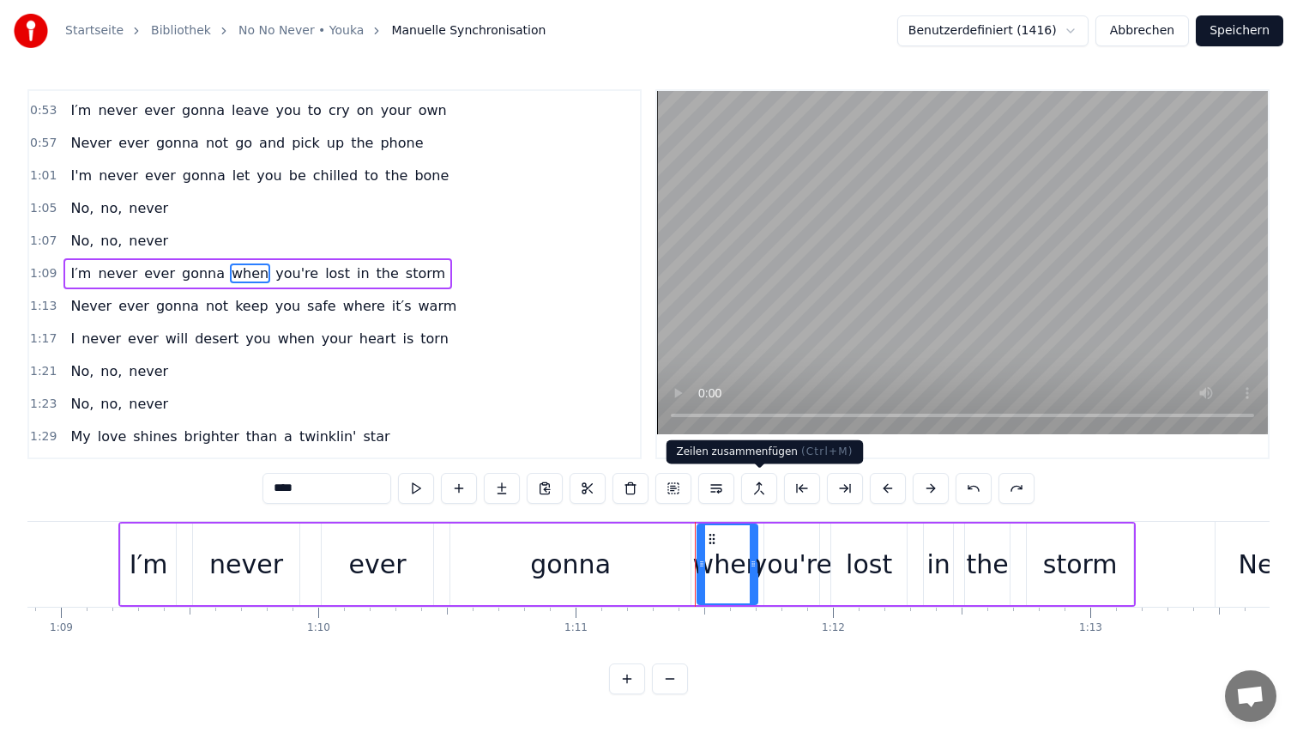
click at [760, 484] on button at bounding box center [759, 488] width 36 height 31
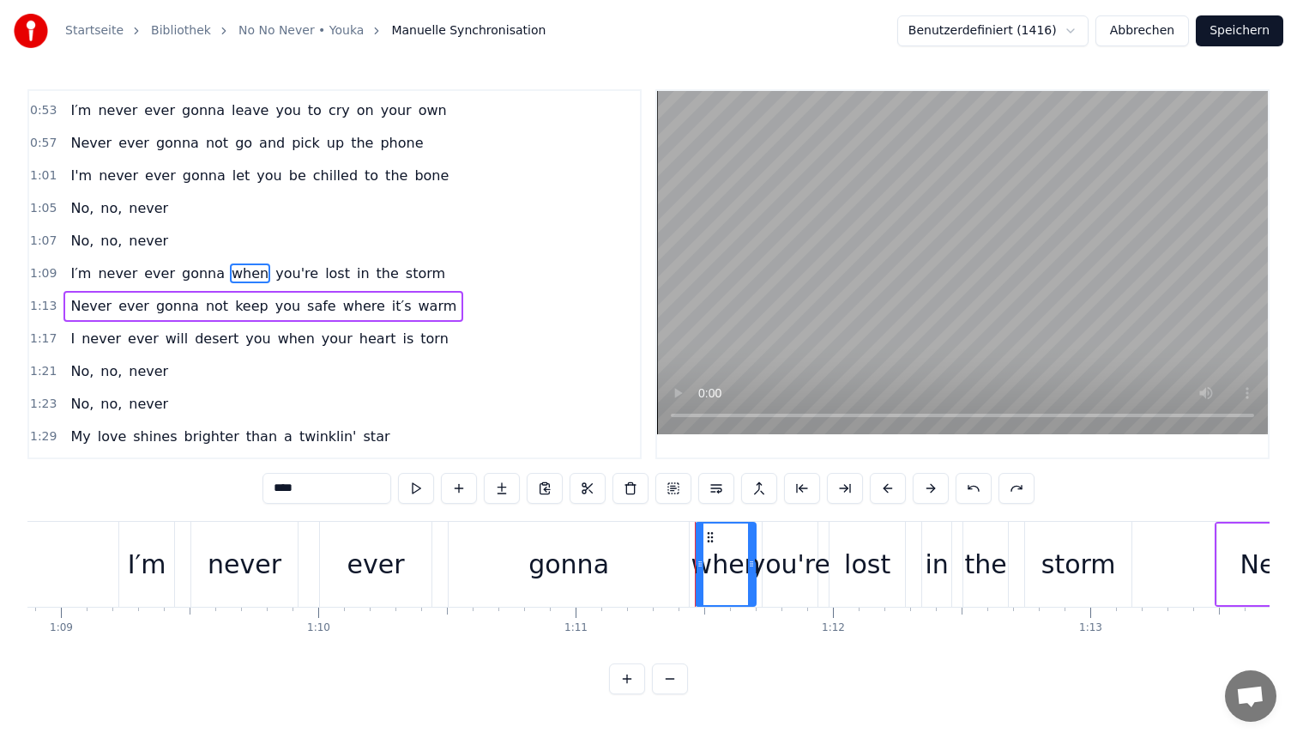
click at [274, 281] on span "you're" at bounding box center [297, 273] width 46 height 20
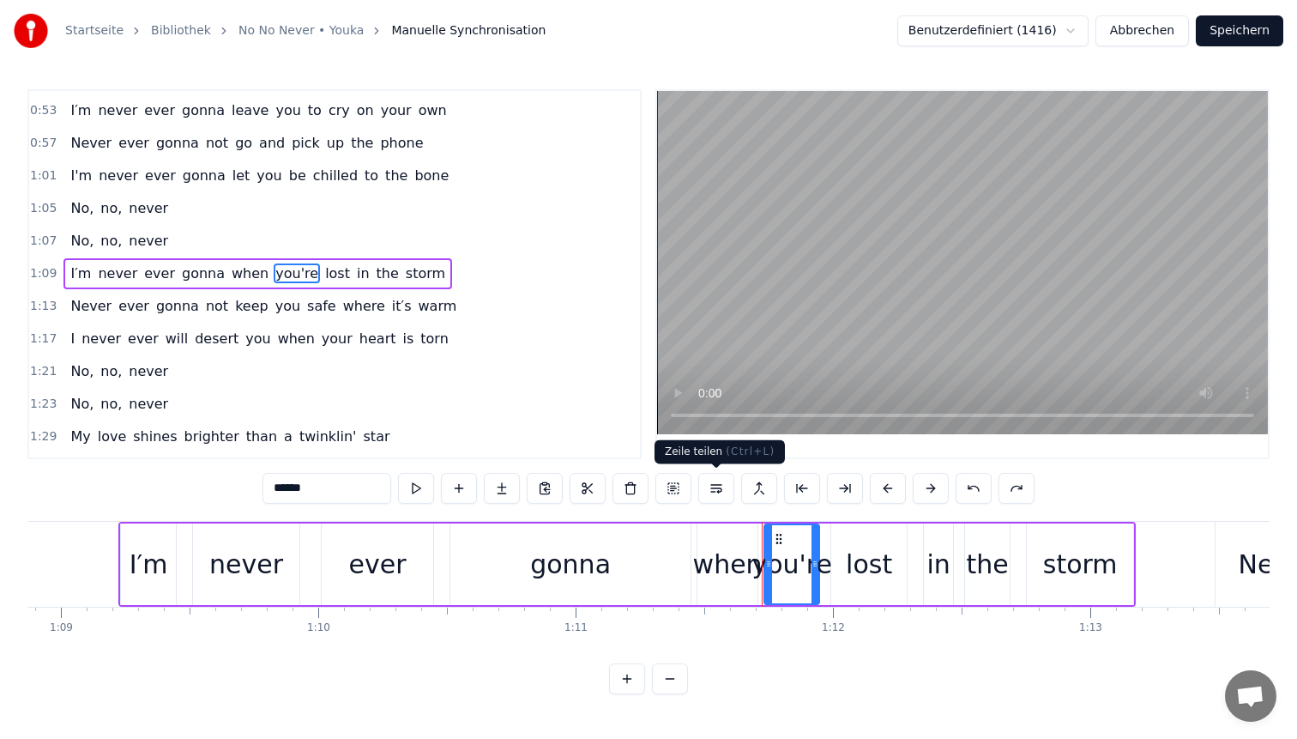
click at [714, 481] on button at bounding box center [716, 488] width 36 height 31
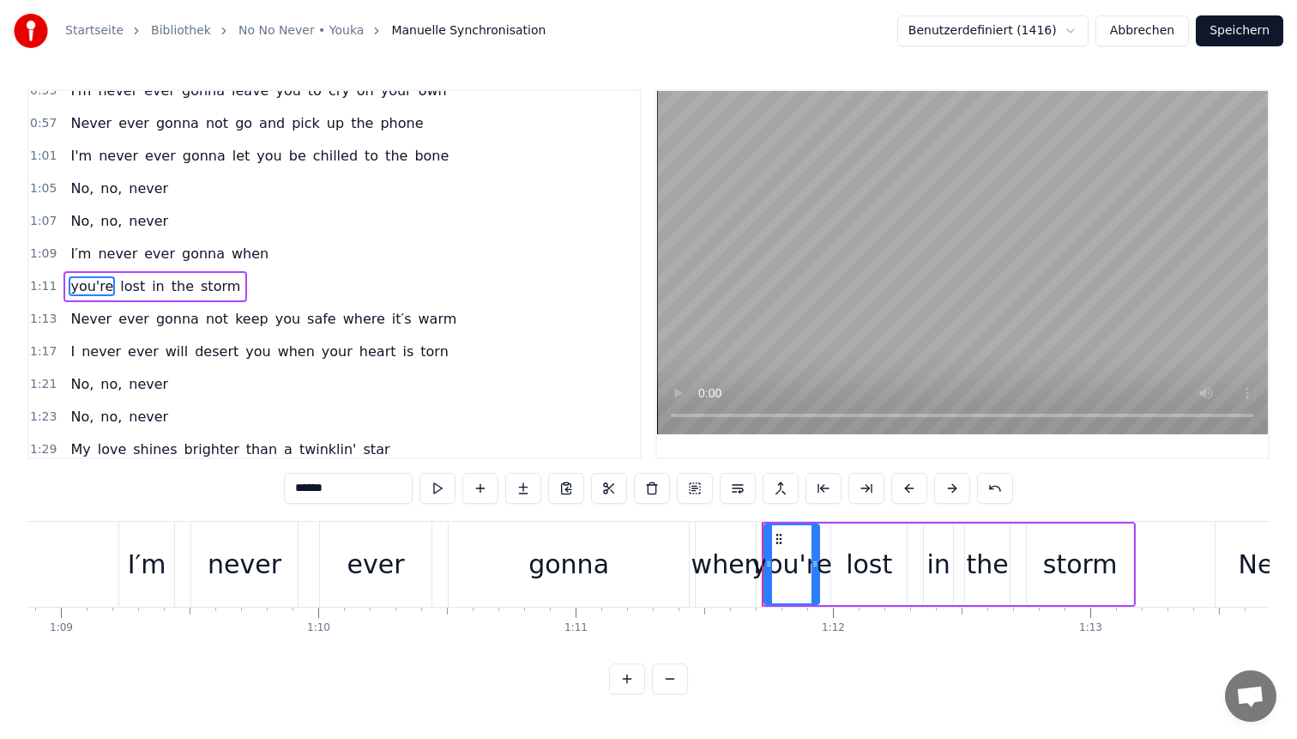
scroll to position [388, 0]
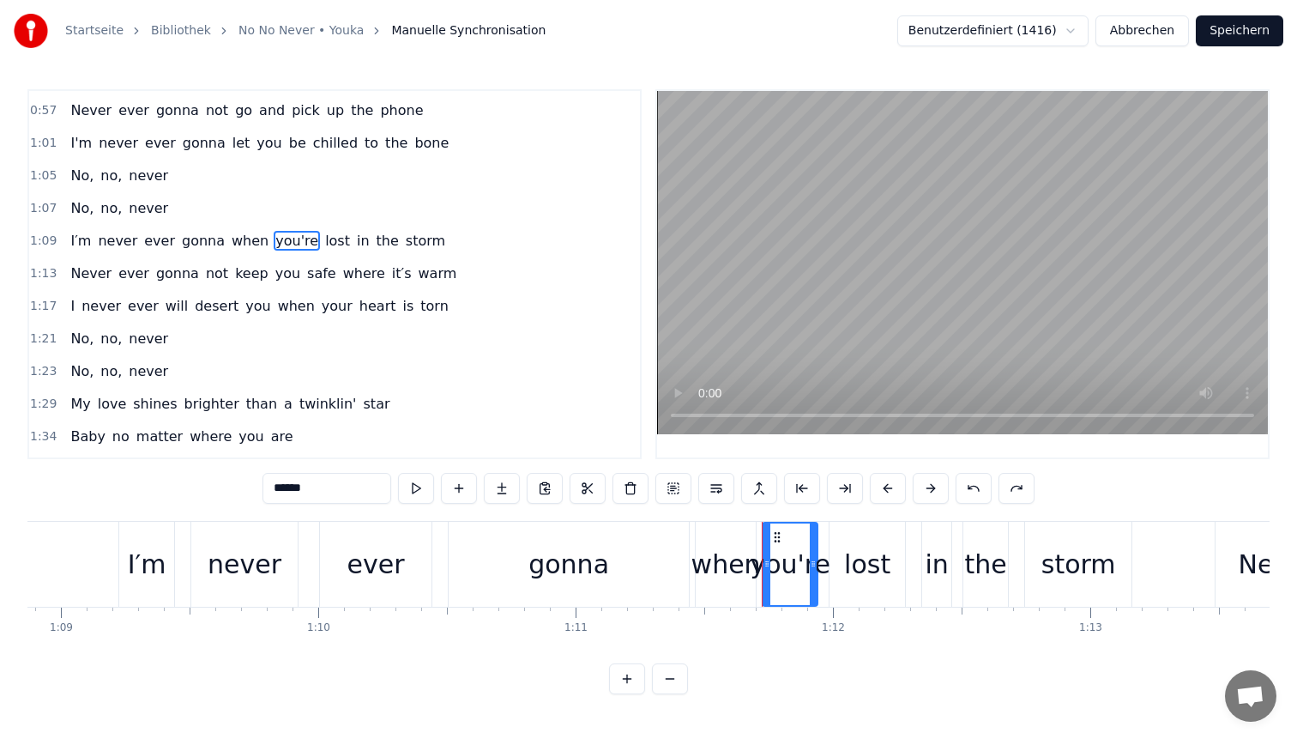
click at [230, 244] on span "when" at bounding box center [250, 241] width 40 height 20
type input "****"
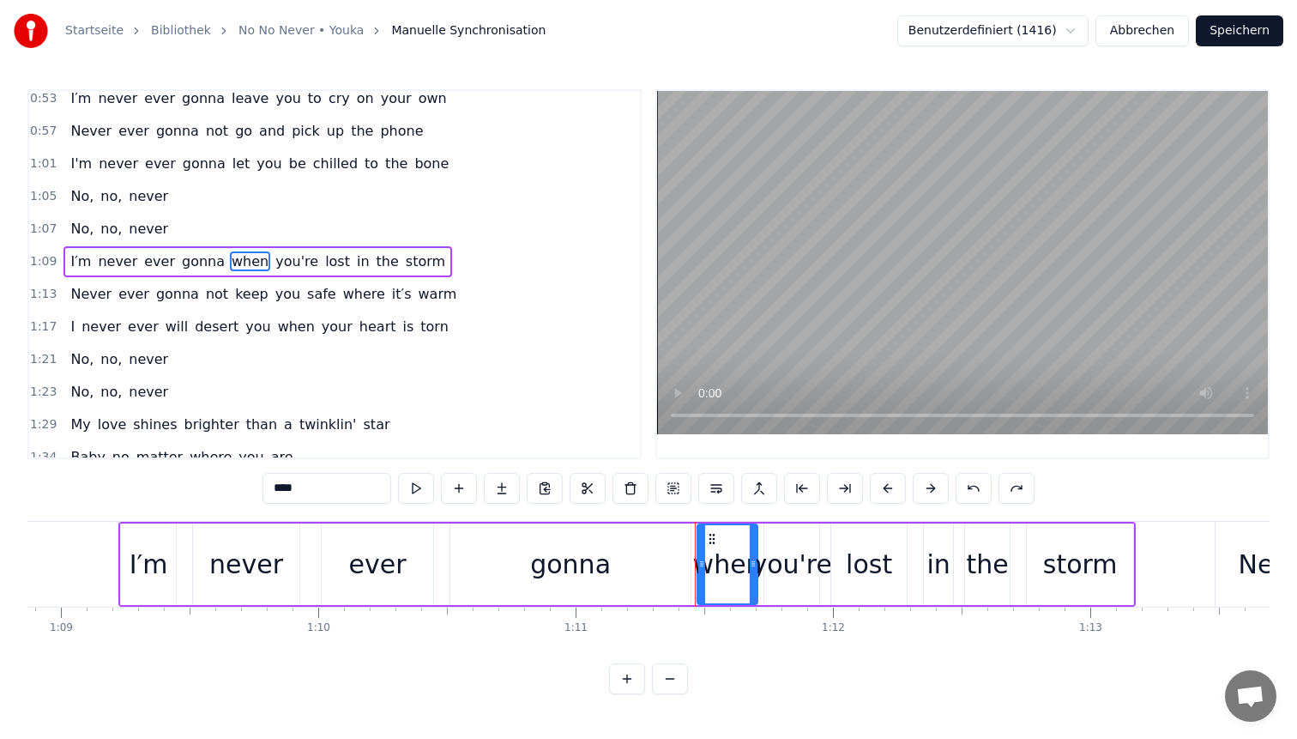
scroll to position [355, 0]
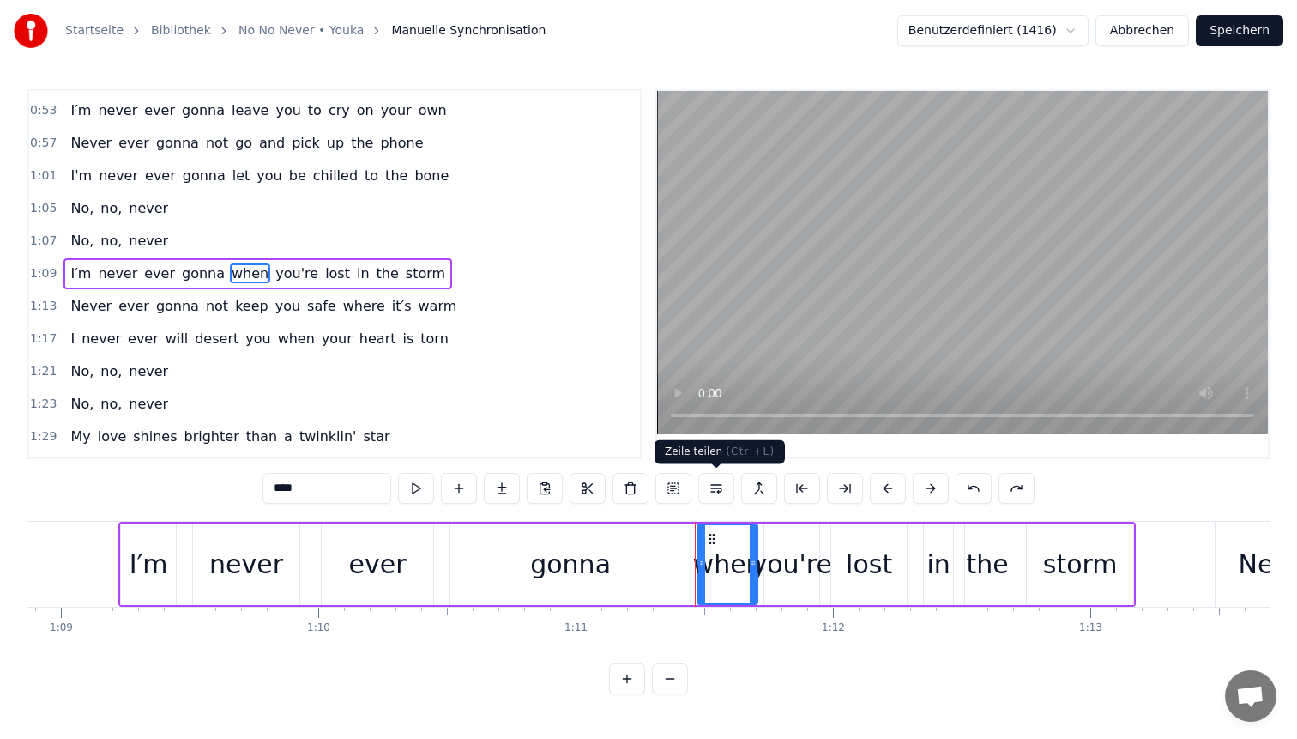
click at [720, 486] on button at bounding box center [716, 488] width 36 height 31
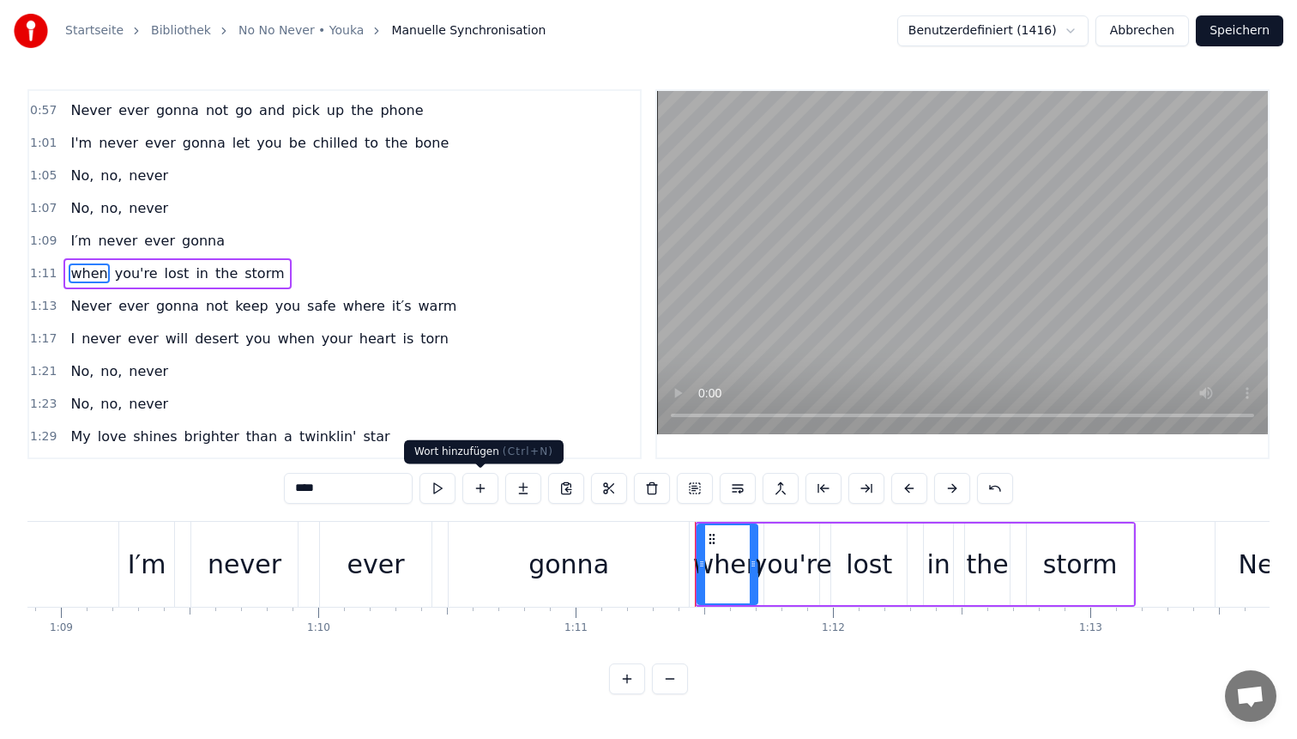
click at [480, 487] on button at bounding box center [480, 488] width 36 height 31
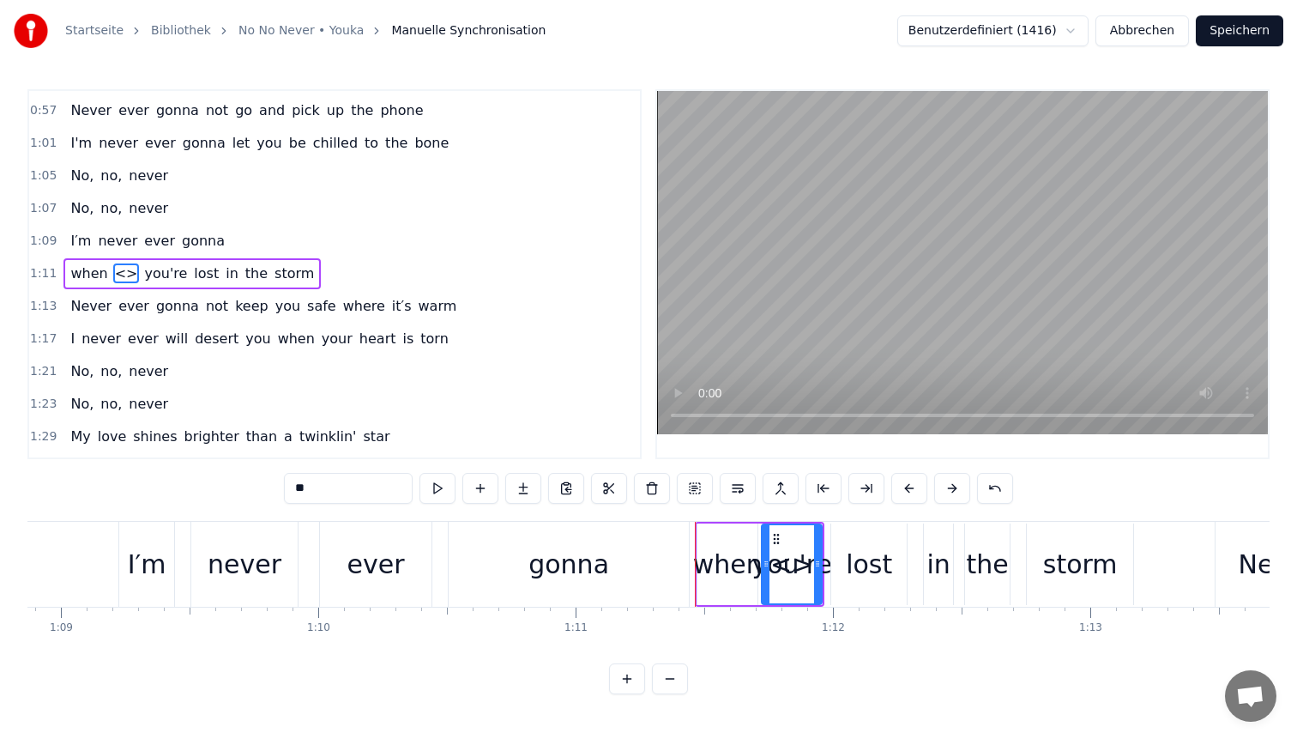
drag, startPoint x: 81, startPoint y: 269, endPoint x: 127, endPoint y: 273, distance: 46.5
click at [127, 273] on div "when <> you're lost in the storm" at bounding box center [191, 273] width 257 height 31
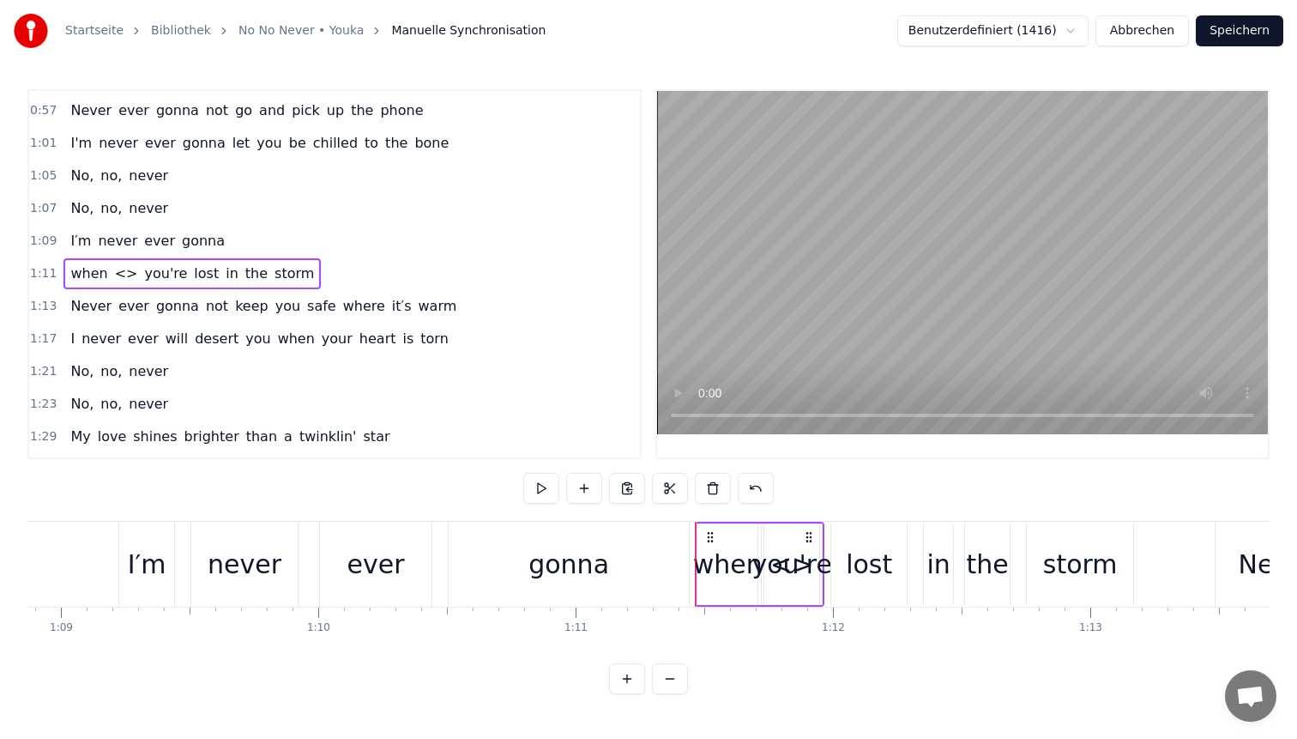
click at [113, 272] on span "<>" at bounding box center [126, 273] width 27 height 20
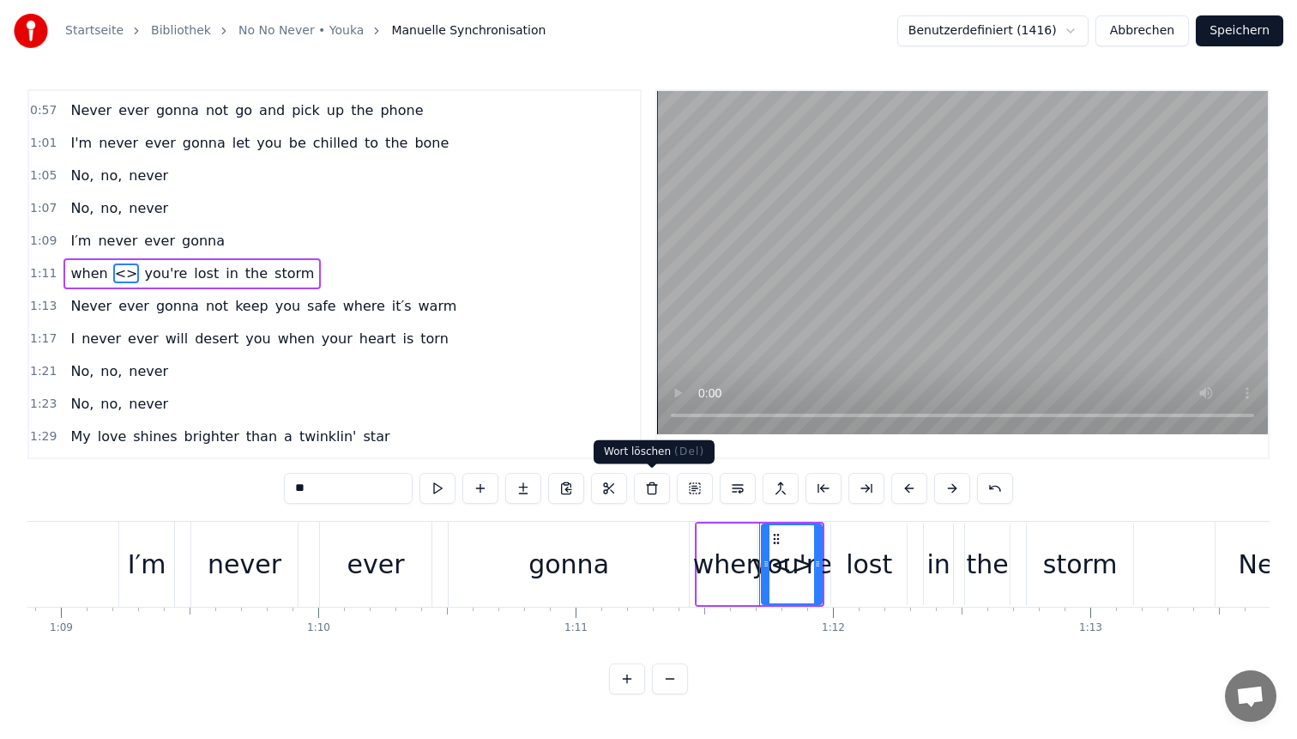
click at [649, 492] on button at bounding box center [652, 488] width 36 height 31
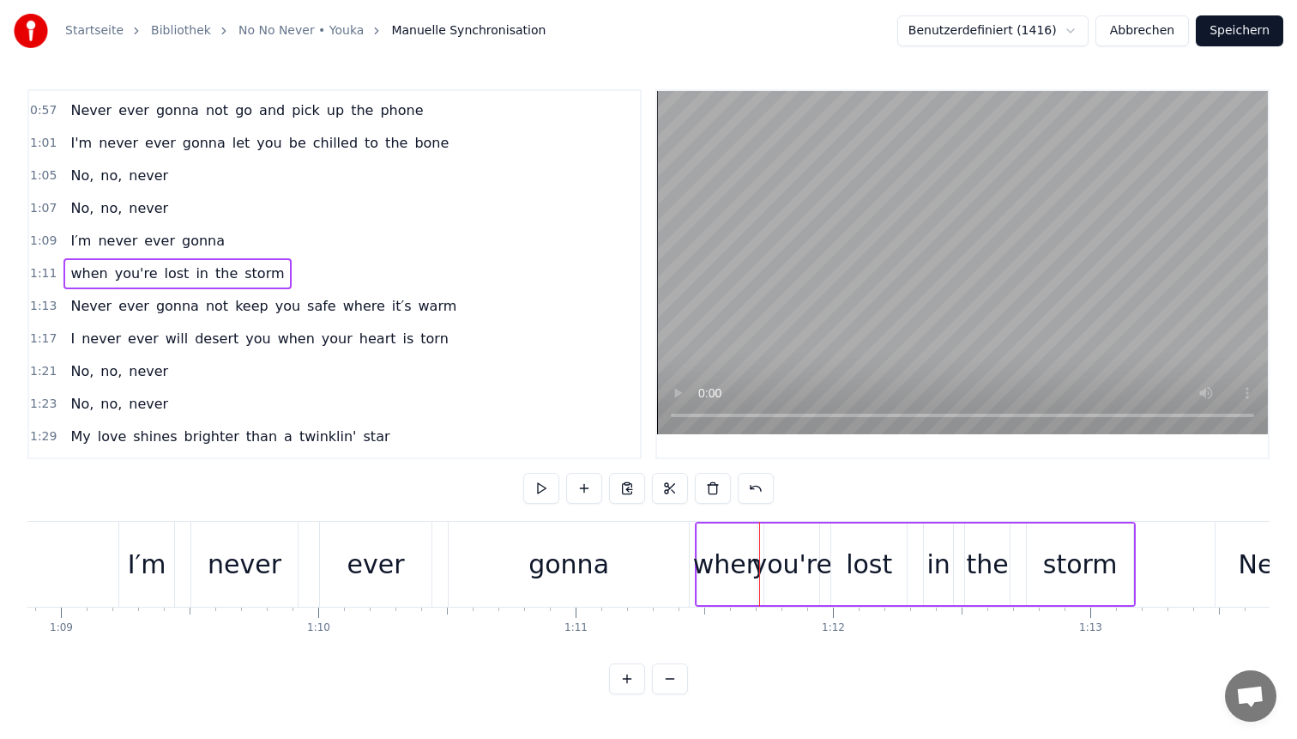
click at [69, 273] on span "when" at bounding box center [89, 273] width 40 height 20
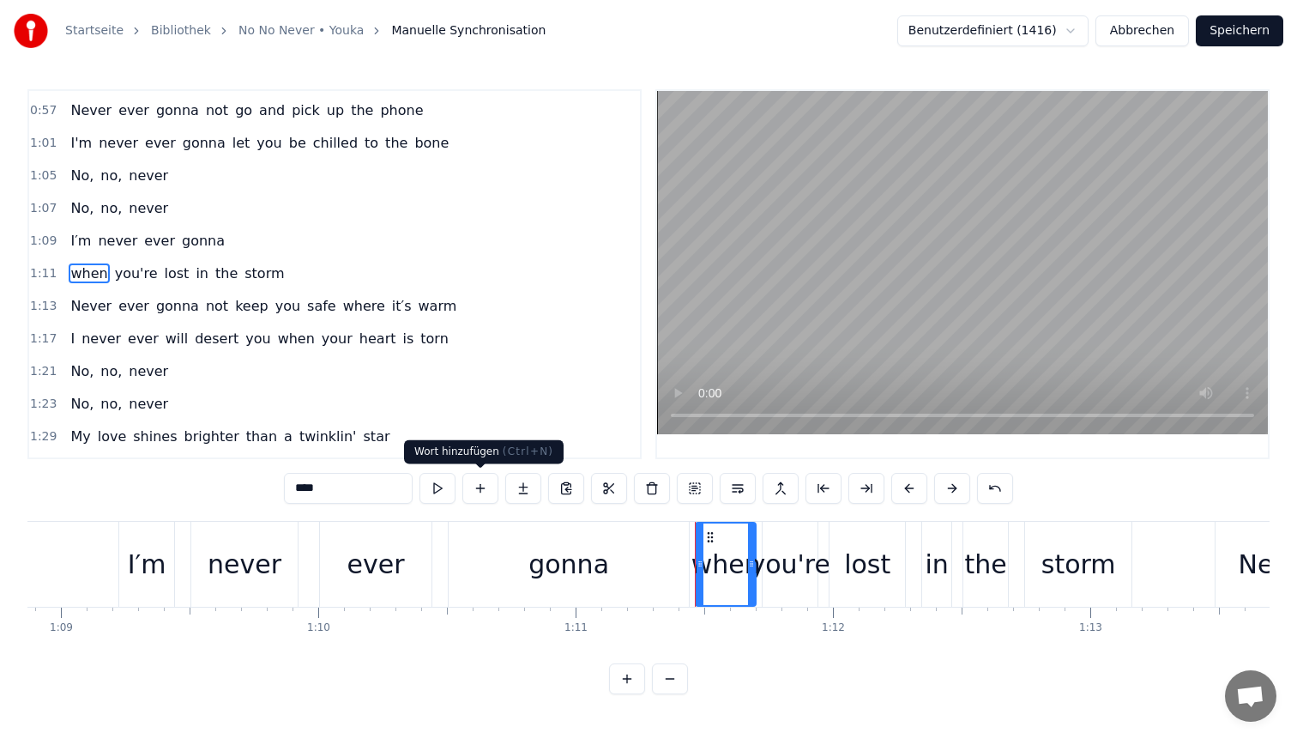
click at [476, 492] on button at bounding box center [480, 488] width 36 height 31
click at [480, 485] on button at bounding box center [480, 488] width 36 height 31
click at [132, 272] on span "you're" at bounding box center [136, 273] width 46 height 20
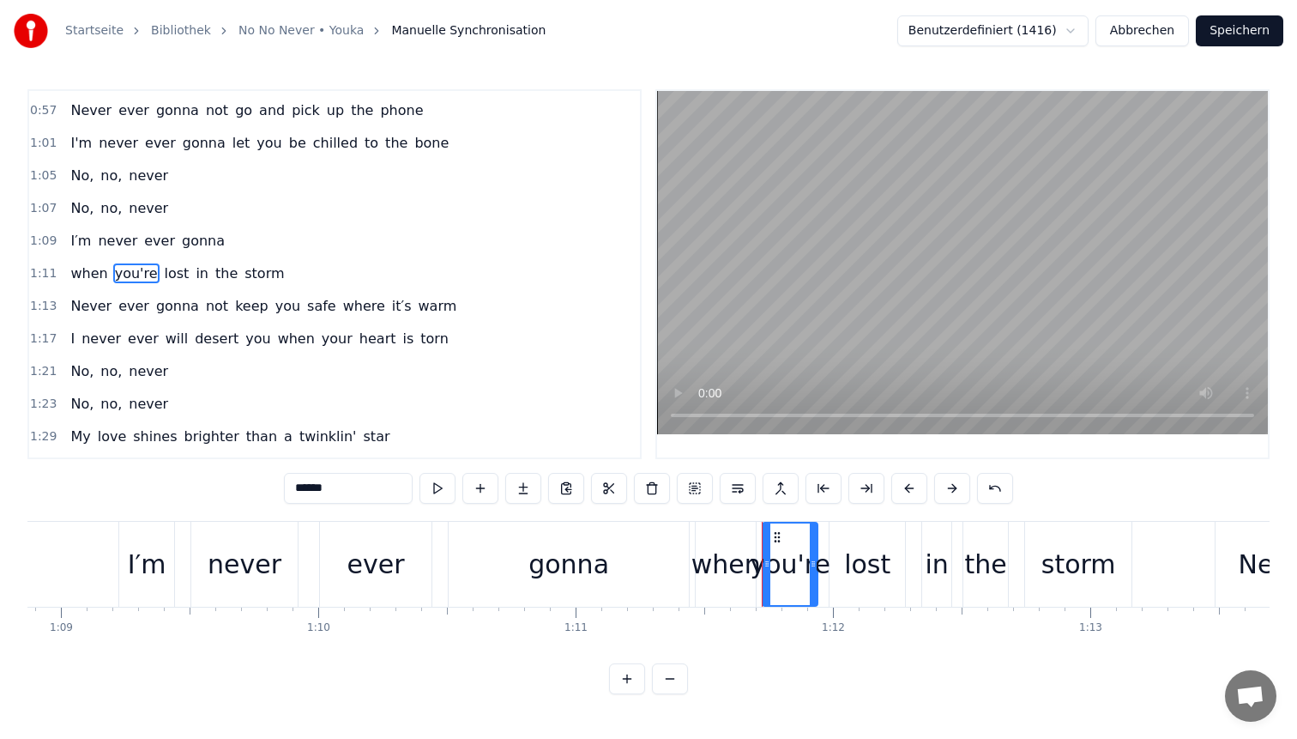
click at [75, 265] on span "when" at bounding box center [89, 273] width 40 height 20
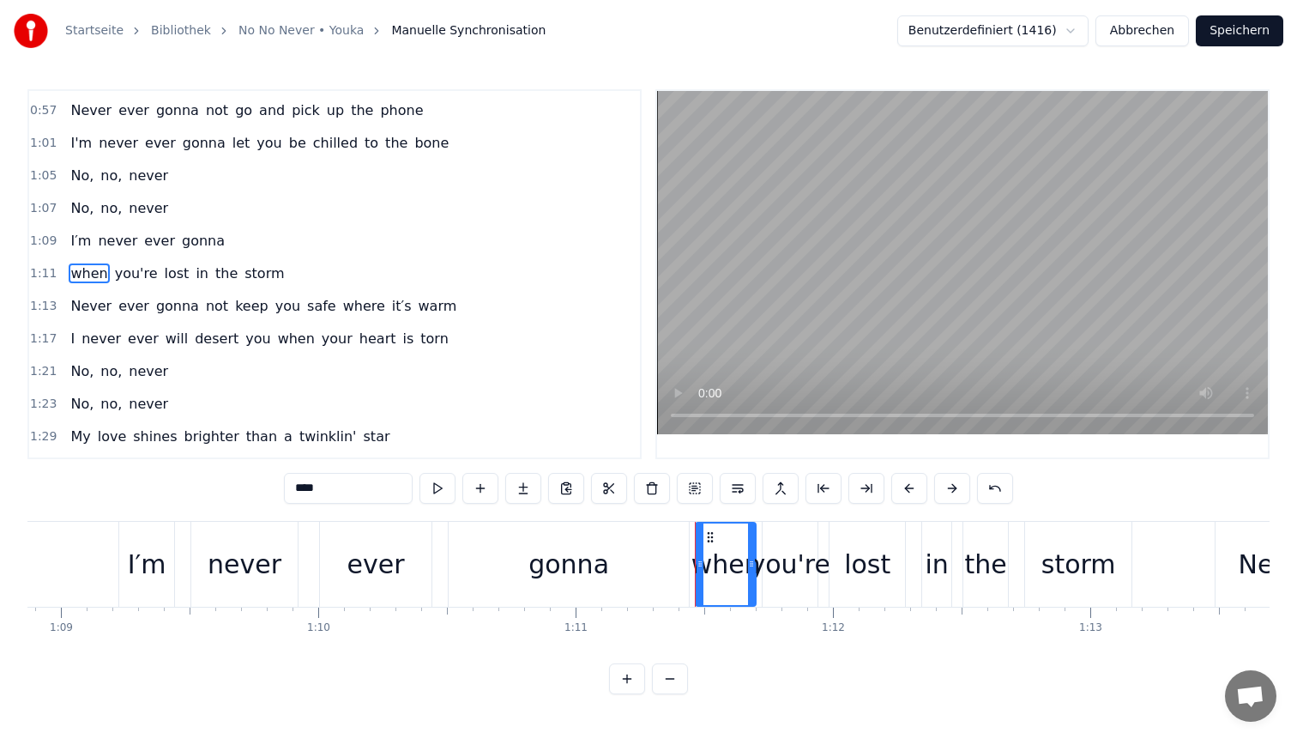
click at [297, 489] on input "****" at bounding box center [348, 488] width 129 height 31
drag, startPoint x: 366, startPoint y: 492, endPoint x: 179, endPoint y: 468, distance: 188.6
click at [179, 468] on div "0:05 My love is stronger now than you′ll ever know 0:11 And it won't ever let y…" at bounding box center [648, 391] width 1242 height 605
click at [615, 564] on div "gonna" at bounding box center [569, 564] width 240 height 85
type input "*****"
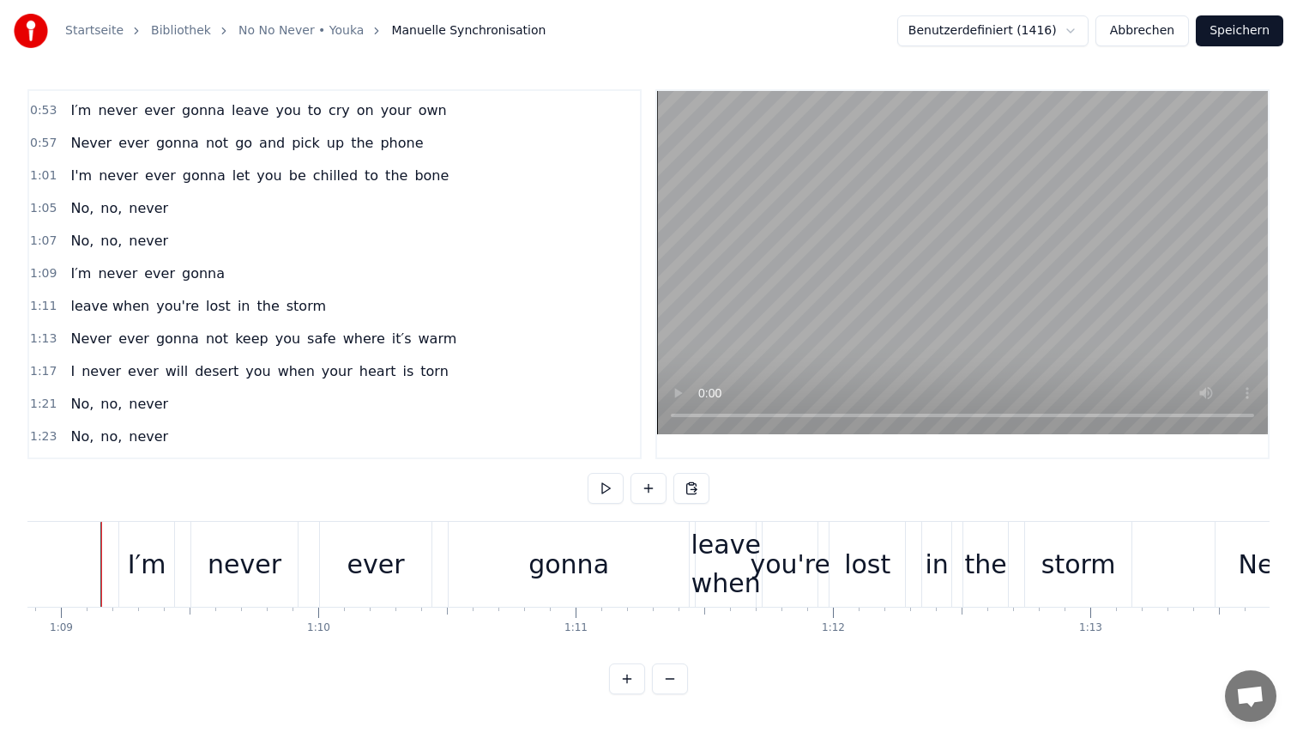
scroll to position [0, 17713]
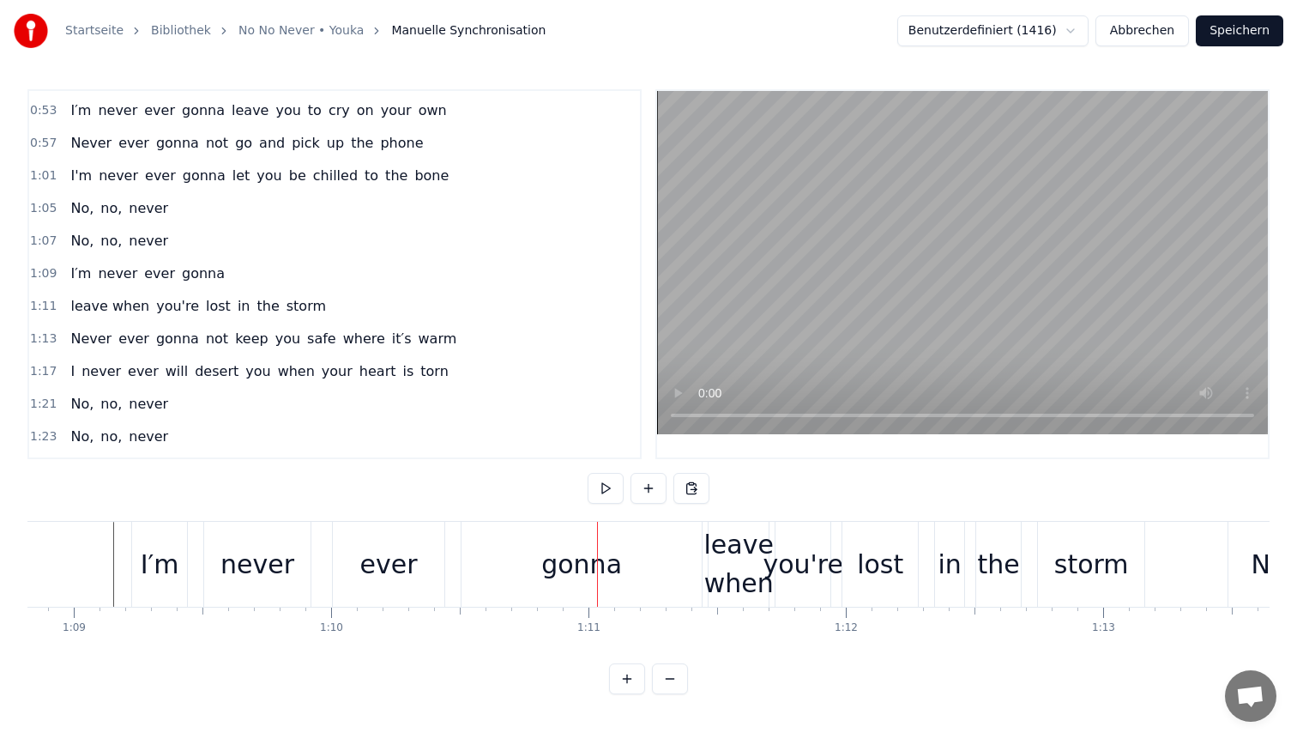
click at [505, 559] on div "gonna" at bounding box center [582, 564] width 240 height 85
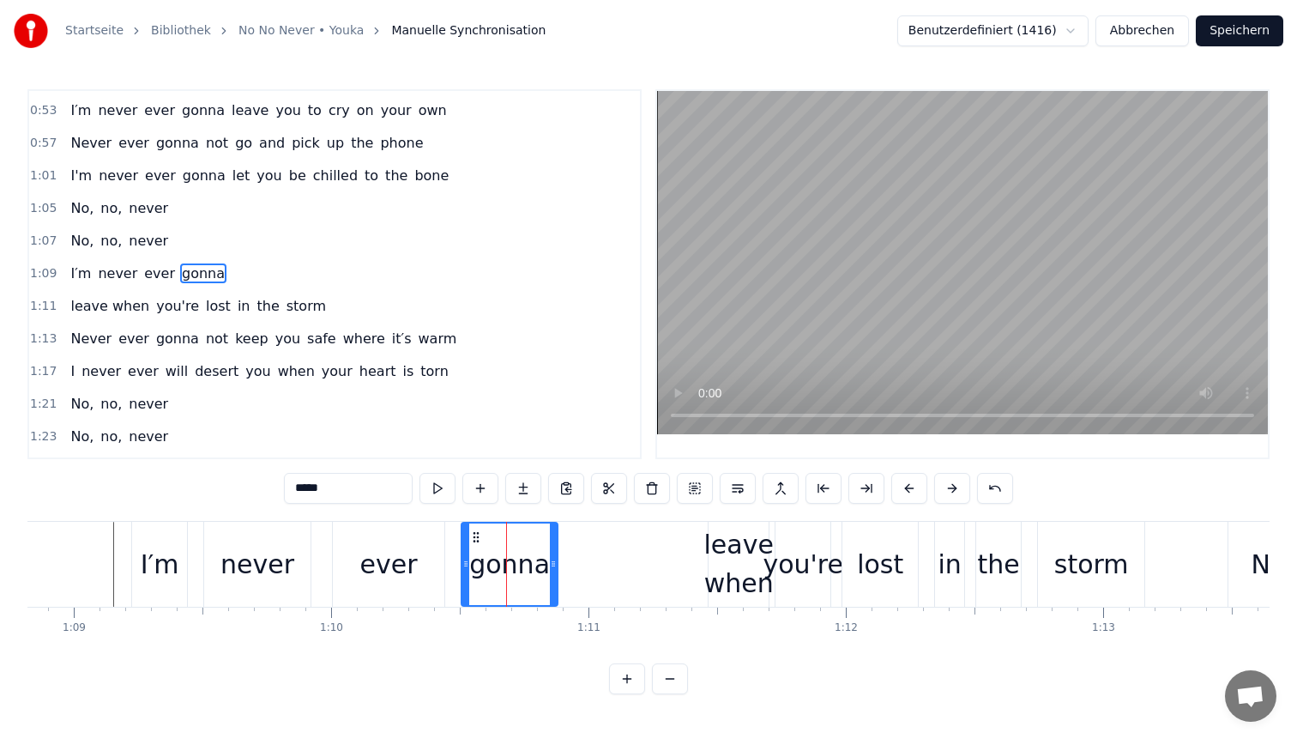
drag, startPoint x: 694, startPoint y: 547, endPoint x: 550, endPoint y: 542, distance: 144.2
click at [550, 542] on div at bounding box center [553, 564] width 7 height 82
click at [740, 547] on div "leave when" at bounding box center [738, 563] width 69 height 77
type input "**********"
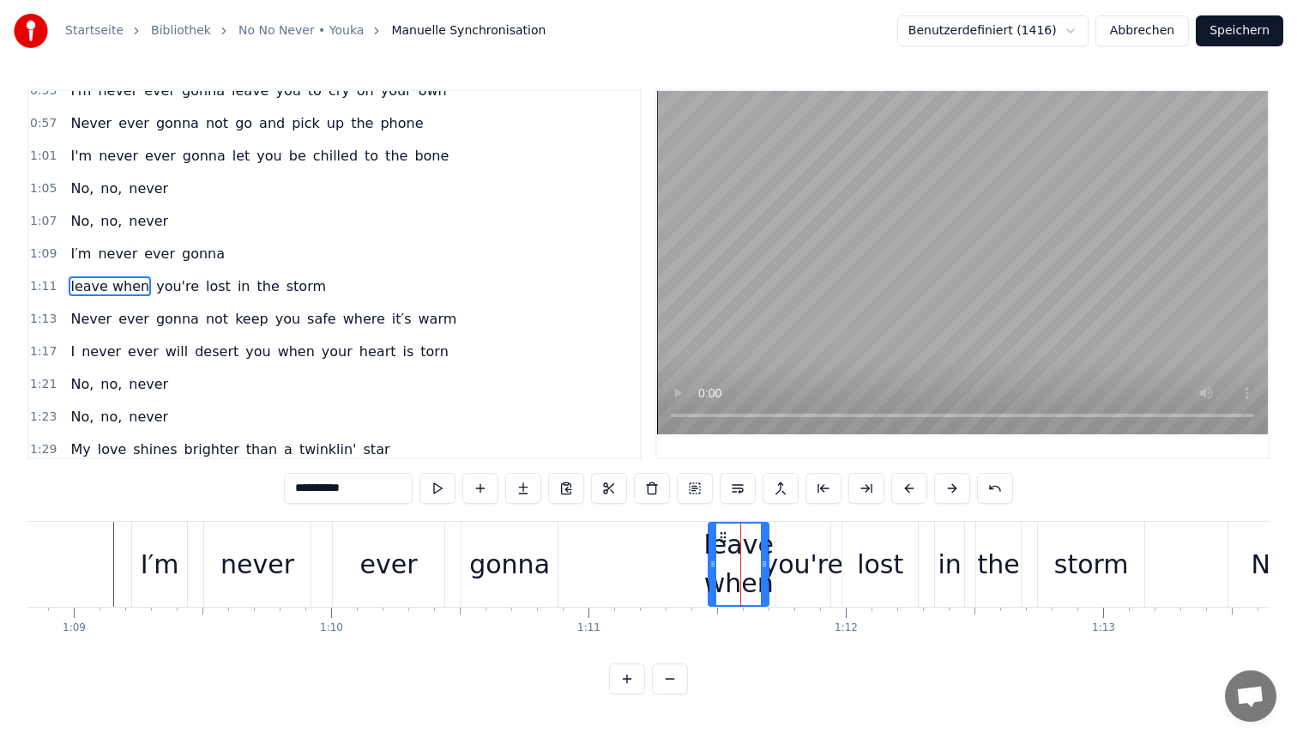
scroll to position [388, 0]
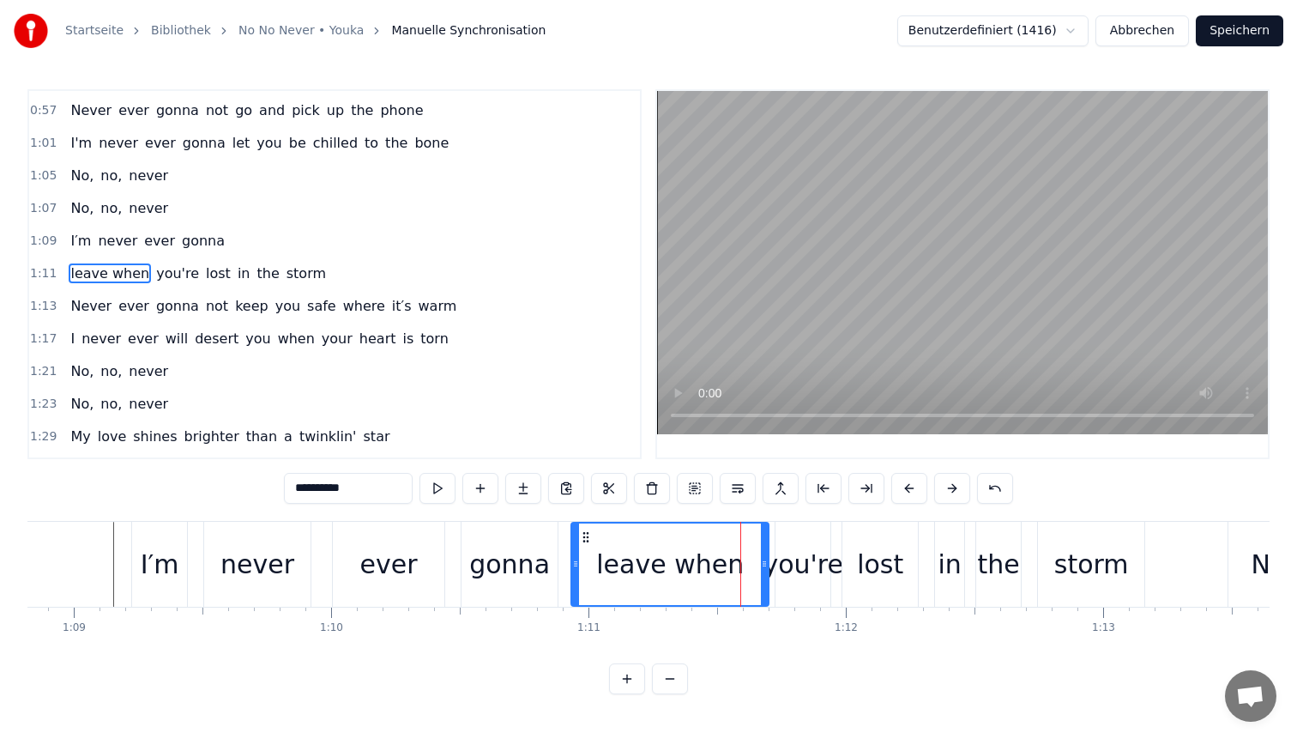
drag, startPoint x: 715, startPoint y: 548, endPoint x: 580, endPoint y: 551, distance: 134.7
click at [579, 551] on div at bounding box center [575, 564] width 7 height 82
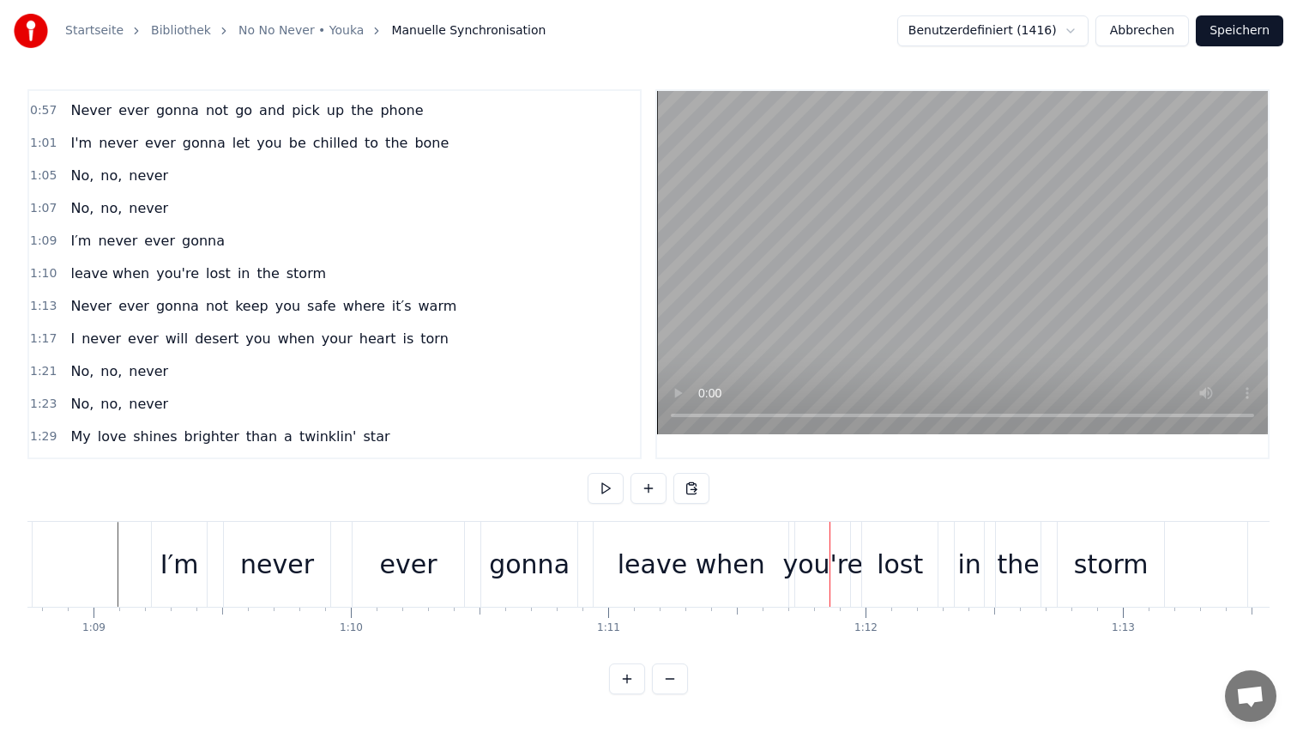
click at [882, 564] on div "lost" at bounding box center [900, 564] width 46 height 39
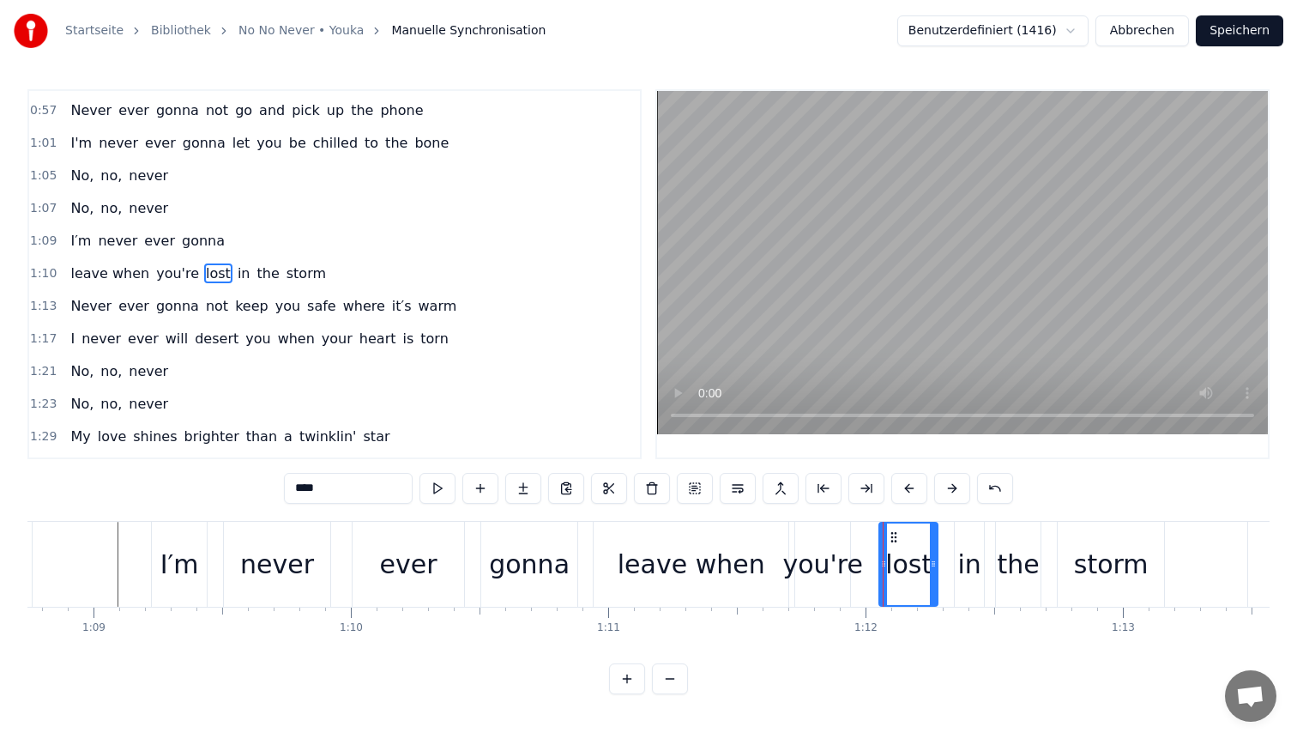
drag, startPoint x: 865, startPoint y: 553, endPoint x: 881, endPoint y: 549, distance: 16.7
click at [841, 550] on div "you're" at bounding box center [822, 564] width 81 height 39
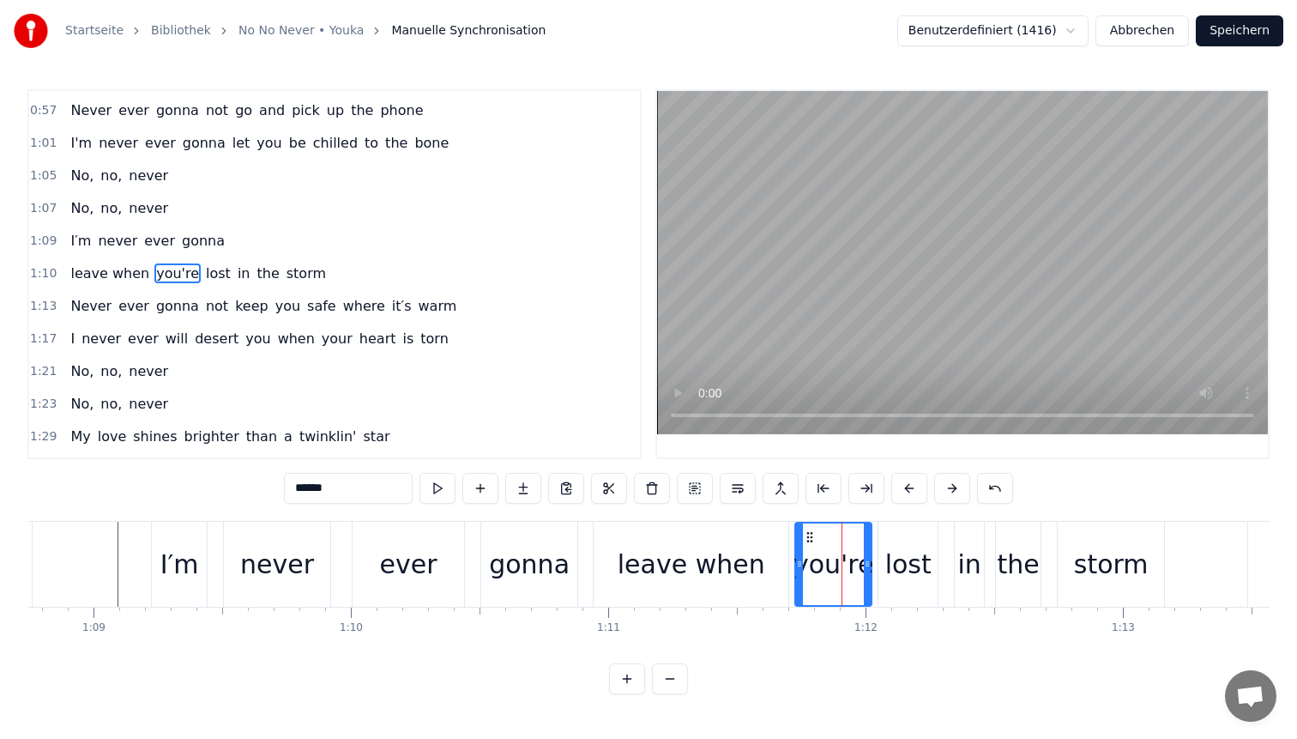
drag, startPoint x: 843, startPoint y: 548, endPoint x: 865, endPoint y: 548, distance: 21.4
click at [865, 548] on div at bounding box center [867, 564] width 7 height 82
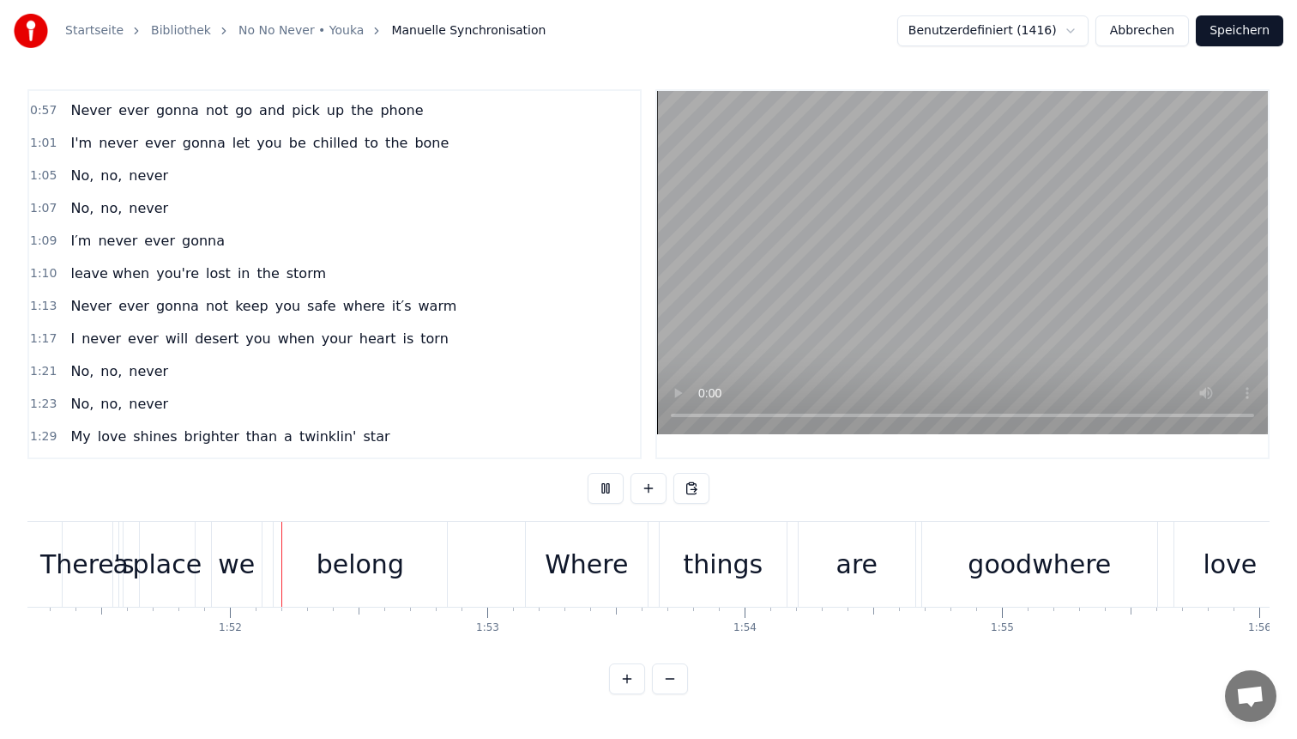
scroll to position [0, 28629]
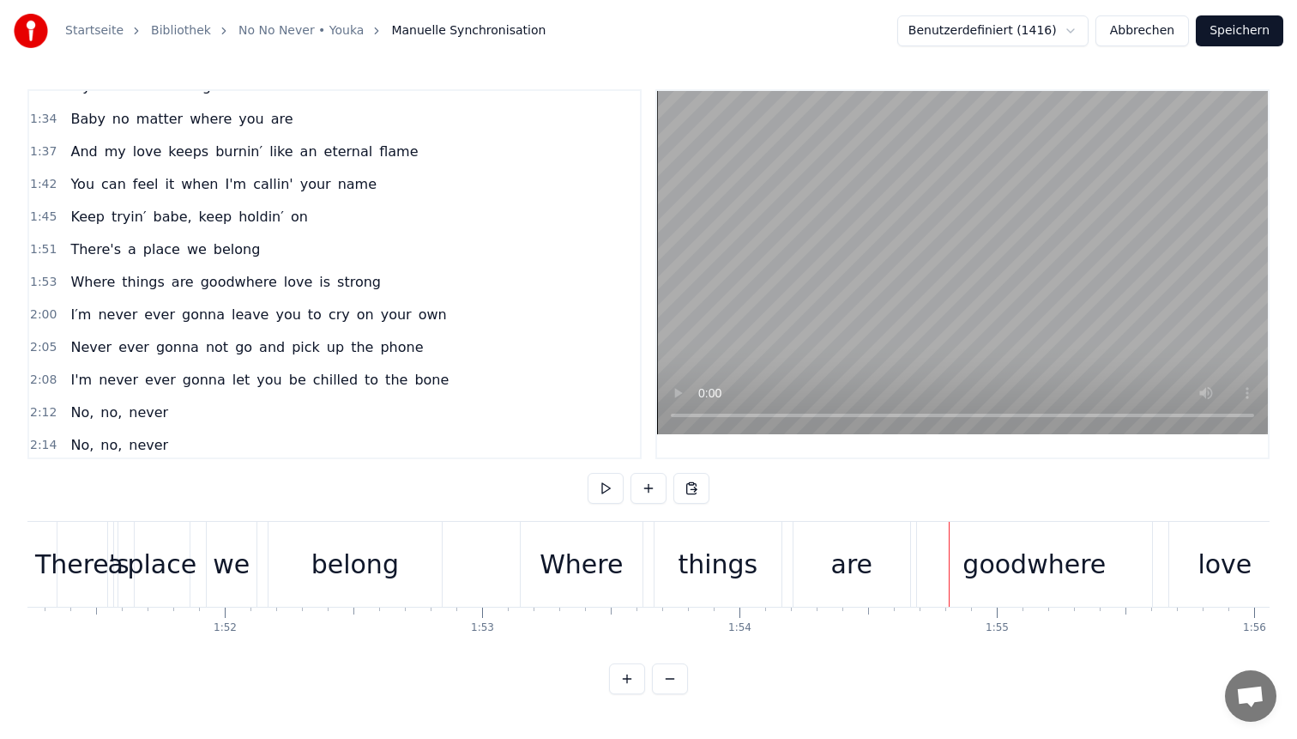
click at [222, 282] on span "goodwhere" at bounding box center [239, 282] width 80 height 20
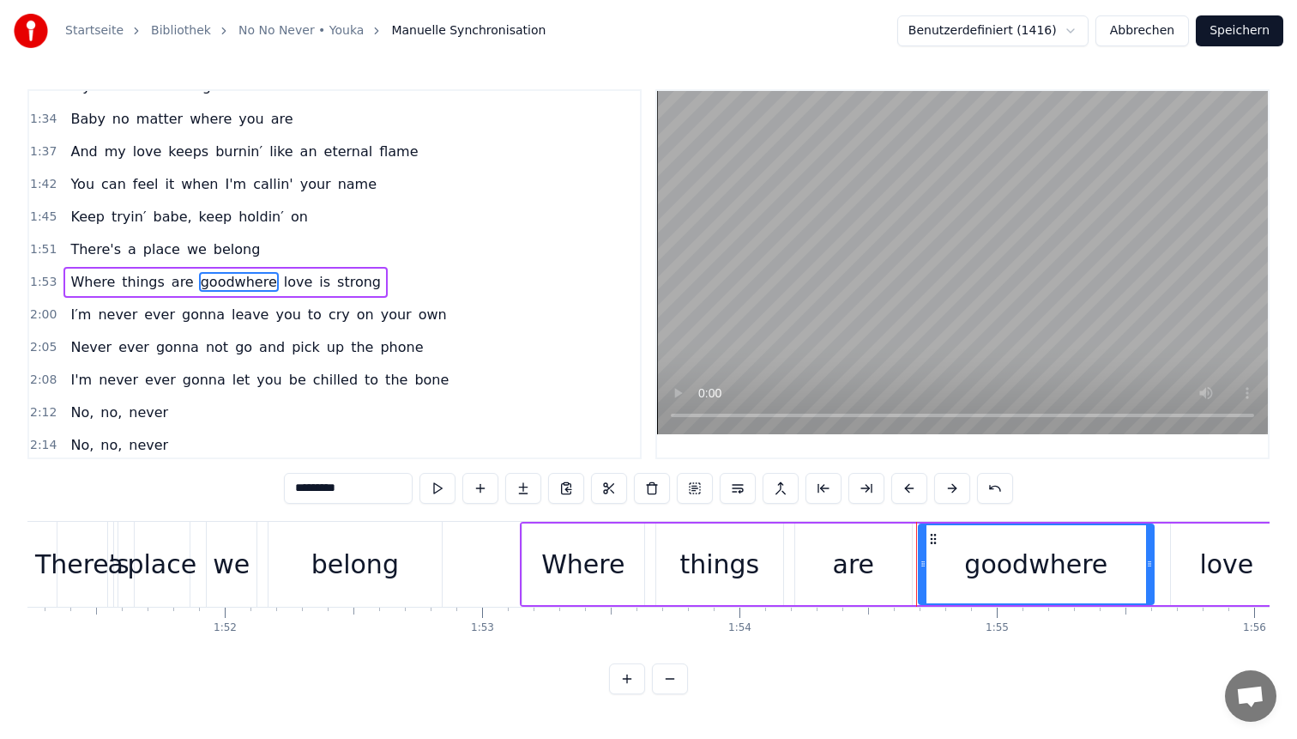
scroll to position [746, 0]
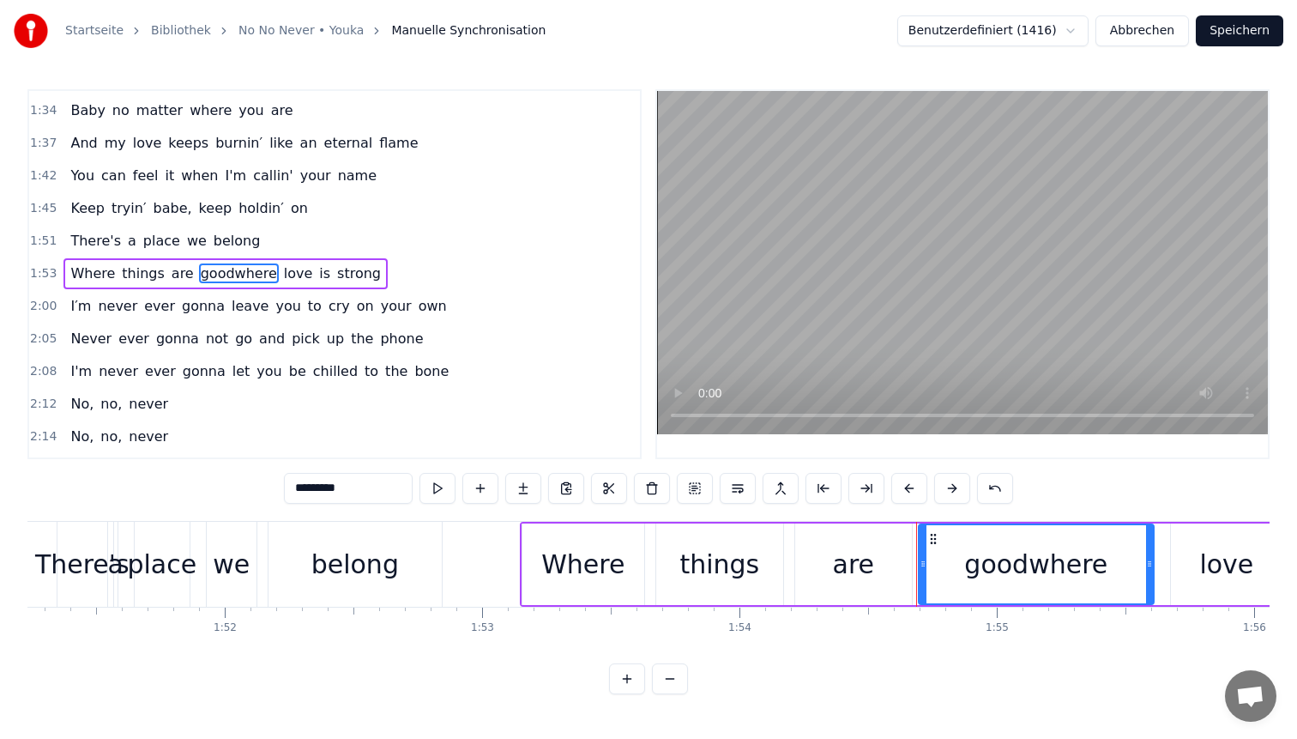
click at [367, 492] on input "*********" at bounding box center [348, 488] width 129 height 31
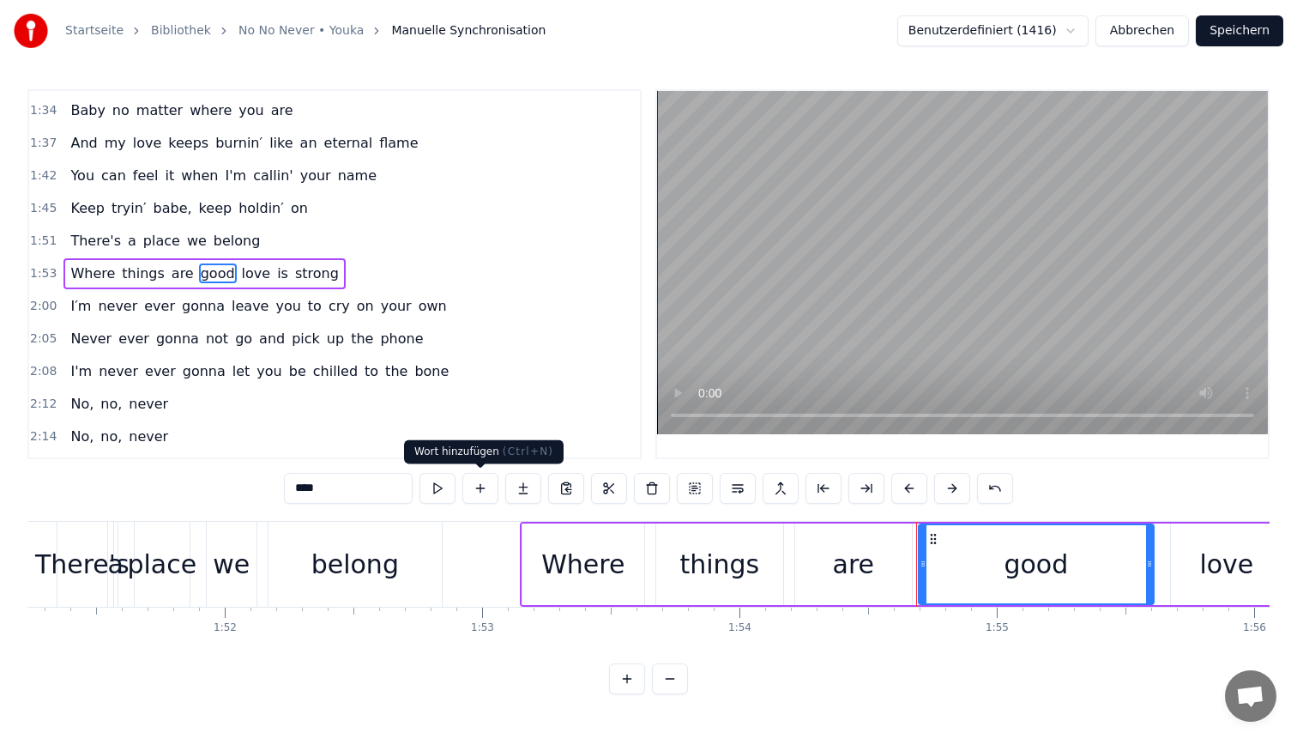
type input "****"
click at [484, 487] on button at bounding box center [480, 488] width 36 height 31
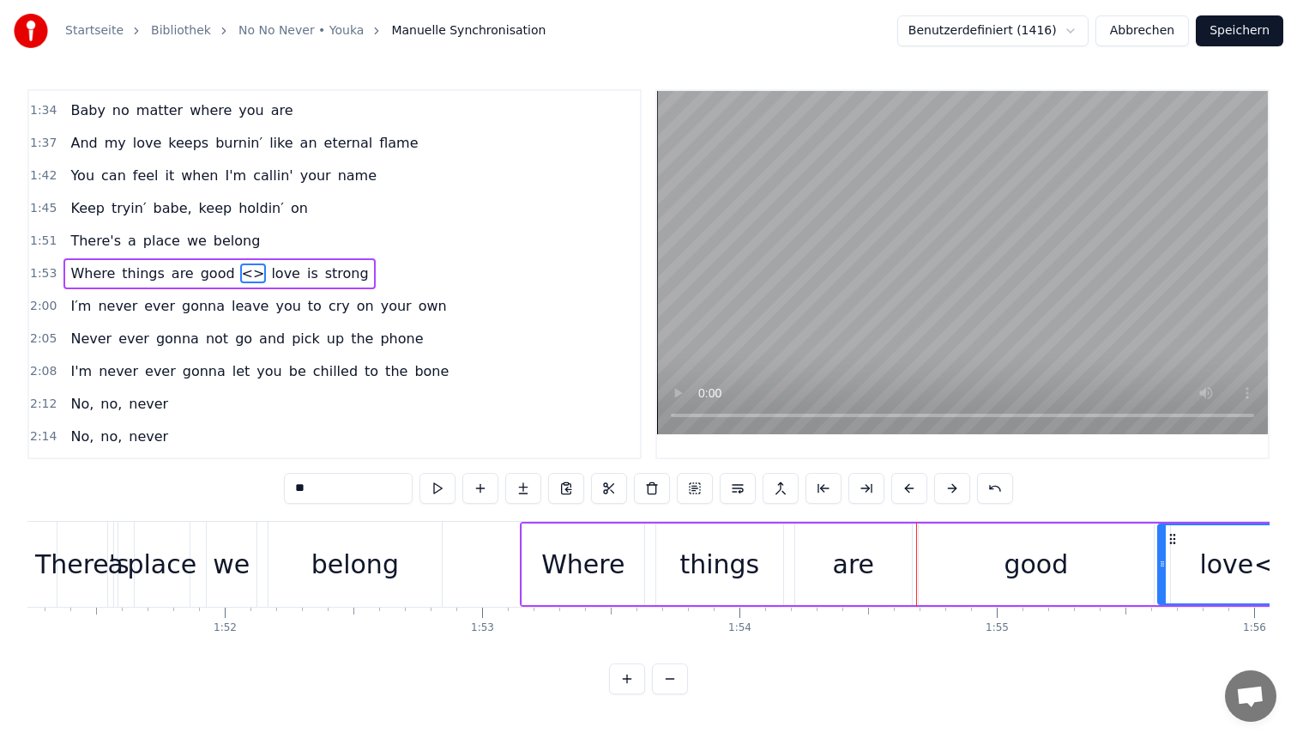
drag, startPoint x: 337, startPoint y: 483, endPoint x: 175, endPoint y: 462, distance: 163.6
click at [175, 462] on div "0:05 My love is stronger now than you′ll ever know 0:11 And it won't ever let y…" at bounding box center [648, 391] width 1242 height 605
click at [1022, 552] on div "good" at bounding box center [1036, 564] width 64 height 39
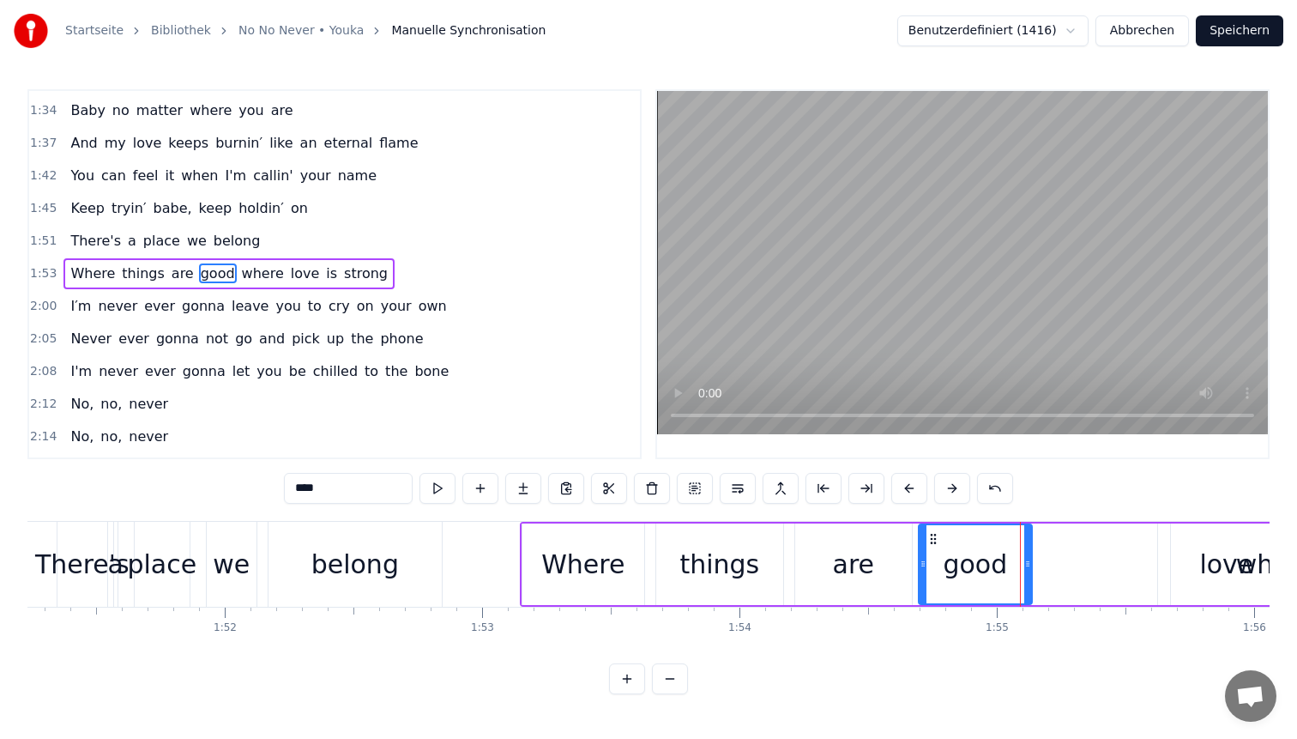
drag, startPoint x: 1149, startPoint y: 543, endPoint x: 1027, endPoint y: 543, distance: 121.8
click at [1027, 543] on div at bounding box center [1027, 564] width 7 height 78
click at [1236, 559] on div "love" at bounding box center [1226, 564] width 54 height 39
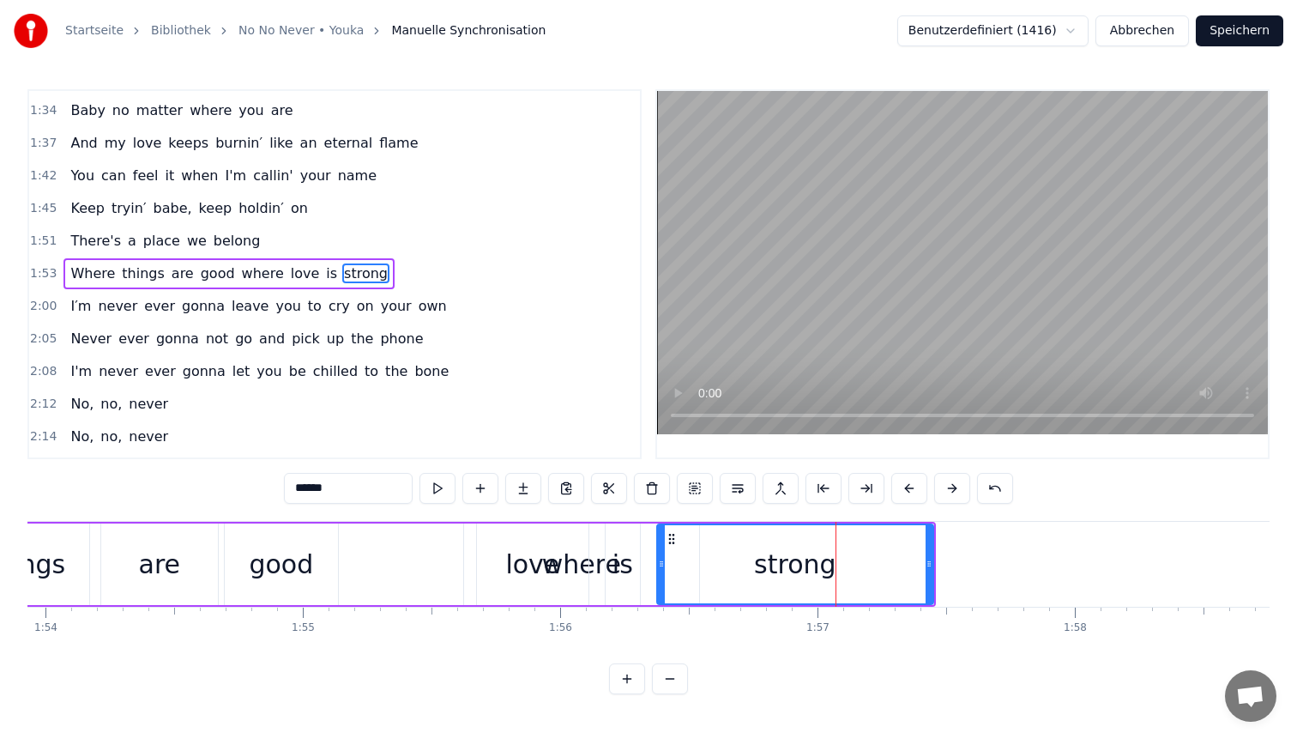
scroll to position [0, 29316]
click at [594, 562] on div "love" at bounding box center [541, 564] width 112 height 82
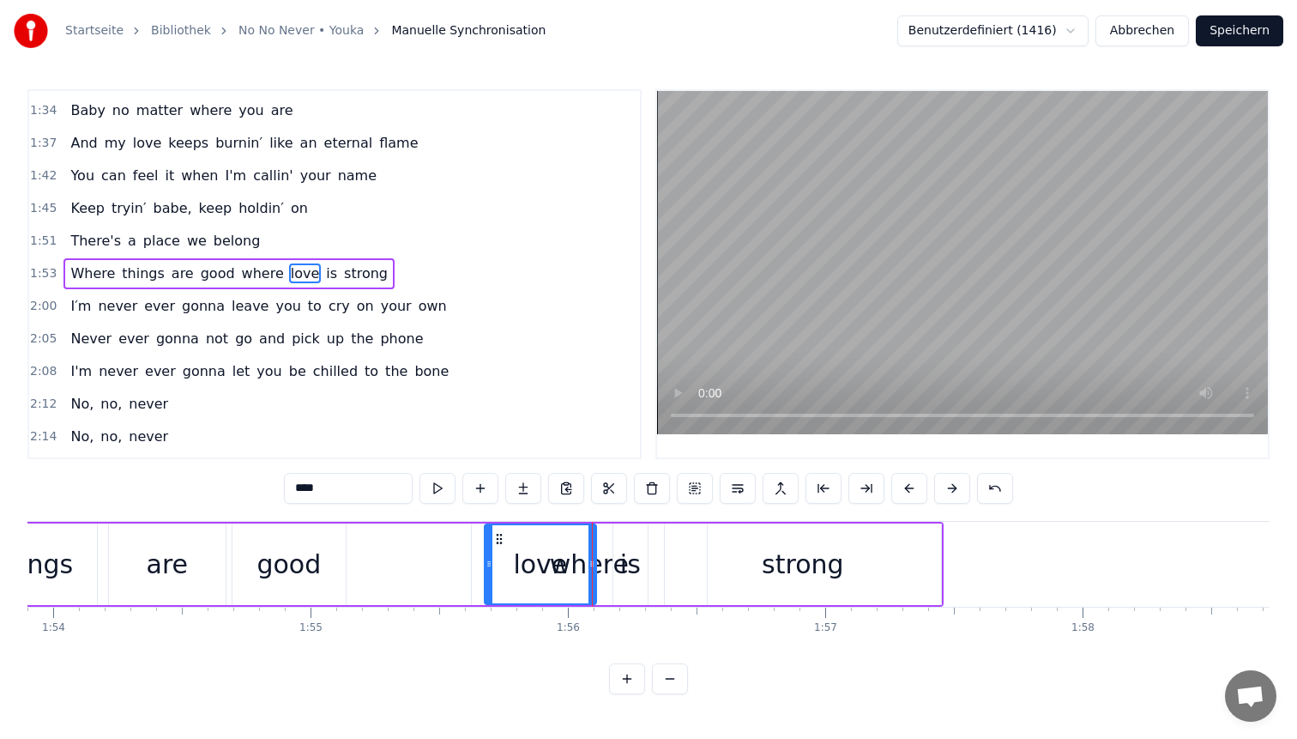
click at [607, 572] on div "where" at bounding box center [589, 564] width 79 height 39
type input "*****"
drag, startPoint x: 703, startPoint y: 553, endPoint x: 573, endPoint y: 553, distance: 129.5
click at [573, 553] on div at bounding box center [573, 564] width 7 height 78
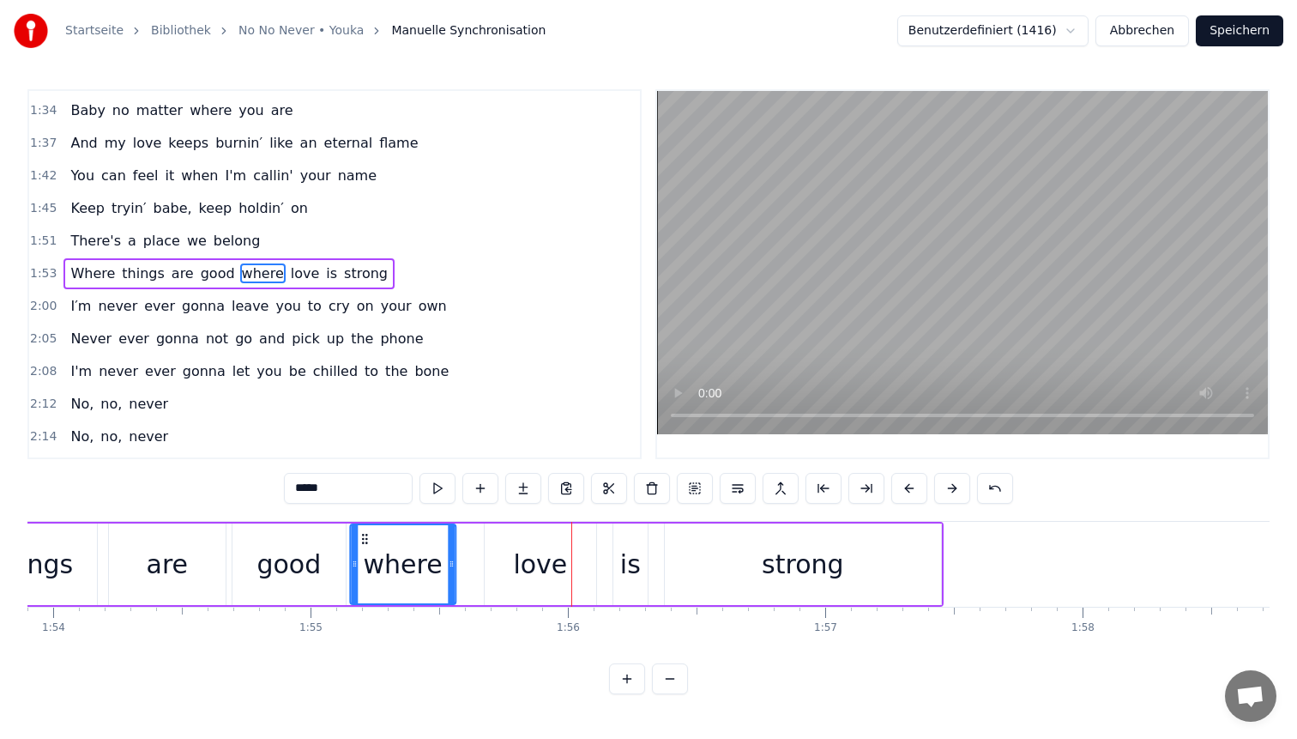
drag, startPoint x: 485, startPoint y: 537, endPoint x: 363, endPoint y: 533, distance: 121.9
click at [363, 533] on icon at bounding box center [365, 539] width 14 height 14
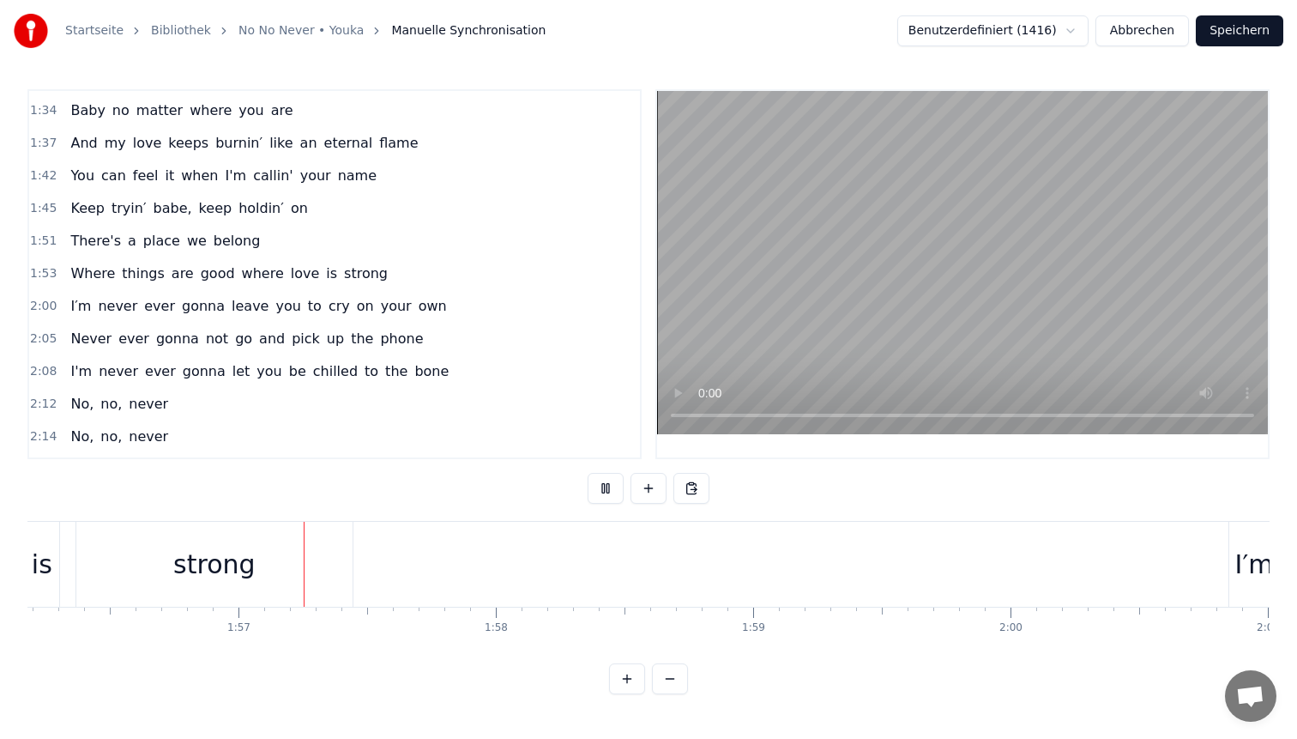
scroll to position [0, 29930]
click at [317, 556] on div "strong" at bounding box center [187, 564] width 276 height 85
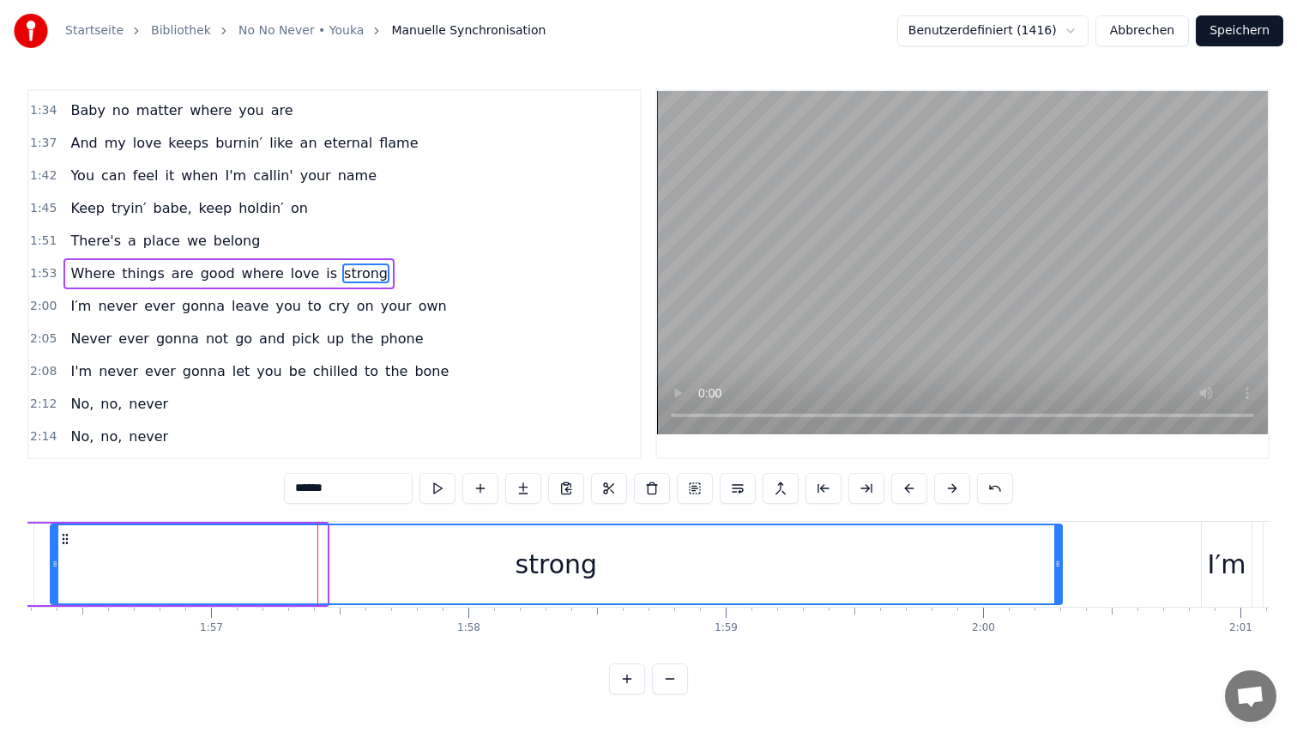
drag, startPoint x: 320, startPoint y: 551, endPoint x: 1060, endPoint y: 558, distance: 739.6
click at [1060, 558] on div at bounding box center [1057, 564] width 7 height 78
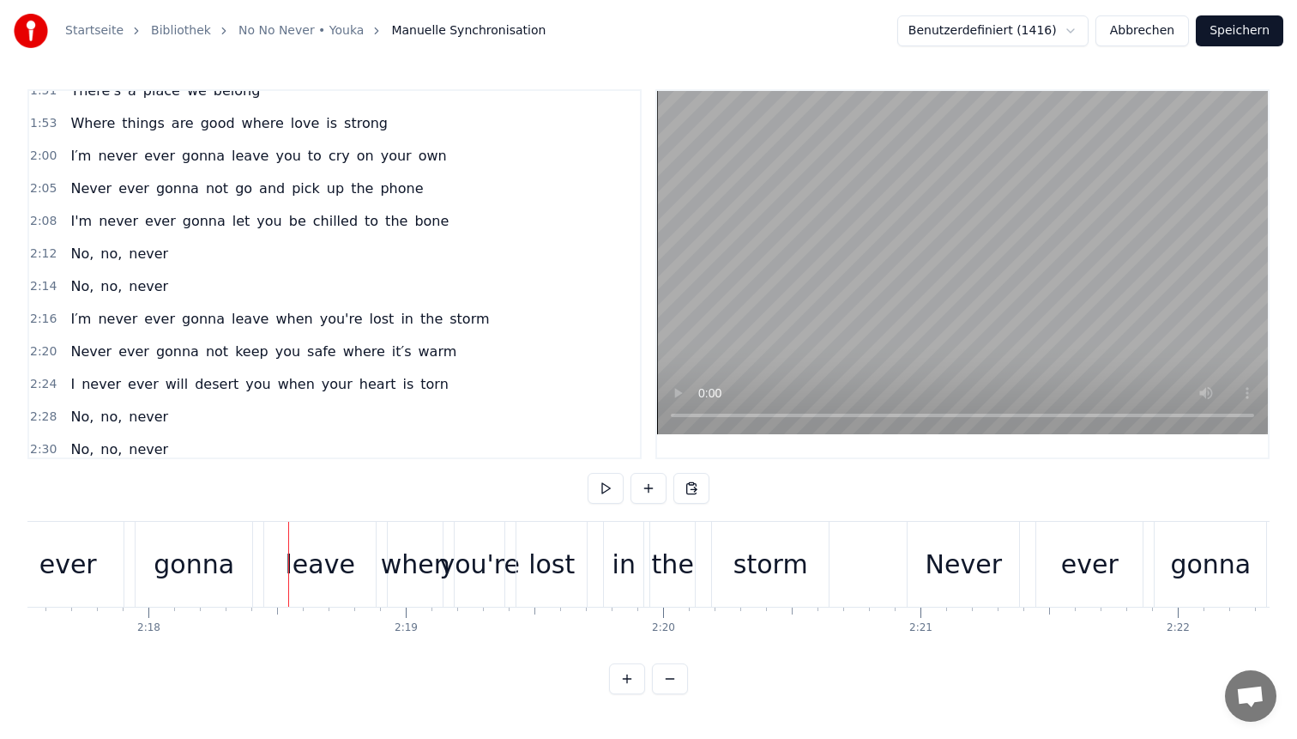
scroll to position [902, 0]
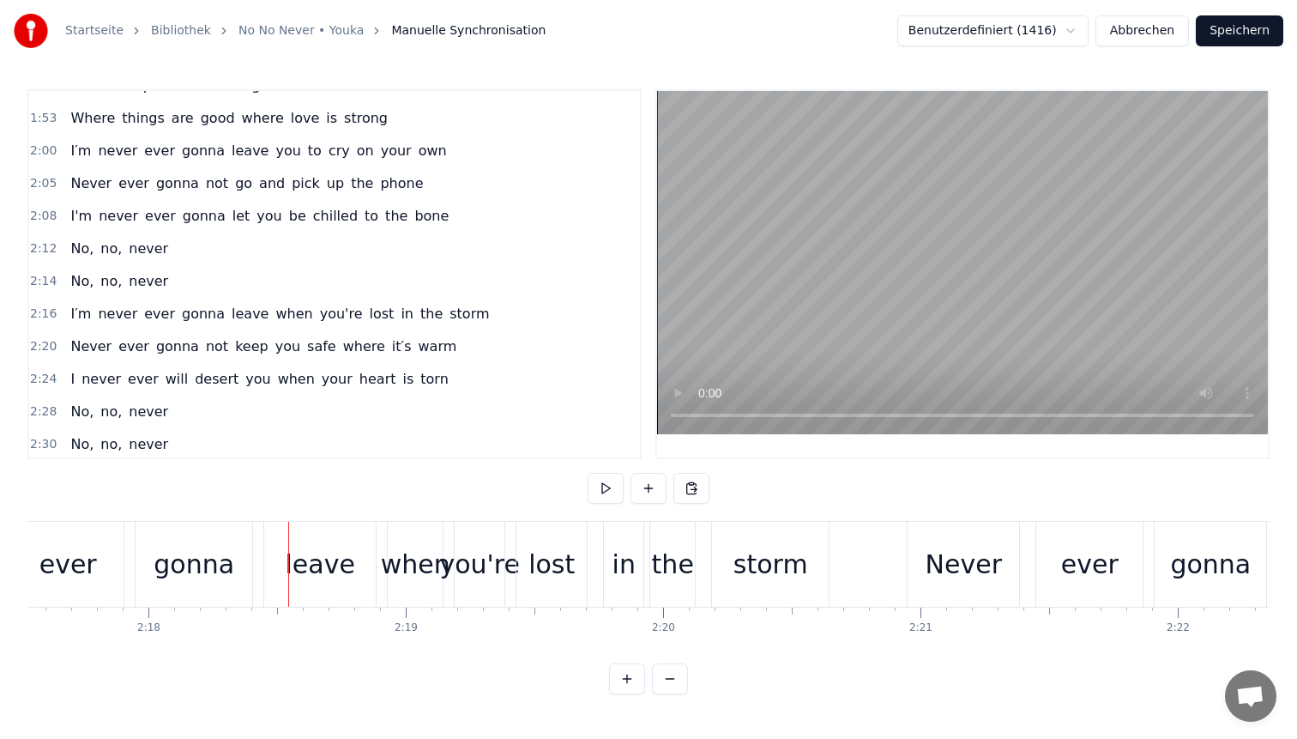
click at [275, 319] on span "when" at bounding box center [294, 314] width 40 height 20
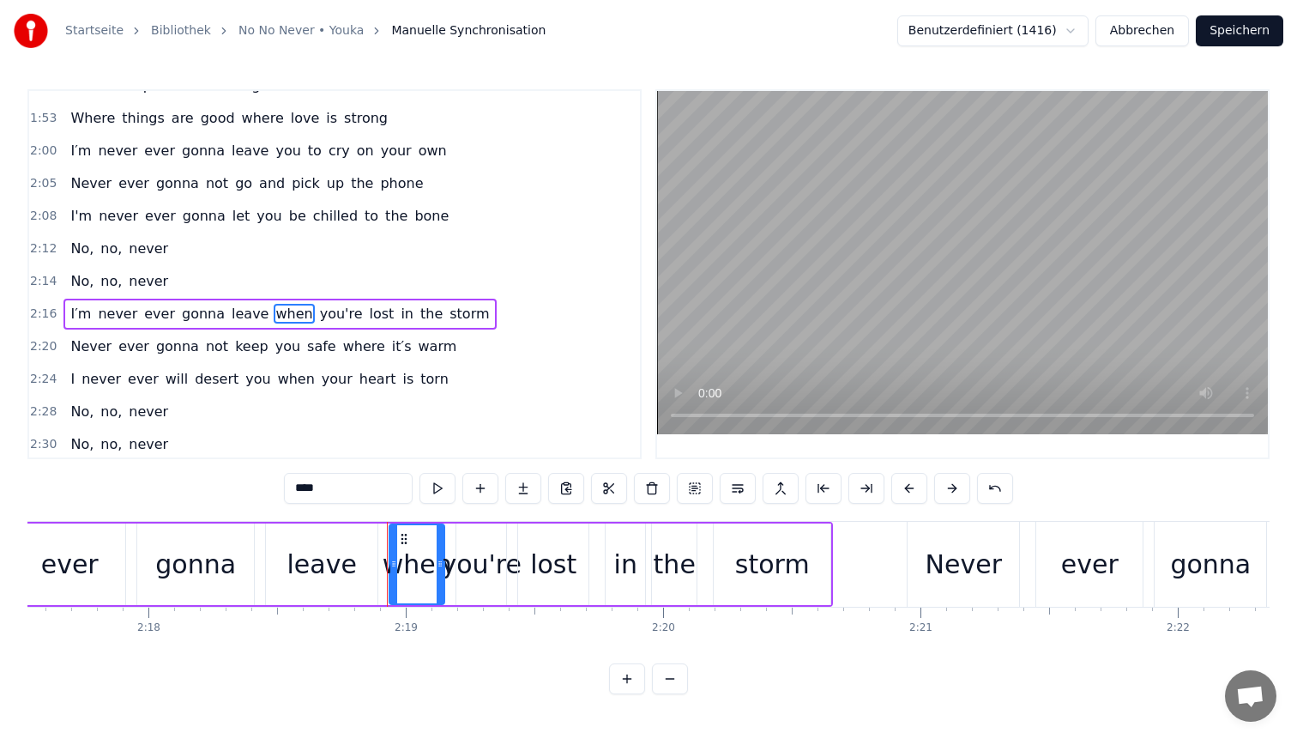
scroll to position [942, 0]
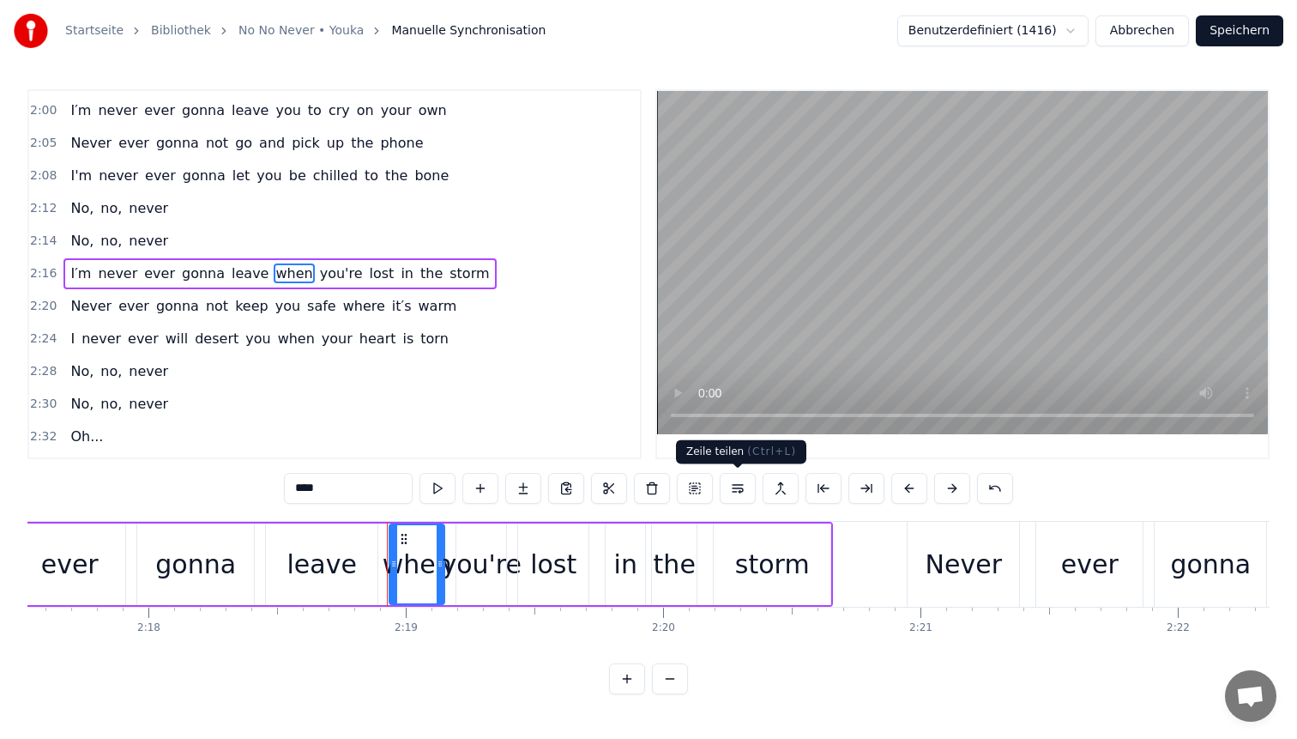
click at [737, 491] on button at bounding box center [738, 488] width 36 height 31
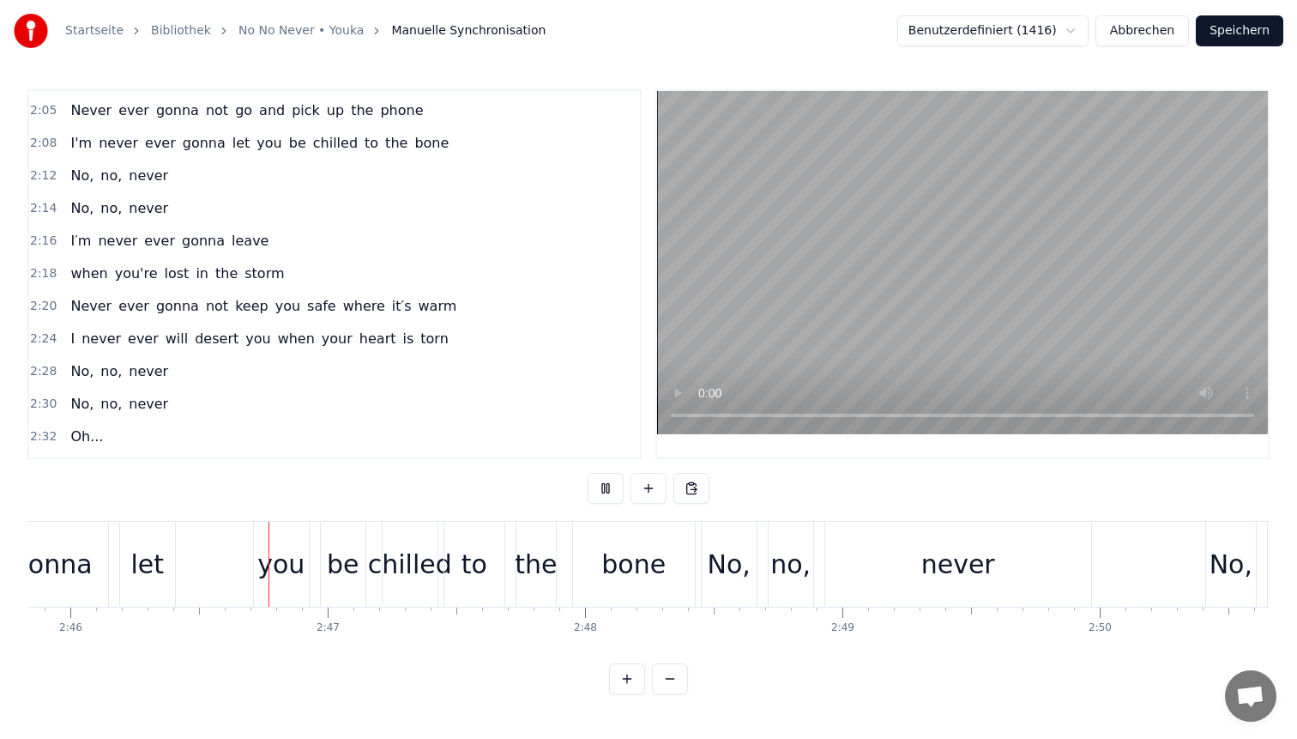
scroll to position [0, 42687]
click at [407, 557] on div "chilled" at bounding box center [406, 564] width 84 height 39
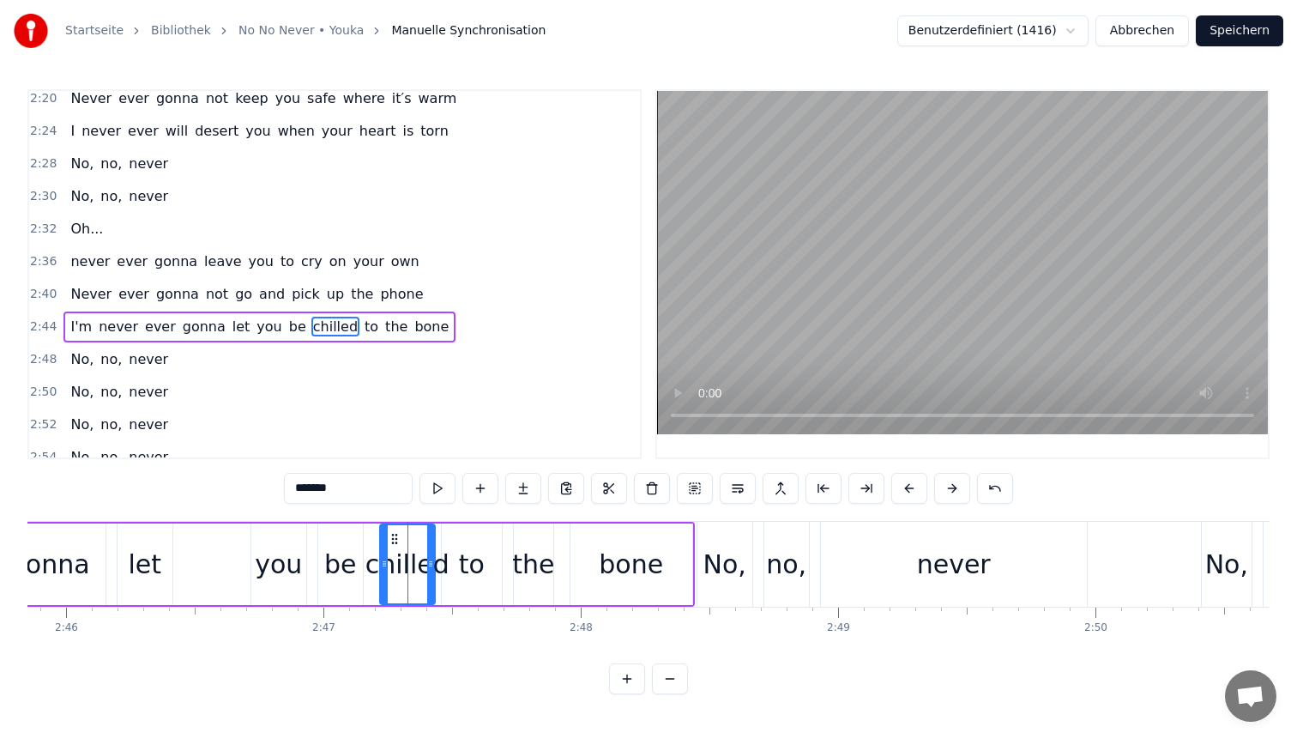
scroll to position [1199, 0]
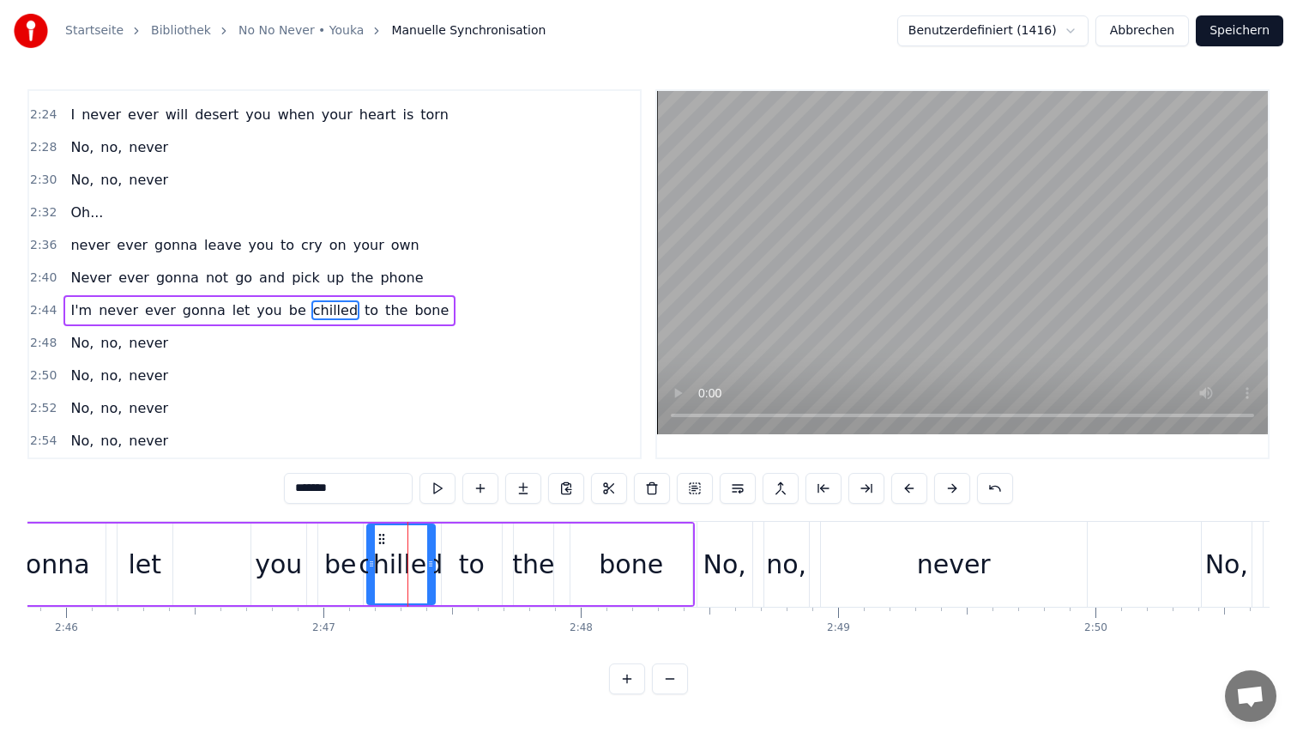
drag, startPoint x: 380, startPoint y: 541, endPoint x: 367, endPoint y: 539, distance: 13.0
click at [368, 539] on div at bounding box center [371, 564] width 7 height 78
click at [432, 538] on div at bounding box center [435, 564] width 7 height 78
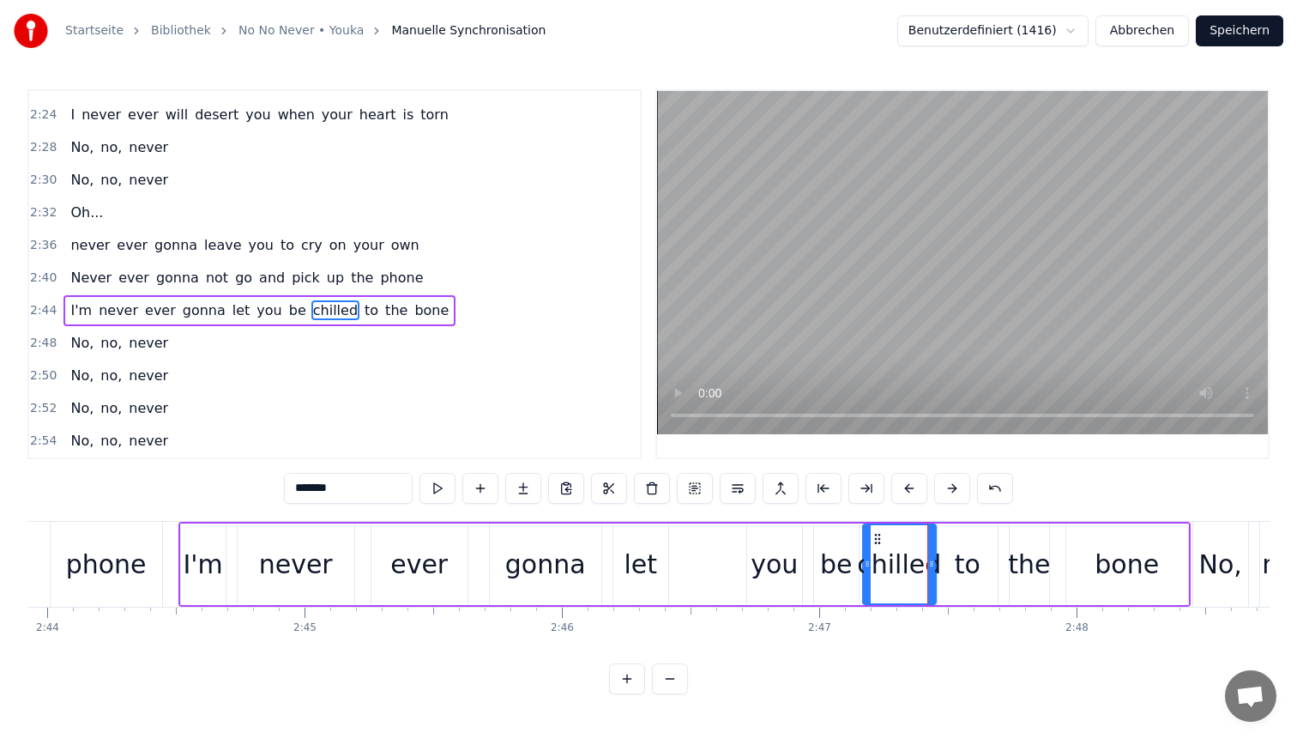
scroll to position [0, 42055]
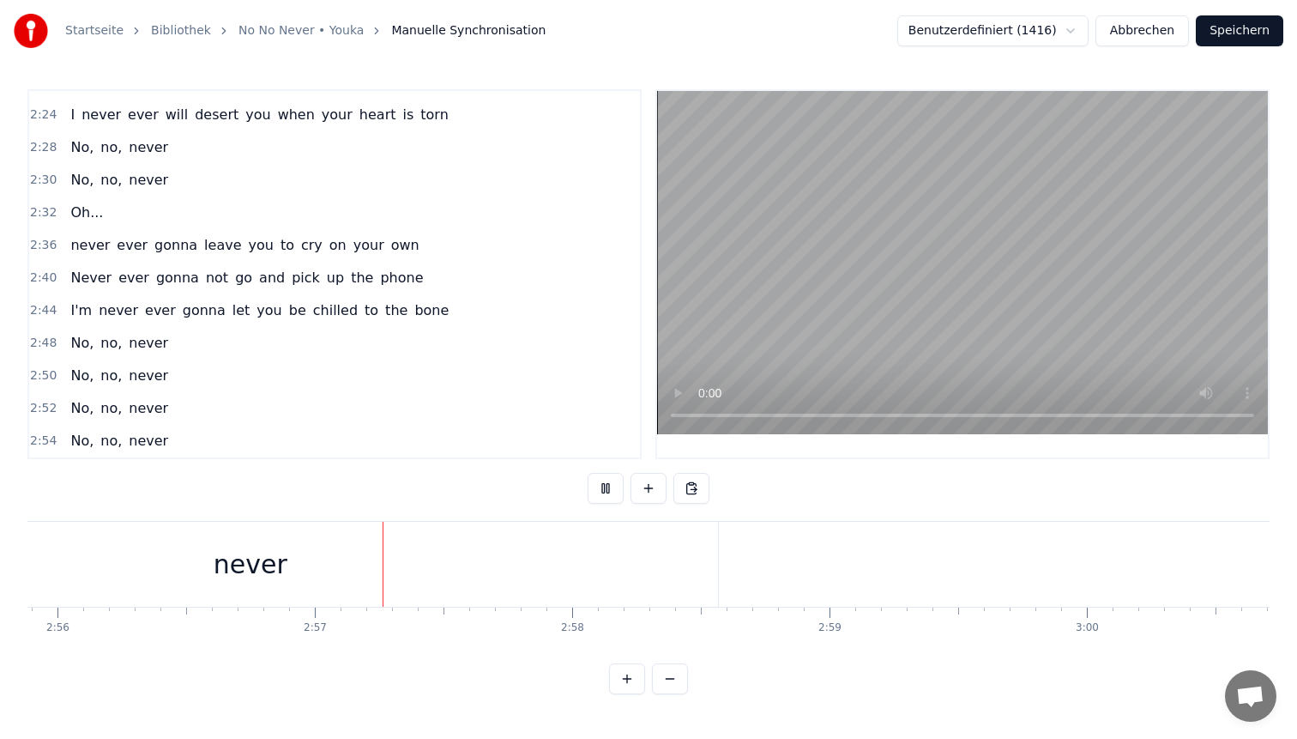
scroll to position [0, 45372]
click at [1219, 31] on button "Speichern" at bounding box center [1240, 30] width 88 height 31
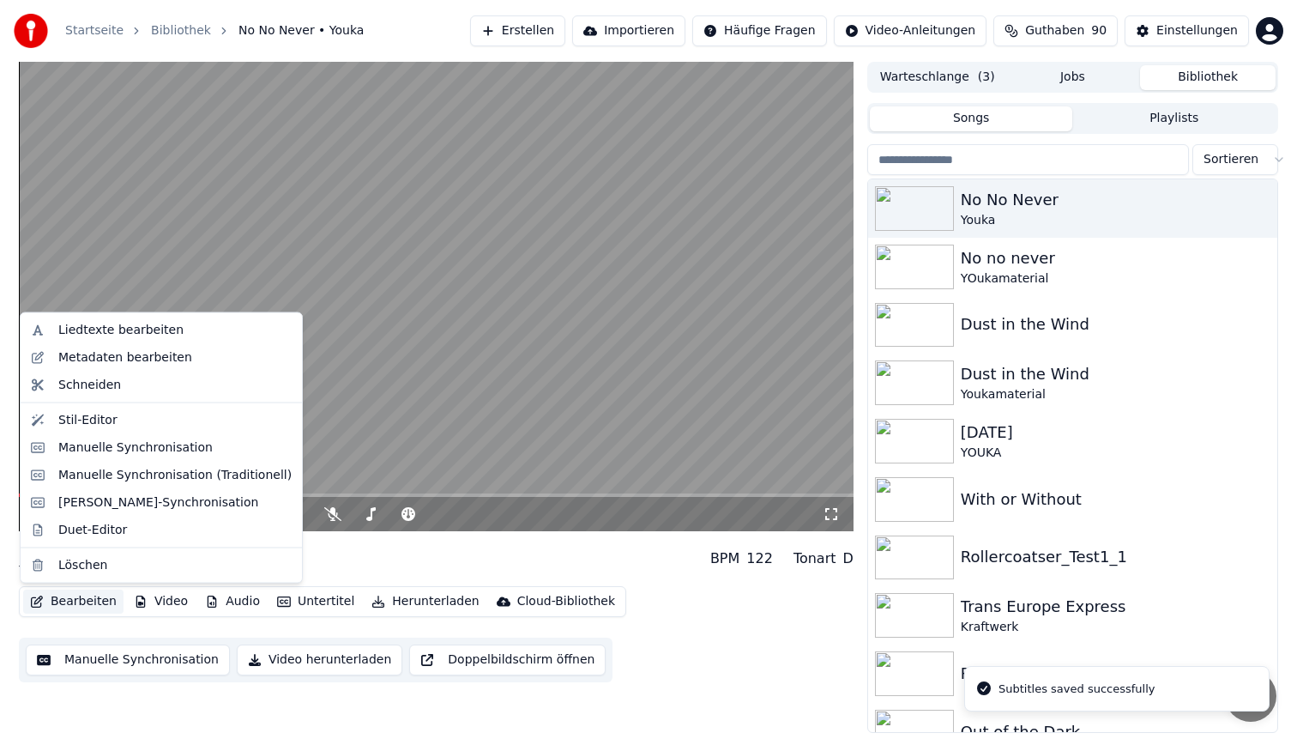
click at [71, 601] on button "Bearbeiten" at bounding box center [73, 601] width 100 height 24
click at [141, 421] on div "Stil-Editor" at bounding box center [174, 419] width 233 height 17
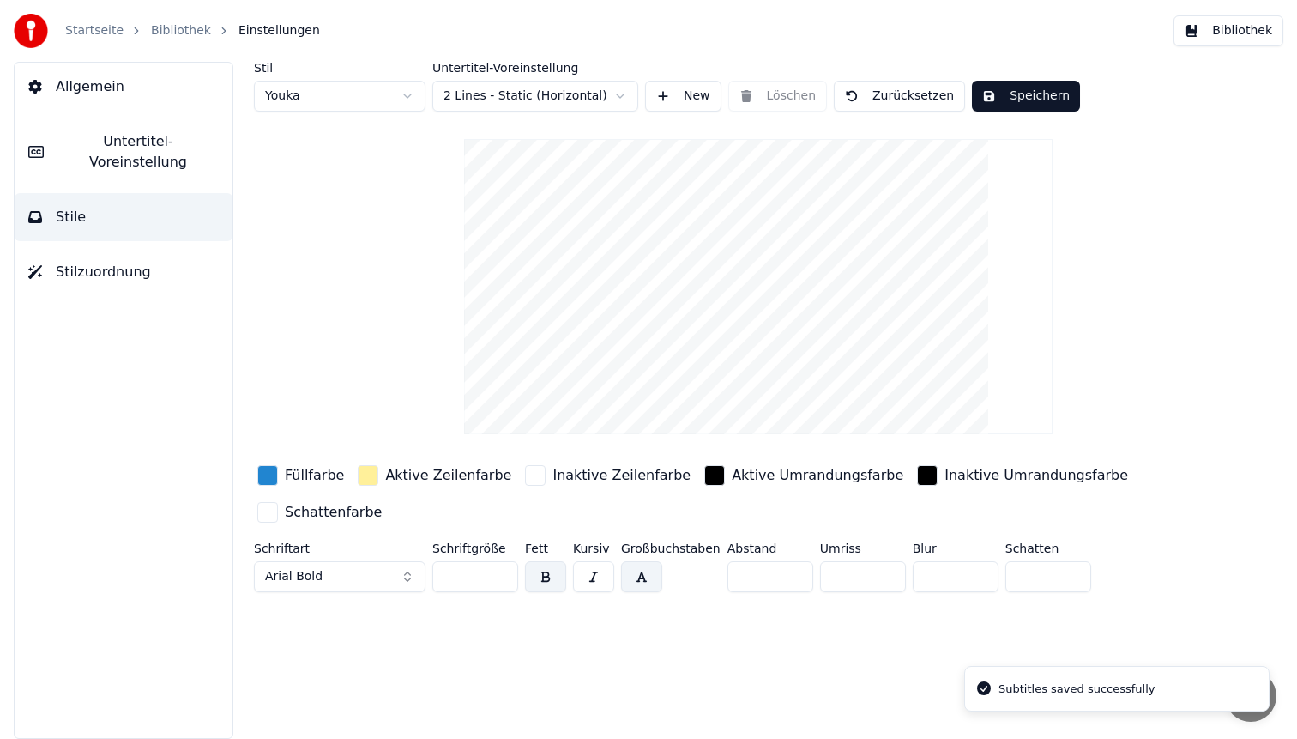
click at [359, 100] on html "Startseite Bibliothek Einstellungen Bibliothek Allgemein Untertitel-Voreinstell…" at bounding box center [648, 369] width 1297 height 739
type input "**"
type input "*"
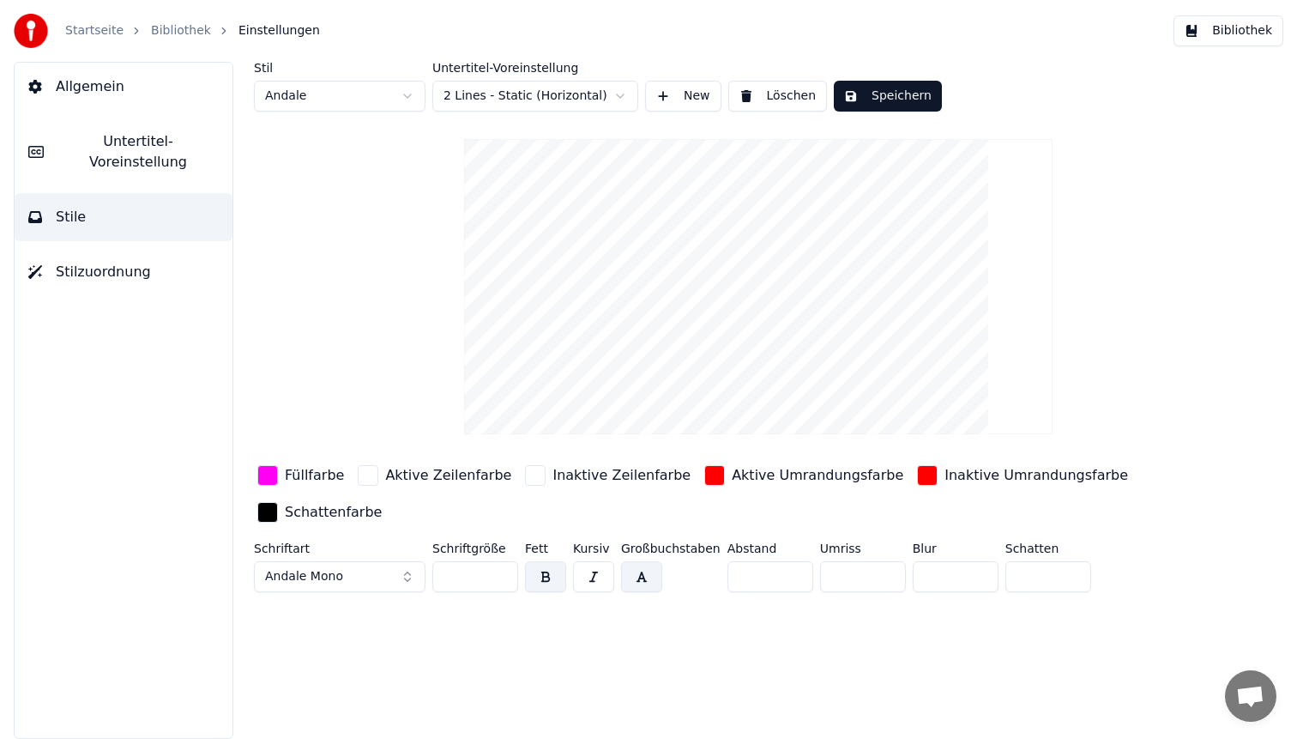
click at [463, 572] on input "**" at bounding box center [475, 576] width 86 height 31
type input "**"
click at [914, 99] on button "Speichern" at bounding box center [888, 96] width 108 height 31
click at [1246, 31] on button "Bibliothek" at bounding box center [1229, 30] width 110 height 31
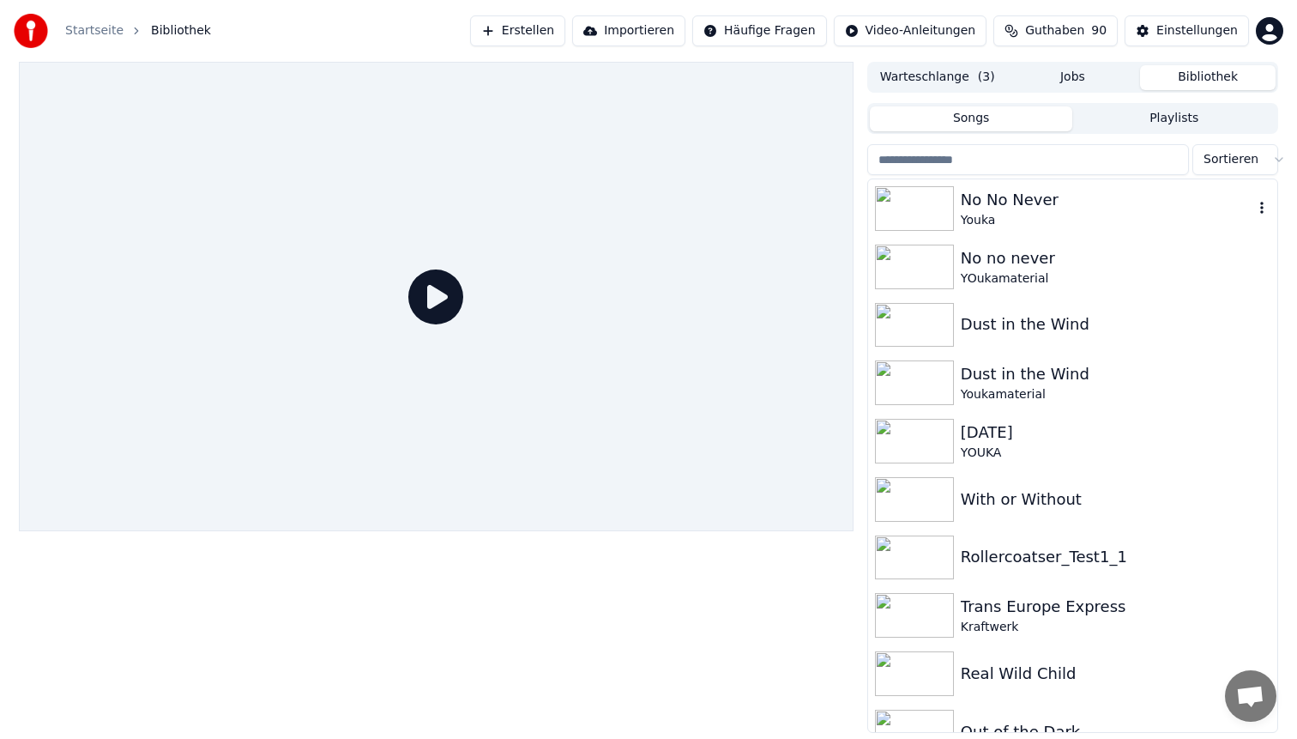
click at [1099, 228] on div "Youka" at bounding box center [1107, 220] width 293 height 17
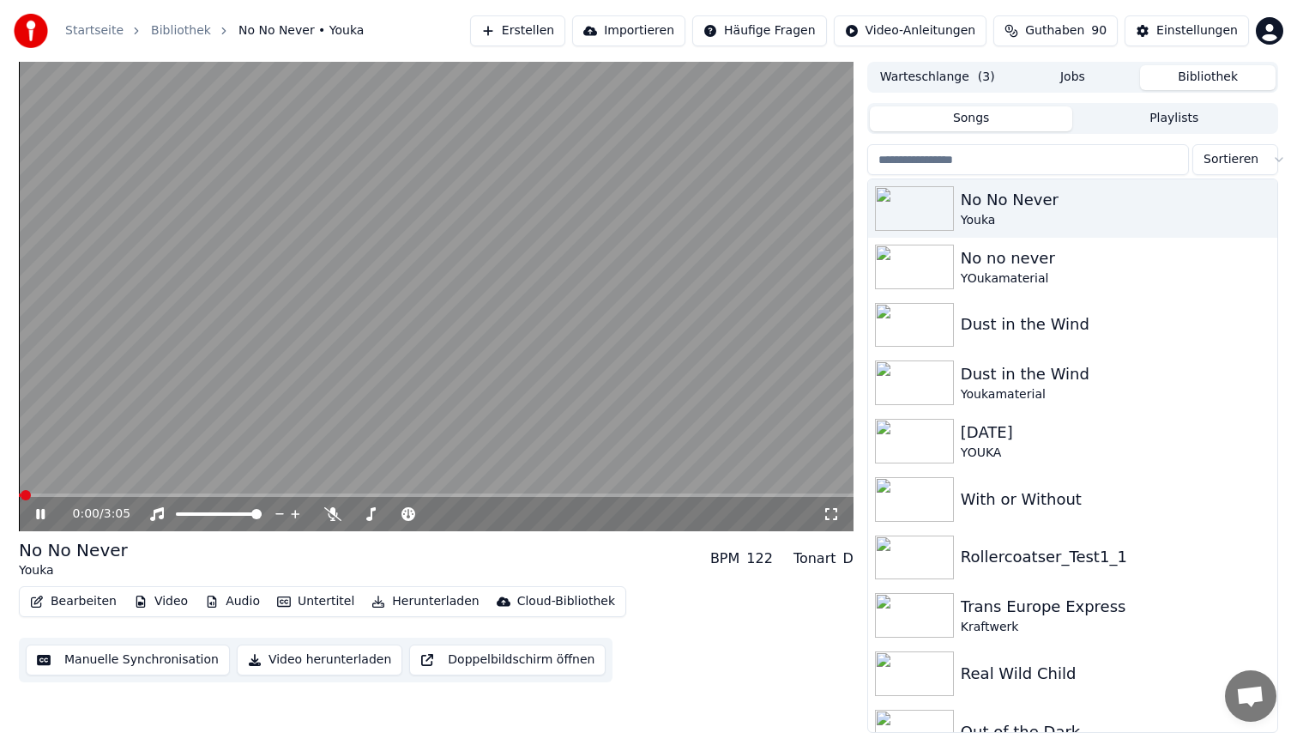
click at [97, 496] on span at bounding box center [436, 494] width 835 height 3
click at [246, 320] on video at bounding box center [436, 296] width 835 height 469
click at [59, 605] on button "Bearbeiten" at bounding box center [73, 601] width 100 height 24
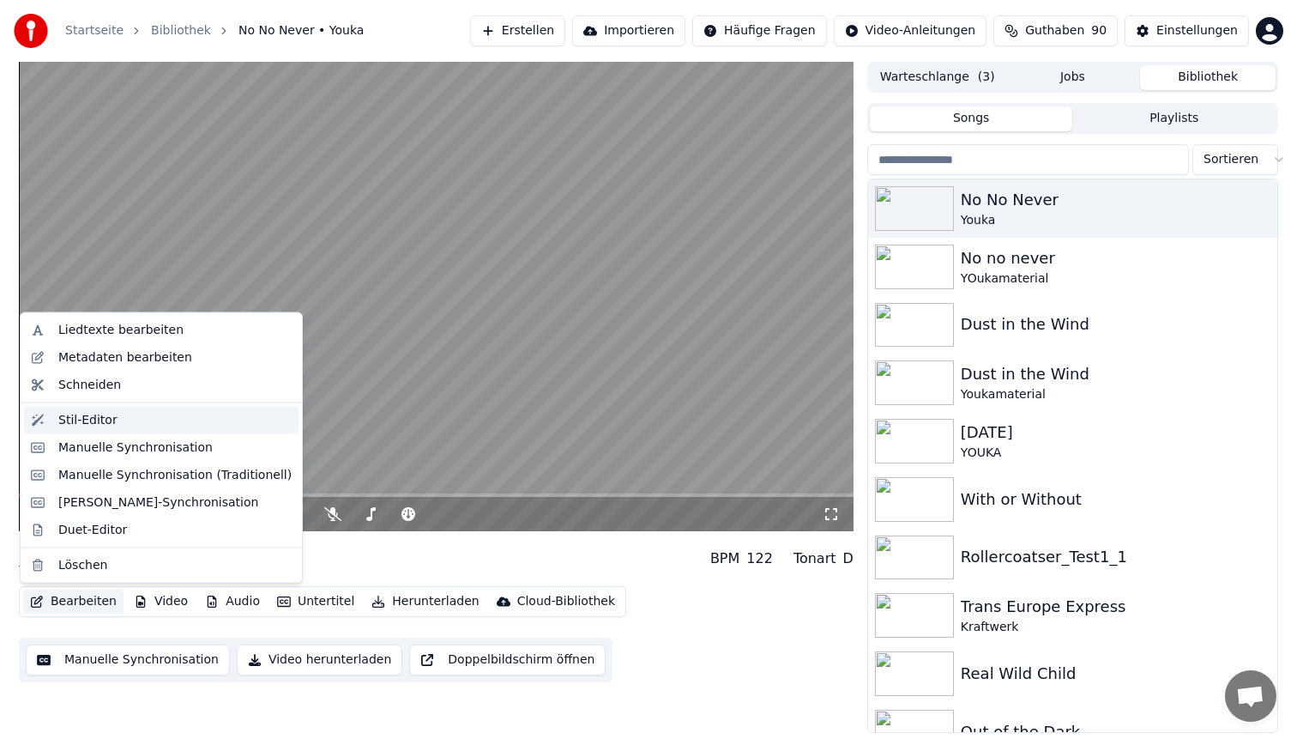
click at [128, 414] on div "Stil-Editor" at bounding box center [174, 419] width 233 height 17
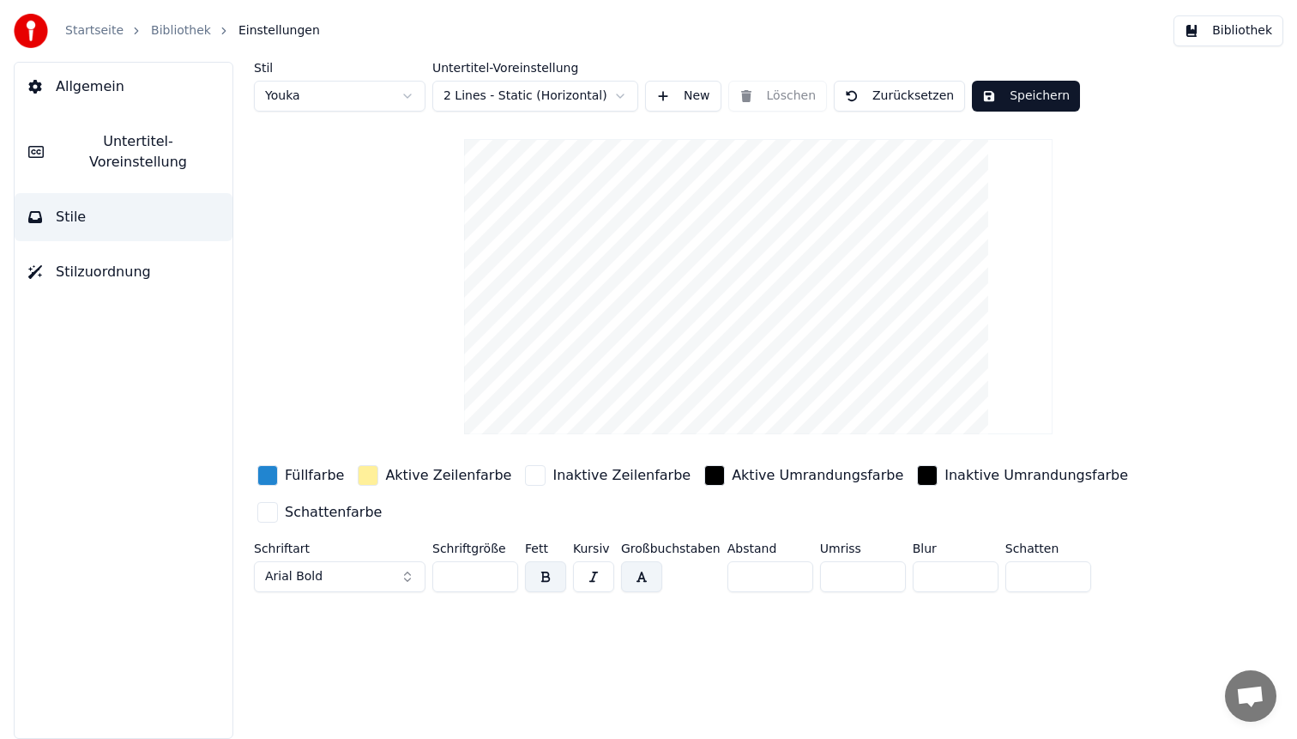
click at [364, 102] on html "Startseite Bibliothek Einstellungen Bibliothek Allgemein Untertitel-Voreinstell…" at bounding box center [648, 369] width 1297 height 739
type input "**"
type input "*"
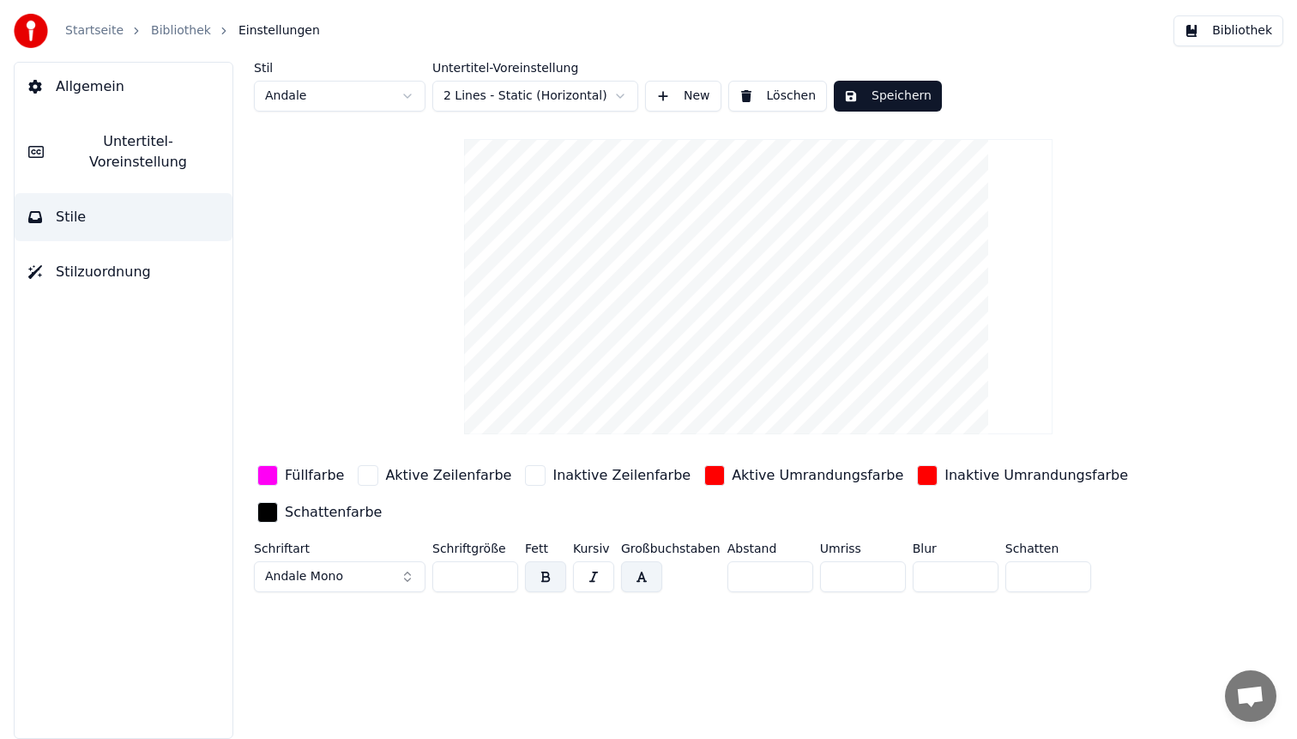
click at [279, 477] on div "Füllfarbe" at bounding box center [301, 475] width 94 height 27
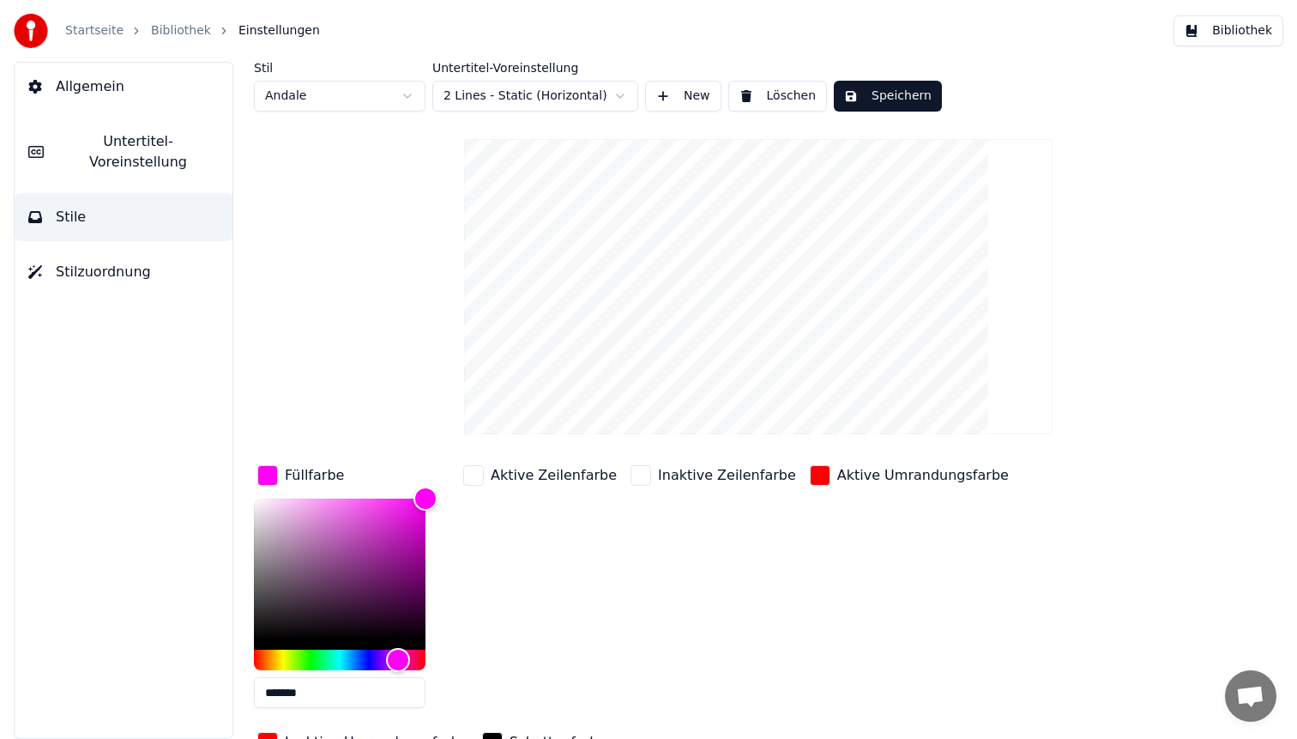
drag, startPoint x: 320, startPoint y: 693, endPoint x: 160, endPoint y: 684, distance: 160.7
click at [160, 684] on div "Allgemein Untertitel-Voreinstellung Stile Stilzuordnung Stil Andale Untertitel-…" at bounding box center [648, 400] width 1297 height 677
click at [810, 480] on div "button" at bounding box center [820, 475] width 21 height 21
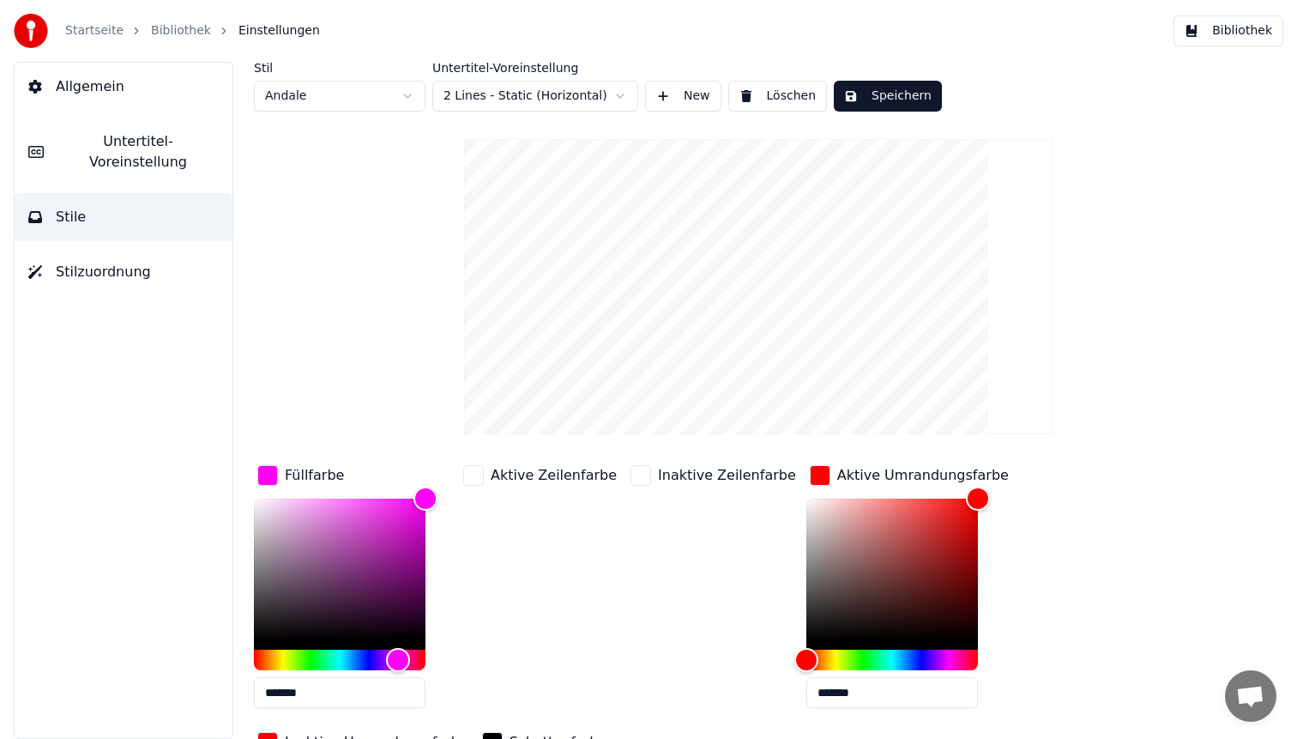
drag, startPoint x: 822, startPoint y: 689, endPoint x: 625, endPoint y: 674, distance: 197.0
click at [625, 674] on div "Füllfarbe ******* Aktive Zeilenfarbe Inaktive Zeilenfarbe Aktive Umrandungsfarb…" at bounding box center [708, 610] width 908 height 297
paste input "text"
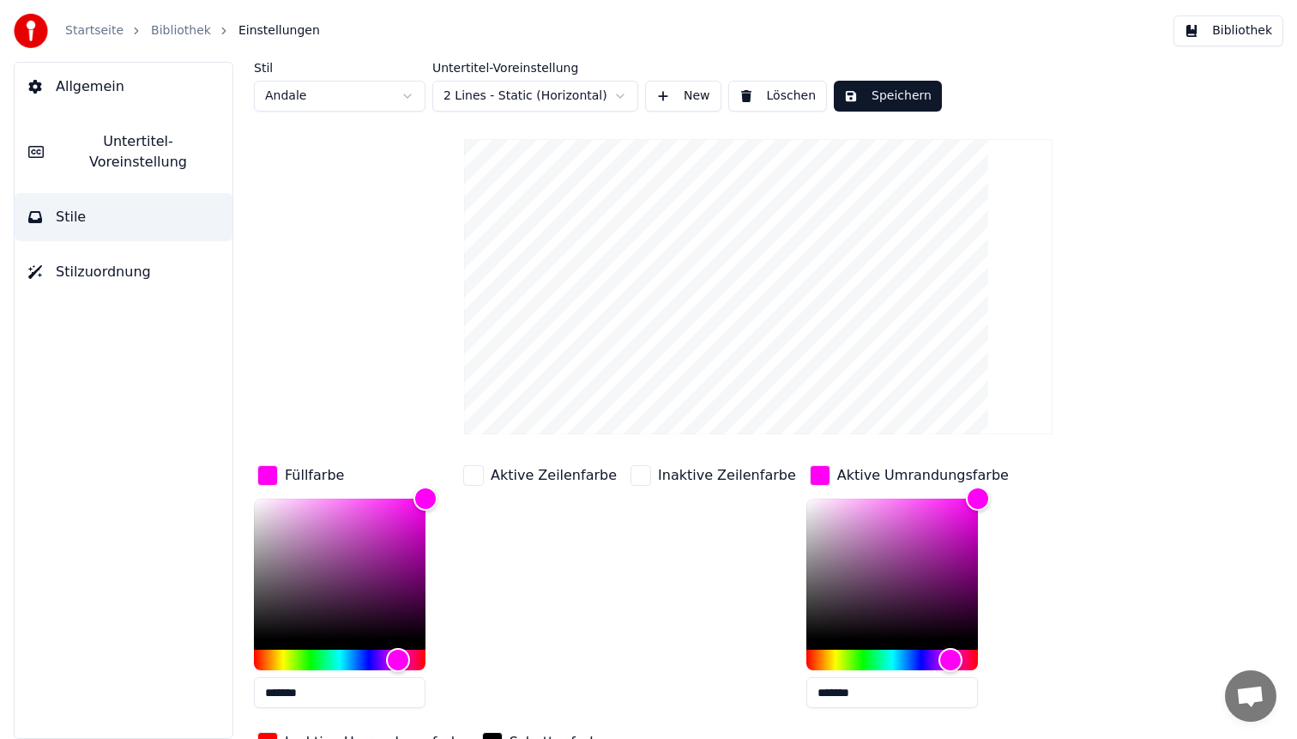
scroll to position [88, 0]
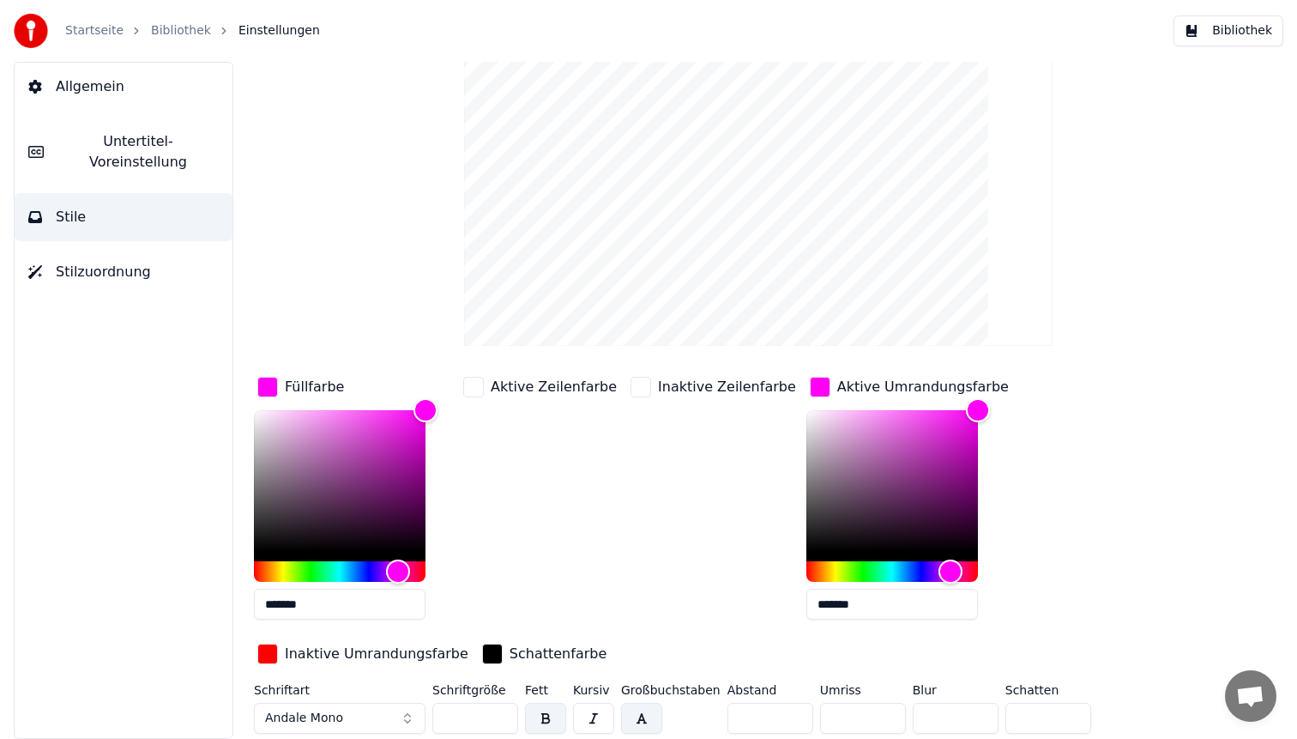
type input "*******"
click at [269, 645] on div "button" at bounding box center [267, 653] width 21 height 21
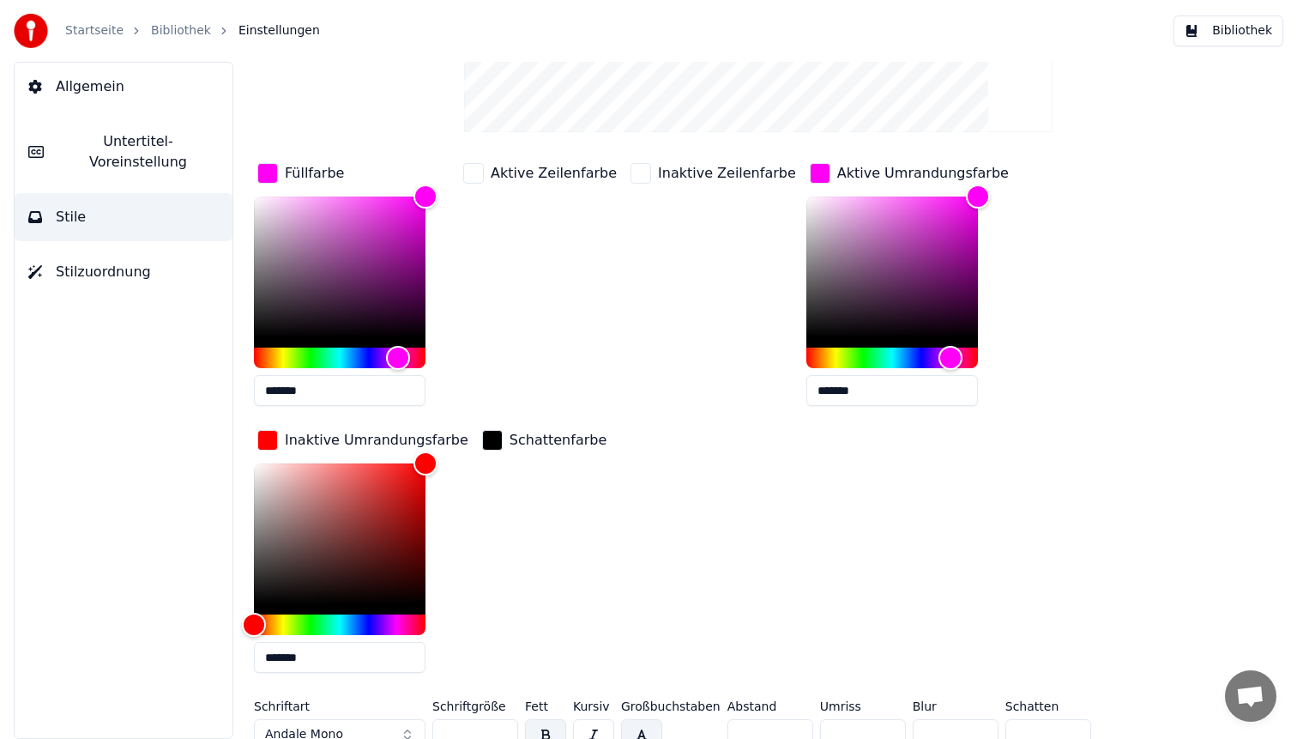
scroll to position [318, 0]
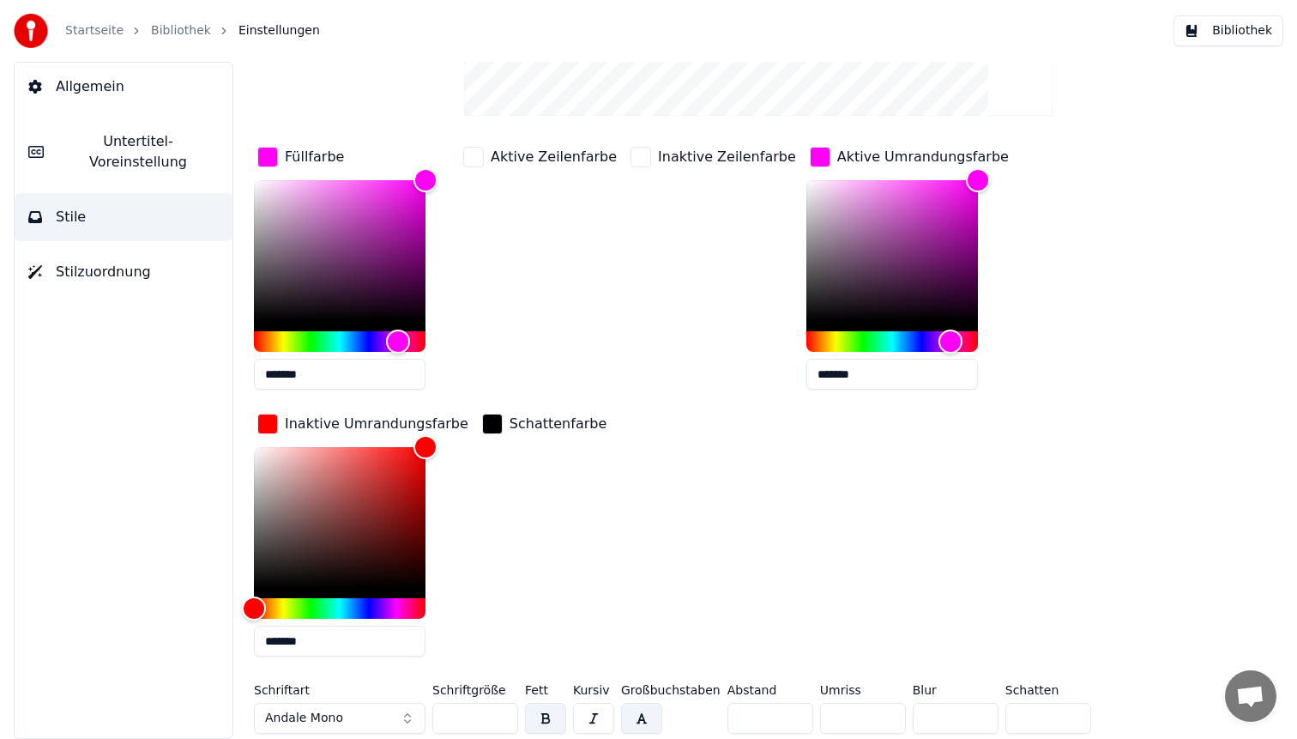
drag, startPoint x: 323, startPoint y: 643, endPoint x: 145, endPoint y: 643, distance: 178.5
click at [145, 643] on div "Allgemein Untertitel-Voreinstellung Stile Stilzuordnung Stil Andale Untertitel-…" at bounding box center [648, 400] width 1297 height 677
paste input "text"
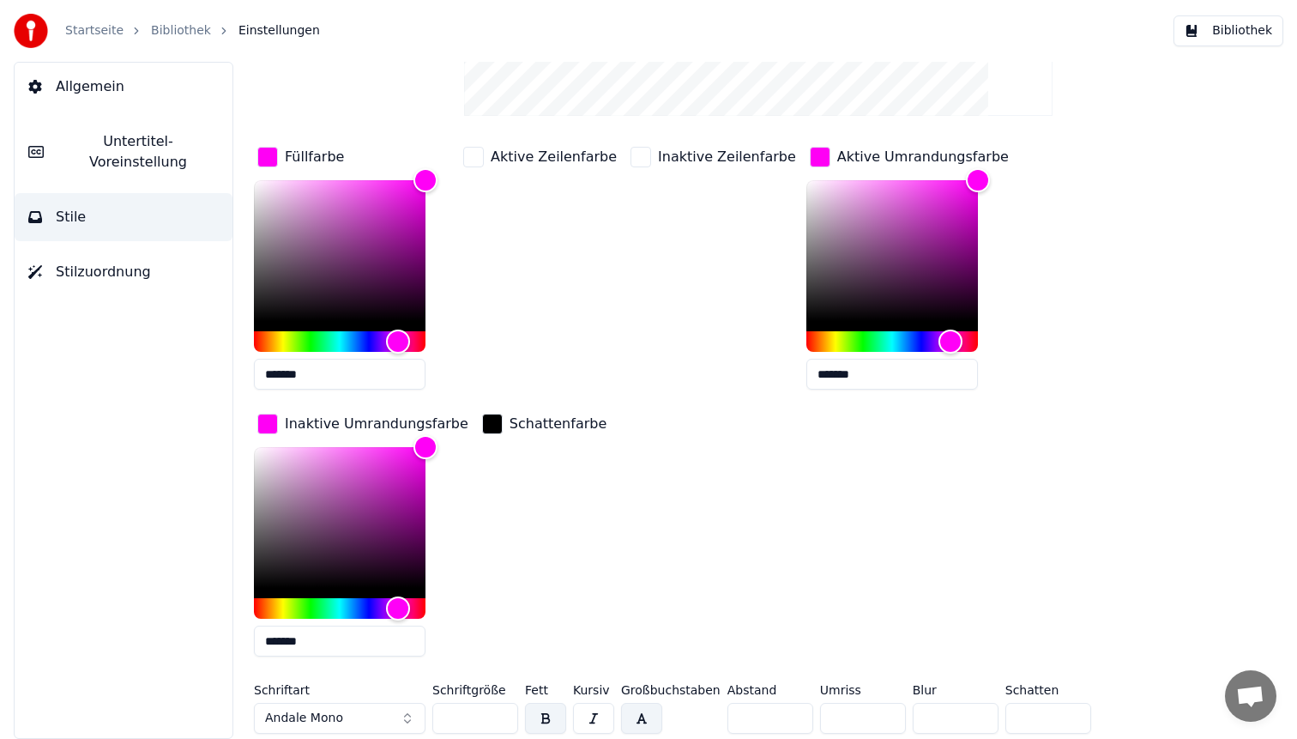
scroll to position [0, 0]
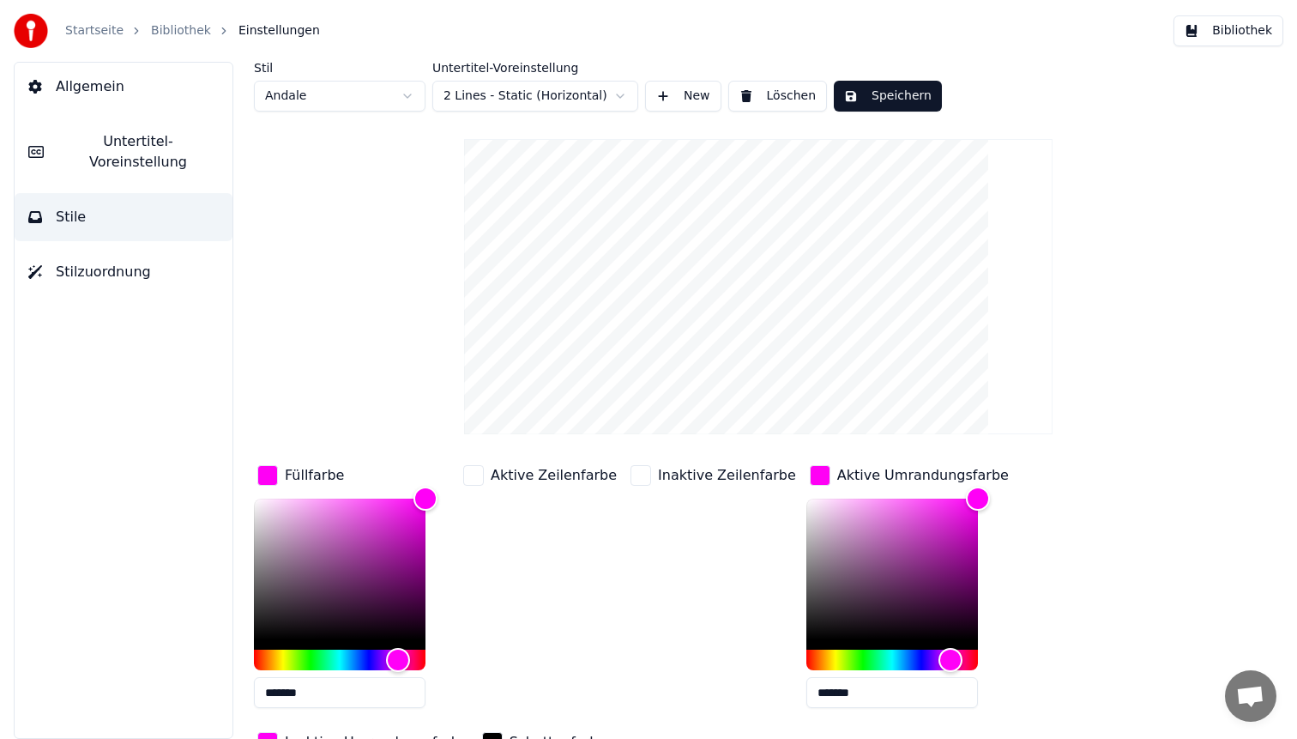
type input "*******"
click at [891, 91] on button "Speichern" at bounding box center [888, 96] width 108 height 31
click at [1274, 31] on button "Bibliothek" at bounding box center [1229, 30] width 110 height 31
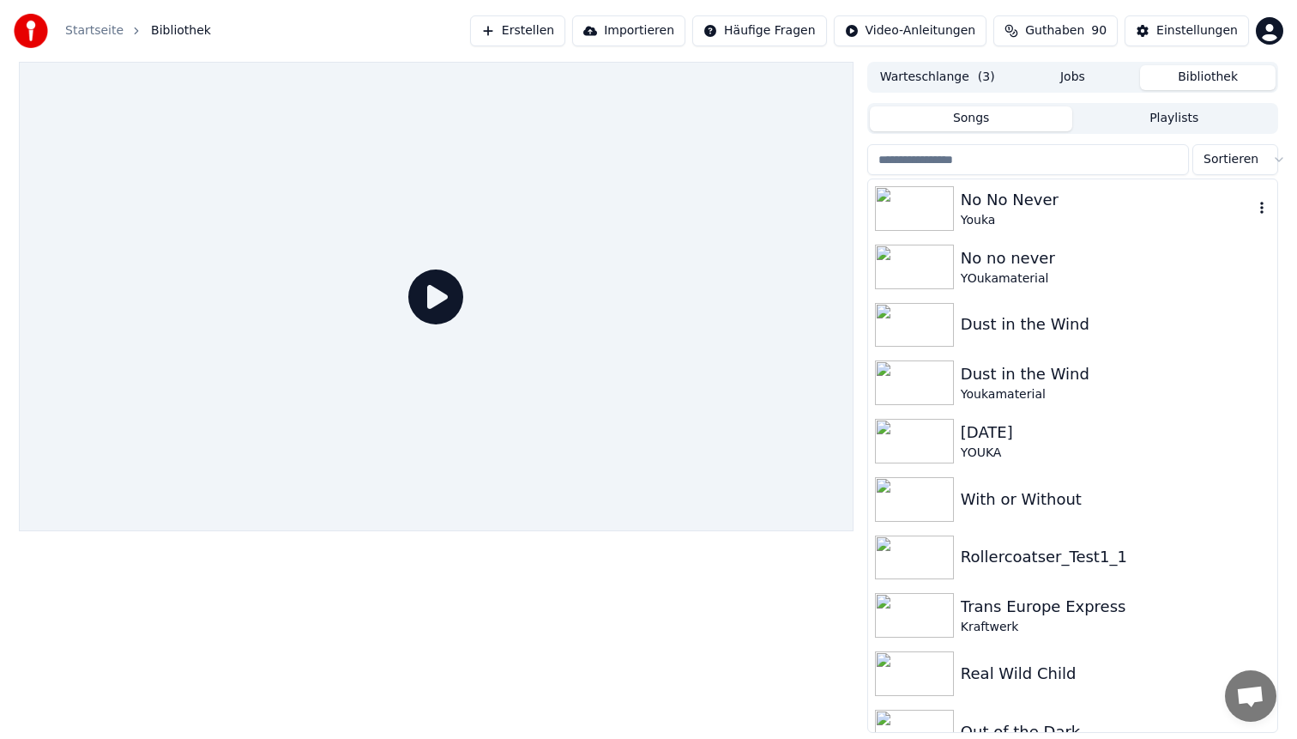
click at [995, 208] on div "No No Never" at bounding box center [1107, 200] width 293 height 24
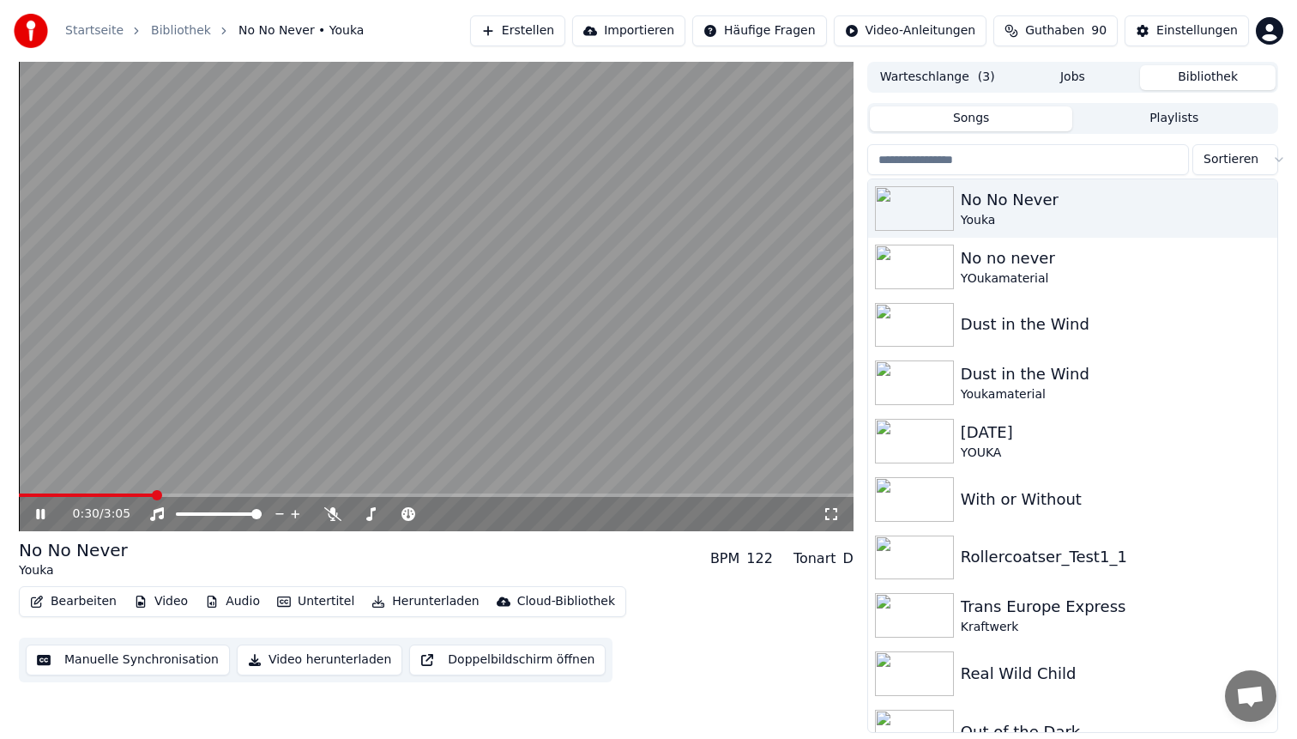
click at [153, 494] on span at bounding box center [436, 494] width 835 height 3
click at [388, 309] on video at bounding box center [436, 296] width 835 height 469
click at [377, 318] on video at bounding box center [436, 296] width 835 height 469
click at [68, 595] on button "Bearbeiten" at bounding box center [73, 601] width 100 height 24
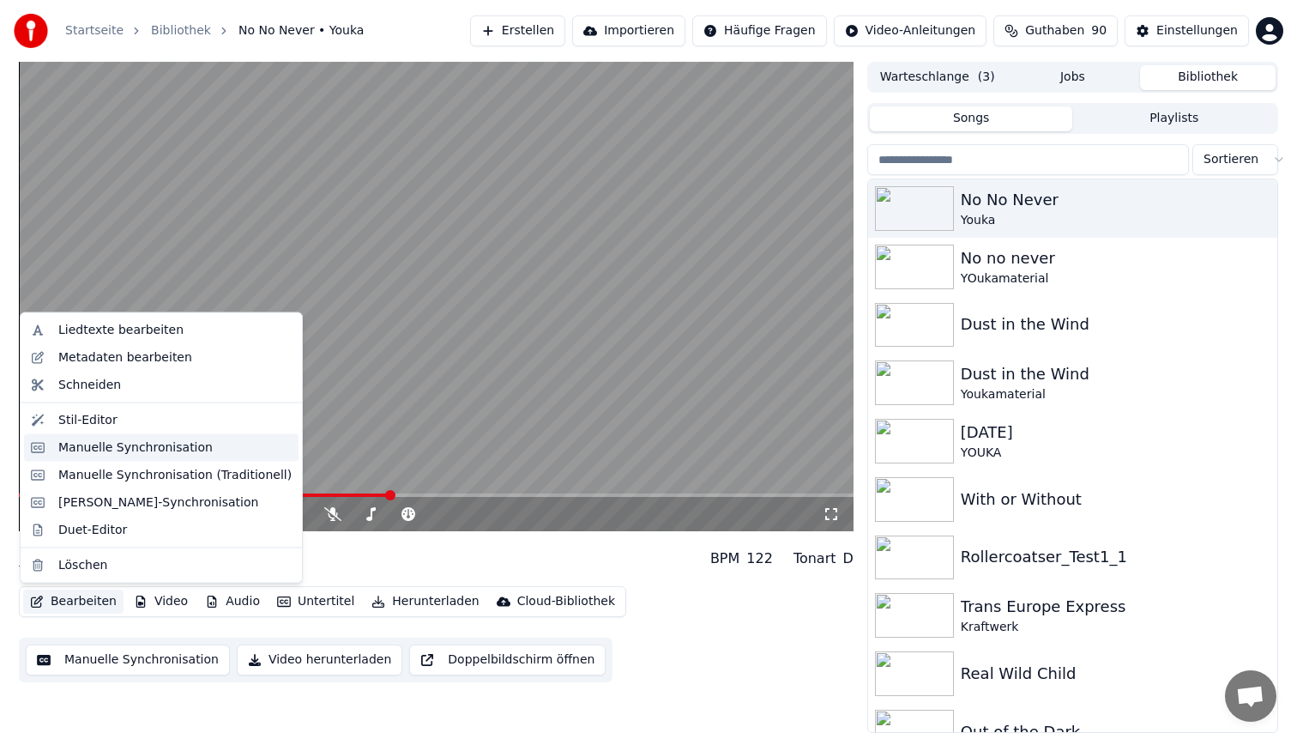
click at [115, 447] on div "Manuelle Synchronisation" at bounding box center [135, 446] width 154 height 17
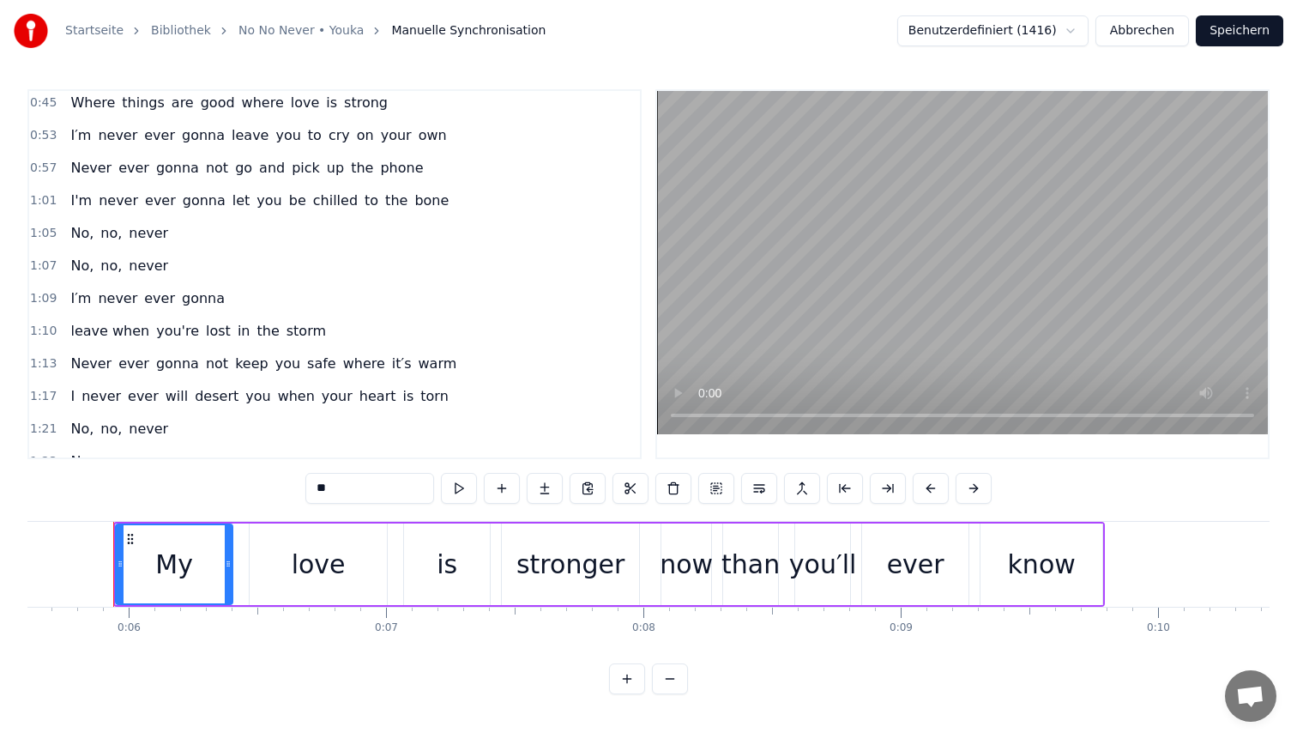
scroll to position [341, 0]
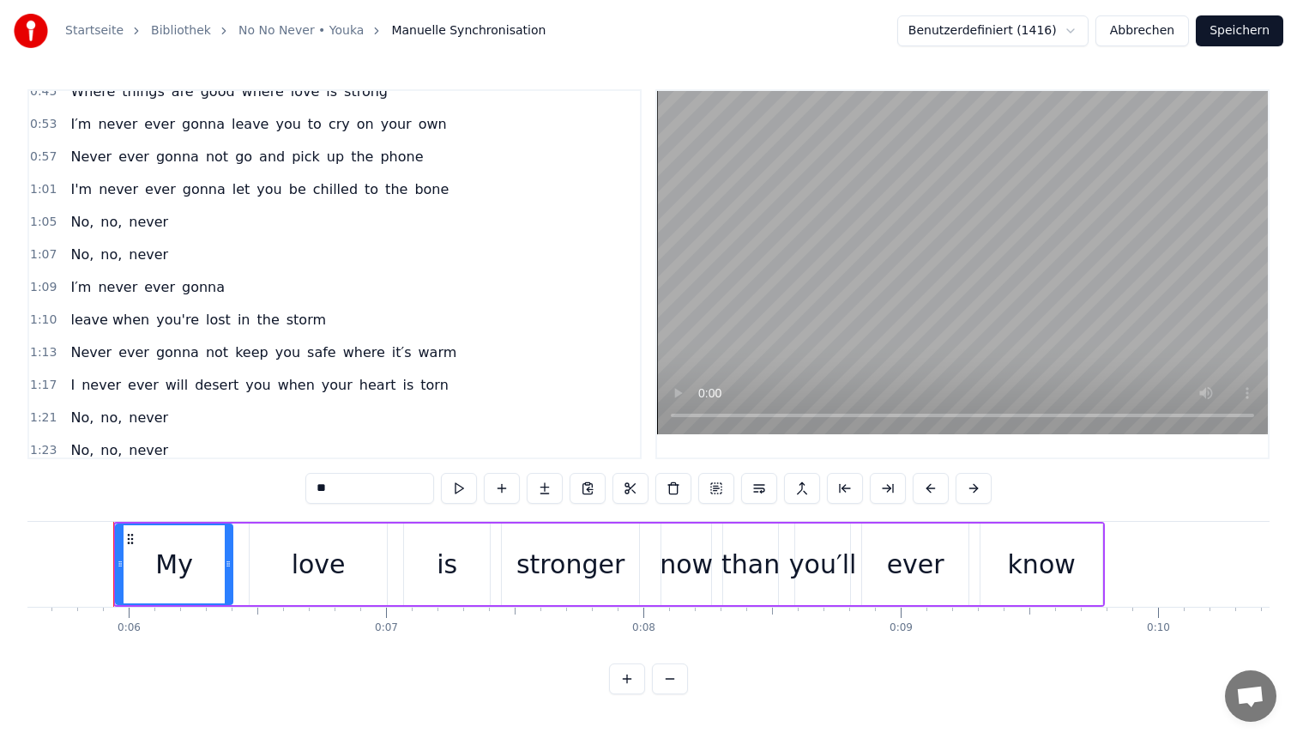
click at [89, 321] on span "leave when" at bounding box center [110, 320] width 82 height 20
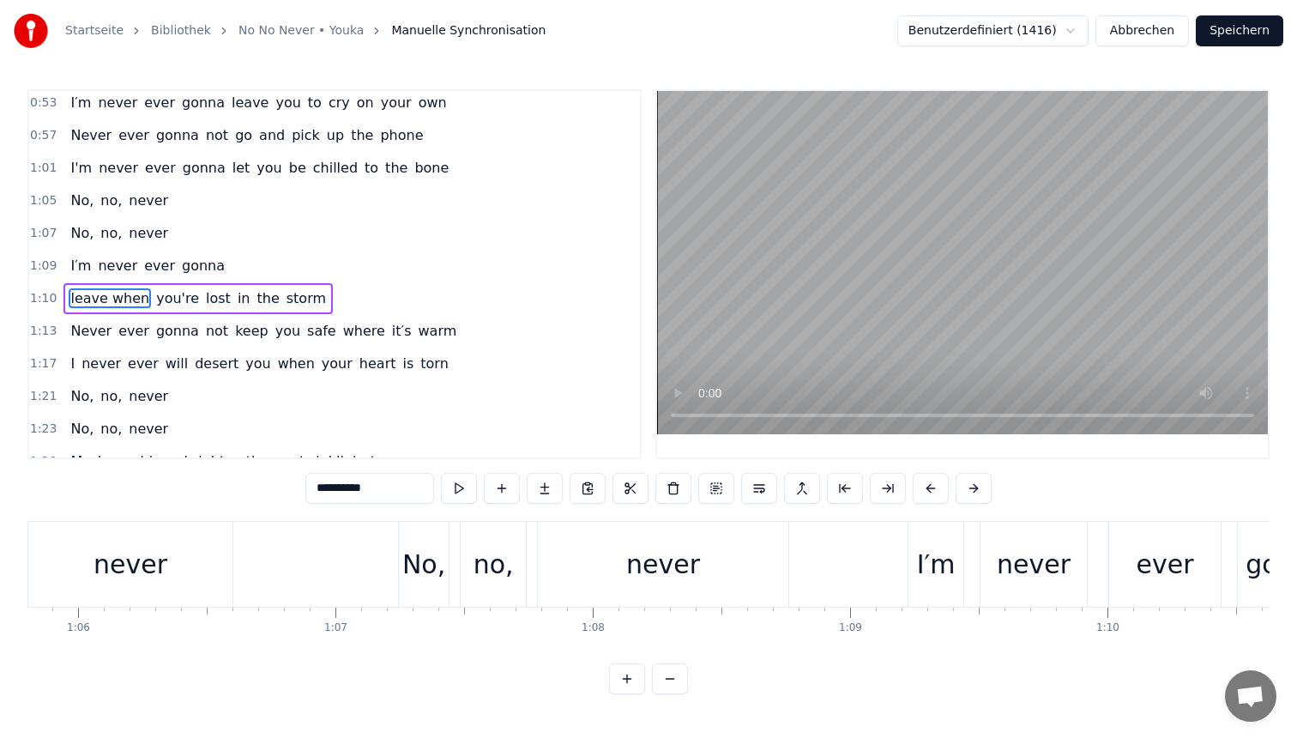
scroll to position [0, 18173]
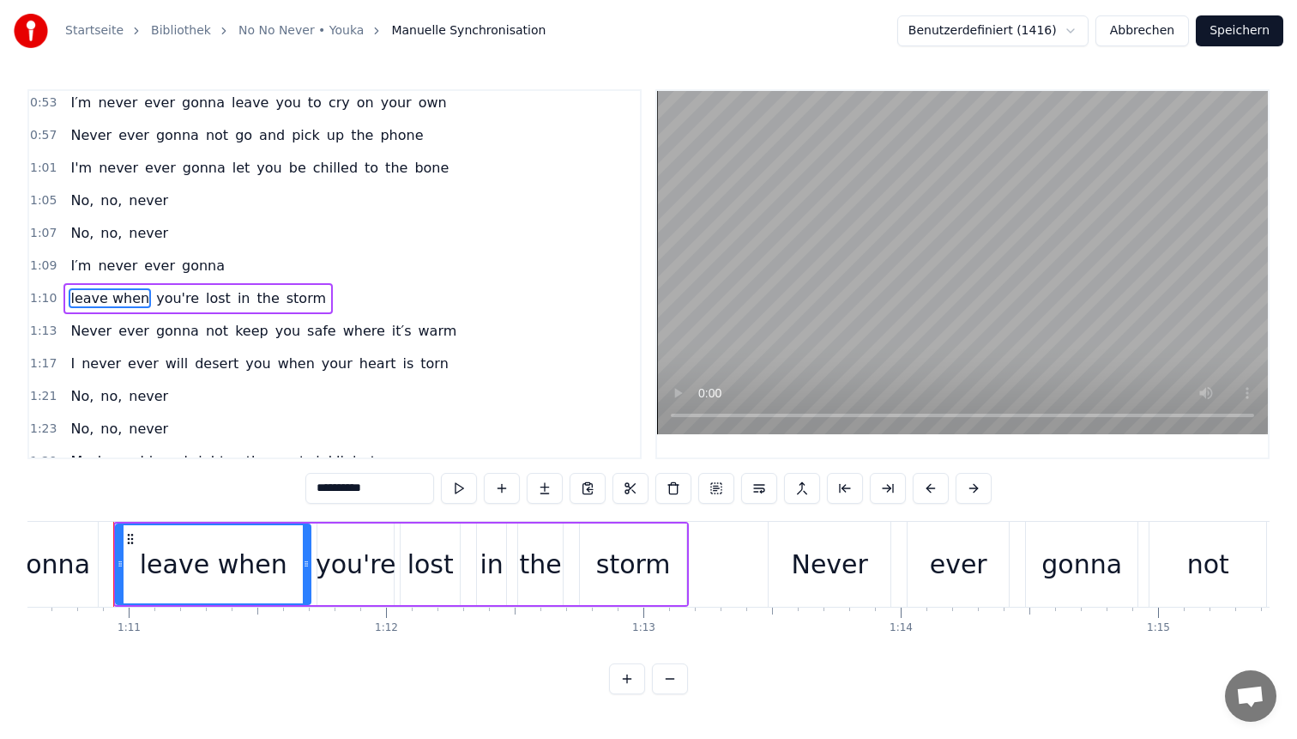
click at [187, 269] on span "gonna" at bounding box center [203, 266] width 46 height 20
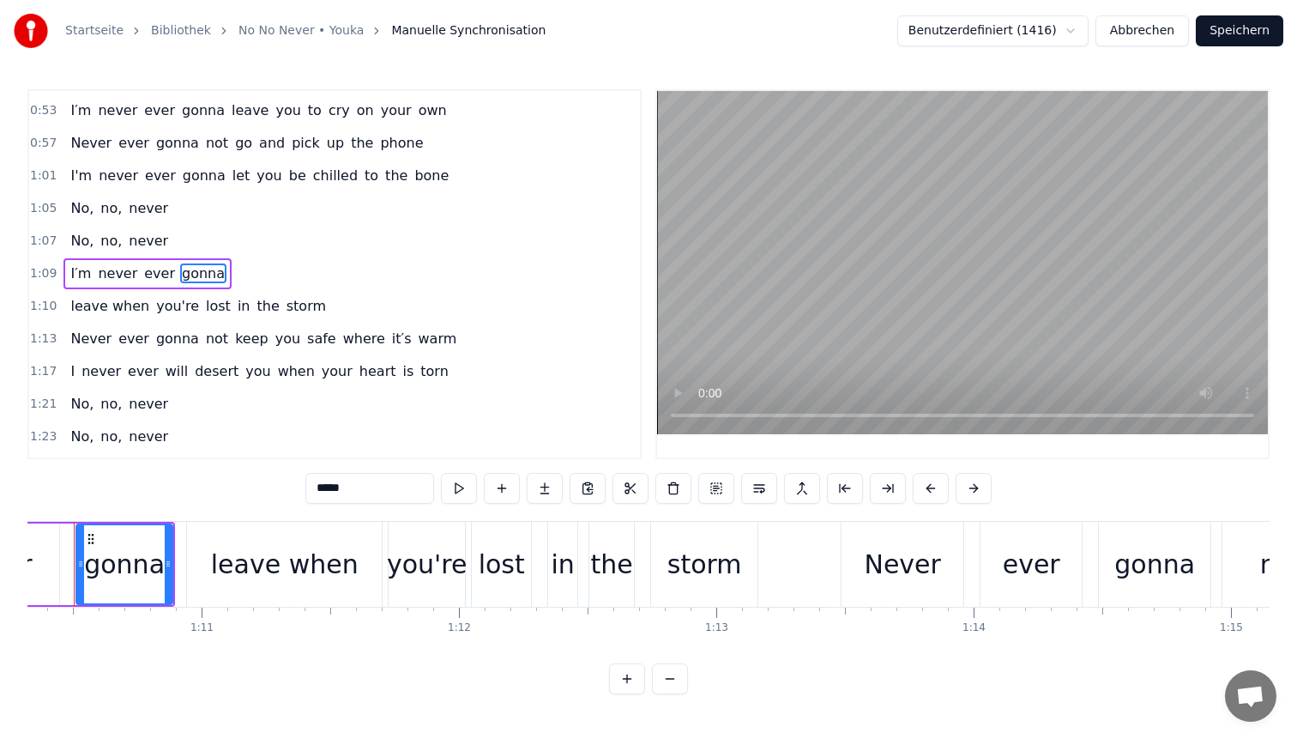
scroll to position [0, 18060]
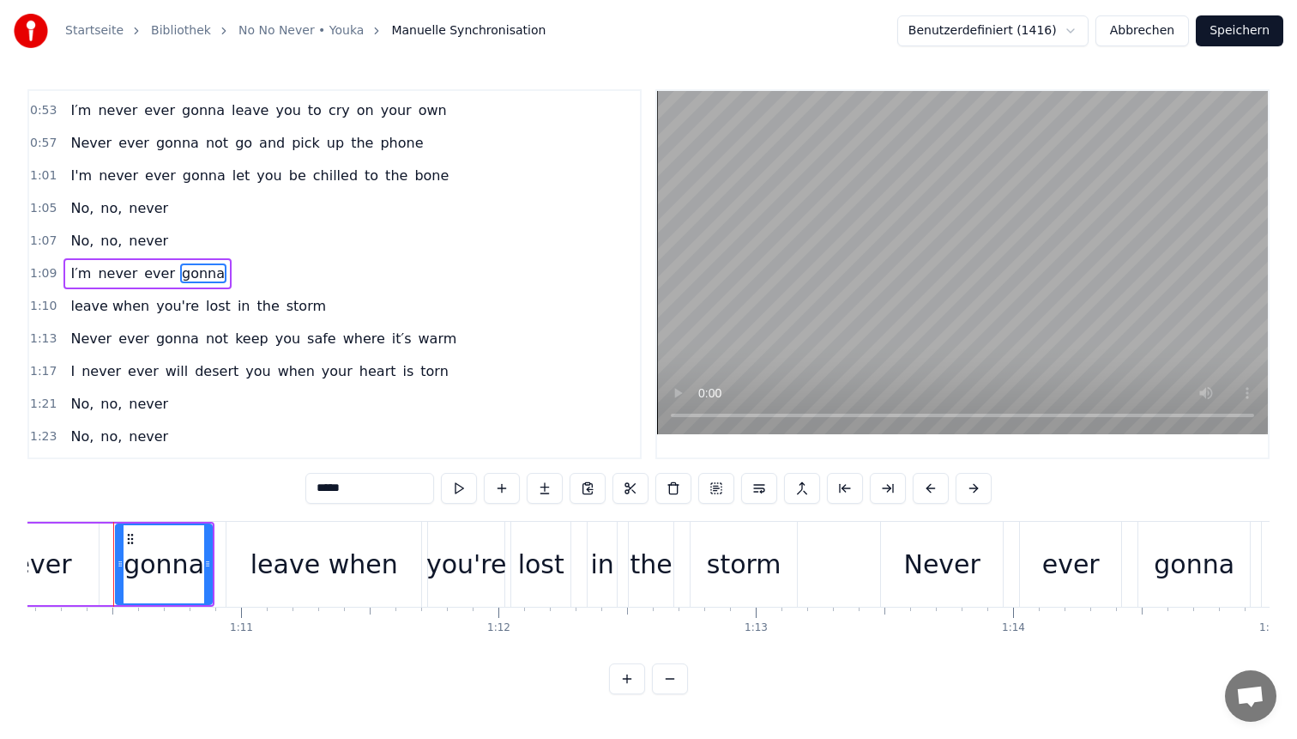
click at [392, 497] on input "*****" at bounding box center [369, 488] width 129 height 31
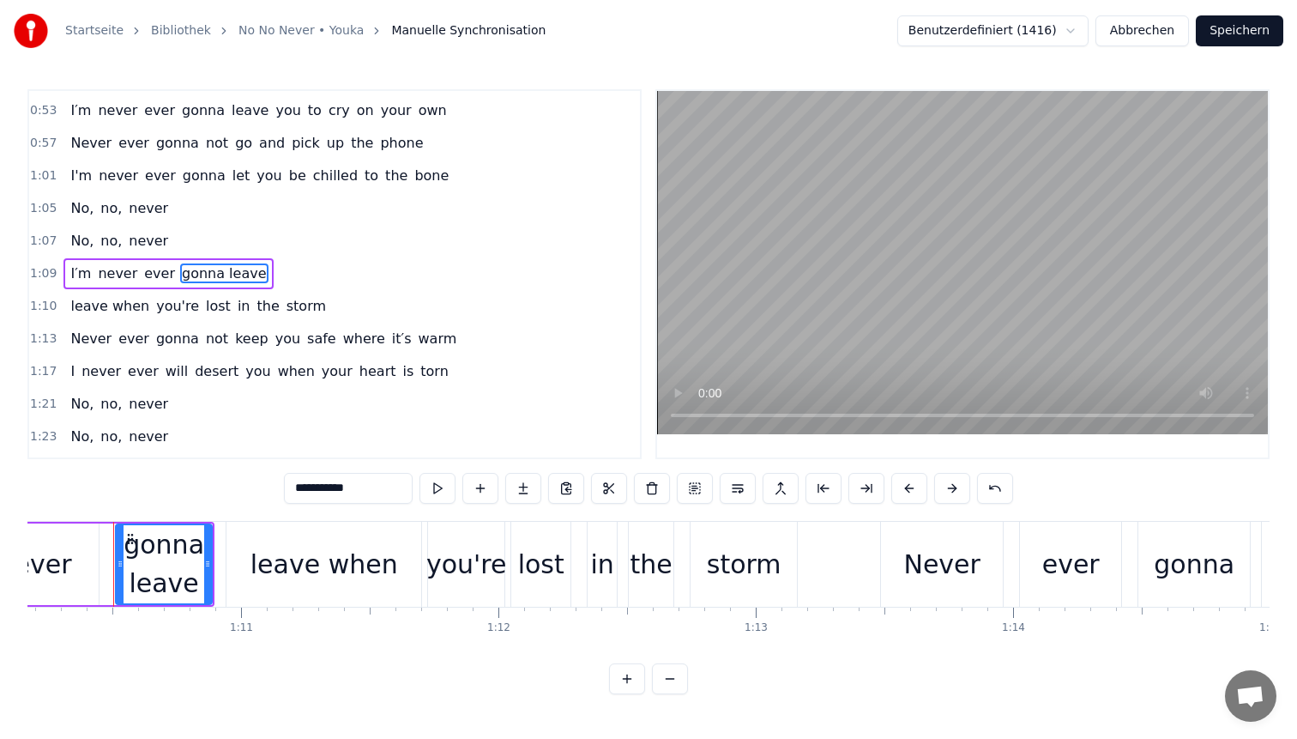
click at [103, 299] on span "leave when" at bounding box center [110, 306] width 82 height 20
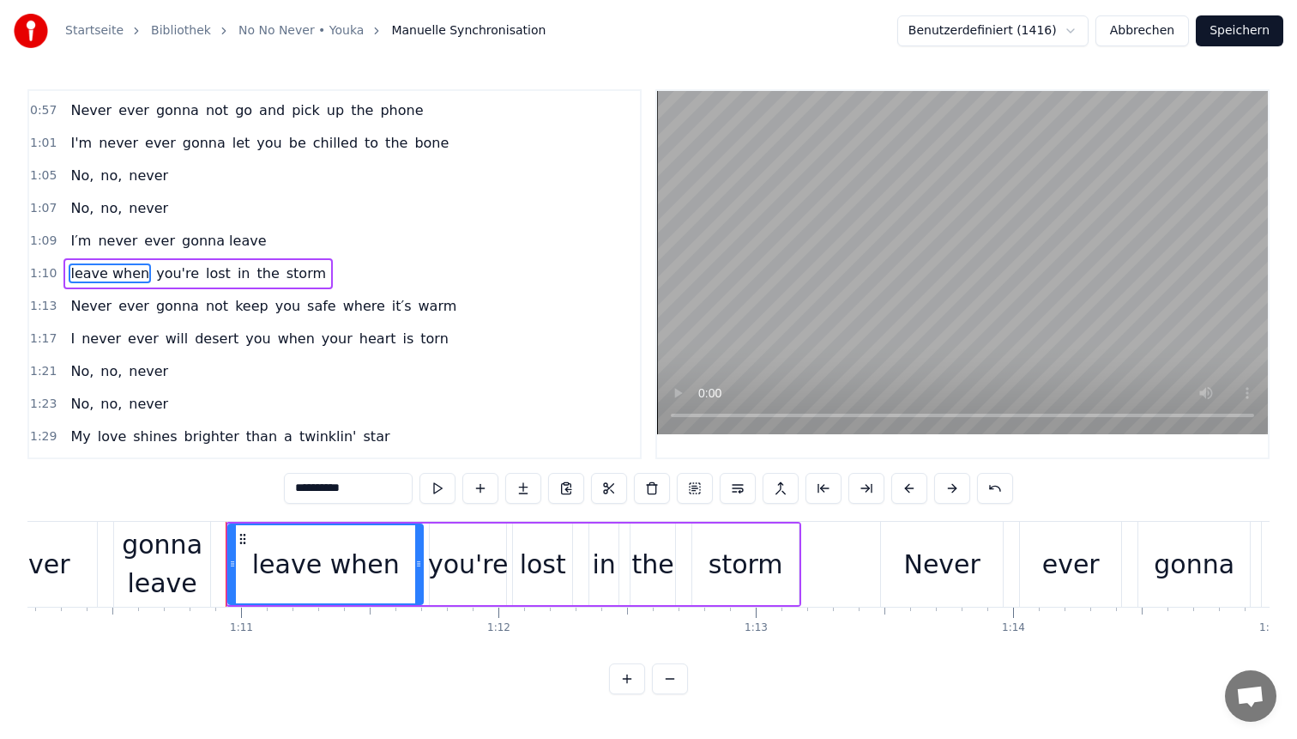
drag, startPoint x: 326, startPoint y: 487, endPoint x: 214, endPoint y: 463, distance: 114.9
click at [214, 463] on div "0:05 My love is stronger now than you′ll ever know 0:11 And it won't ever let y…" at bounding box center [648, 391] width 1242 height 605
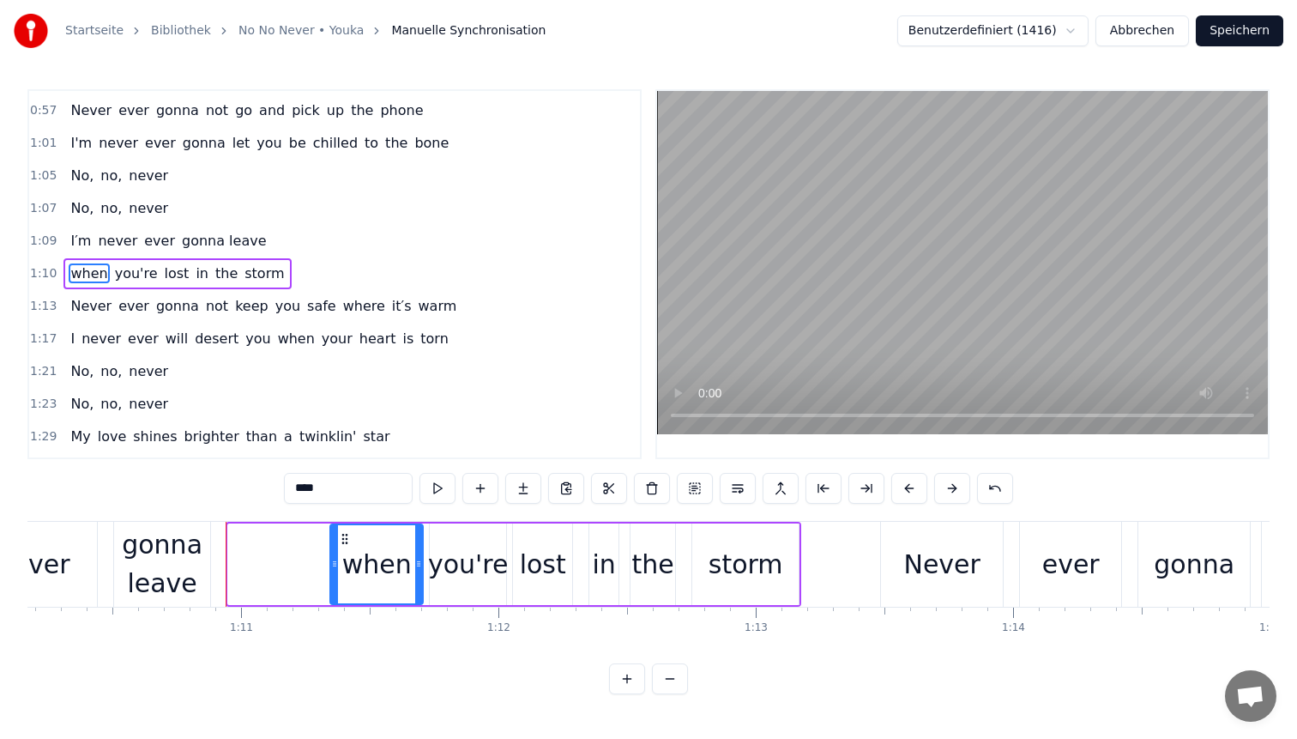
drag, startPoint x: 230, startPoint y: 545, endPoint x: 332, endPoint y: 554, distance: 102.5
click at [332, 554] on div at bounding box center [334, 564] width 7 height 78
click at [173, 573] on div "gonna leave" at bounding box center [162, 563] width 96 height 77
type input "**********"
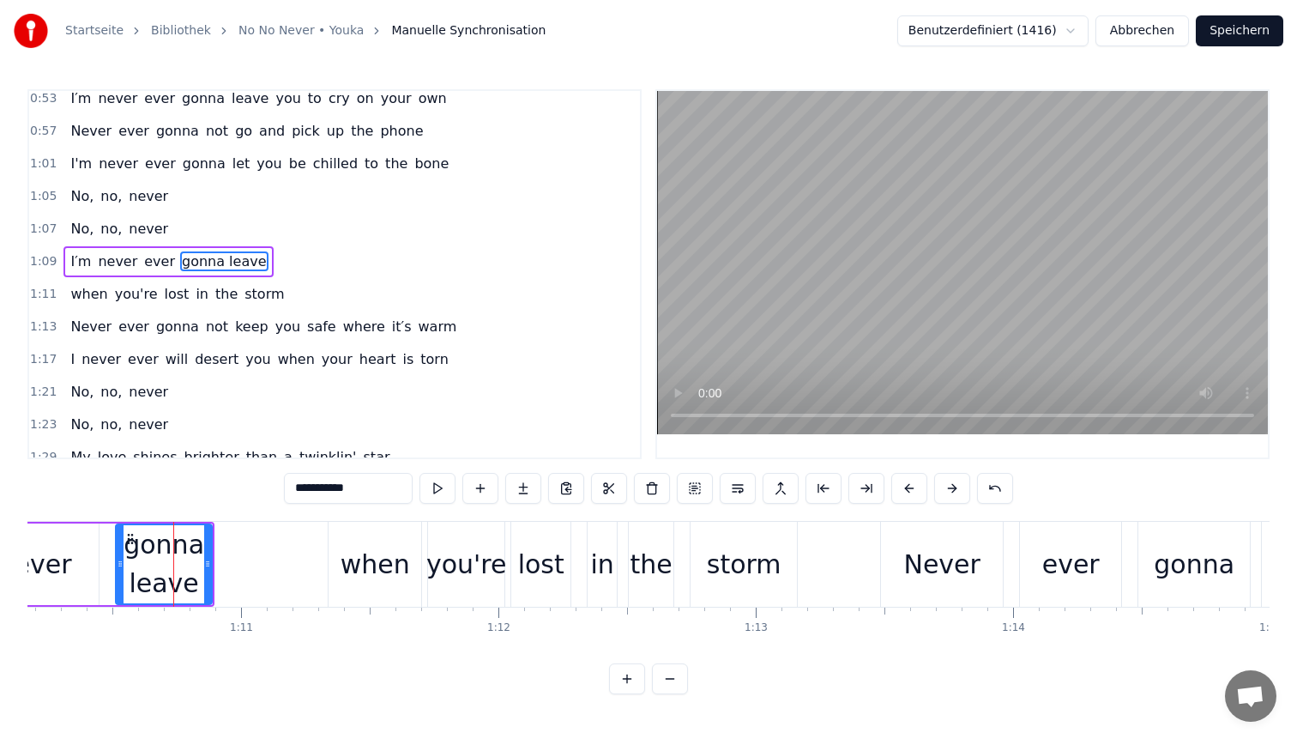
scroll to position [355, 0]
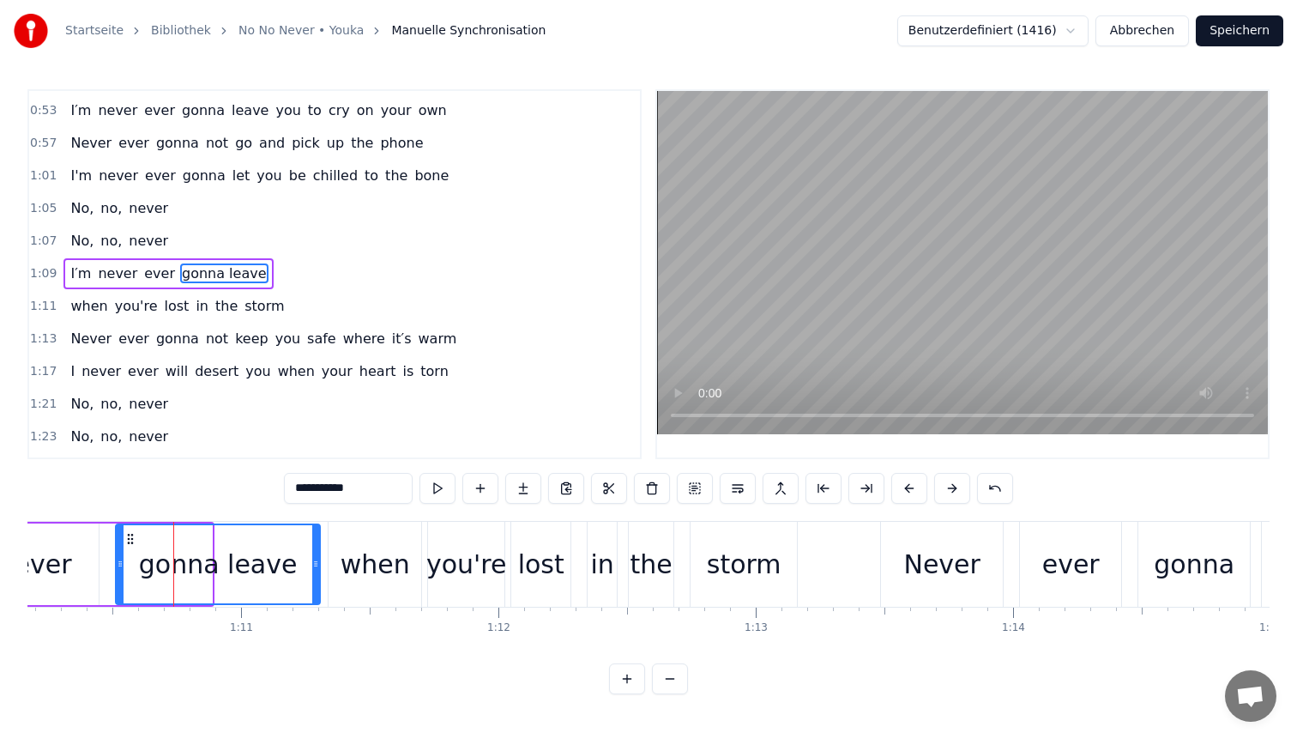
drag, startPoint x: 207, startPoint y: 568, endPoint x: 315, endPoint y: 569, distance: 108.1
click at [315, 569] on icon at bounding box center [315, 564] width 7 height 14
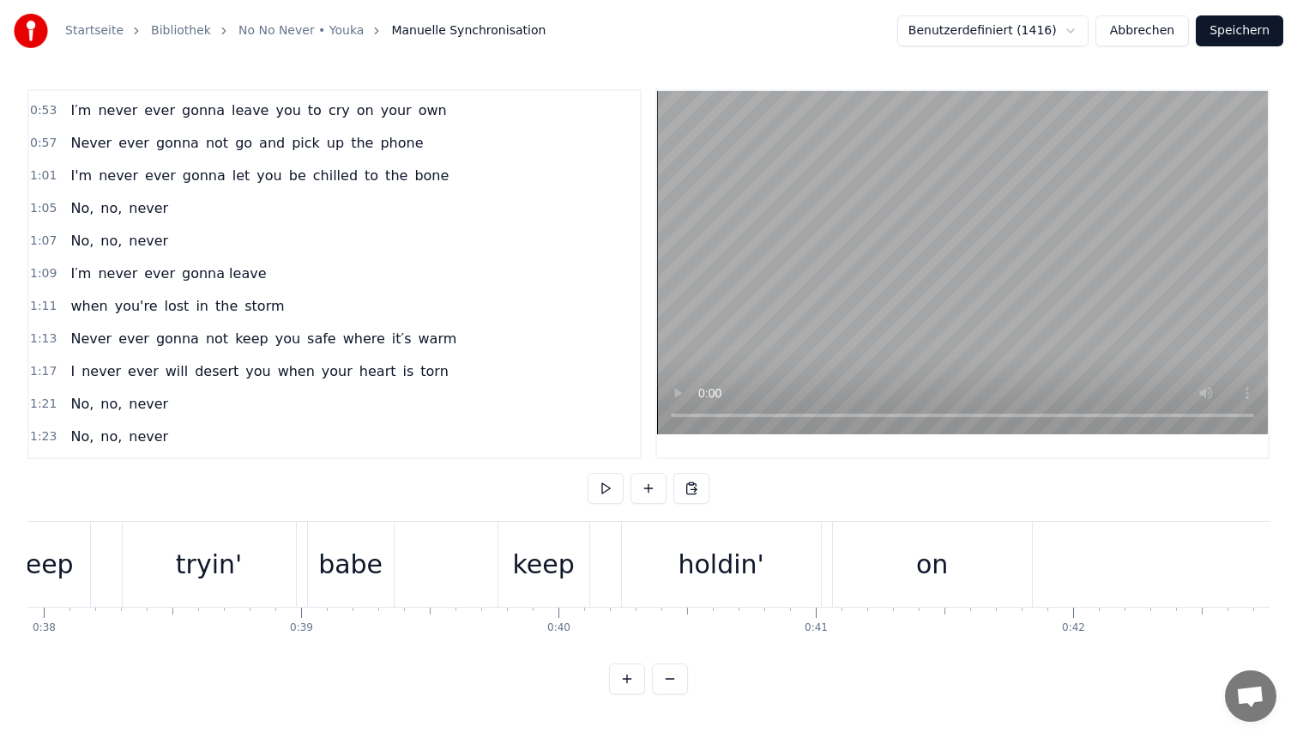
scroll to position [0, 9762]
click at [461, 591] on div "Keep tryin' babe keep holdin' on" at bounding box center [516, 564] width 1043 height 85
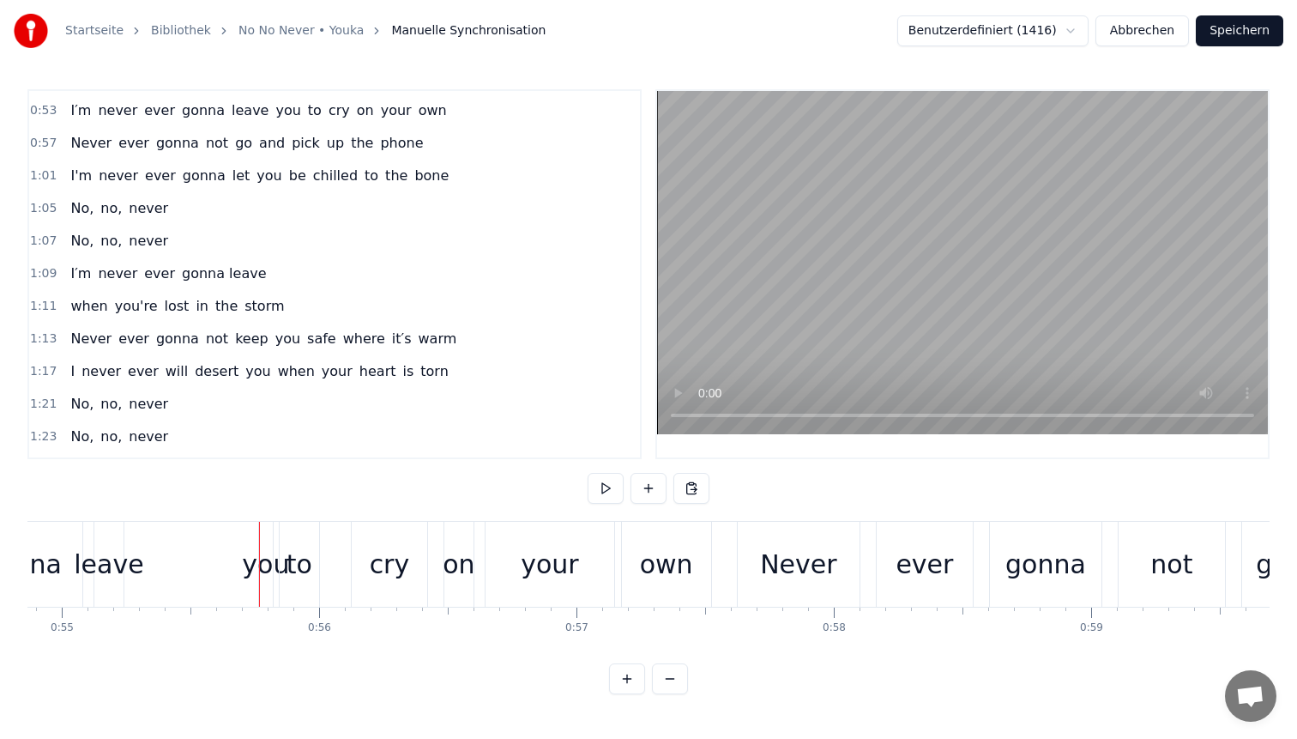
scroll to position [0, 14136]
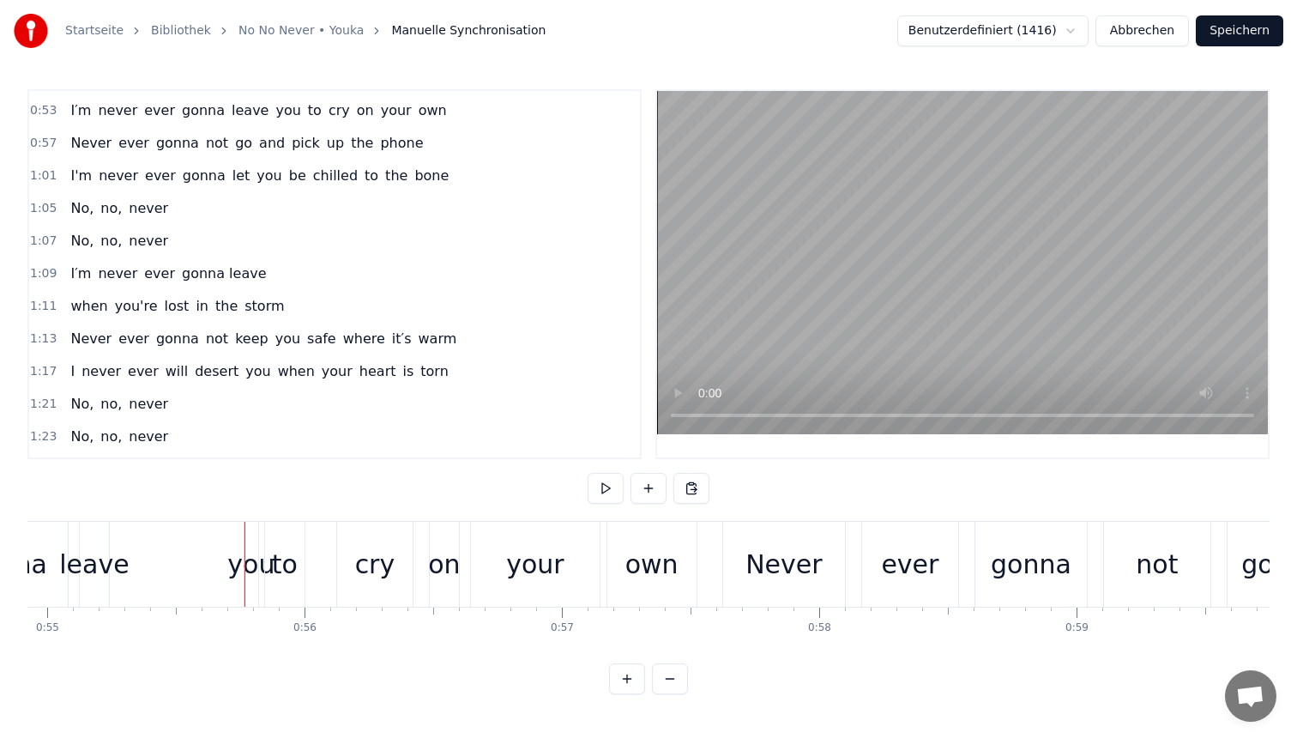
click at [101, 554] on div "leave" at bounding box center [93, 564] width 69 height 39
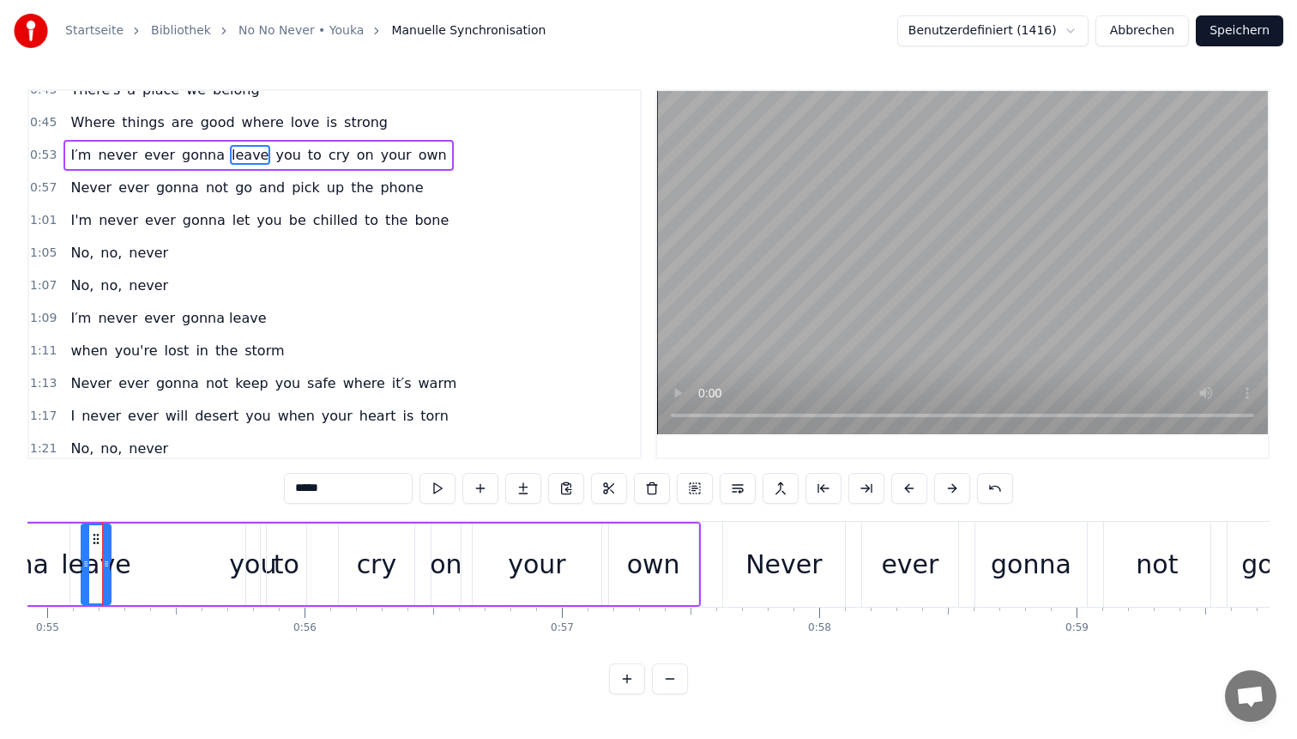
scroll to position [0, 14124]
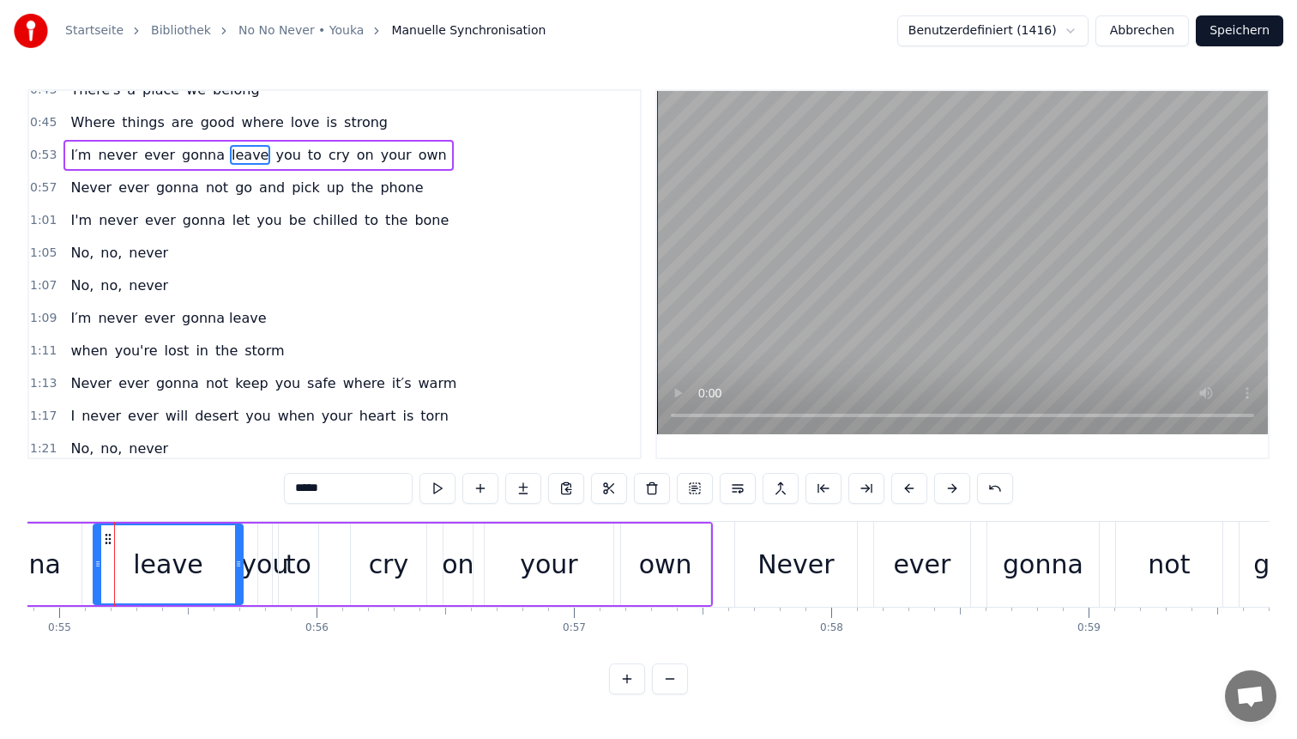
drag, startPoint x: 118, startPoint y: 553, endPoint x: 239, endPoint y: 559, distance: 120.3
click at [239, 559] on div at bounding box center [238, 564] width 7 height 78
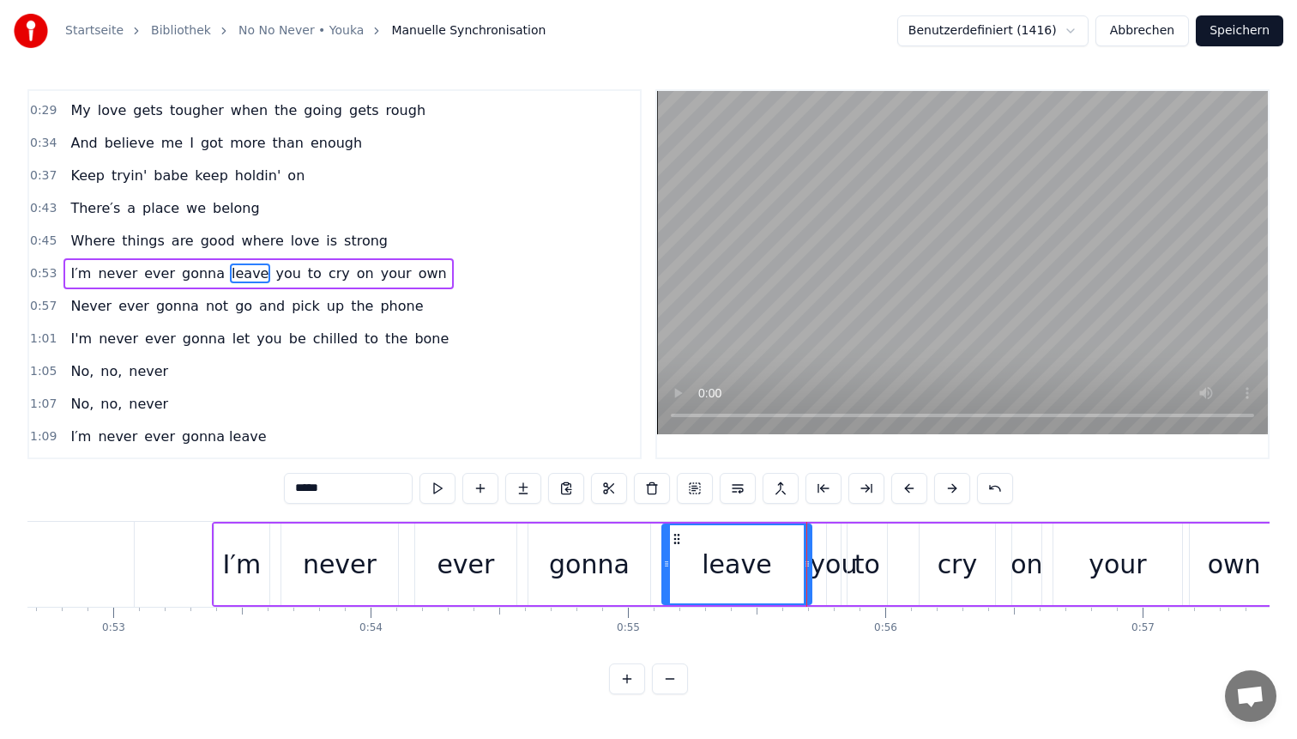
scroll to position [0, 13553]
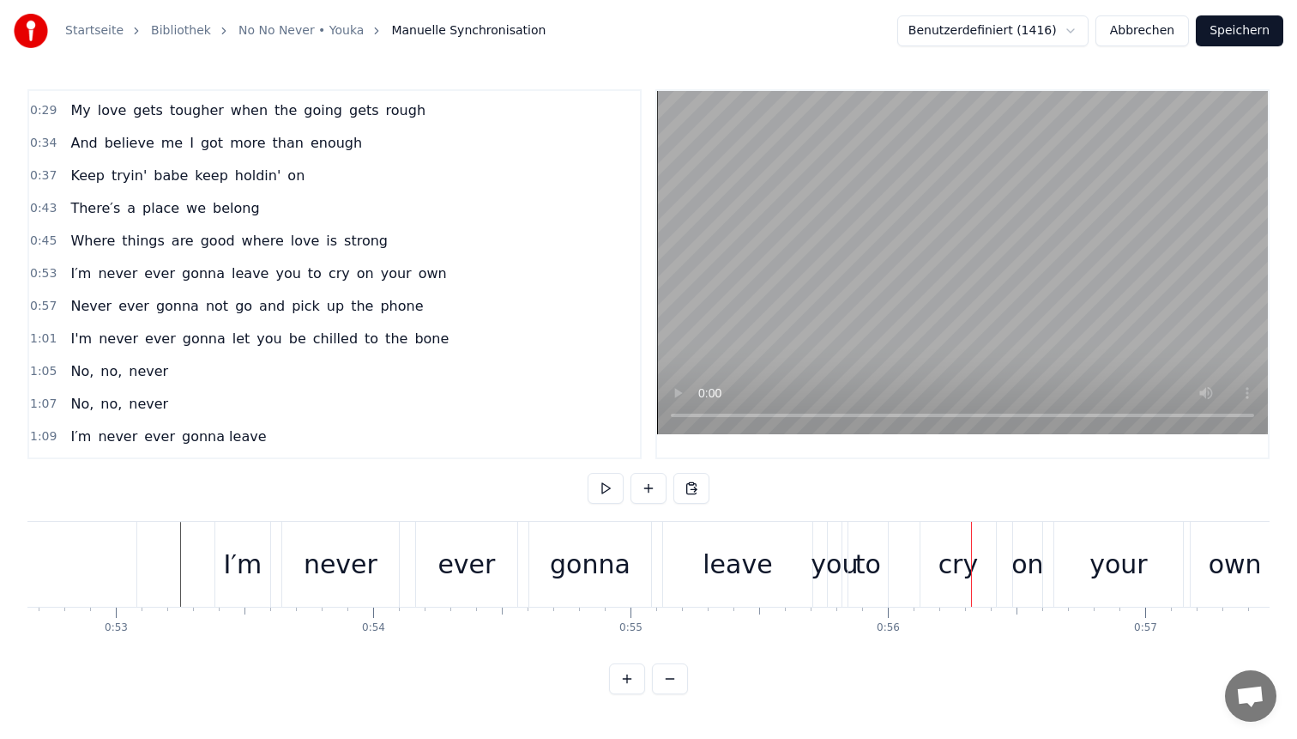
click at [873, 560] on div "to" at bounding box center [868, 564] width 26 height 39
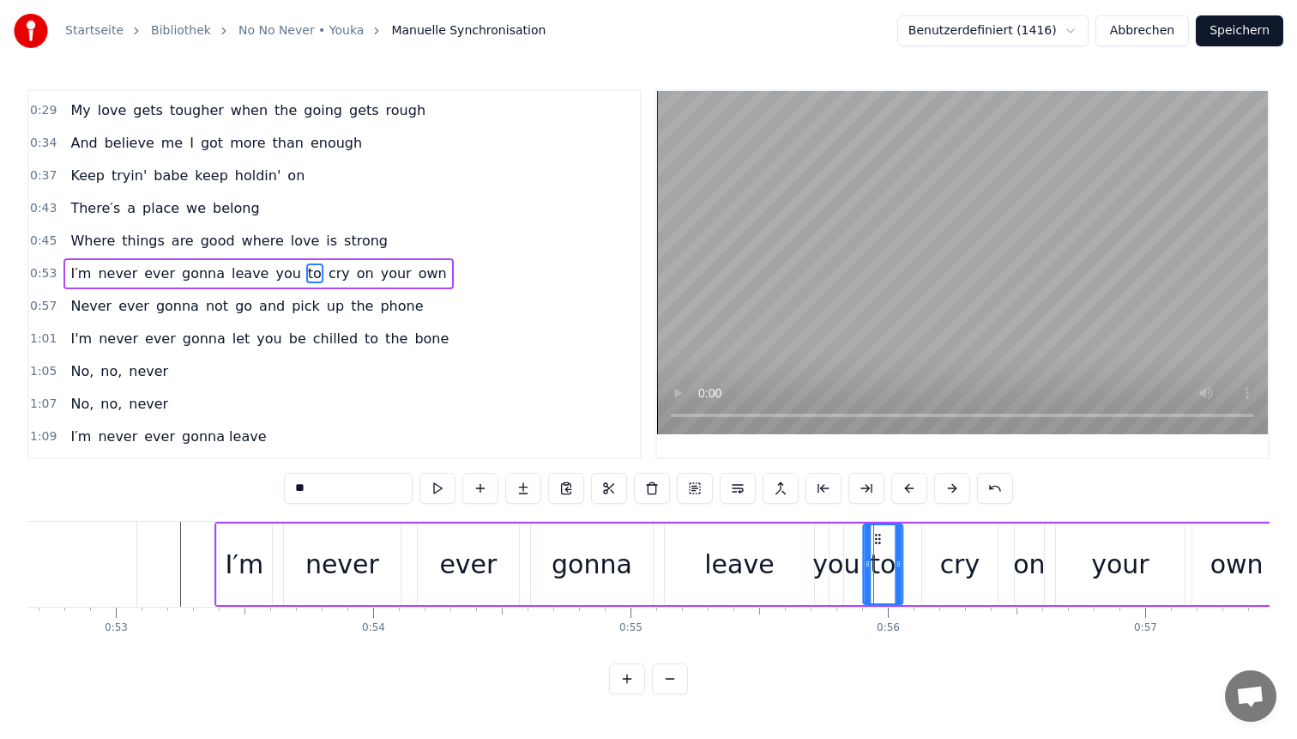
drag, startPoint x: 865, startPoint y: 534, endPoint x: 888, endPoint y: 537, distance: 23.3
click at [885, 537] on icon at bounding box center [878, 539] width 14 height 14
click at [830, 538] on div "you" at bounding box center [837, 564] width 14 height 82
type input "***"
drag, startPoint x: 841, startPoint y: 542, endPoint x: 862, endPoint y: 542, distance: 21.4
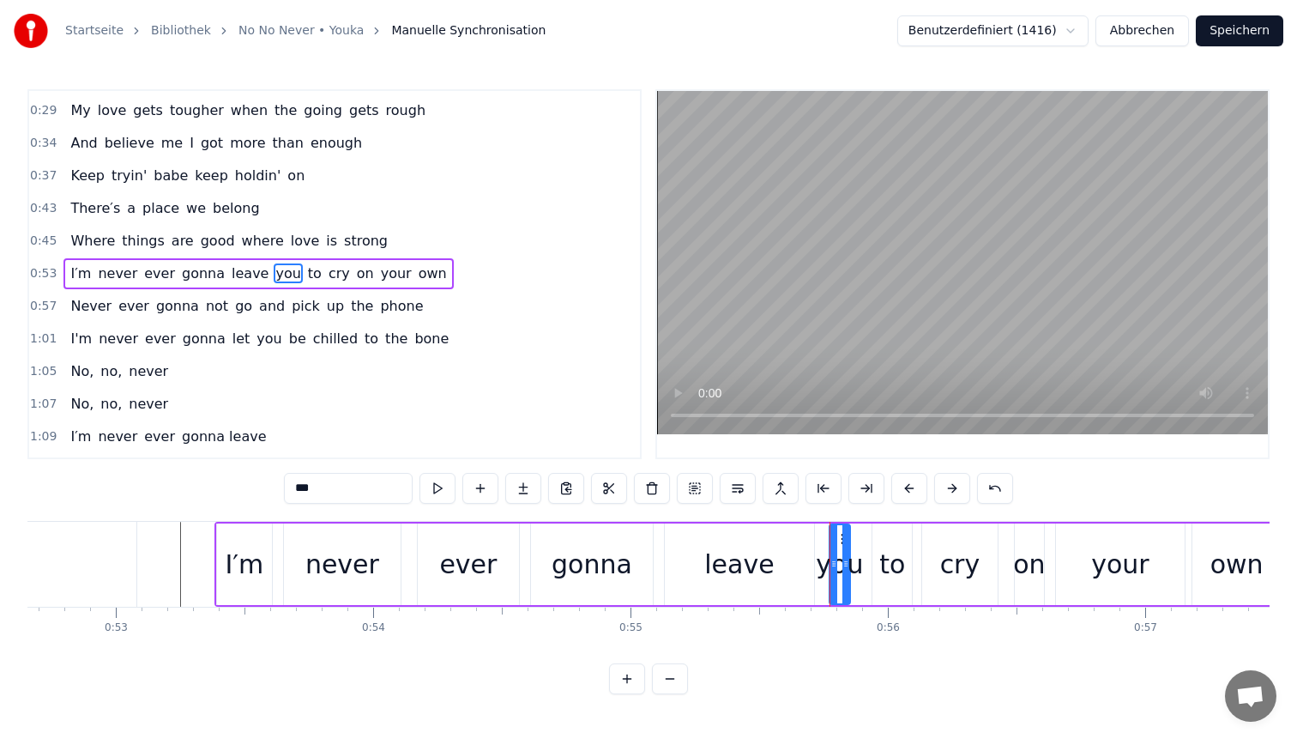
click at [849, 542] on div at bounding box center [845, 564] width 7 height 78
drag, startPoint x: 830, startPoint y: 541, endPoint x: 821, endPoint y: 541, distance: 9.5
click at [821, 541] on div at bounding box center [824, 564] width 7 height 78
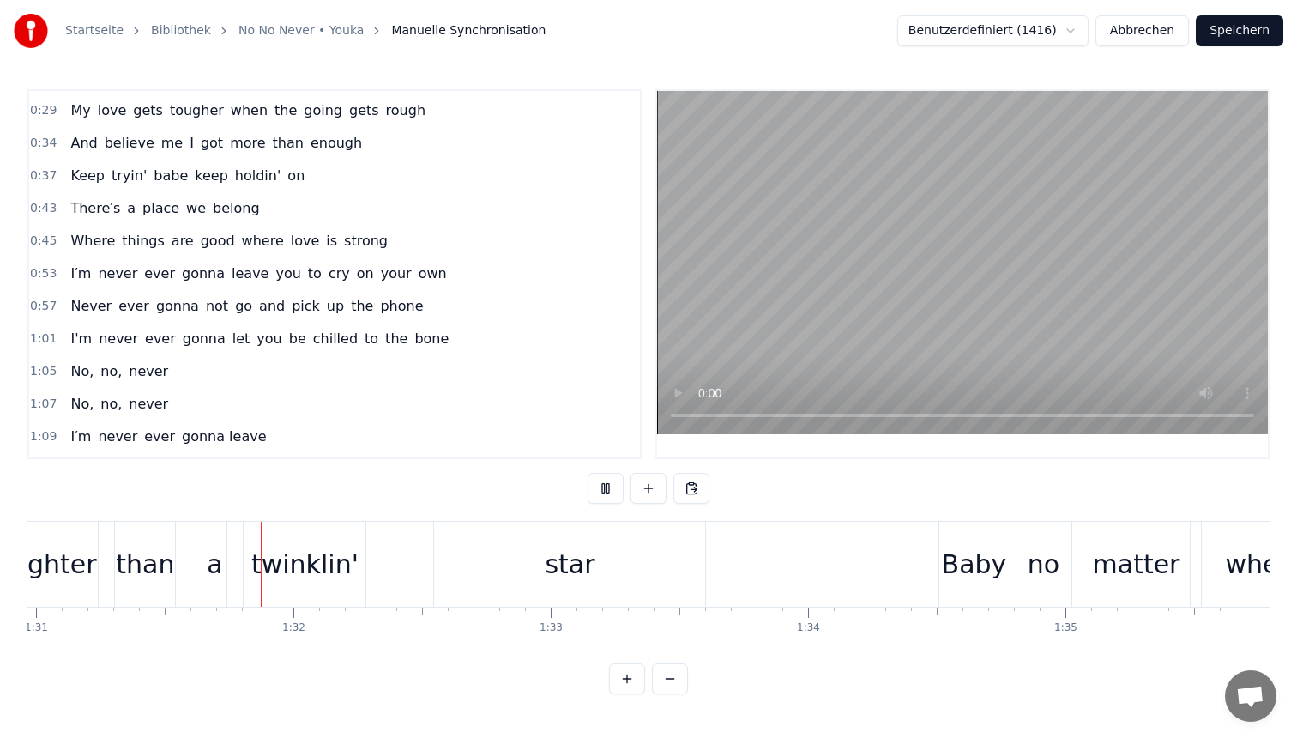
scroll to position [0, 23438]
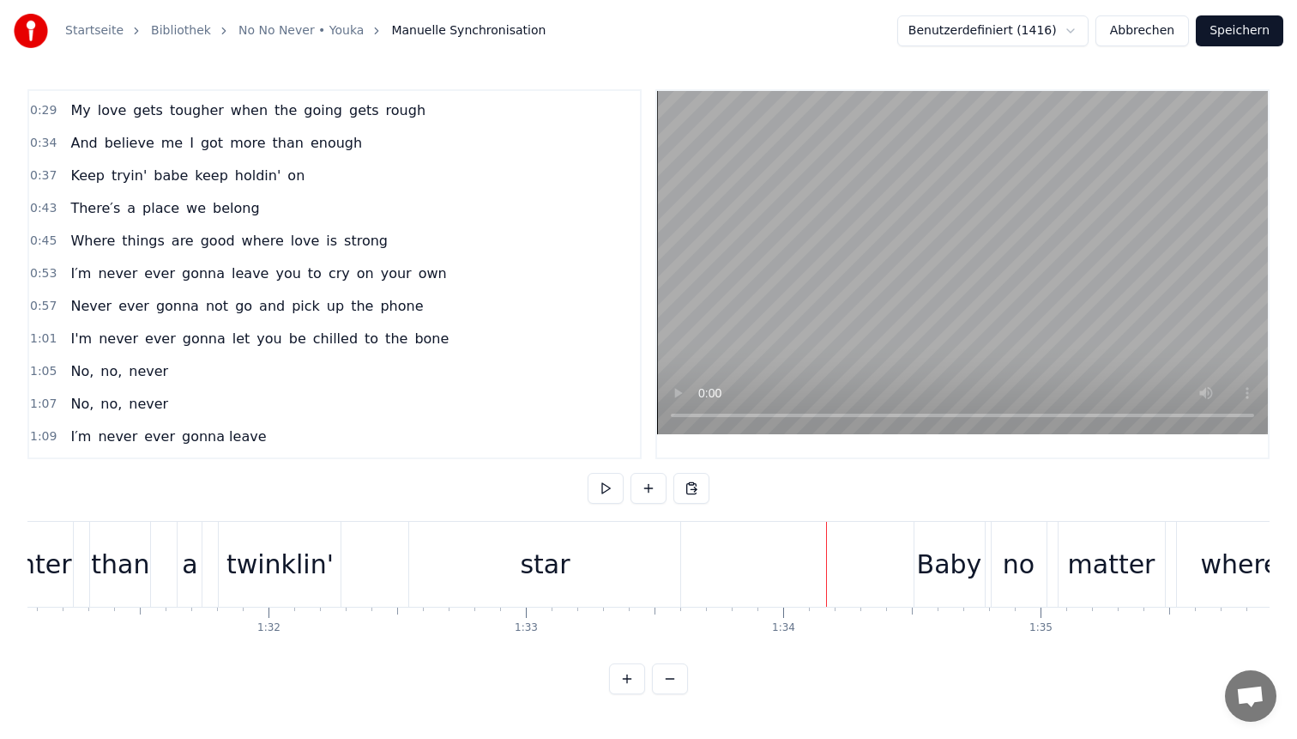
click at [311, 576] on div "twinklin'" at bounding box center [279, 564] width 107 height 39
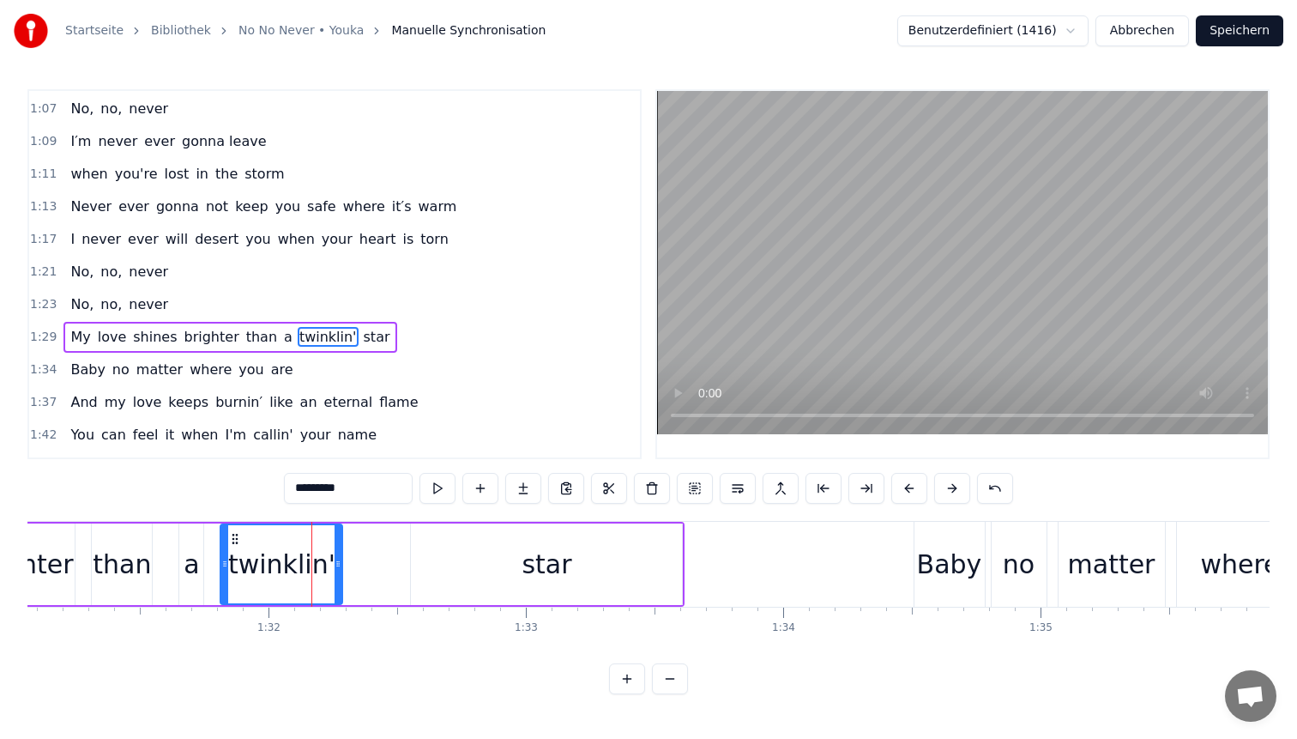
scroll to position [551, 0]
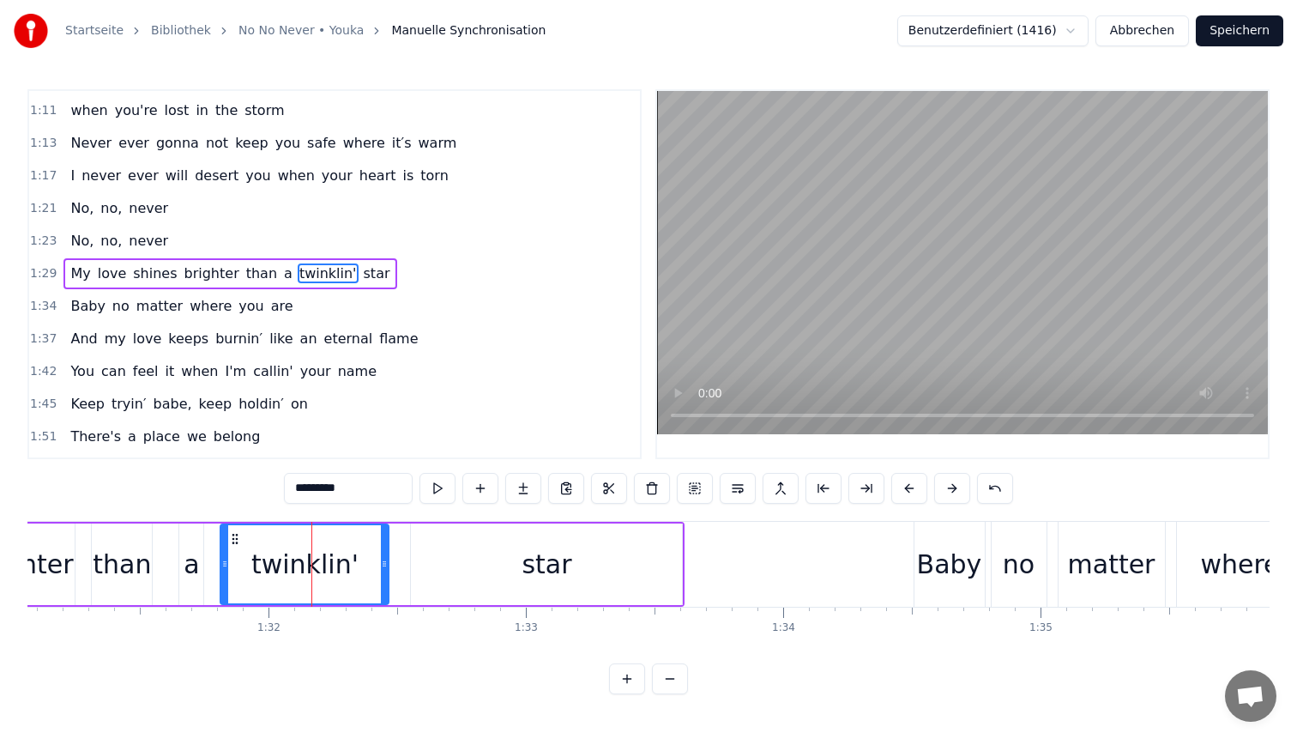
drag, startPoint x: 338, startPoint y: 553, endPoint x: 384, endPoint y: 555, distance: 46.4
click at [384, 555] on div at bounding box center [384, 564] width 7 height 78
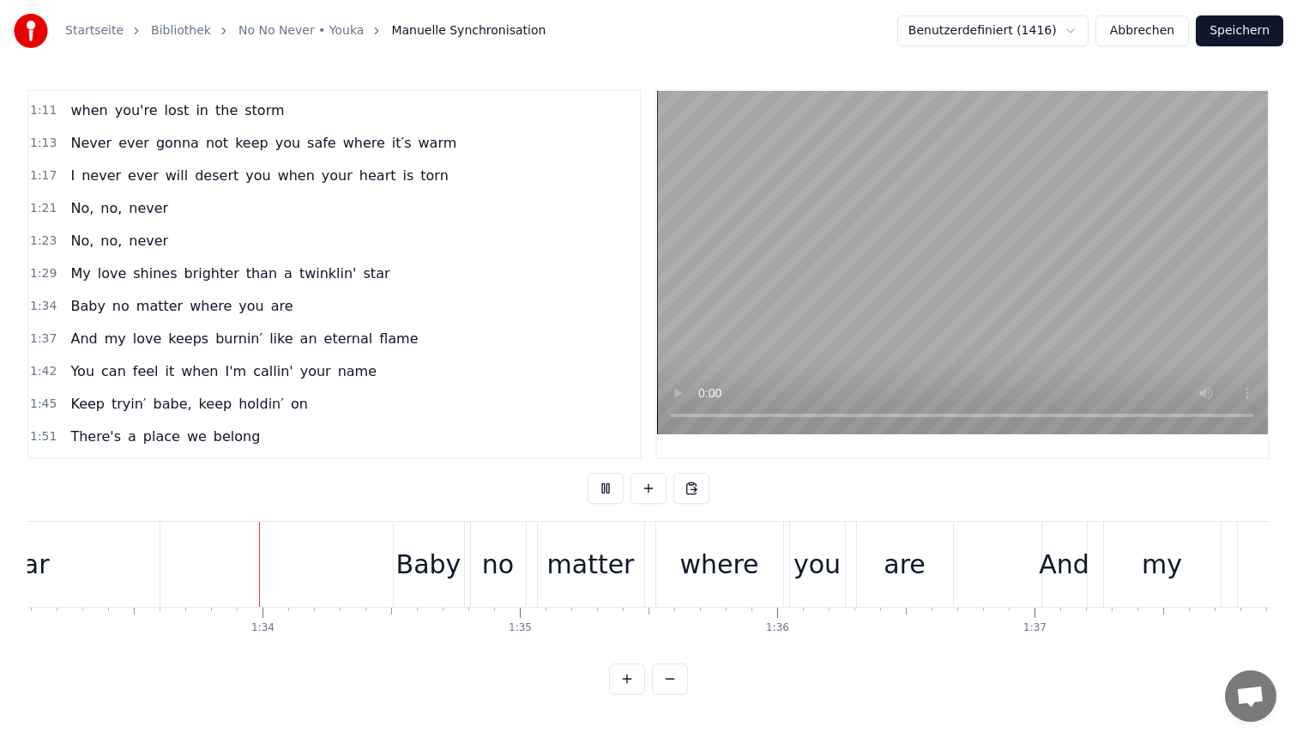
scroll to position [0, 23967]
click at [589, 571] on div "matter" at bounding box center [584, 564] width 88 height 39
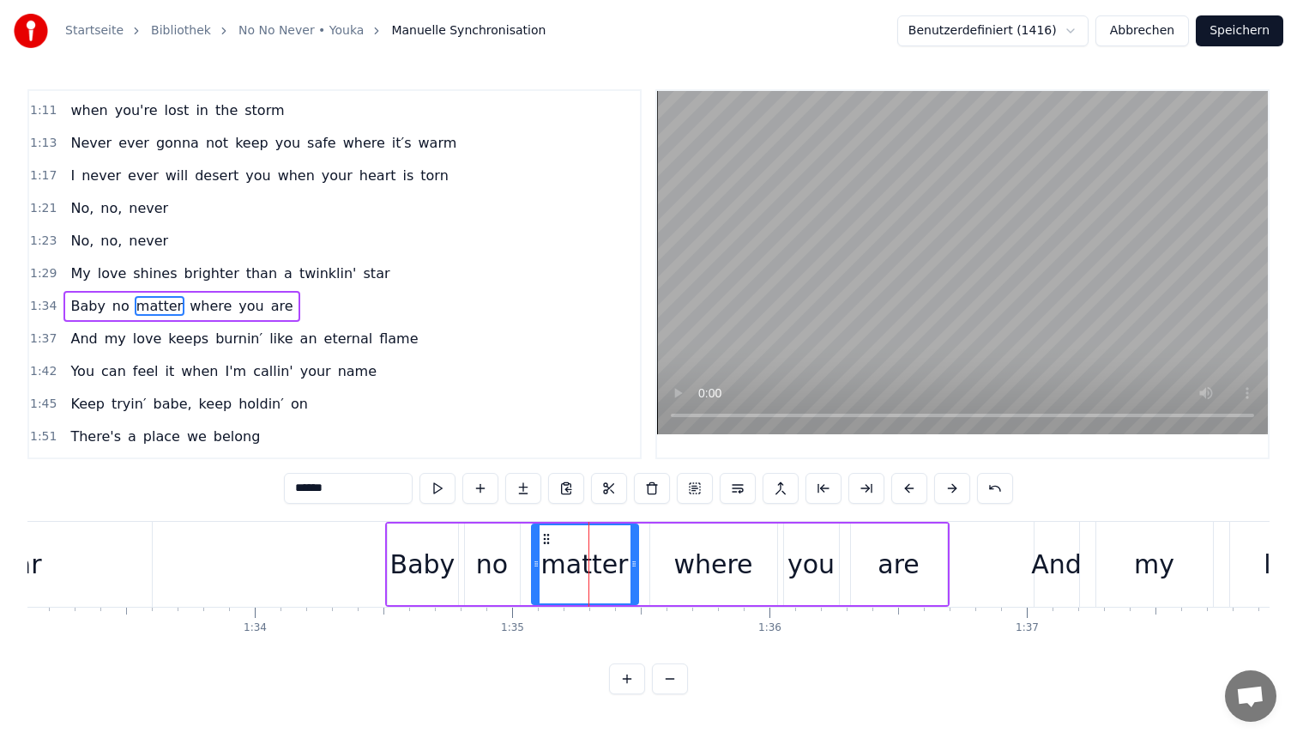
scroll to position [583, 0]
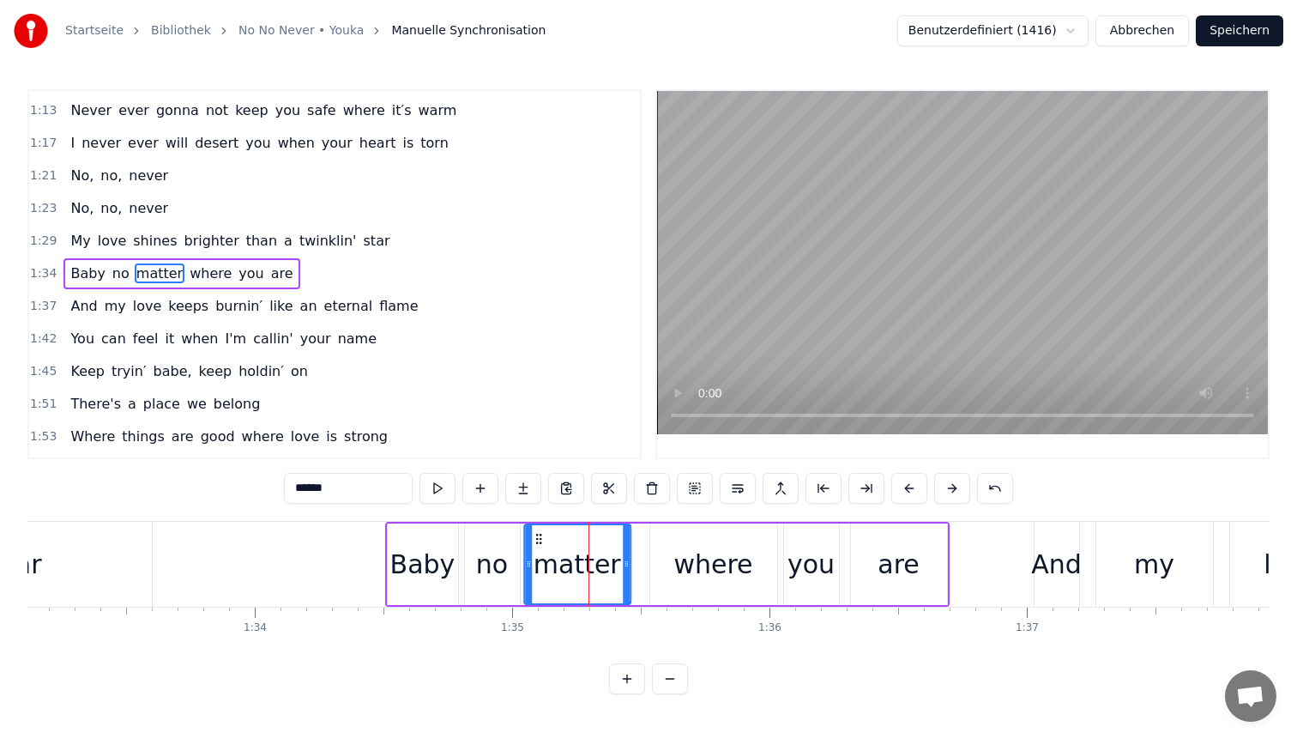
click at [537, 536] on icon at bounding box center [539, 539] width 14 height 14
click at [688, 564] on div "where" at bounding box center [712, 564] width 79 height 39
type input "*****"
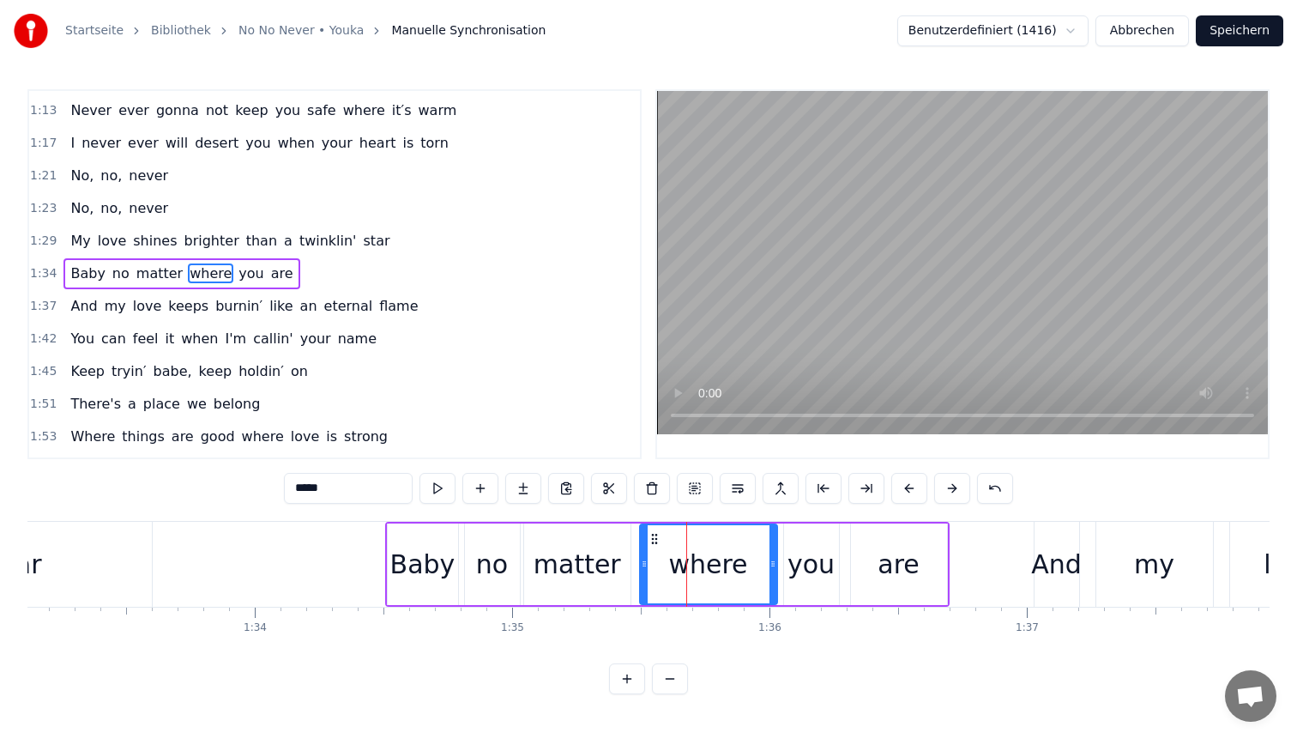
drag, startPoint x: 655, startPoint y: 548, endPoint x: 644, endPoint y: 548, distance: 10.3
click at [644, 548] on div at bounding box center [644, 564] width 7 height 78
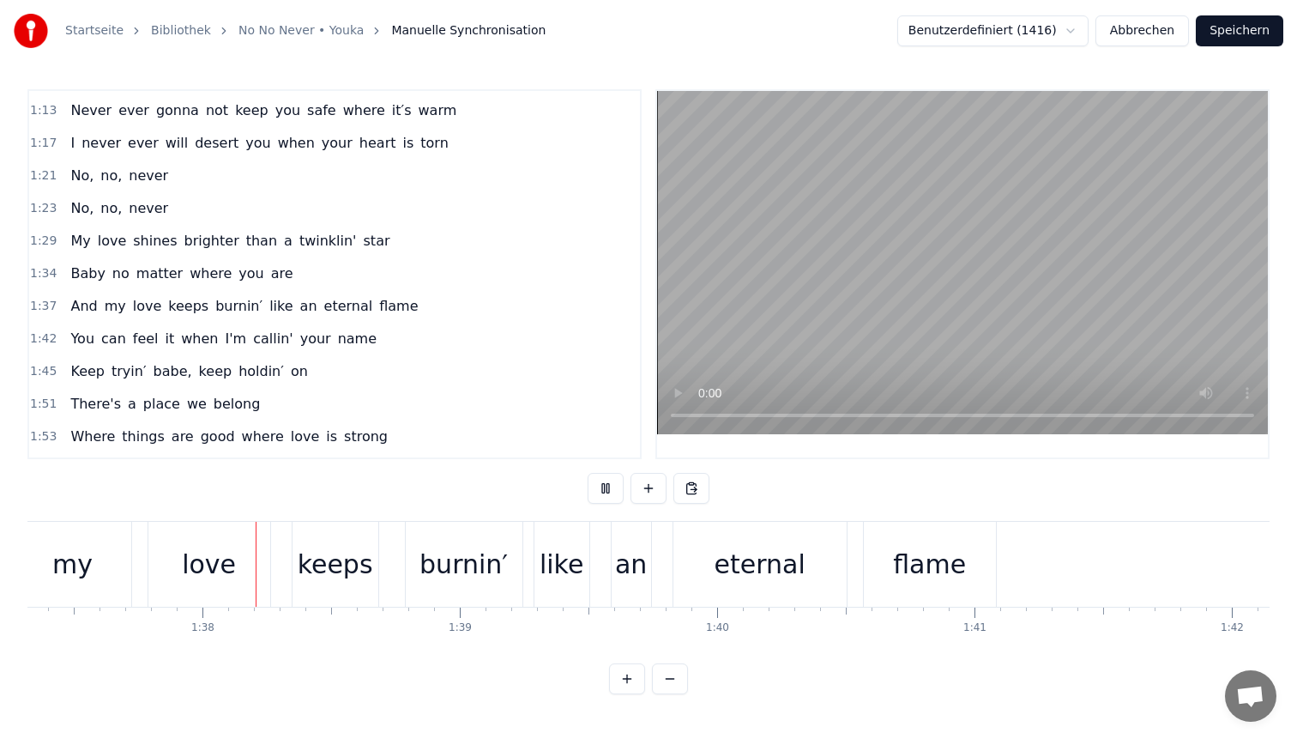
scroll to position [0, 25056]
click at [348, 573] on div "keeps" at bounding box center [327, 564] width 75 height 39
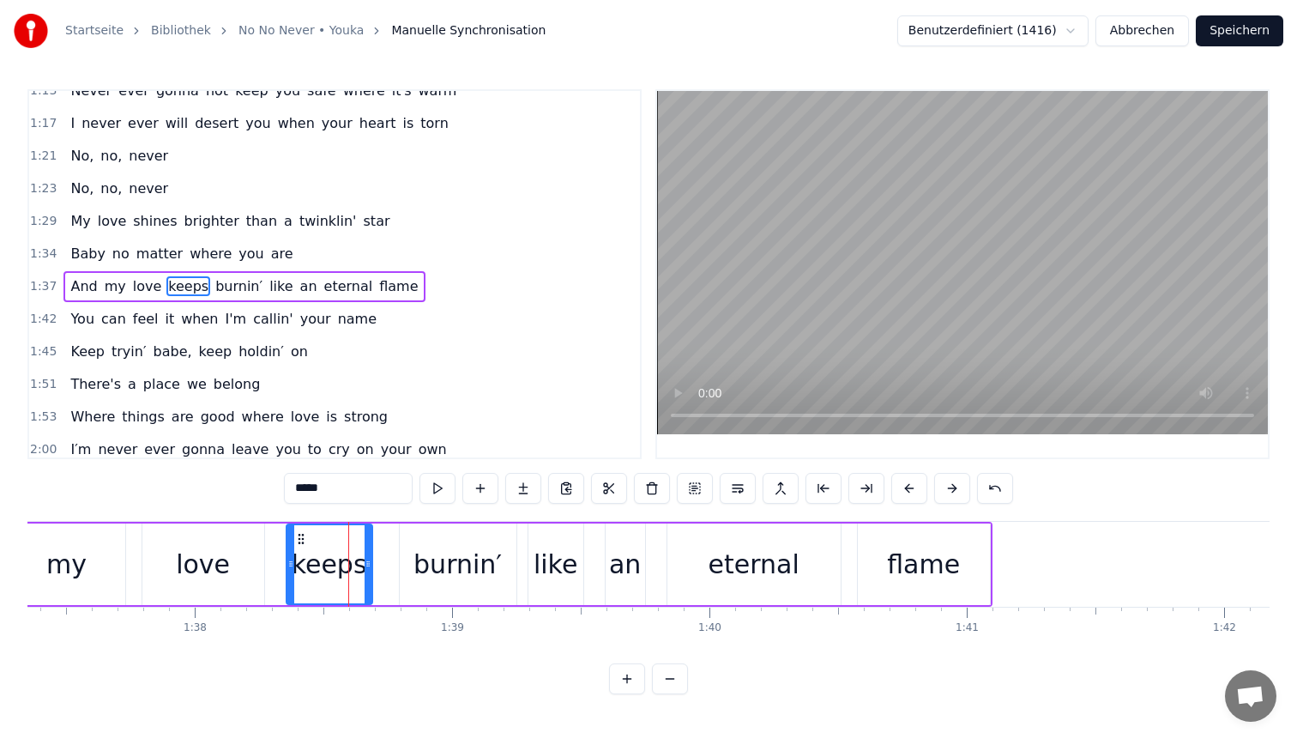
scroll to position [616, 0]
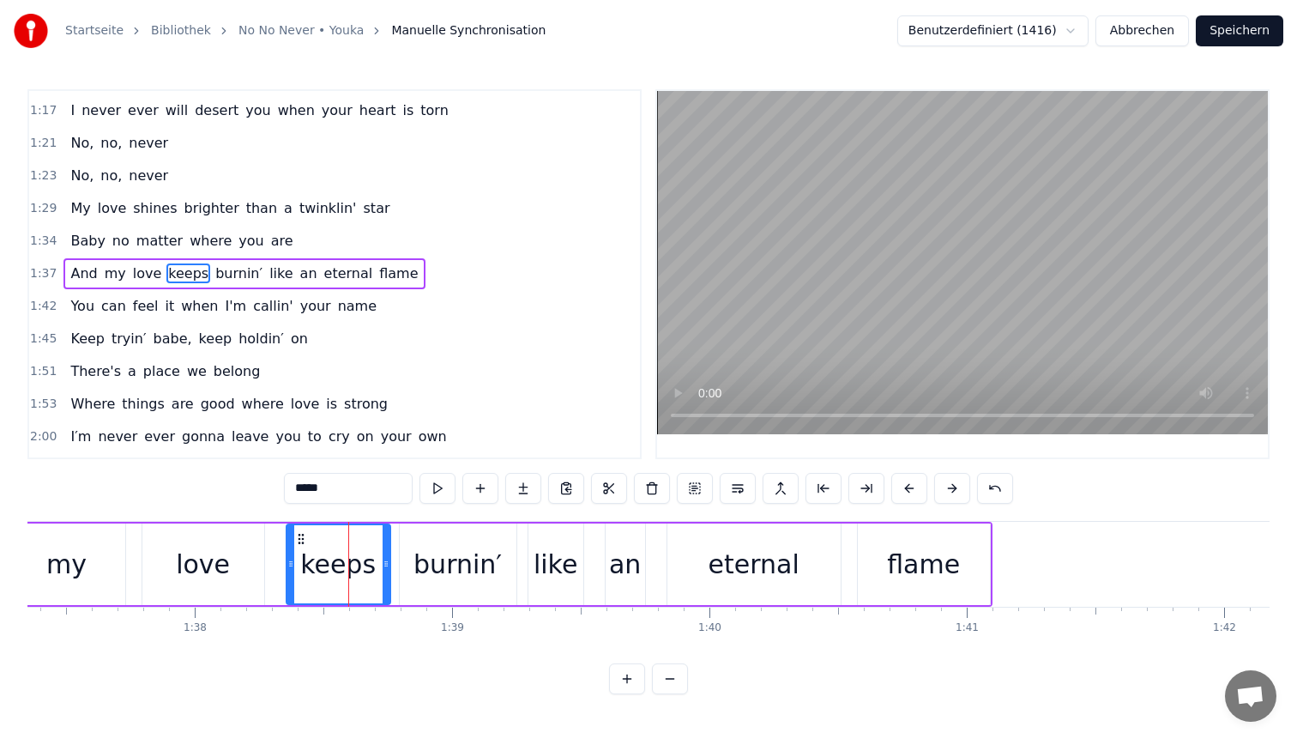
drag, startPoint x: 369, startPoint y: 551, endPoint x: 387, endPoint y: 549, distance: 18.1
click at [387, 549] on div at bounding box center [386, 564] width 7 height 78
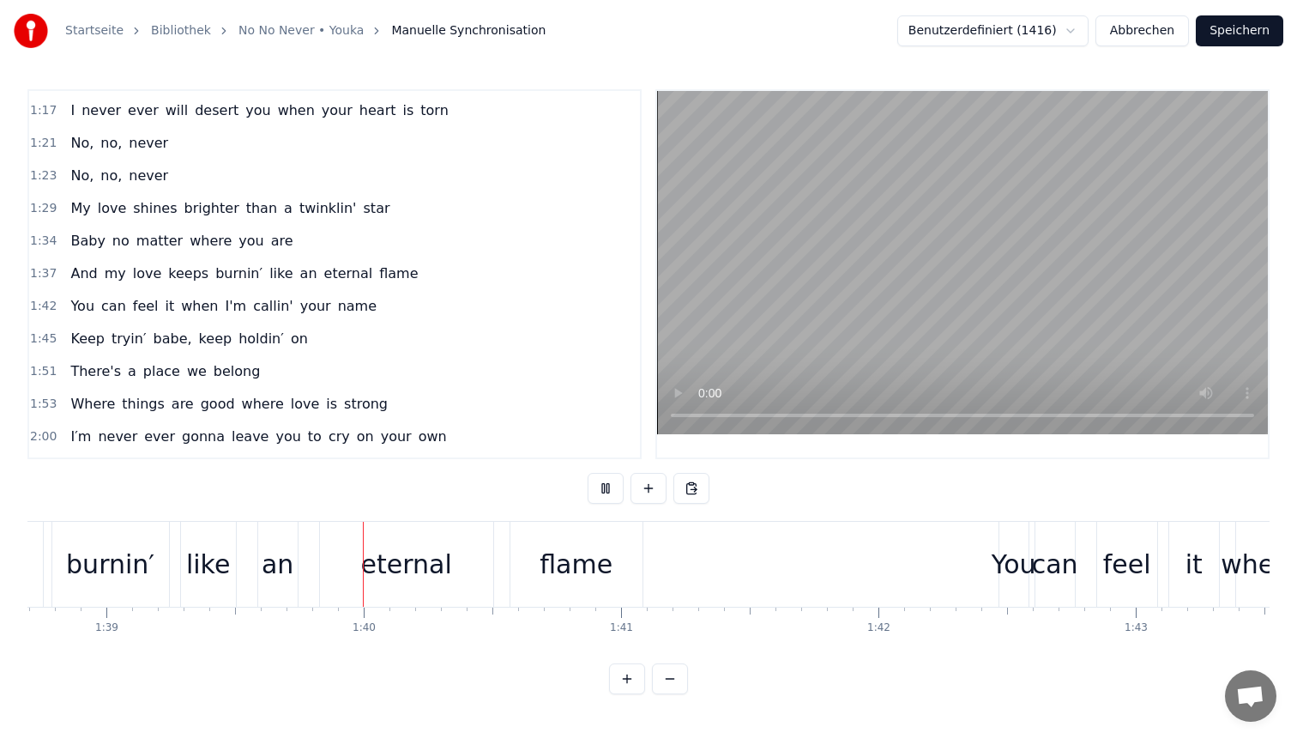
scroll to position [0, 25516]
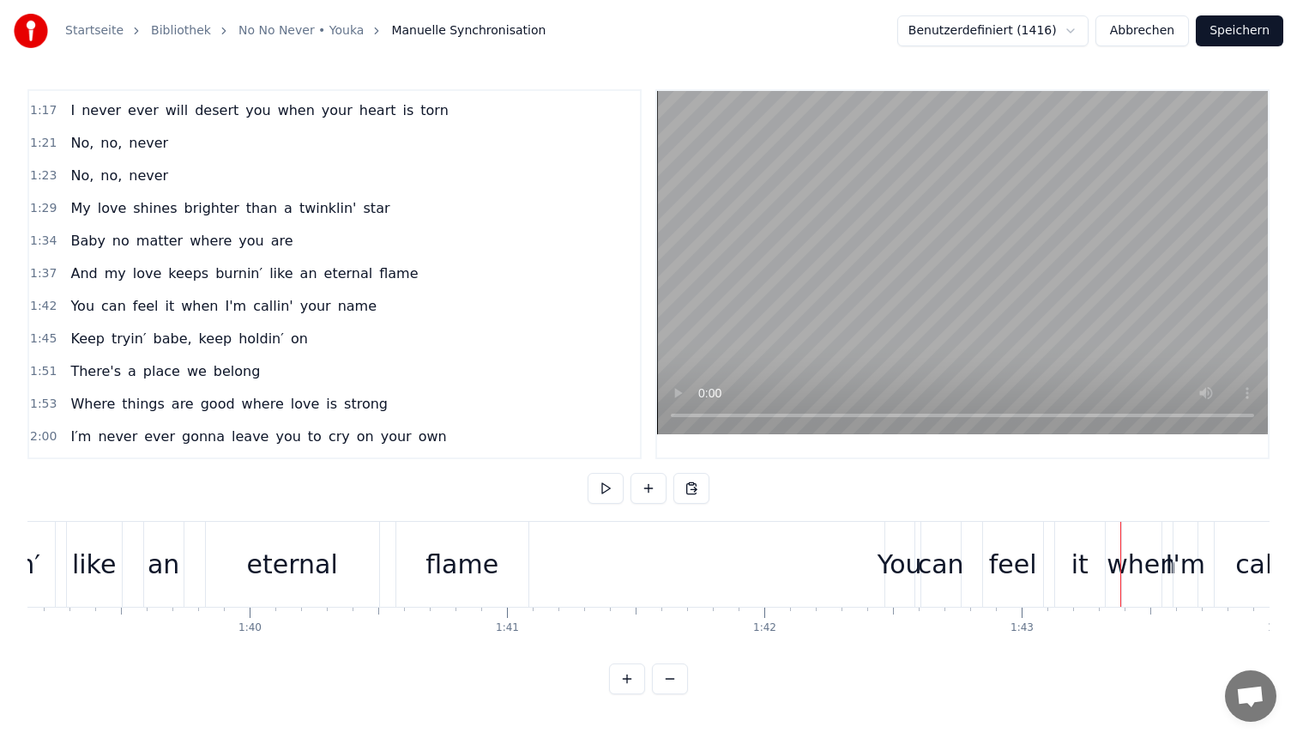
click at [1014, 560] on div "feel" at bounding box center [1013, 564] width 48 height 39
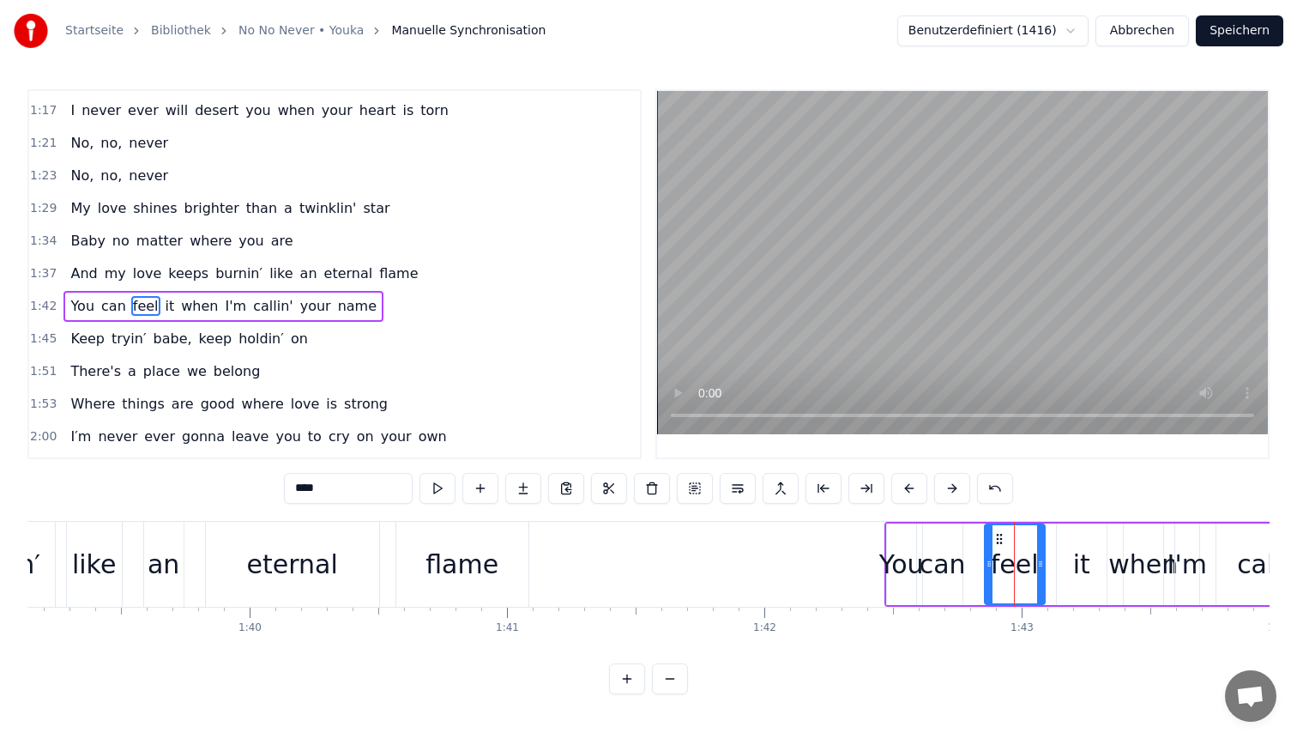
scroll to position [649, 0]
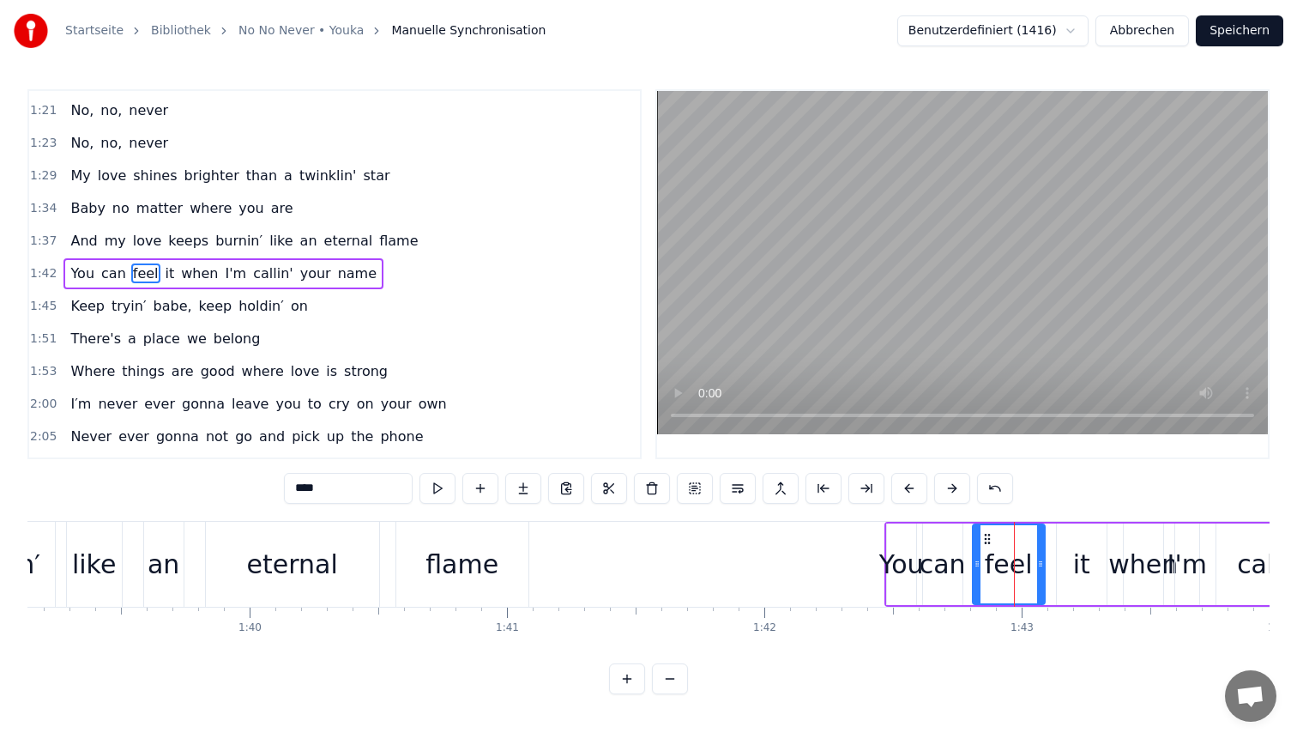
drag, startPoint x: 988, startPoint y: 548, endPoint x: 975, endPoint y: 548, distance: 12.9
click at [975, 548] on div at bounding box center [977, 564] width 7 height 78
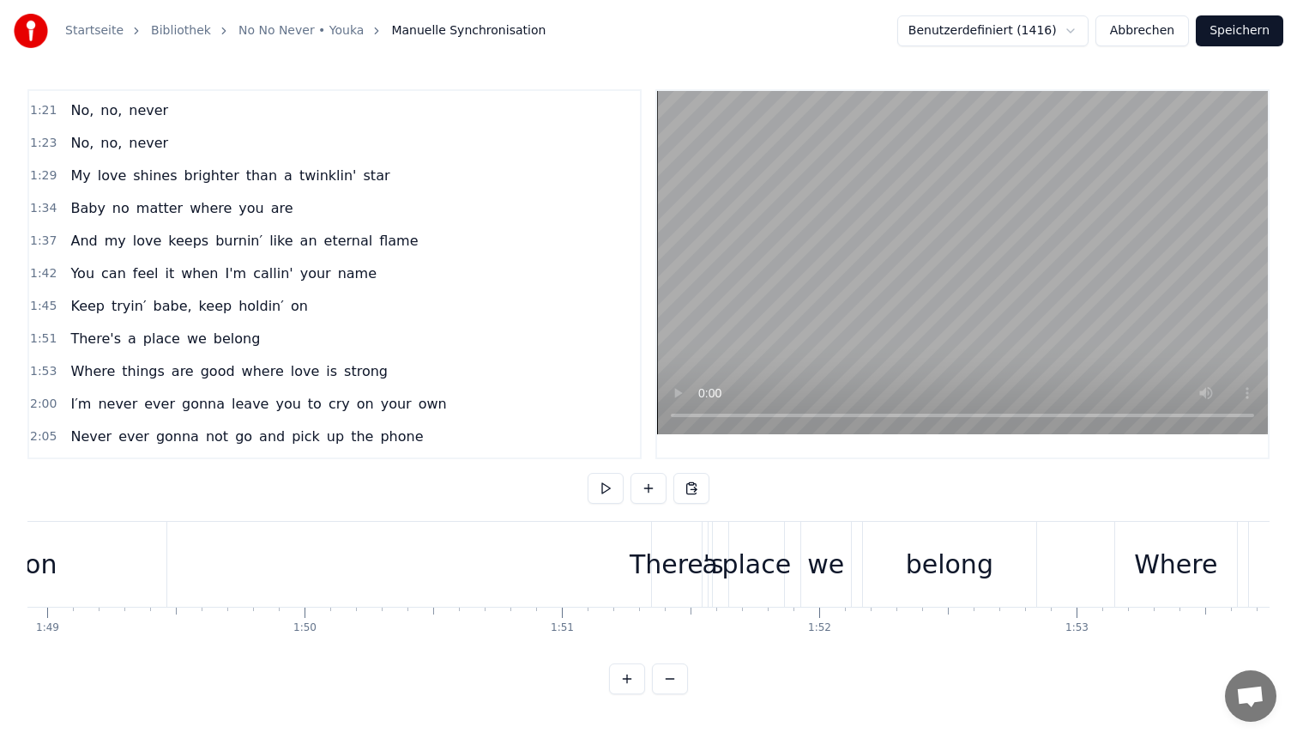
scroll to position [0, 28020]
click at [689, 556] on div "There's" at bounding box center [691, 564] width 94 height 39
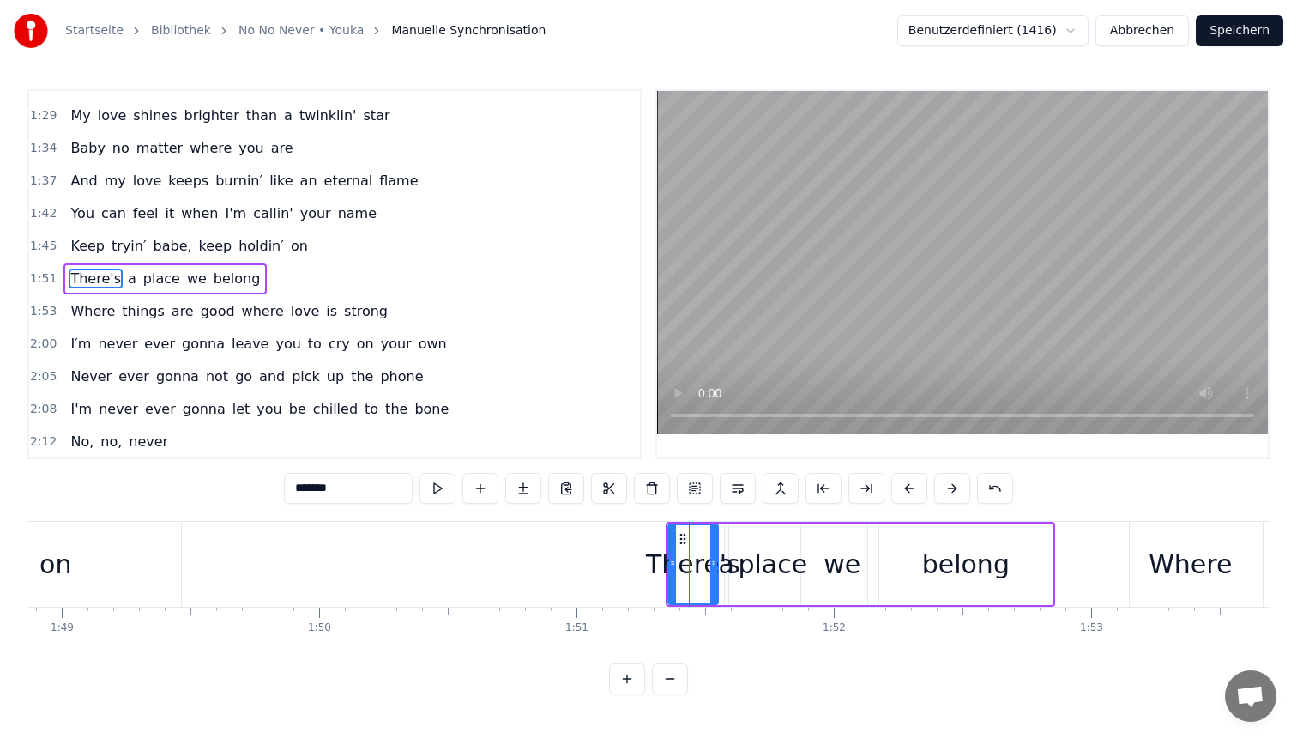
scroll to position [714, 0]
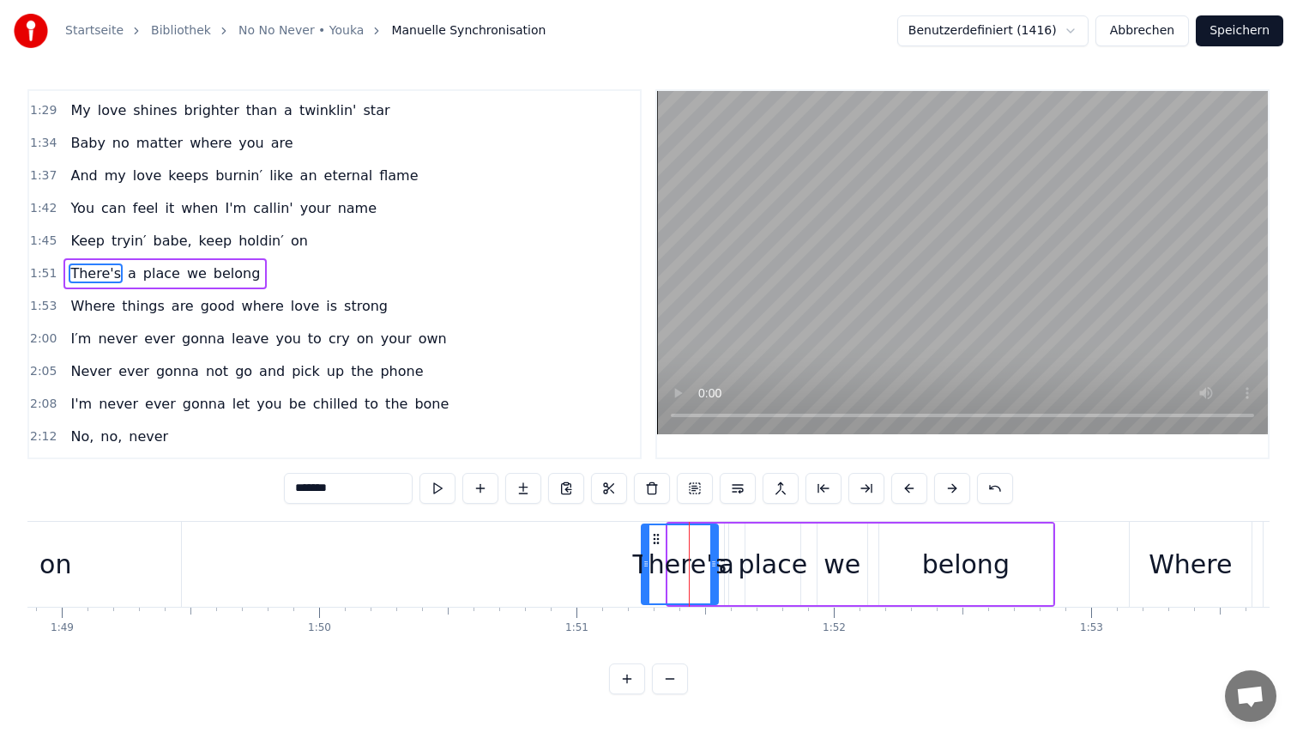
drag, startPoint x: 673, startPoint y: 543, endPoint x: 643, endPoint y: 540, distance: 29.4
click at [643, 540] on div at bounding box center [646, 564] width 7 height 78
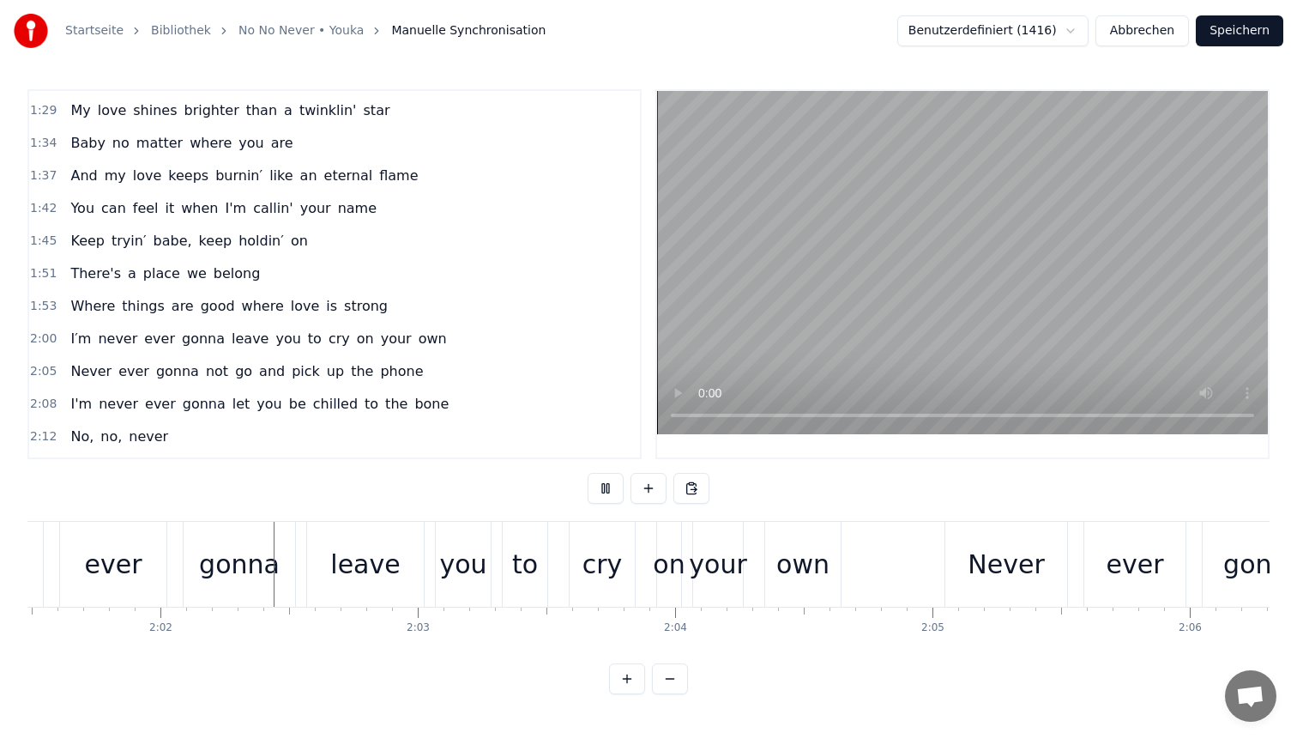
scroll to position [0, 31287]
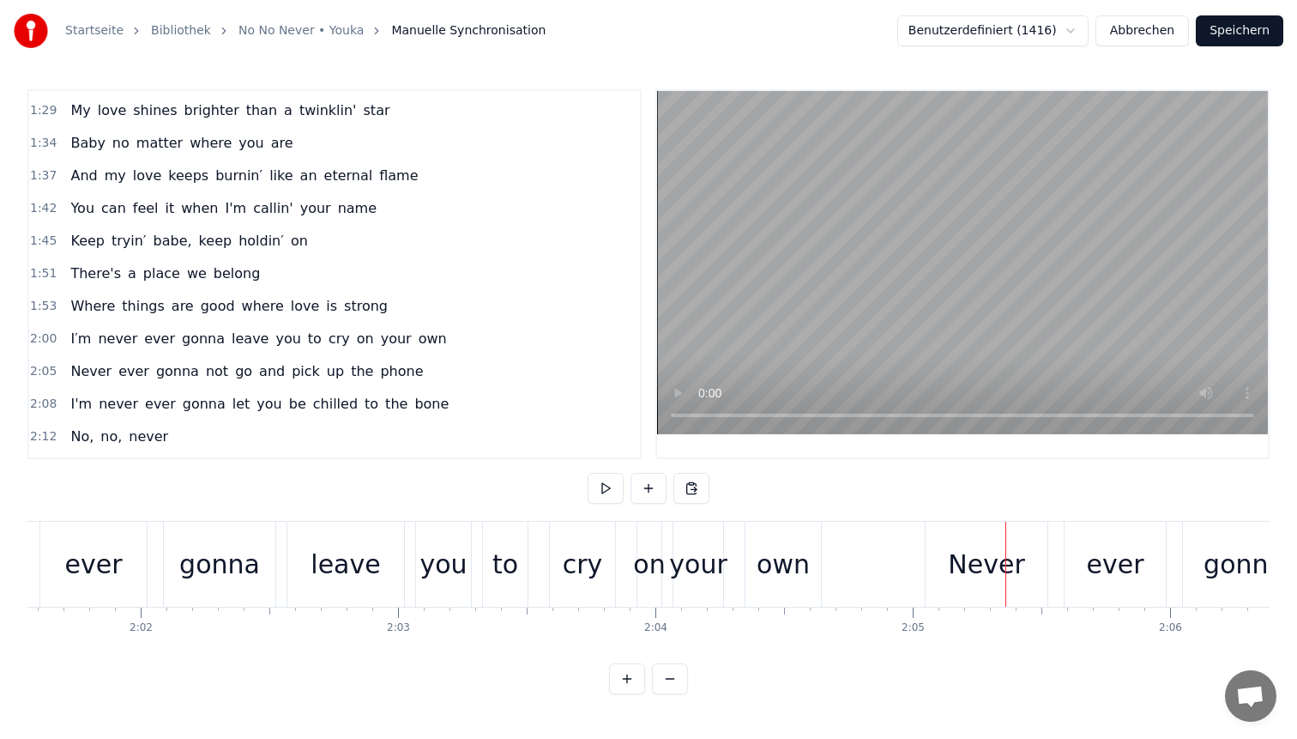
click at [645, 564] on div "on" at bounding box center [649, 564] width 32 height 39
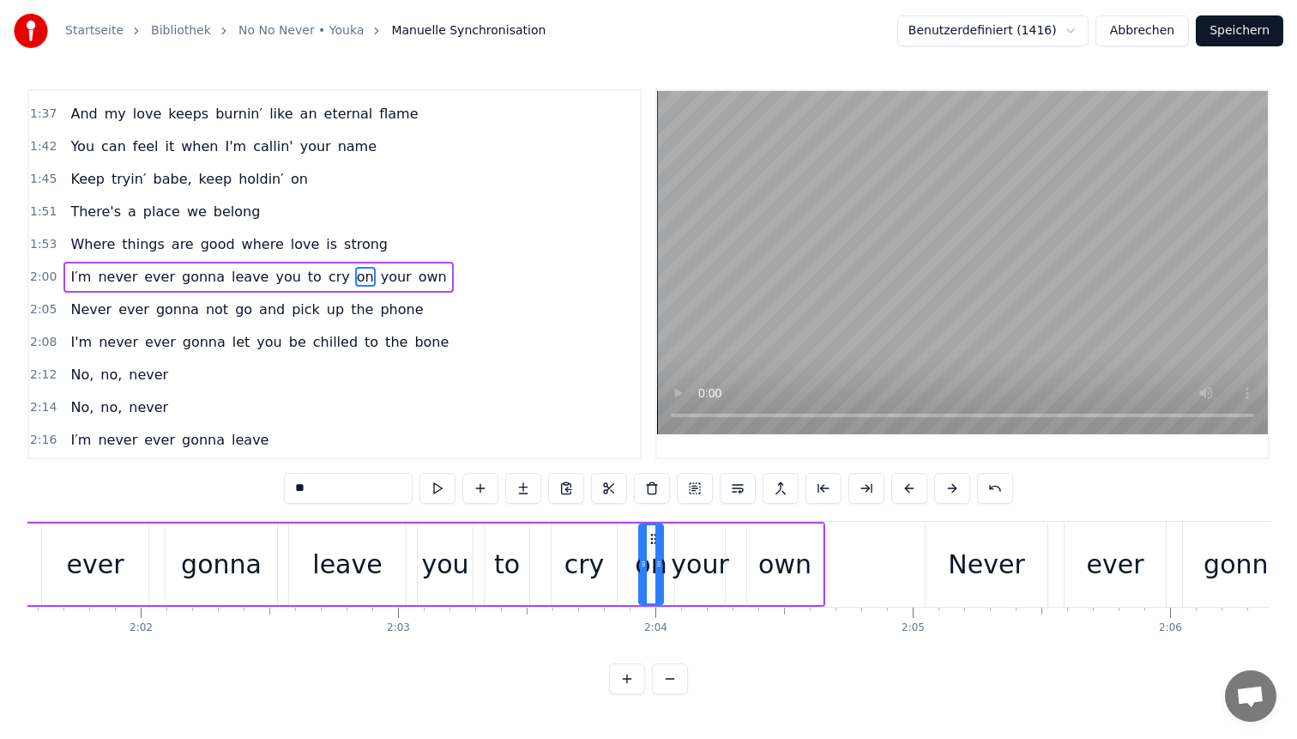
scroll to position [779, 0]
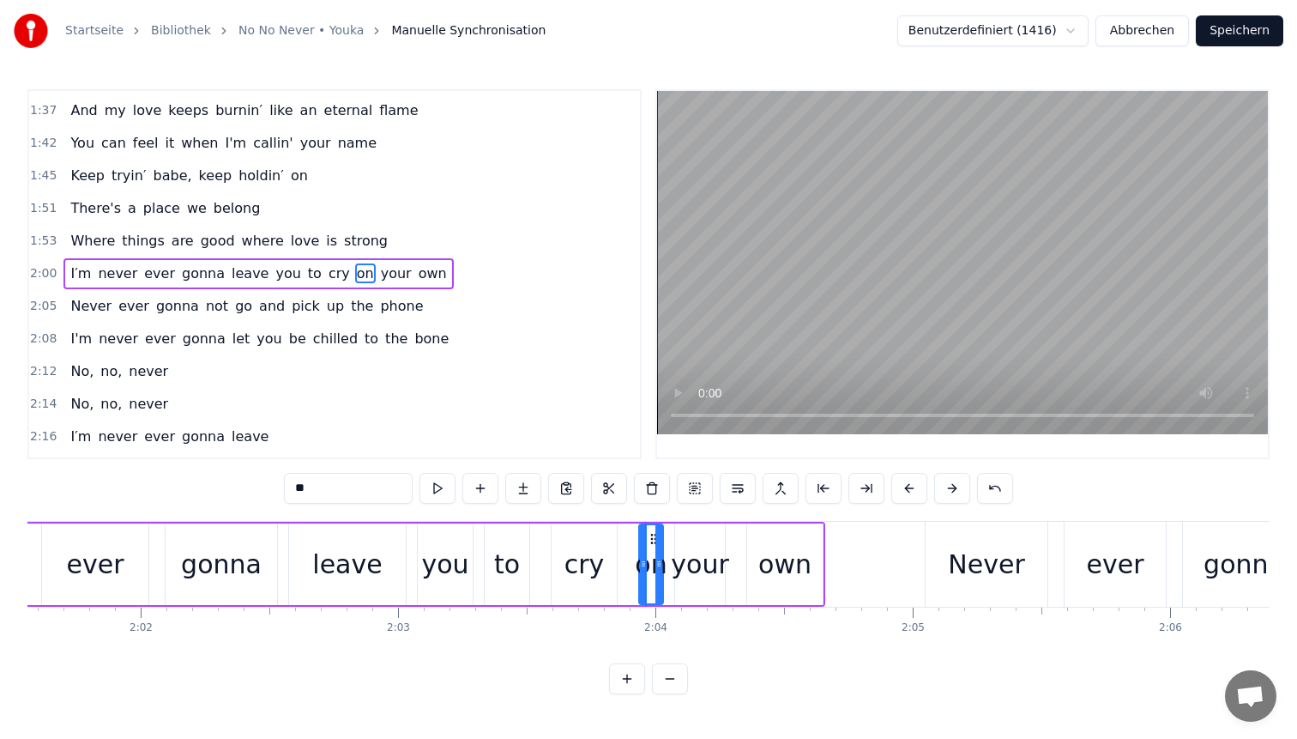
click at [610, 545] on div "cry" at bounding box center [584, 564] width 65 height 82
click at [623, 547] on div at bounding box center [620, 564] width 7 height 78
click at [646, 548] on div "on" at bounding box center [651, 564] width 32 height 39
type input "**"
drag, startPoint x: 642, startPoint y: 547, endPoint x: 631, endPoint y: 546, distance: 10.4
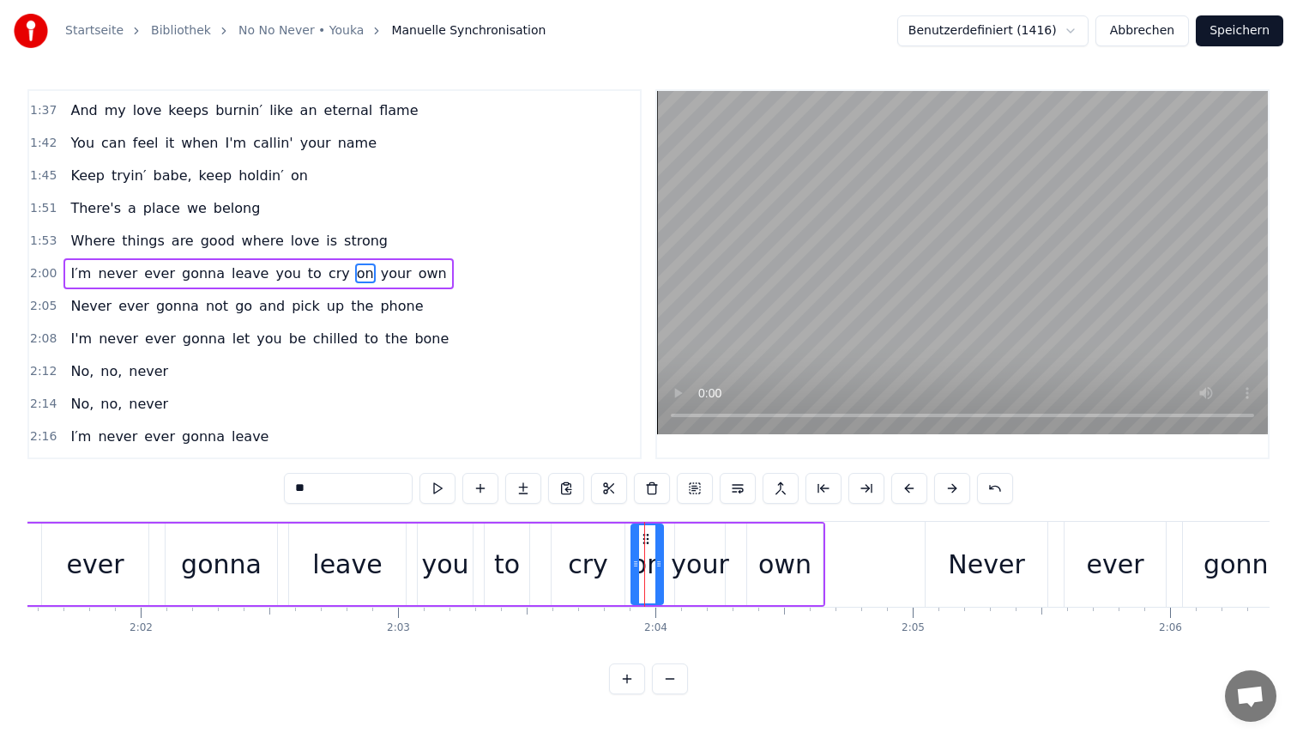
click at [632, 546] on div at bounding box center [635, 564] width 7 height 78
click at [661, 546] on div at bounding box center [663, 564] width 7 height 78
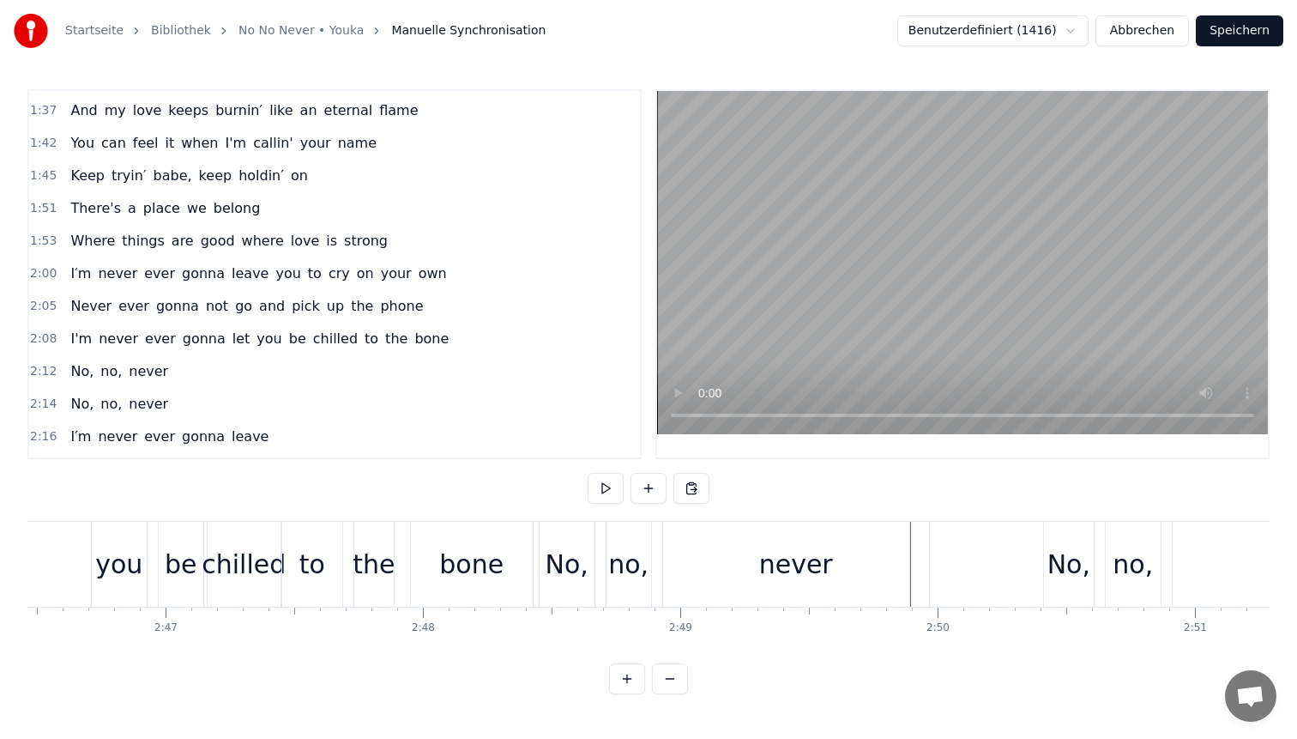
scroll to position [0, 42746]
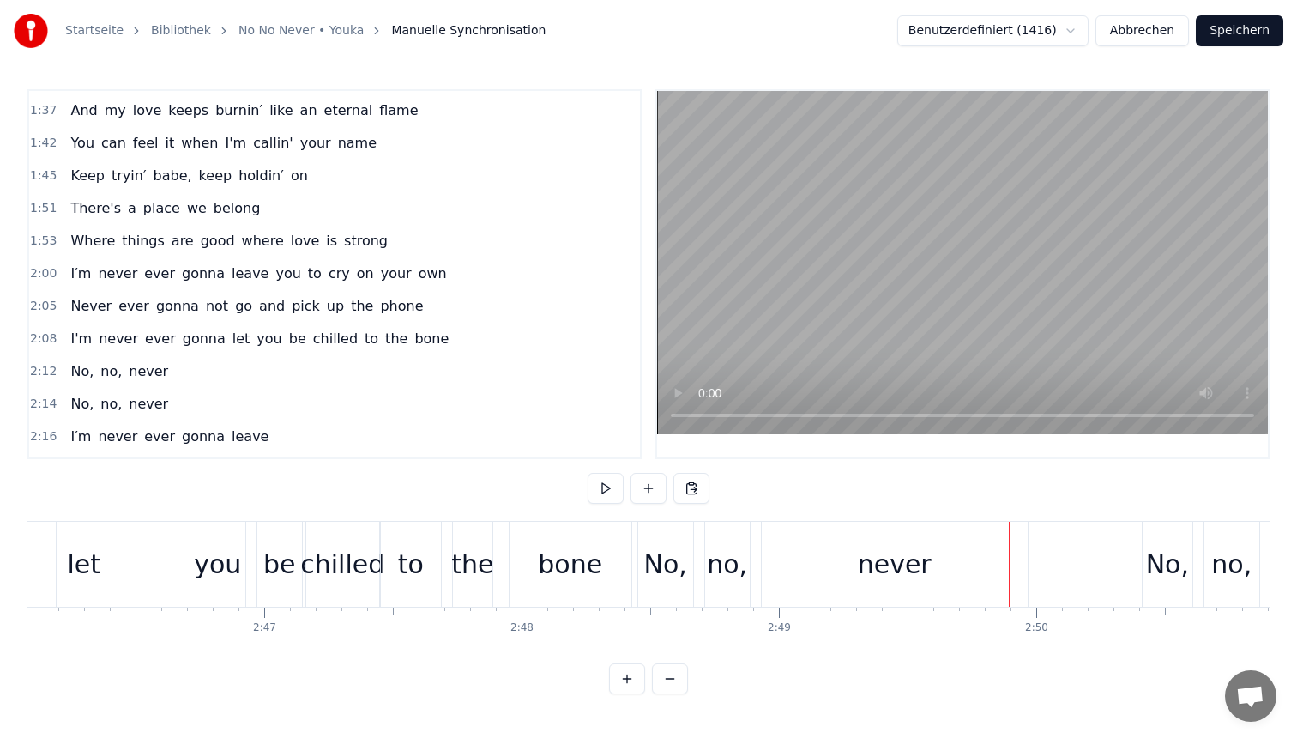
click at [414, 552] on div "to" at bounding box center [411, 564] width 26 height 39
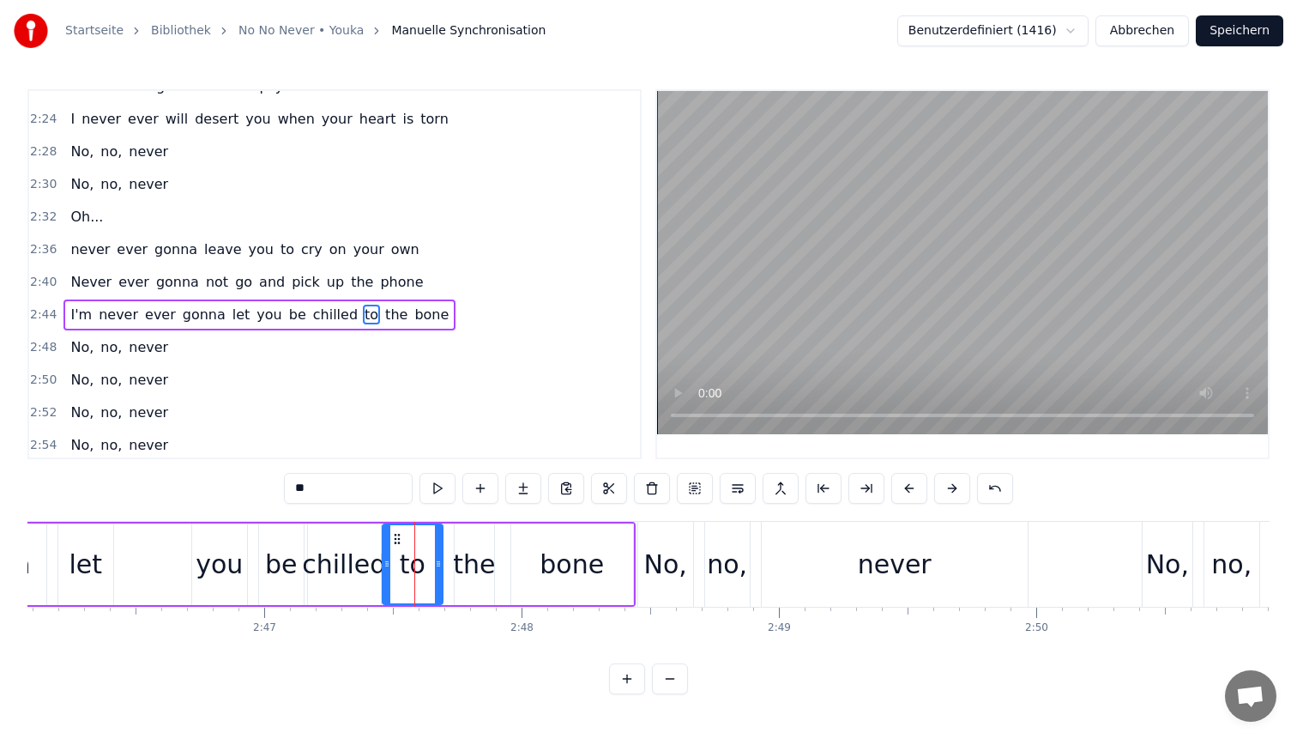
scroll to position [1199, 0]
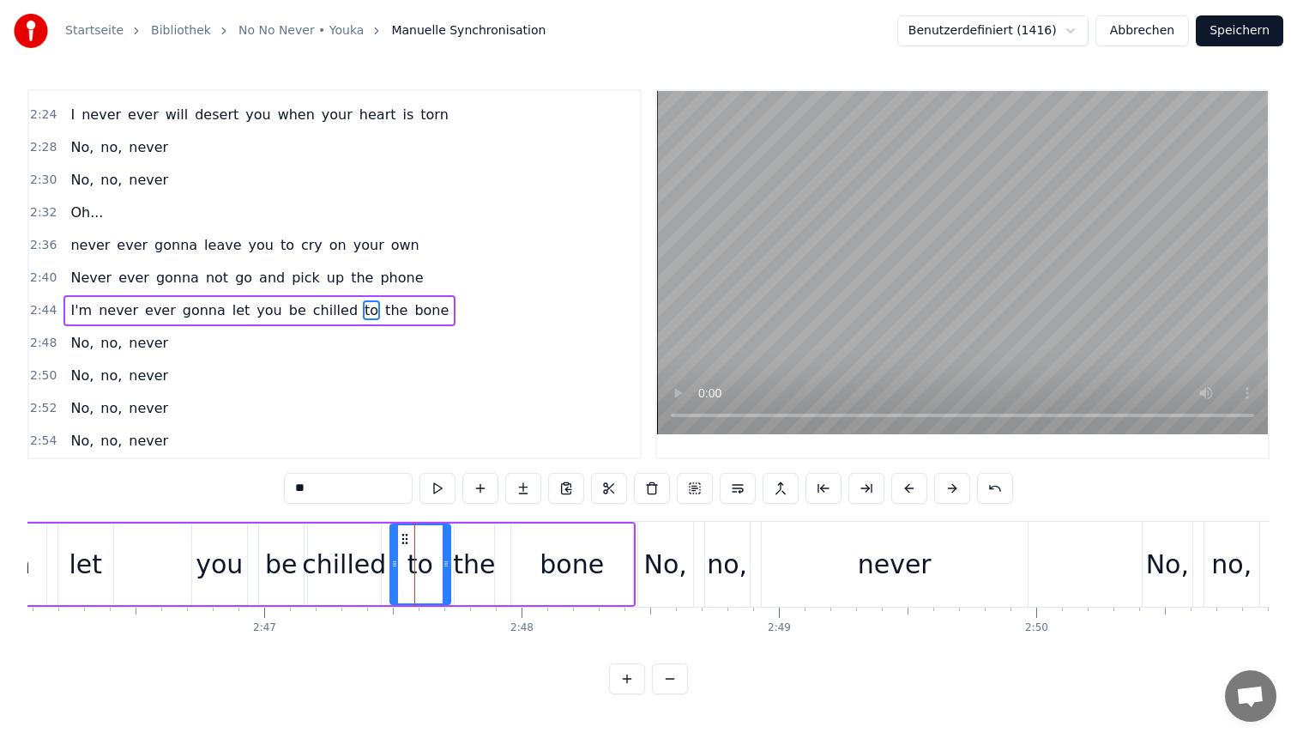
click at [404, 535] on icon at bounding box center [405, 539] width 14 height 14
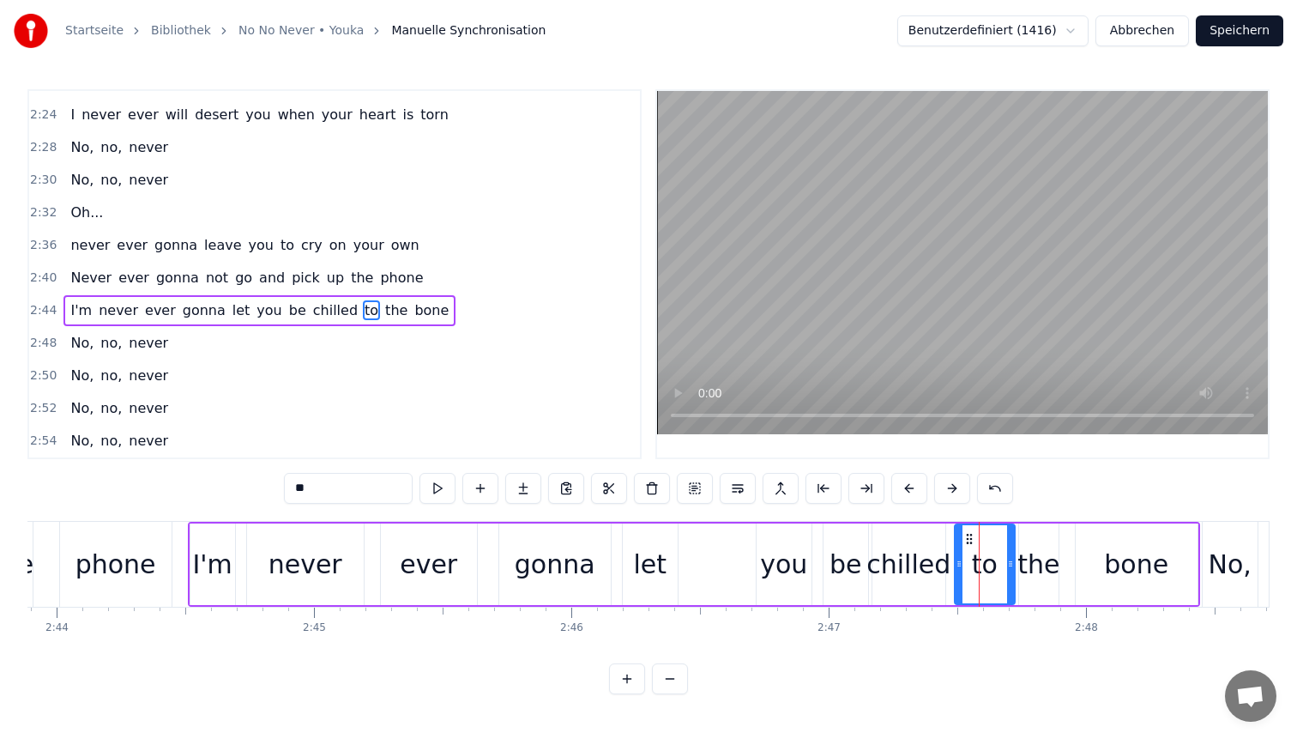
scroll to position [0, 42151]
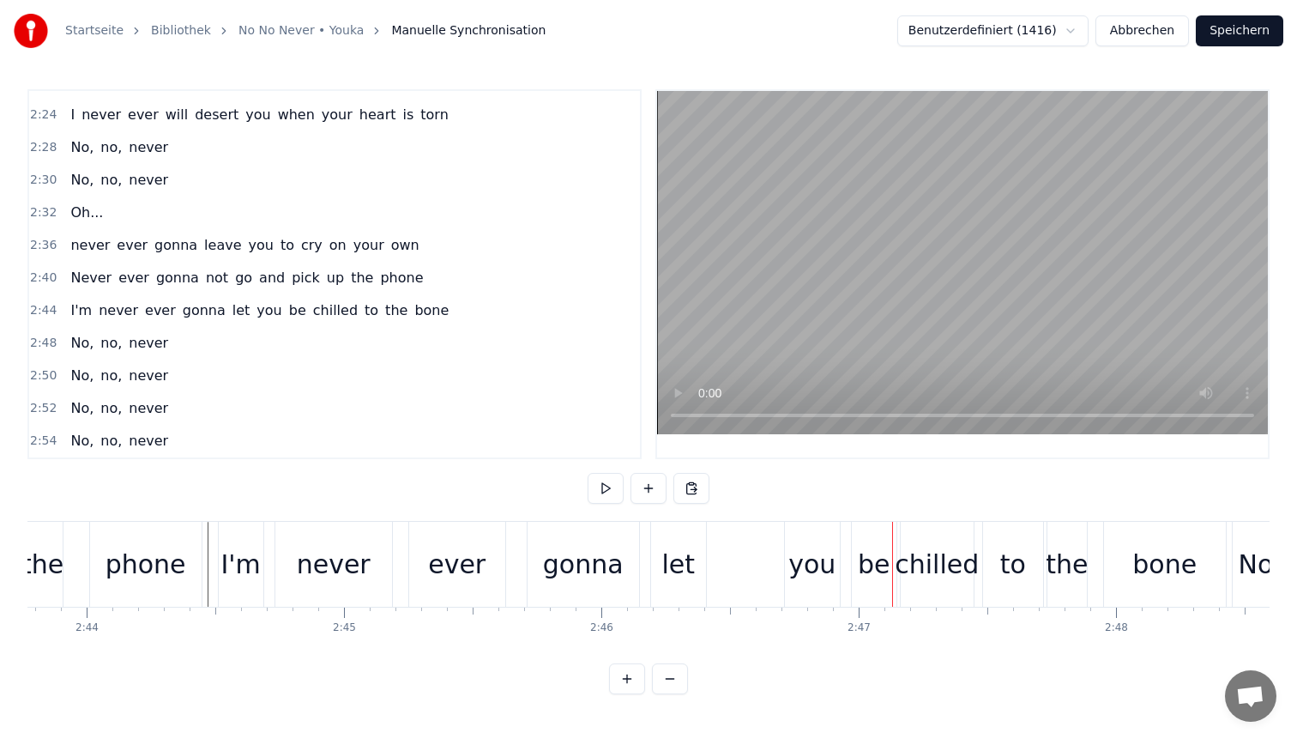
click at [673, 558] on div "let" at bounding box center [677, 564] width 33 height 39
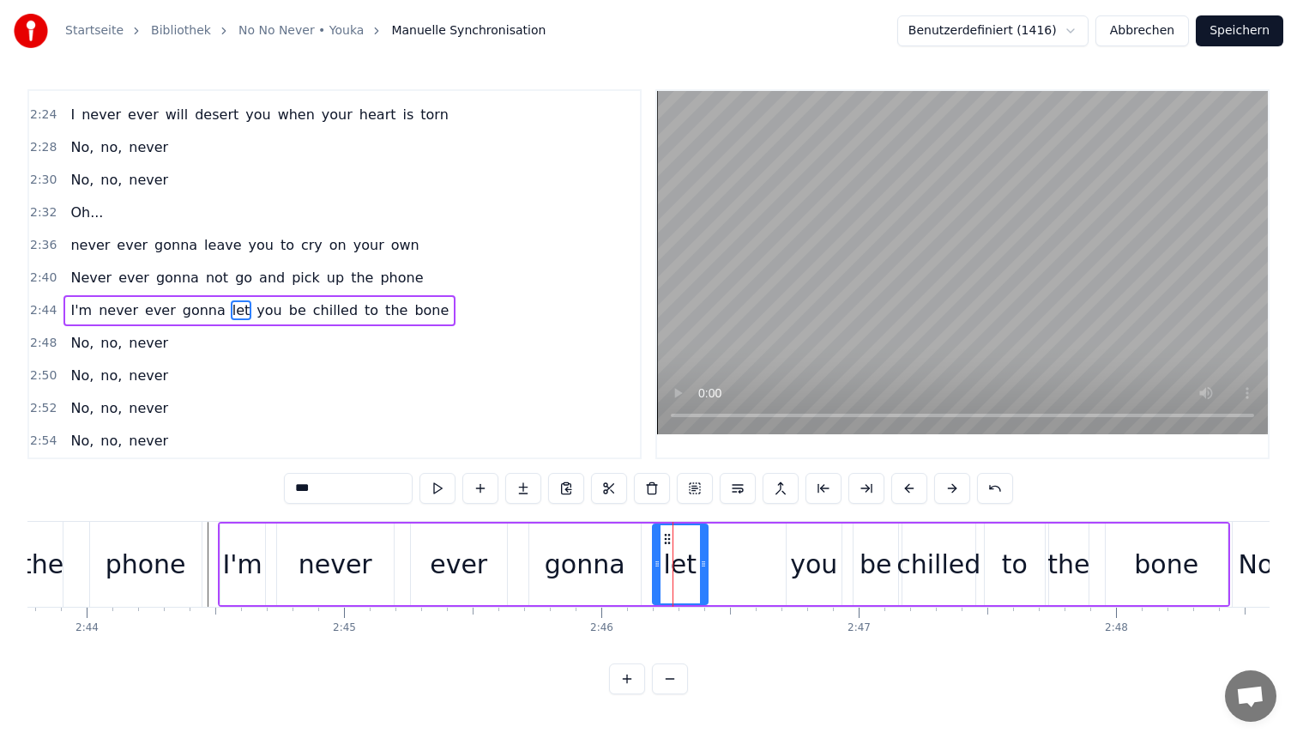
drag, startPoint x: 701, startPoint y: 549, endPoint x: 722, endPoint y: 549, distance: 21.4
click at [707, 549] on div at bounding box center [703, 564] width 7 height 78
click at [782, 543] on div "I'm never ever gonna let you be chilled to the bone" at bounding box center [724, 564] width 1012 height 85
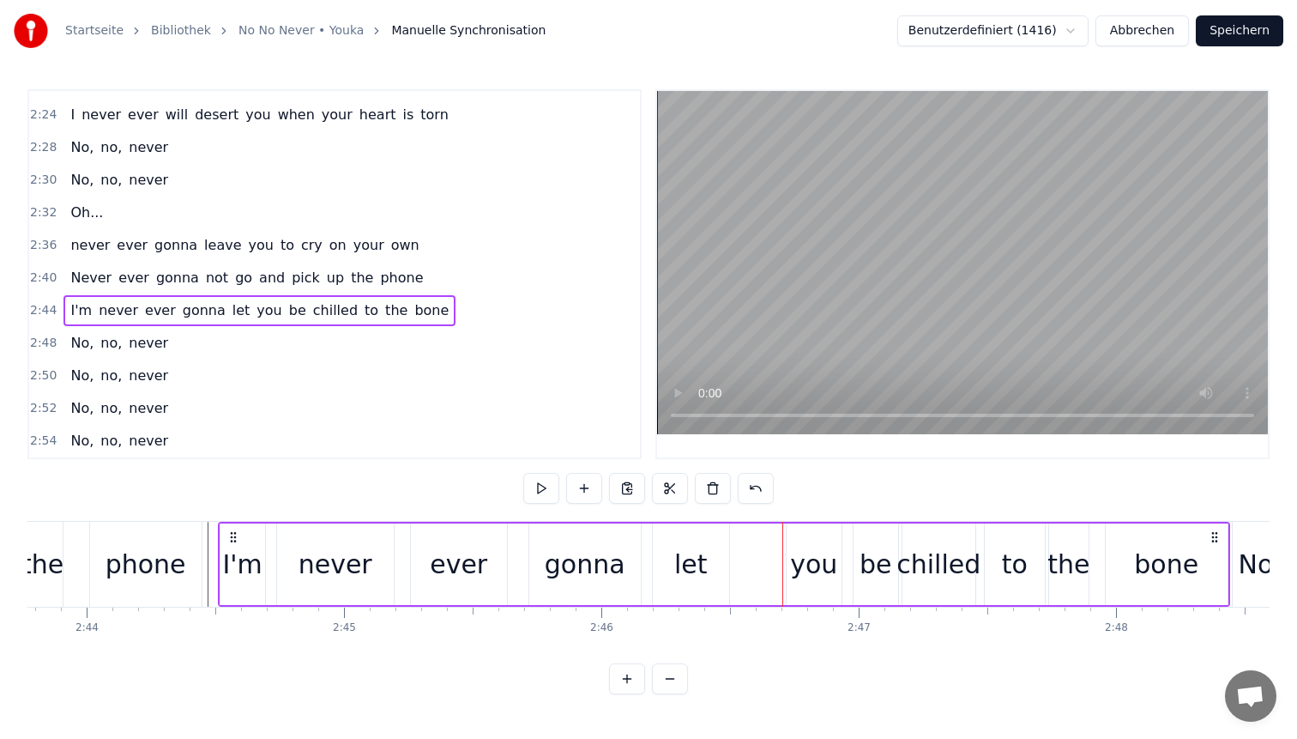
click at [793, 548] on div "you" at bounding box center [814, 564] width 55 height 82
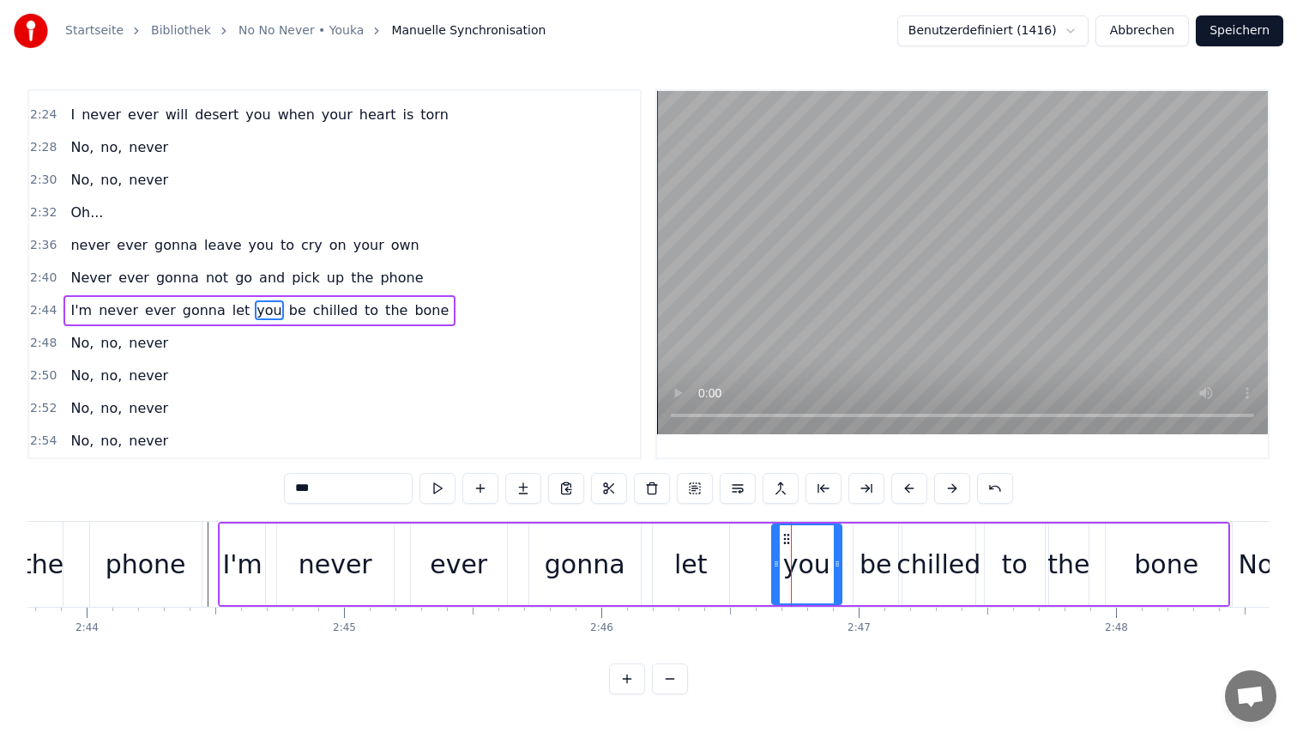
drag, startPoint x: 790, startPoint y: 547, endPoint x: 758, endPoint y: 547, distance: 31.7
click at [773, 547] on div at bounding box center [776, 564] width 7 height 78
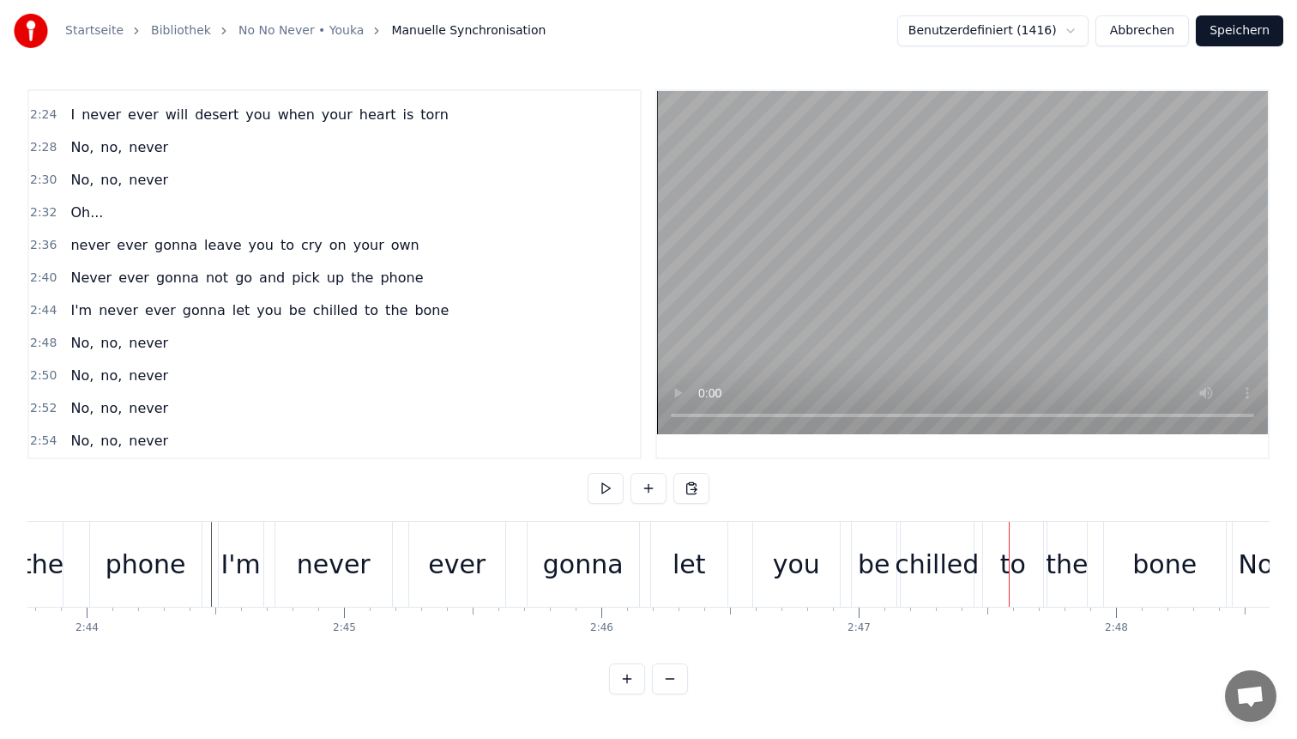
click at [884, 547] on div "be" at bounding box center [874, 564] width 33 height 39
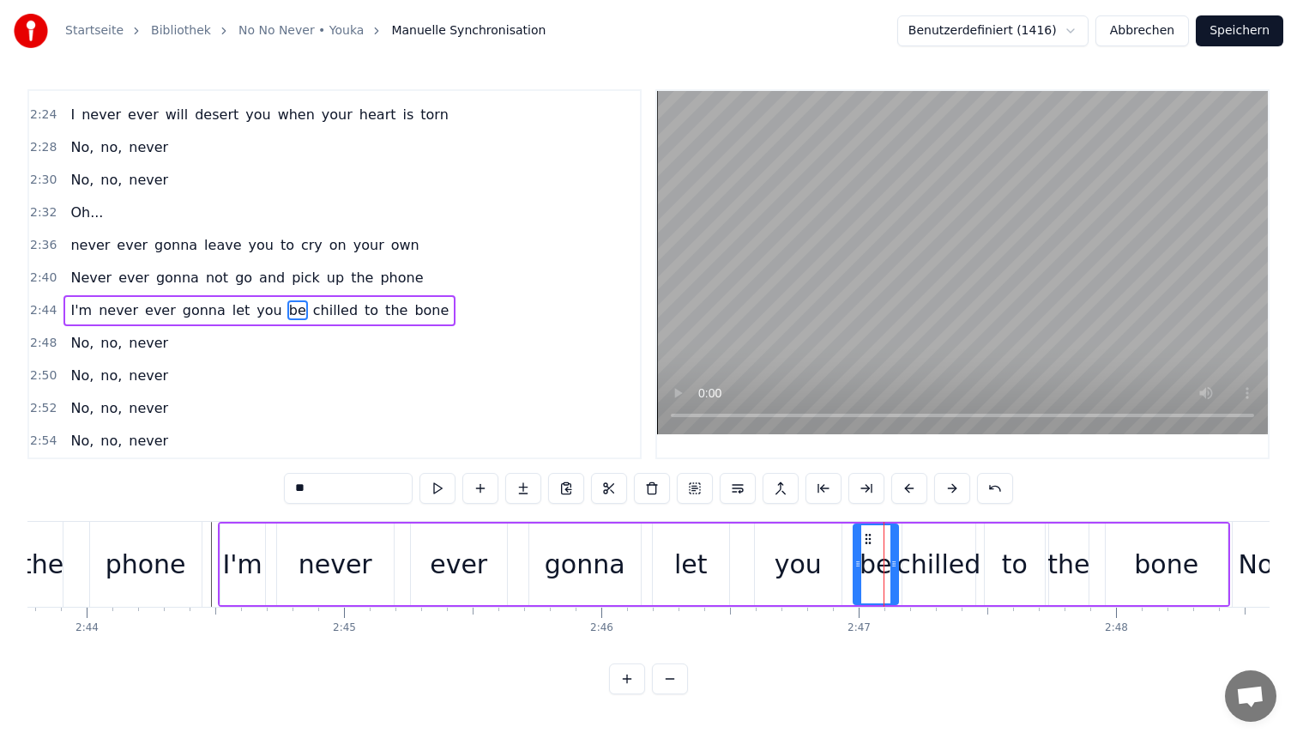
click at [825, 548] on div "you" at bounding box center [798, 564] width 87 height 82
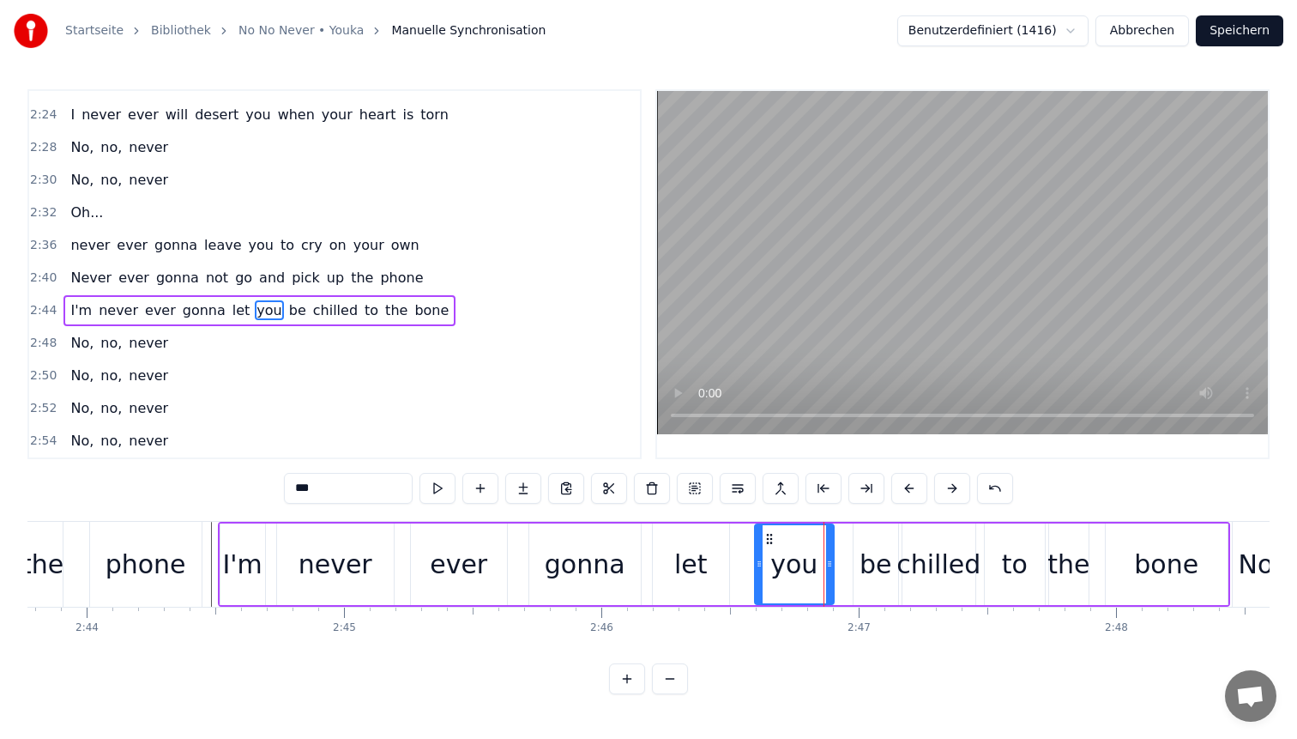
click at [826, 548] on div at bounding box center [829, 564] width 7 height 78
click at [876, 552] on div "be" at bounding box center [876, 564] width 33 height 39
type input "**"
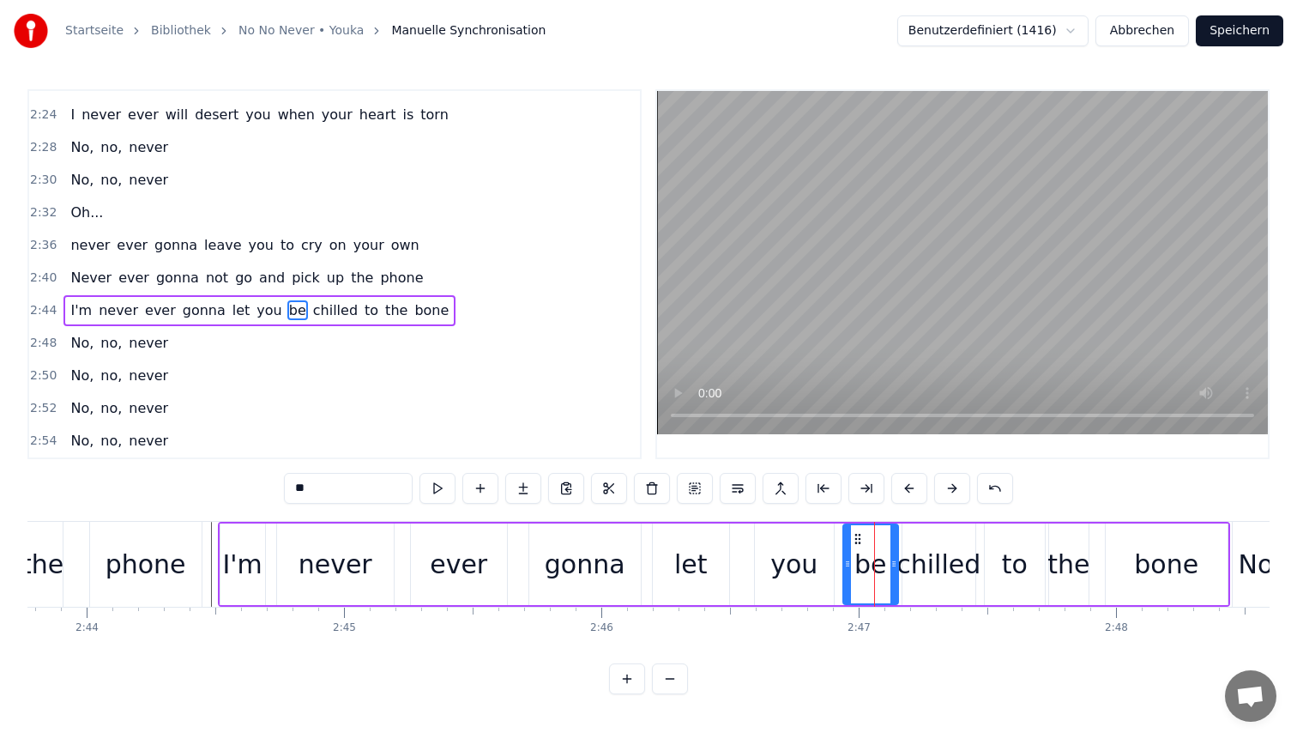
drag, startPoint x: 855, startPoint y: 547, endPoint x: 844, endPoint y: 547, distance: 10.3
click at [844, 547] on div at bounding box center [847, 564] width 7 height 78
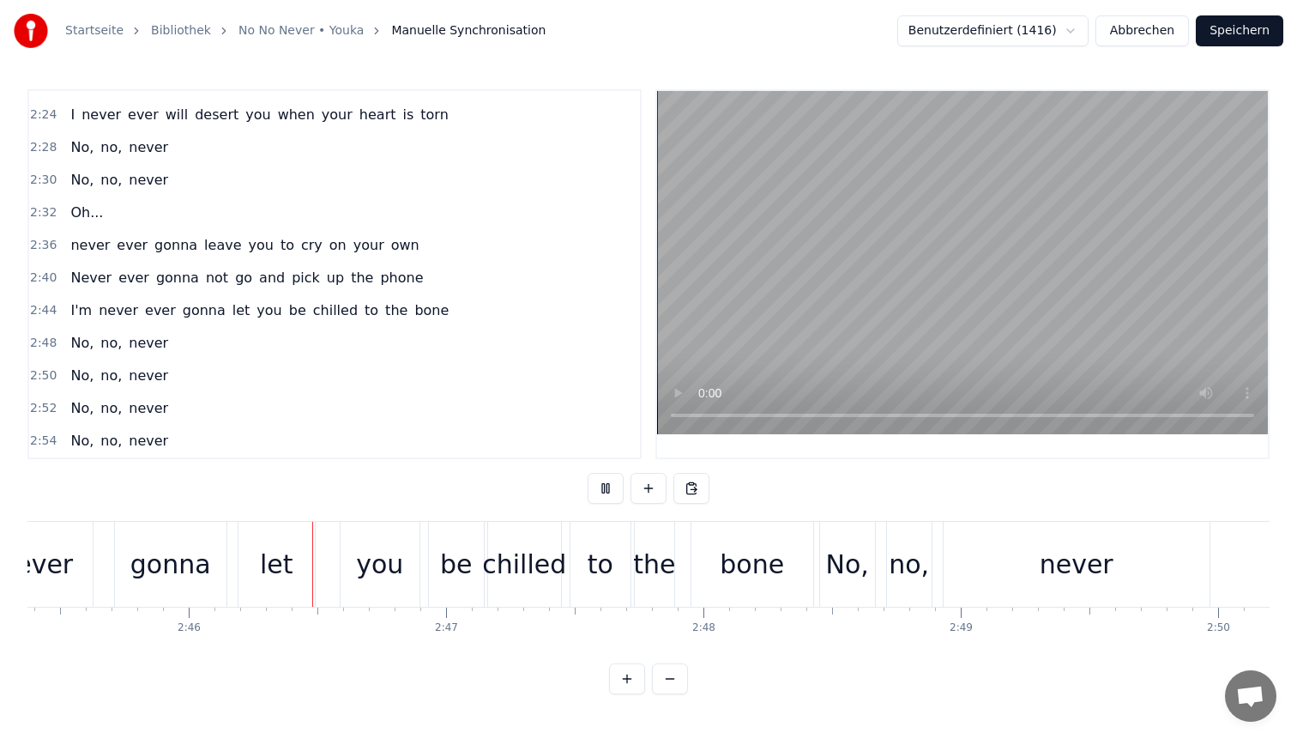
scroll to position [0, 42568]
click at [252, 561] on div "let" at bounding box center [272, 564] width 76 height 85
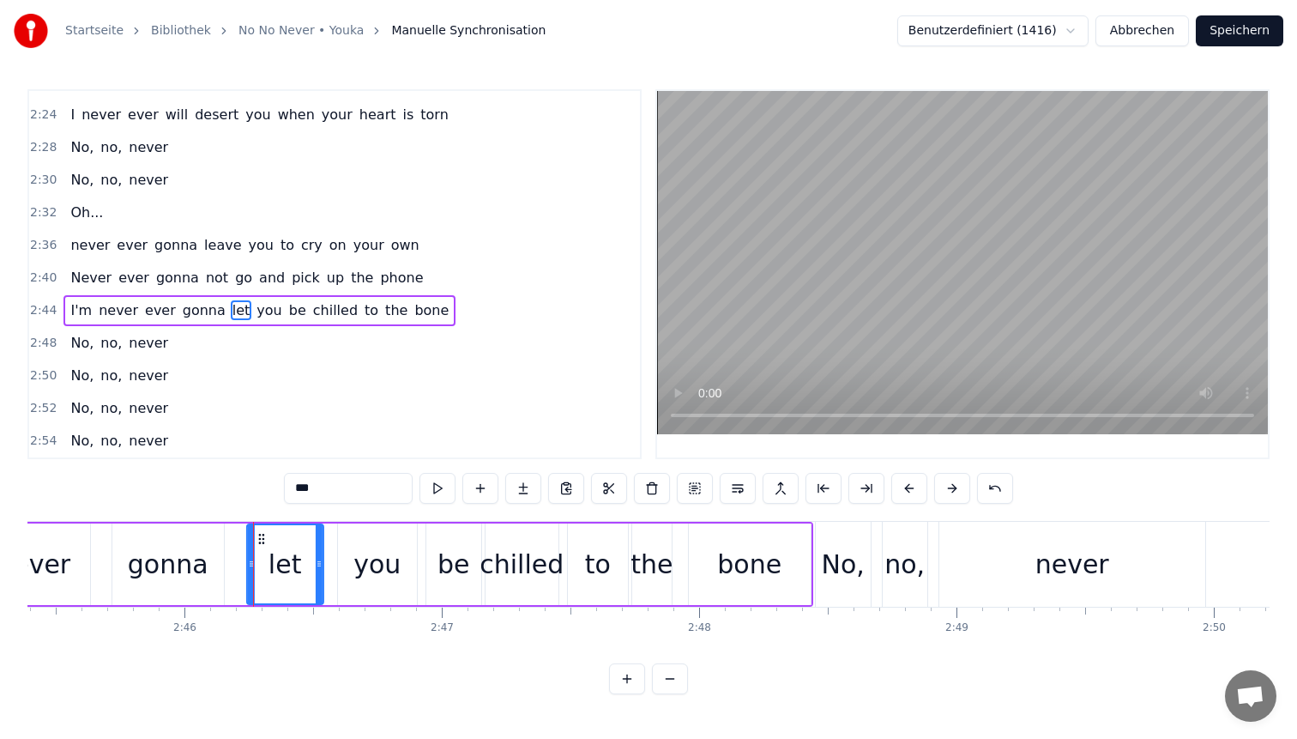
drag, startPoint x: 249, startPoint y: 533, endPoint x: 262, endPoint y: 534, distance: 12.9
click at [262, 534] on icon at bounding box center [262, 539] width 14 height 14
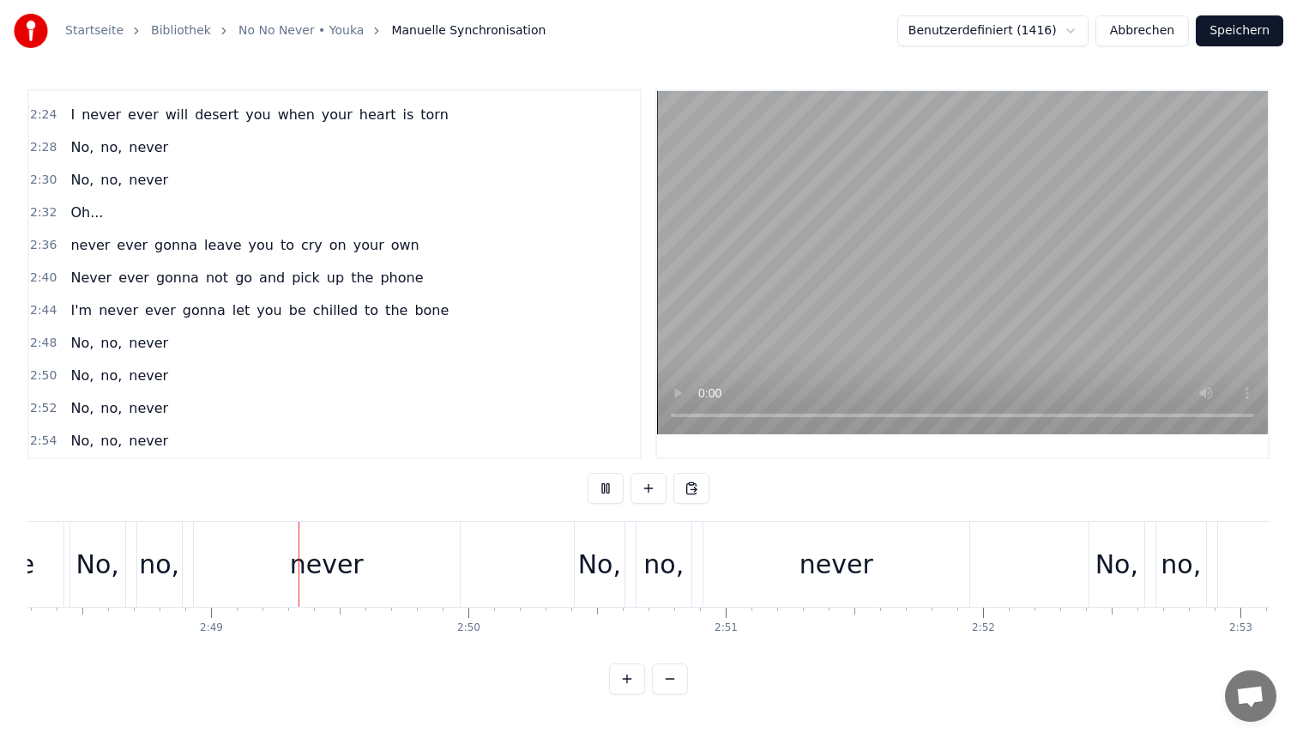
scroll to position [0, 43325]
click at [1223, 27] on button "Speichern" at bounding box center [1240, 30] width 88 height 31
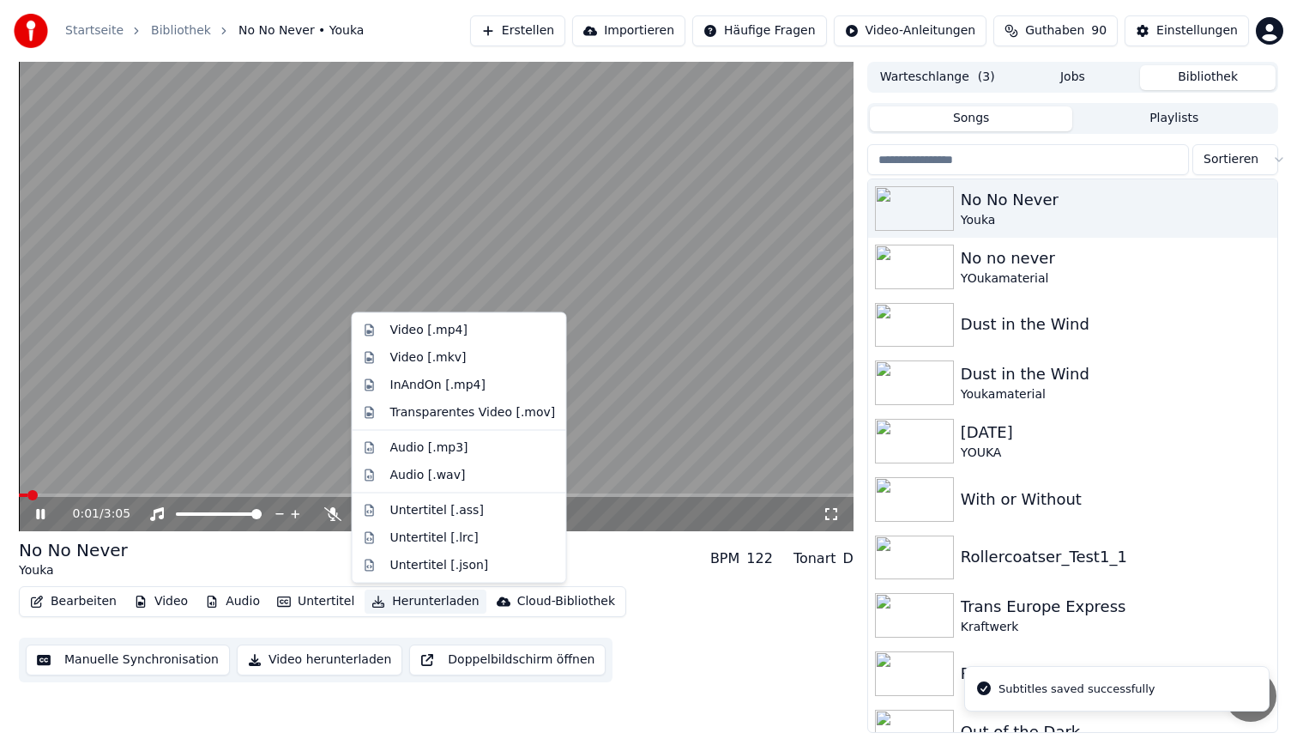
click at [390, 603] on button "Herunterladen" at bounding box center [425, 601] width 121 height 24
click at [469, 329] on div "Video [.mp4]" at bounding box center [473, 330] width 166 height 17
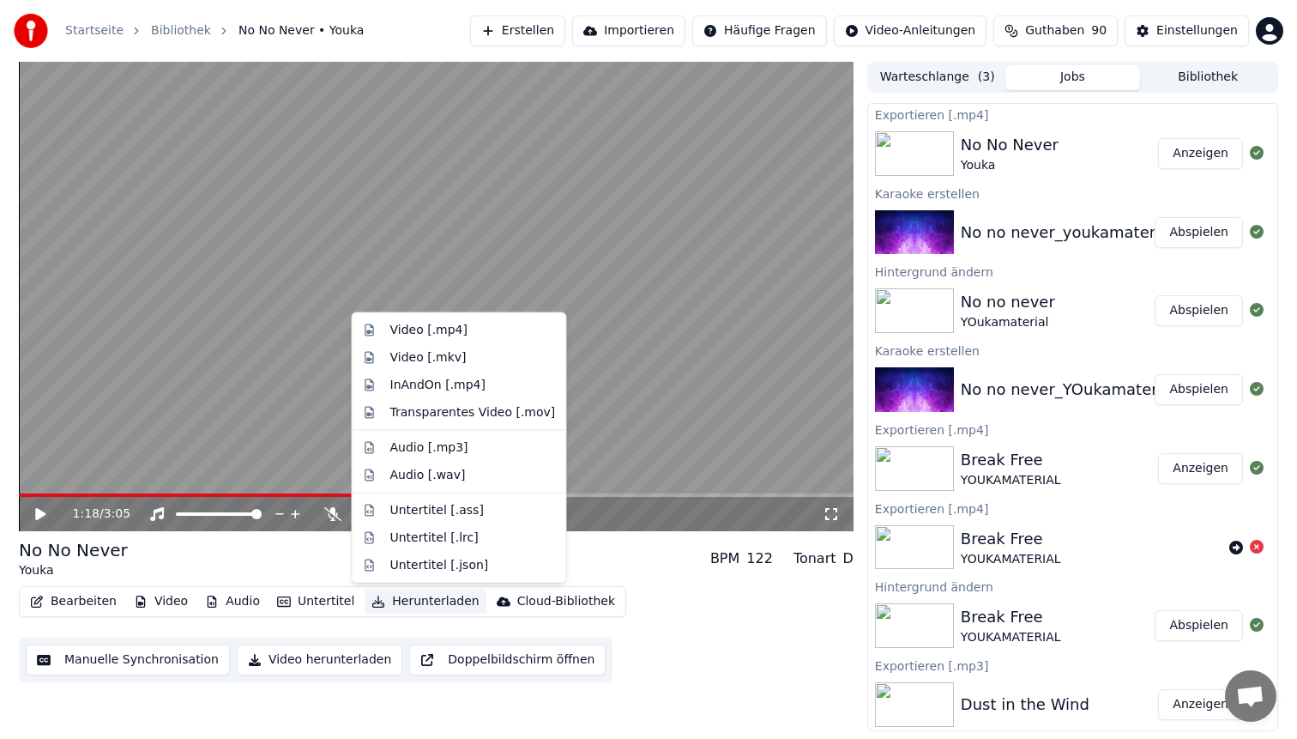
click at [613, 575] on div "No No Never Youka BPM 122 Tonart D" at bounding box center [436, 558] width 835 height 41
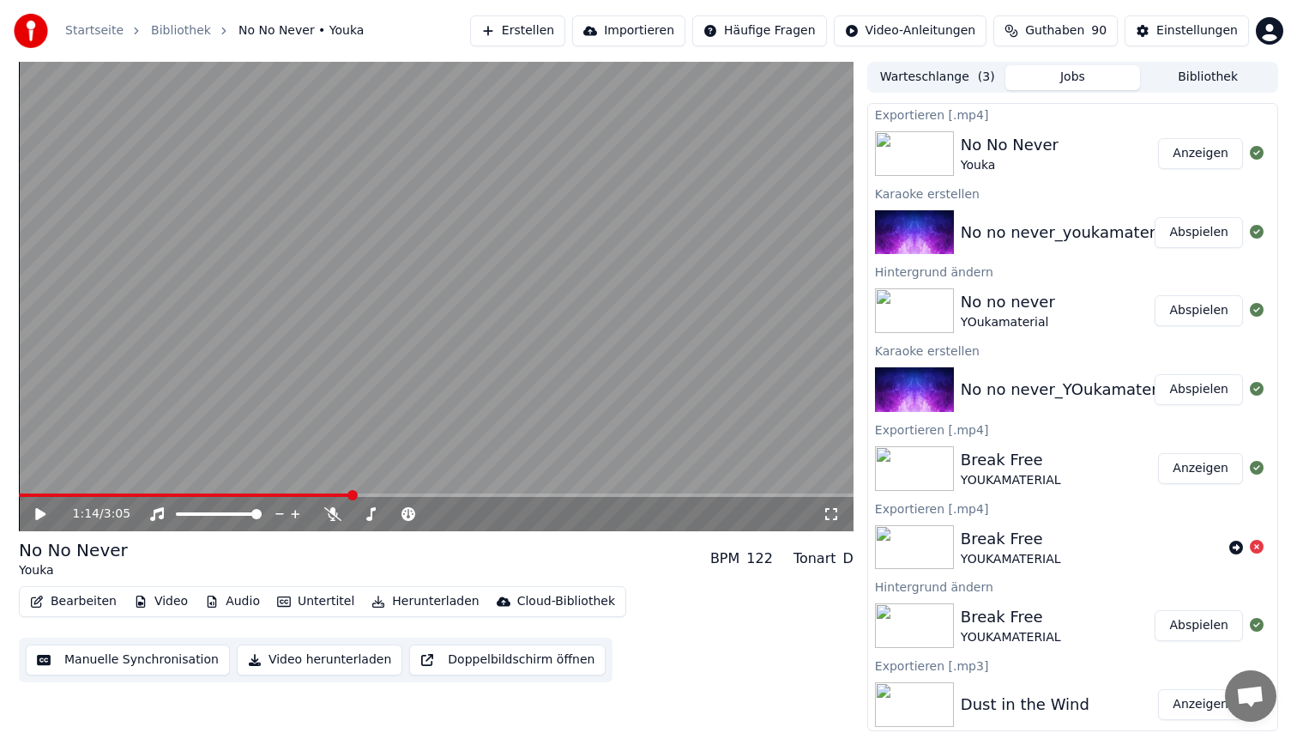
click at [352, 491] on span at bounding box center [352, 495] width 10 height 10
click at [448, 212] on video at bounding box center [436, 296] width 835 height 469
